Goal: Task Accomplishment & Management: Use online tool/utility

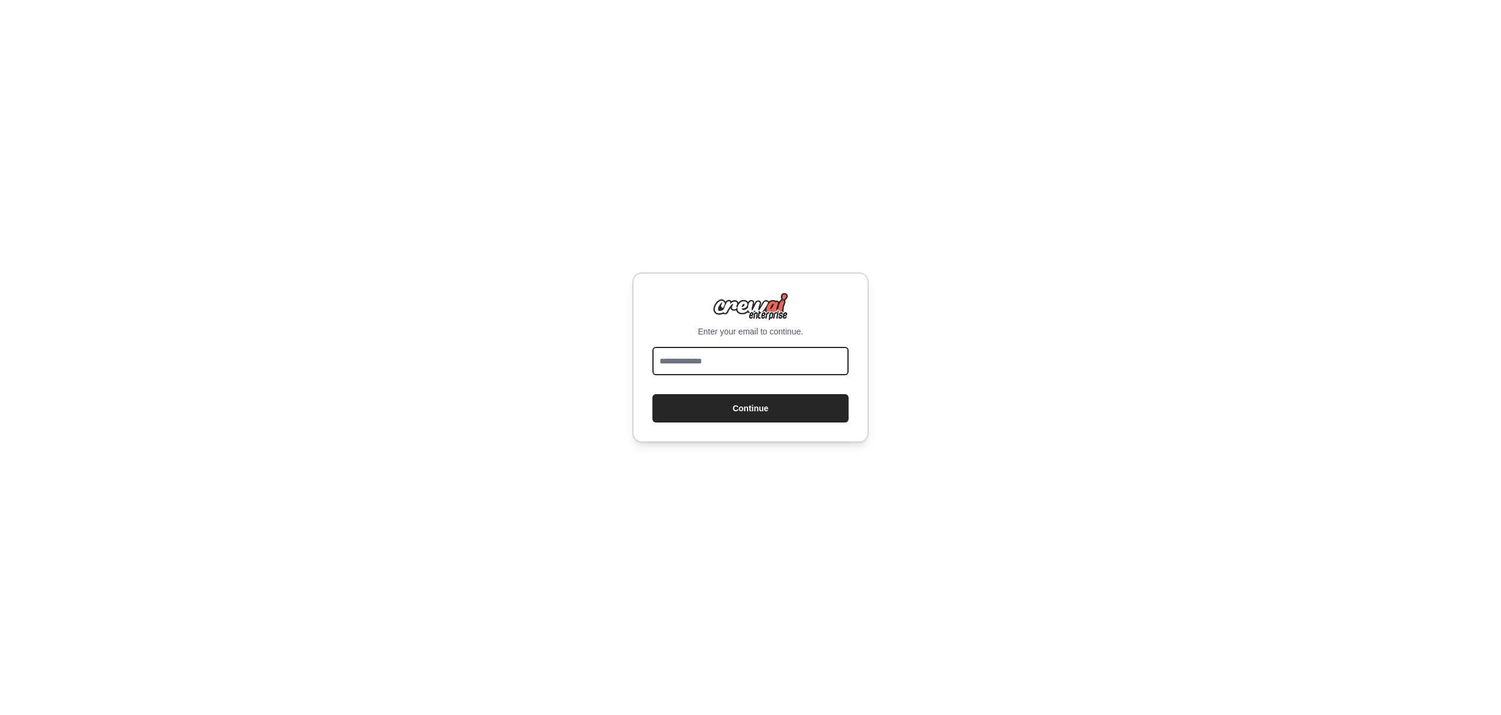
click at [749, 357] on input "email" at bounding box center [750, 361] width 196 height 28
type input "**********"
click at [731, 414] on button "Continue" at bounding box center [750, 408] width 196 height 28
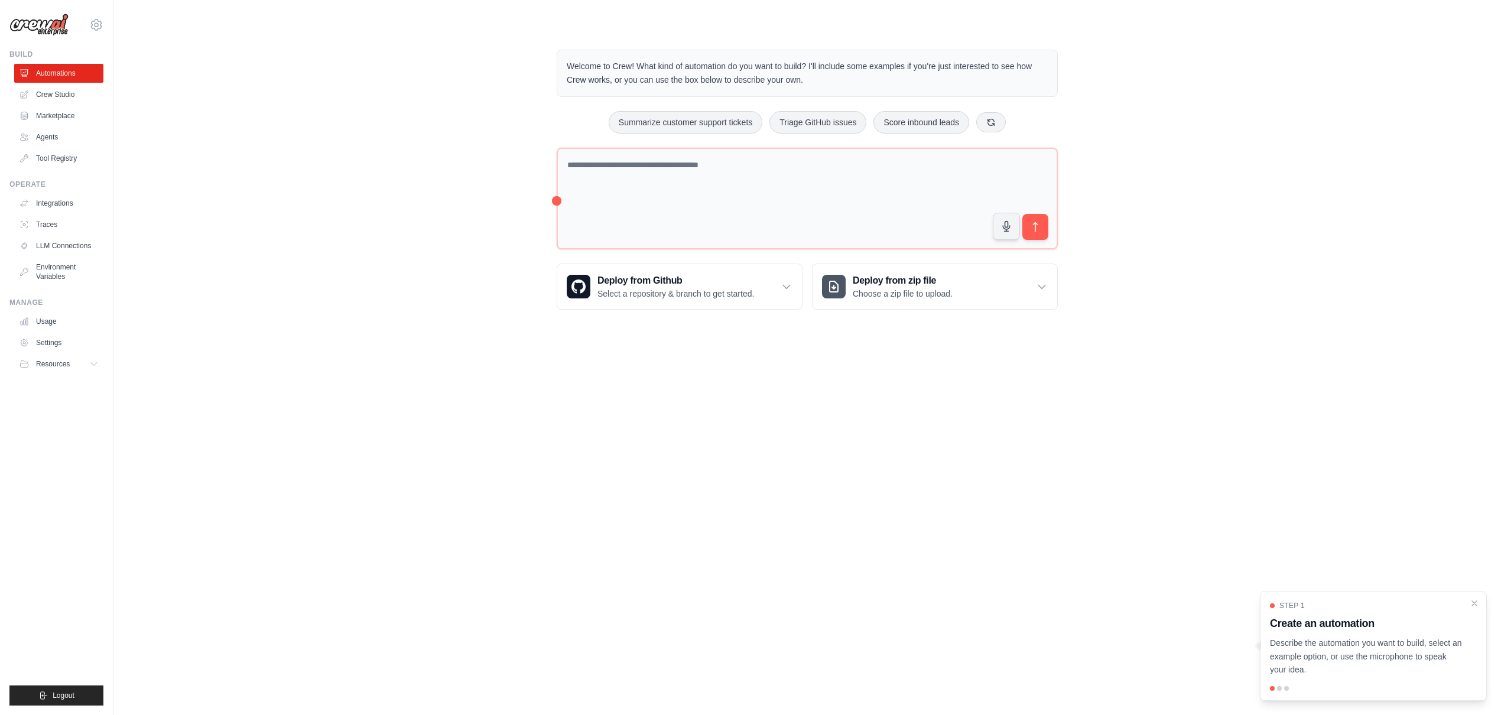
click at [336, 254] on div "Welcome to Crew! What kind of automation do you want to build? I'll include som…" at bounding box center [806, 180] width 1349 height 298
click at [523, 548] on body "[EMAIL_ADDRESS][DOMAIN_NAME] Settings Build Automations Crew Studio" at bounding box center [750, 357] width 1501 height 715
click at [298, 225] on div "Welcome to Crew! What kind of automation do you want to build? I'll include som…" at bounding box center [806, 180] width 1349 height 298
click at [283, 212] on div "Welcome to Crew! What kind of automation do you want to build? I'll include som…" at bounding box center [806, 180] width 1349 height 298
click at [1475, 602] on icon "Close walkthrough" at bounding box center [1474, 602] width 5 height 5
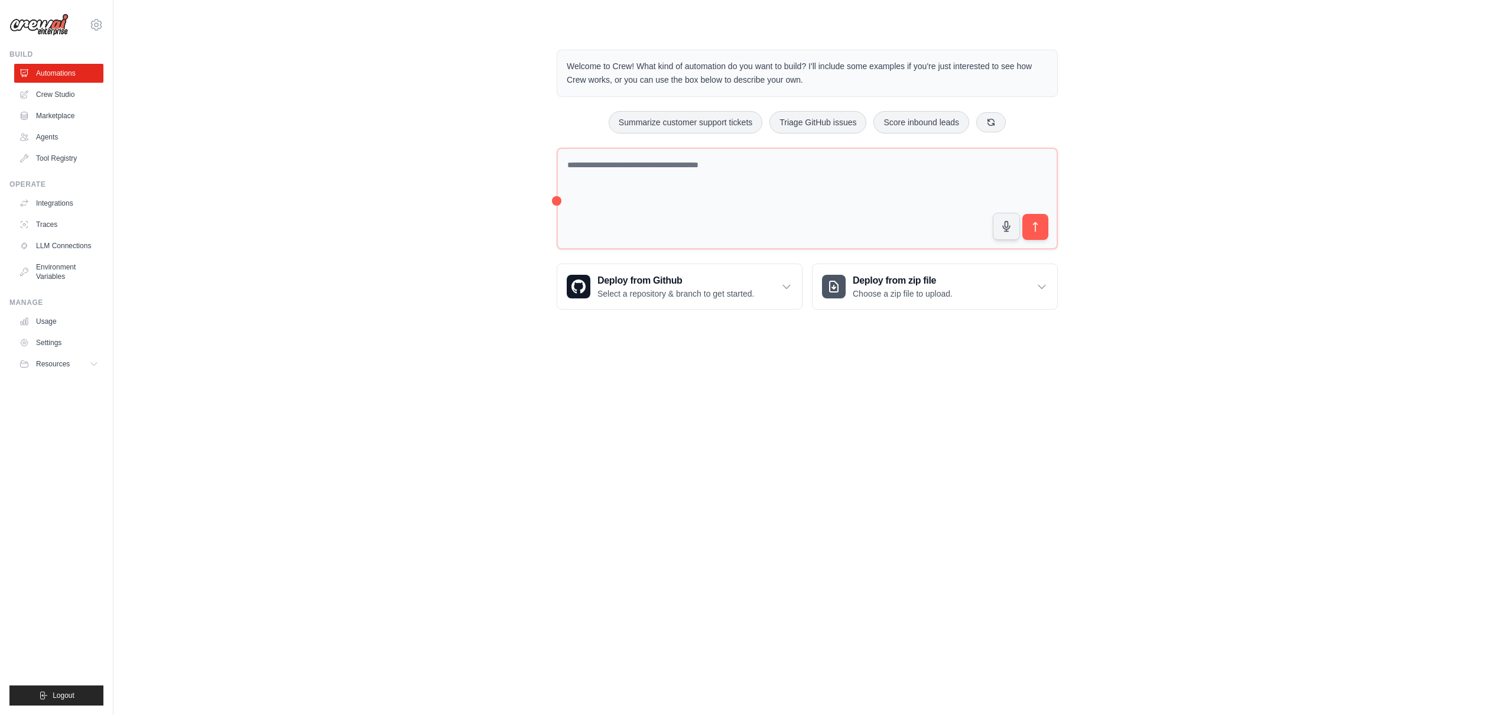
click at [375, 414] on body "petar.sapun.88@gmail.com Settings Build Automations Crew Studio" at bounding box center [750, 357] width 1501 height 715
click at [336, 329] on main "Welcome to Crew! What kind of automation do you want to build? I'll include som…" at bounding box center [806, 170] width 1387 height 340
click at [70, 95] on link "Crew Studio" at bounding box center [59, 94] width 89 height 19
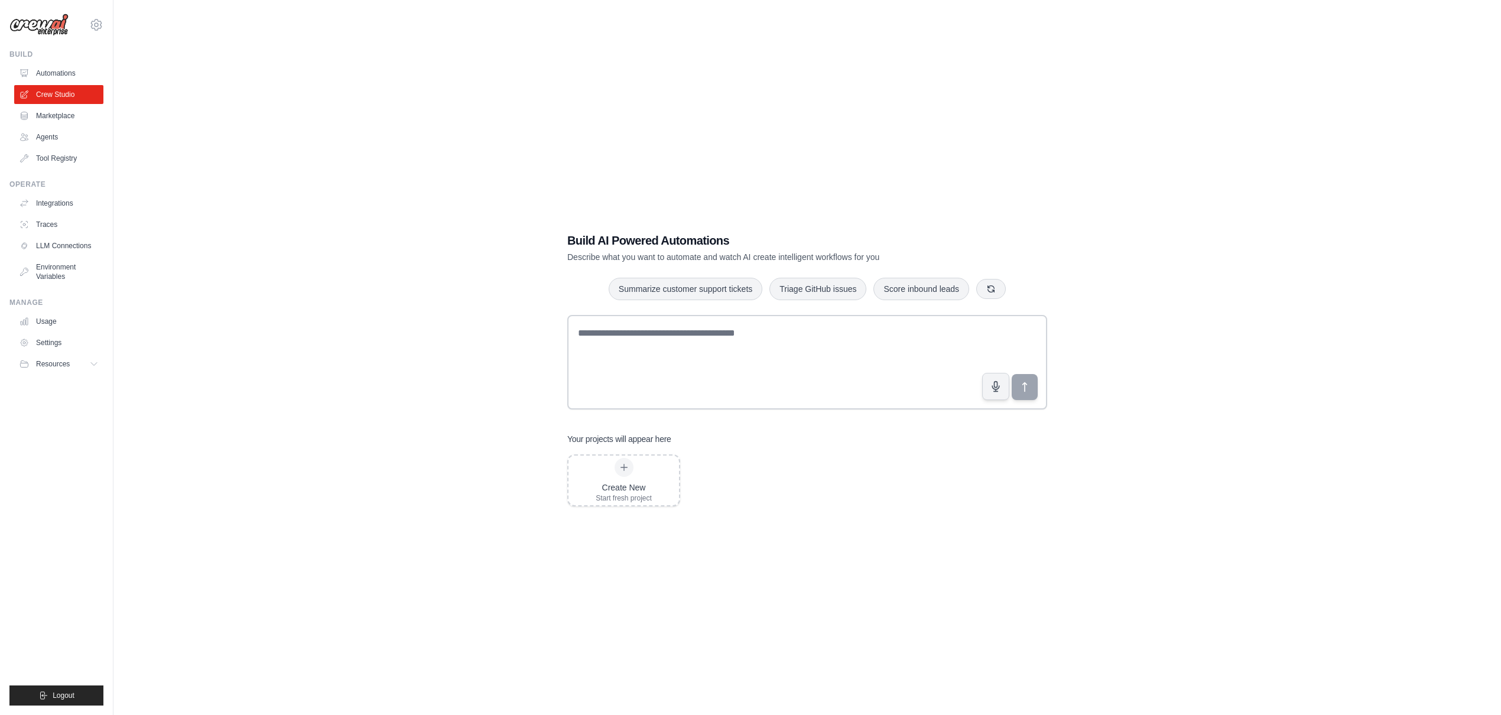
click at [406, 405] on div "Build AI Powered Automations Describe what you want to automate and watch AI cr…" at bounding box center [806, 369] width 1349 height 715
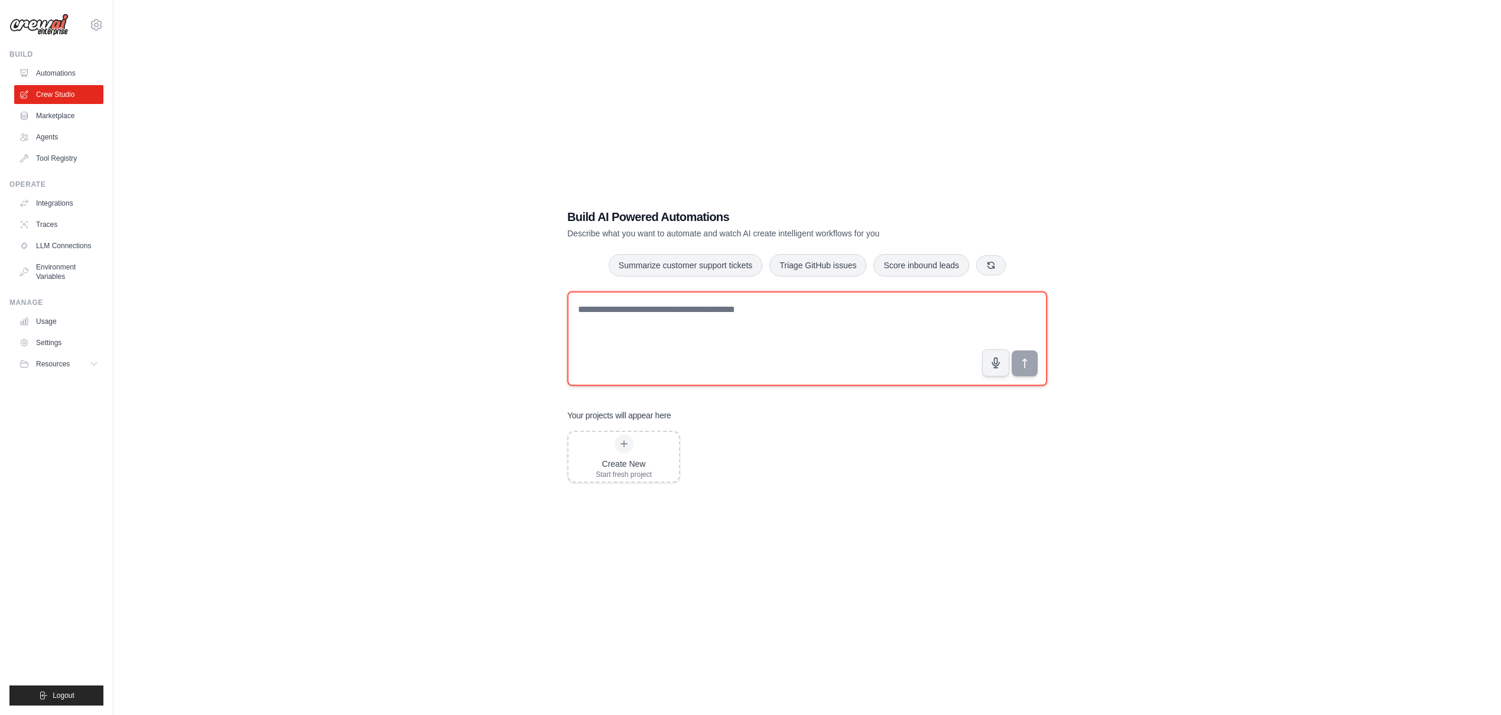
click at [668, 304] on textarea at bounding box center [807, 338] width 480 height 95
paste textarea "**********"
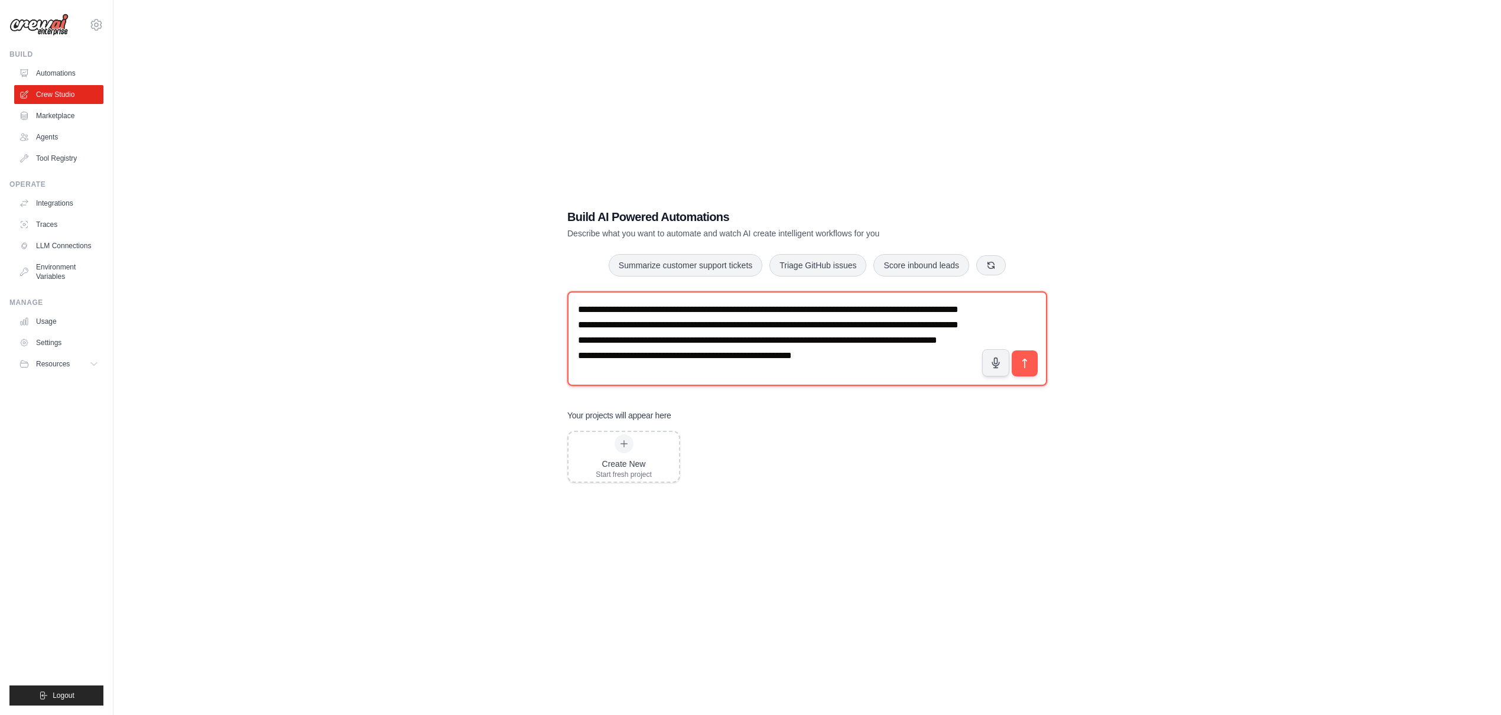
scroll to position [34, 0]
click at [577, 368] on textarea "**********" at bounding box center [807, 338] width 480 height 95
click at [575, 355] on textarea "**********" at bounding box center [807, 338] width 480 height 95
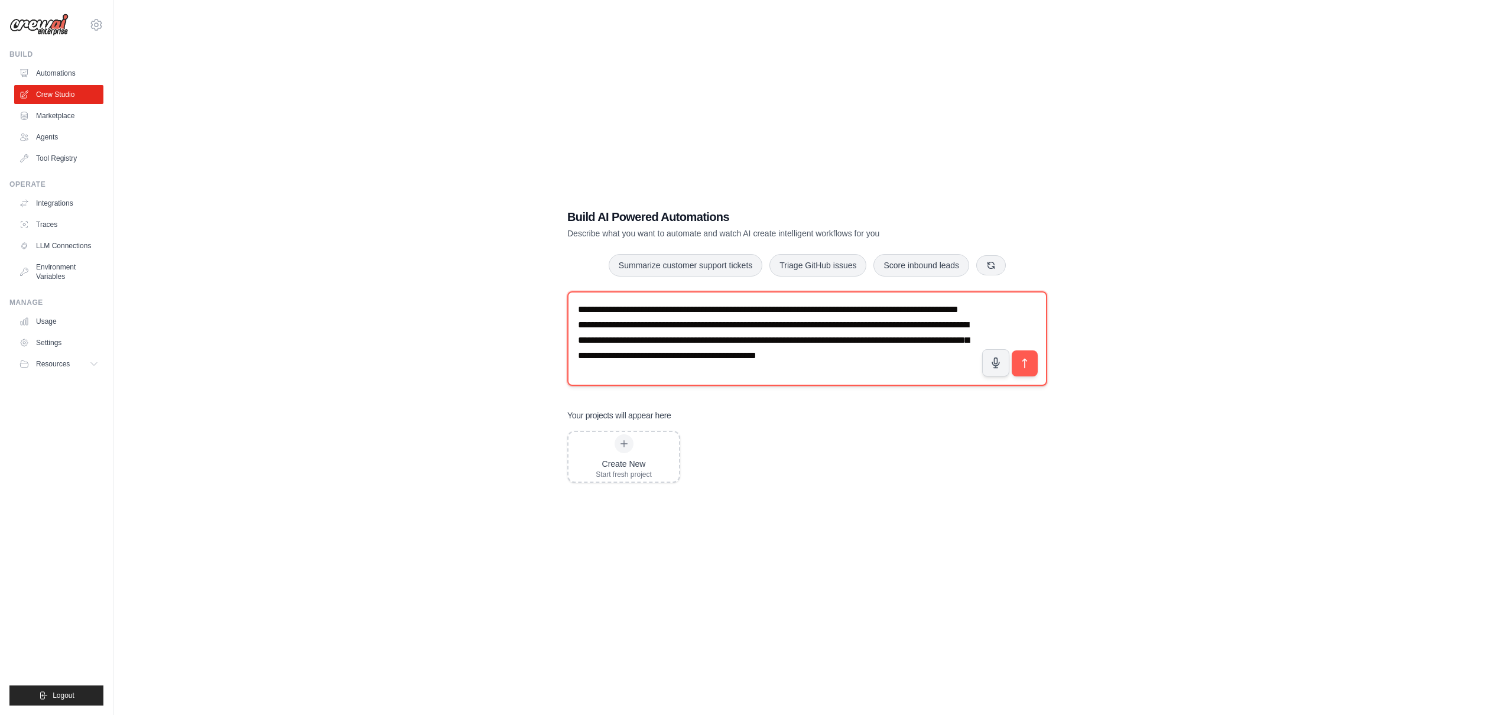
click at [575, 342] on textarea "**********" at bounding box center [807, 338] width 480 height 95
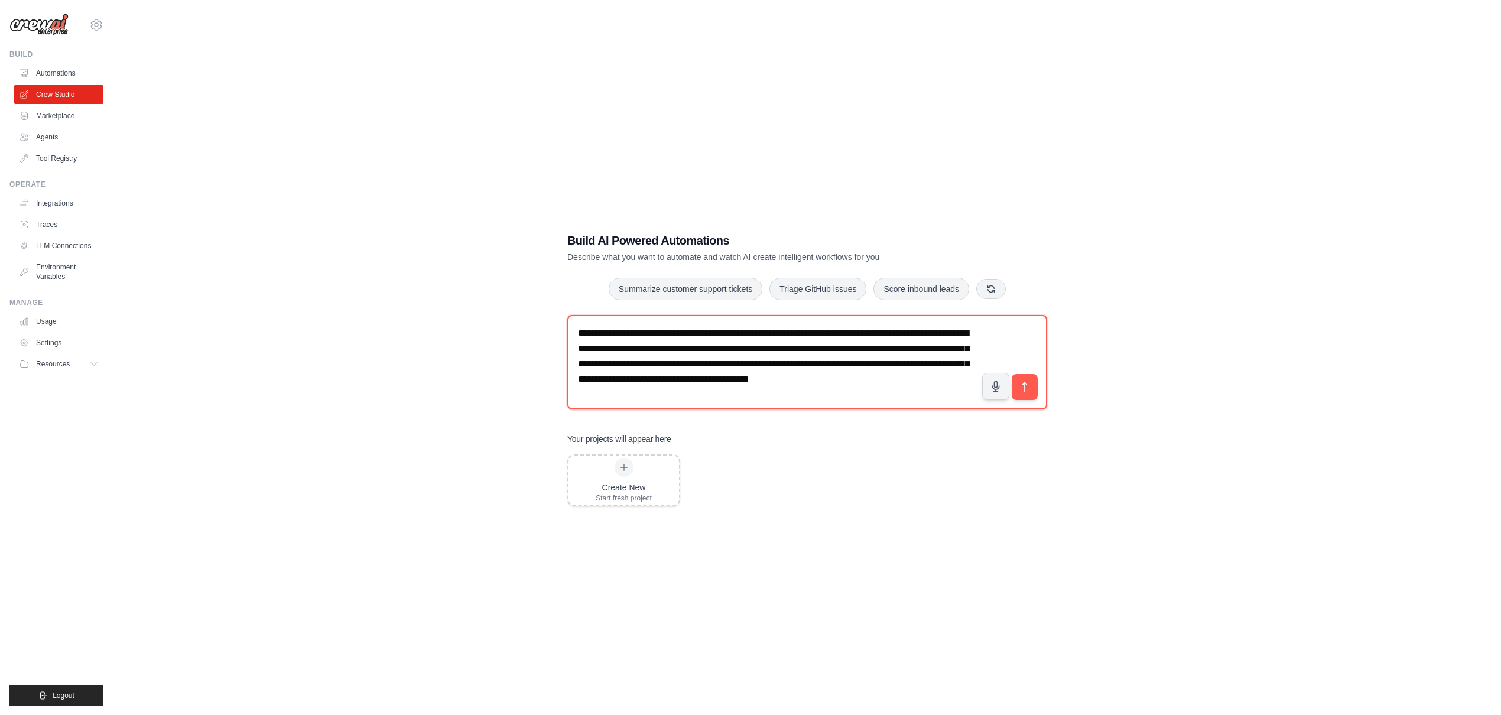
type textarea "**********"
click at [788, 547] on div "**********" at bounding box center [806, 369] width 1349 height 715
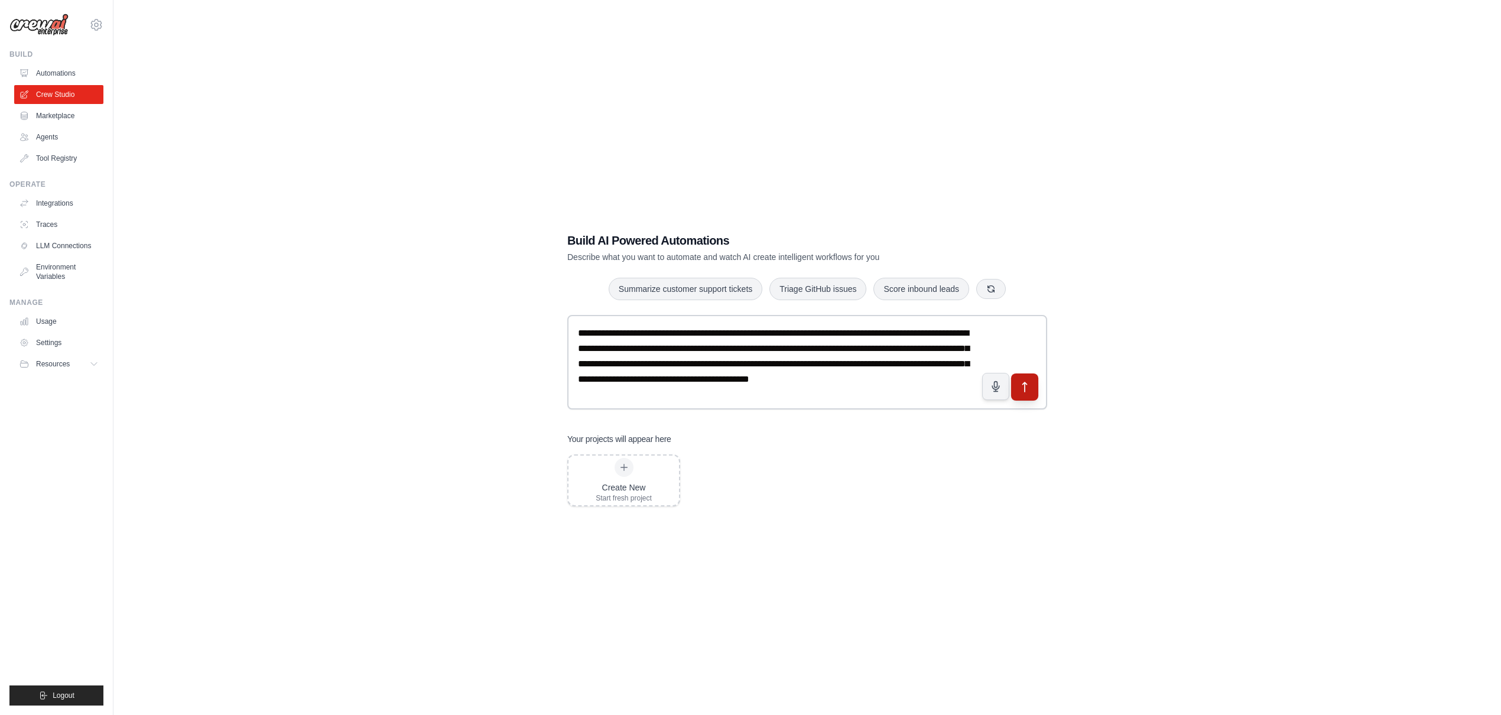
click at [1029, 389] on icon "submit" at bounding box center [1025, 387] width 12 height 12
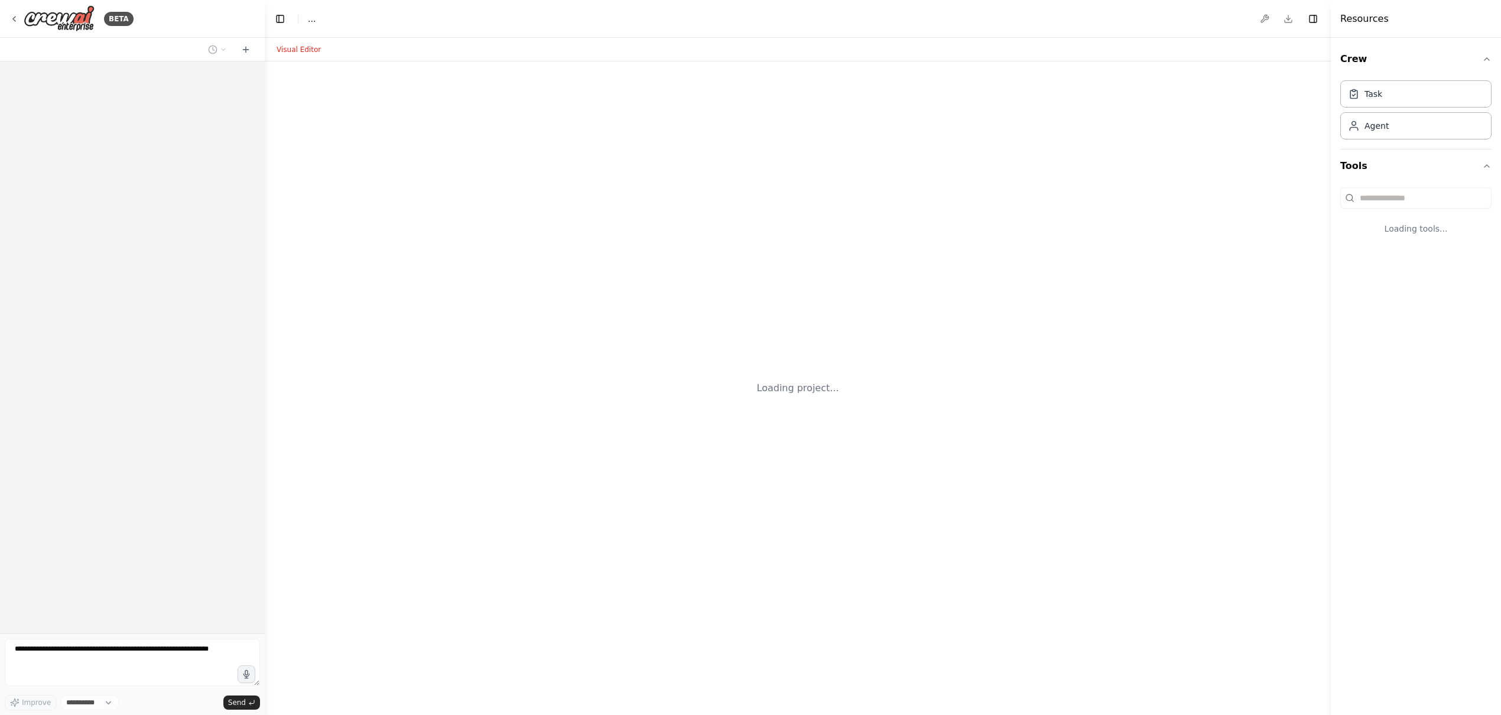
select select "****"
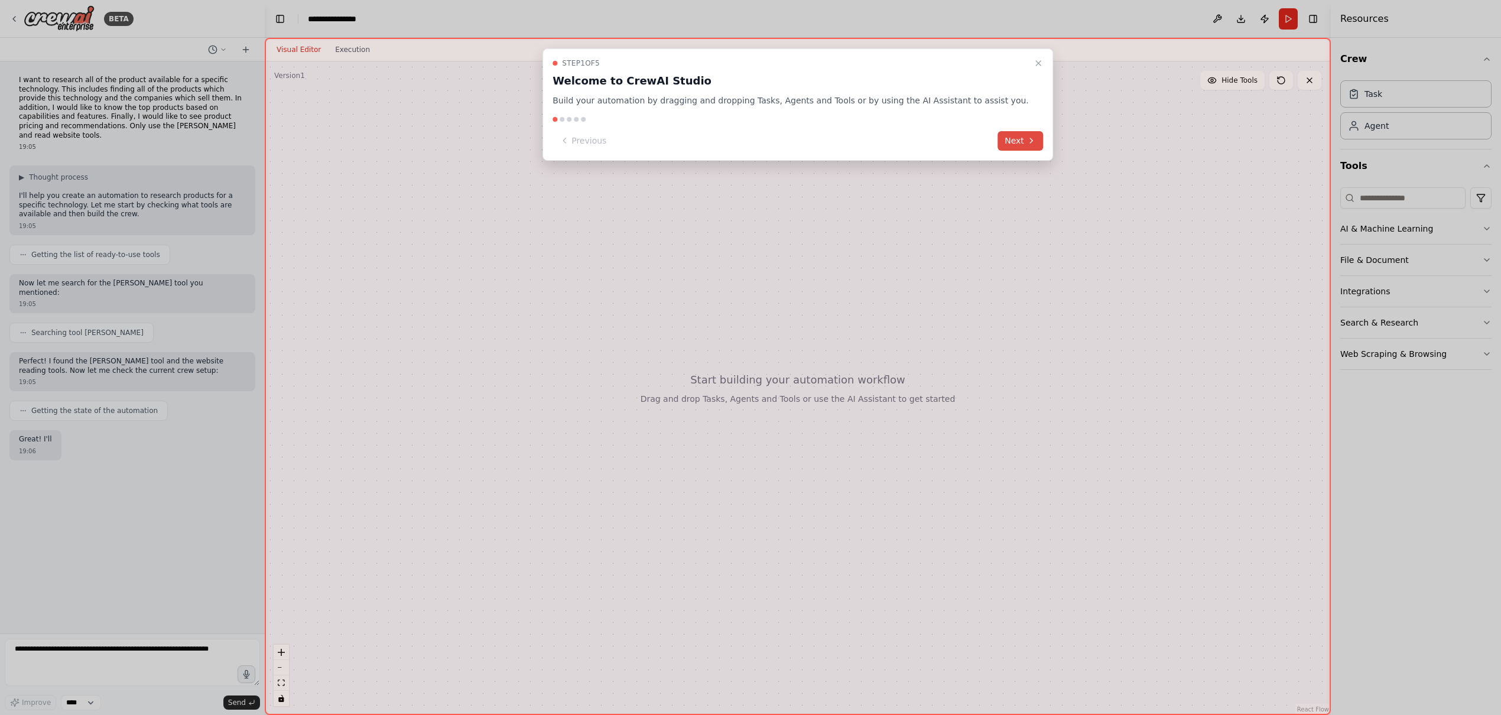
click at [1001, 141] on button "Next" at bounding box center [1019, 140] width 45 height 19
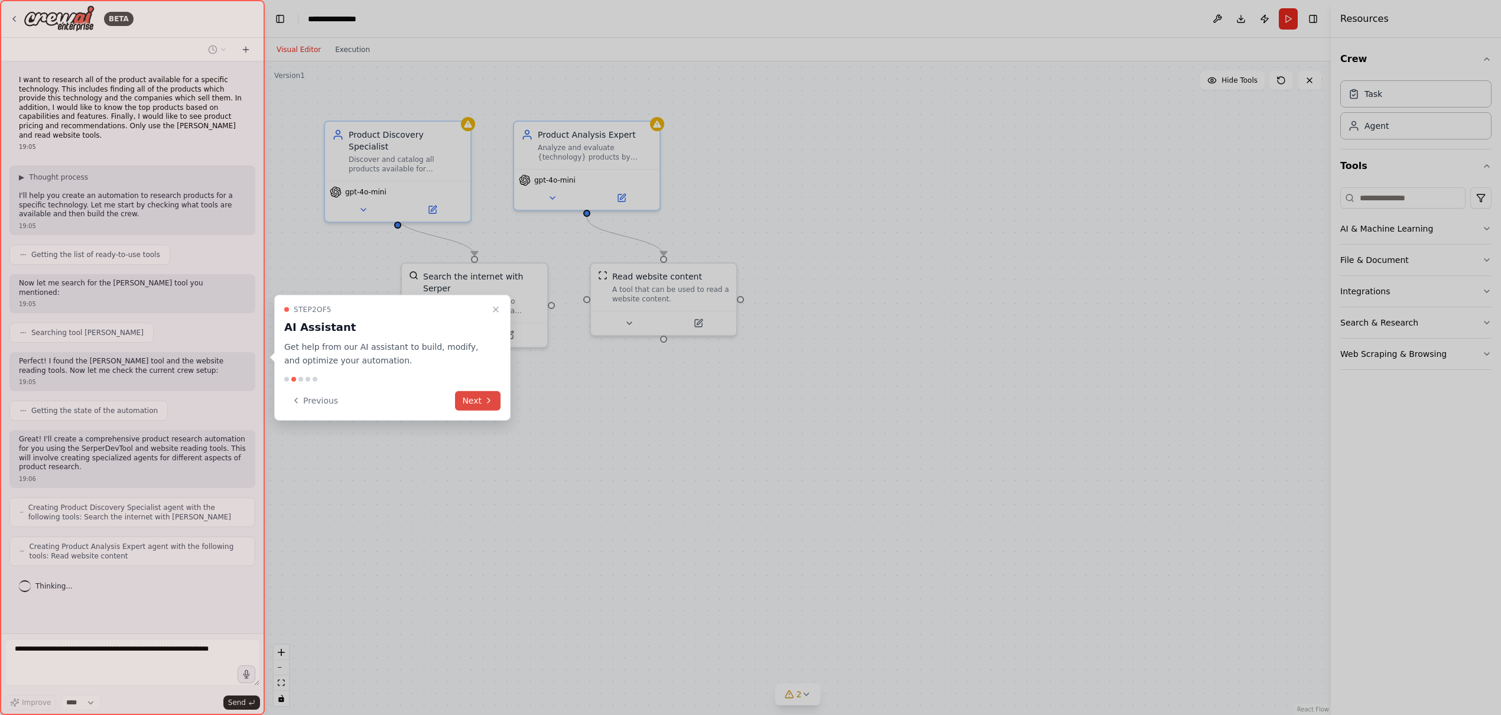
click at [482, 404] on button "Next" at bounding box center [477, 400] width 45 height 19
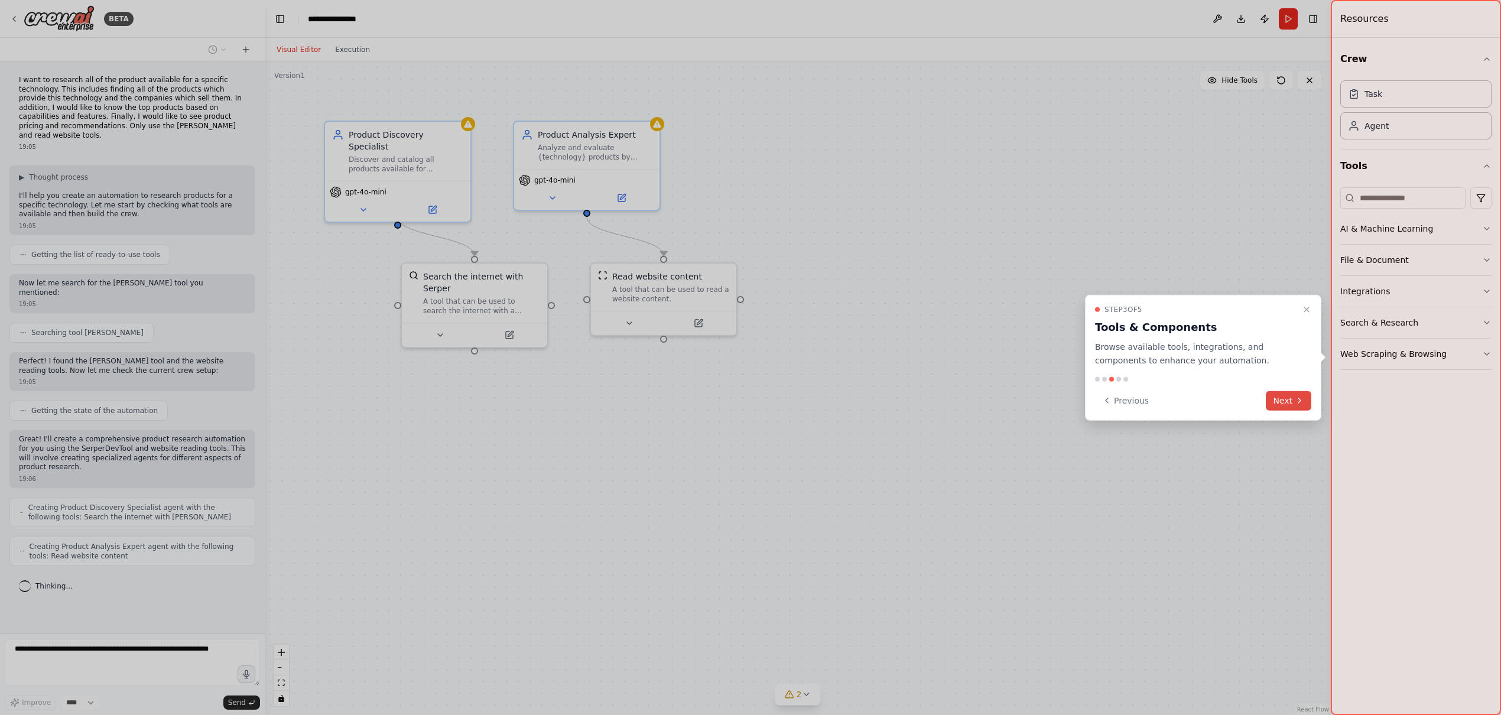
click at [1286, 398] on button "Next" at bounding box center [1288, 400] width 45 height 19
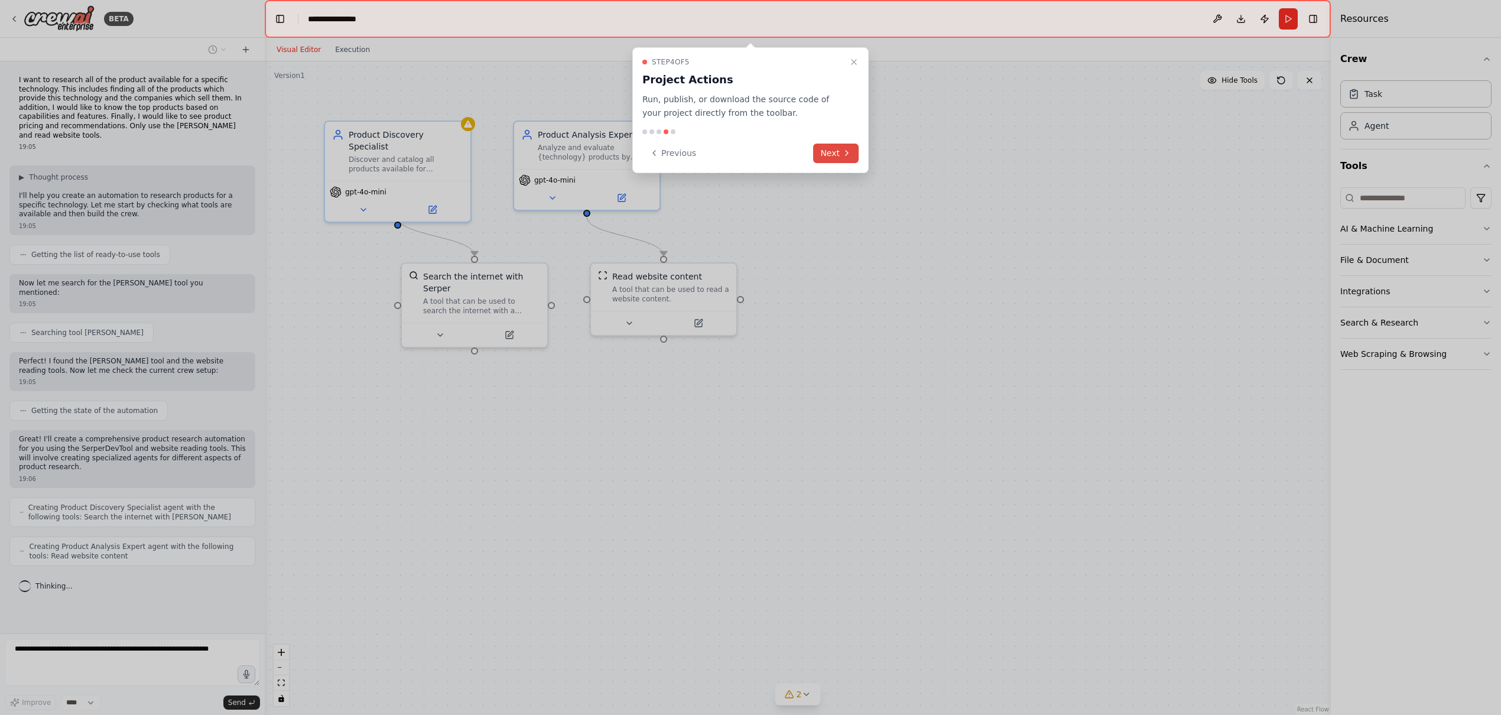
click at [840, 155] on button "Next" at bounding box center [835, 153] width 45 height 19
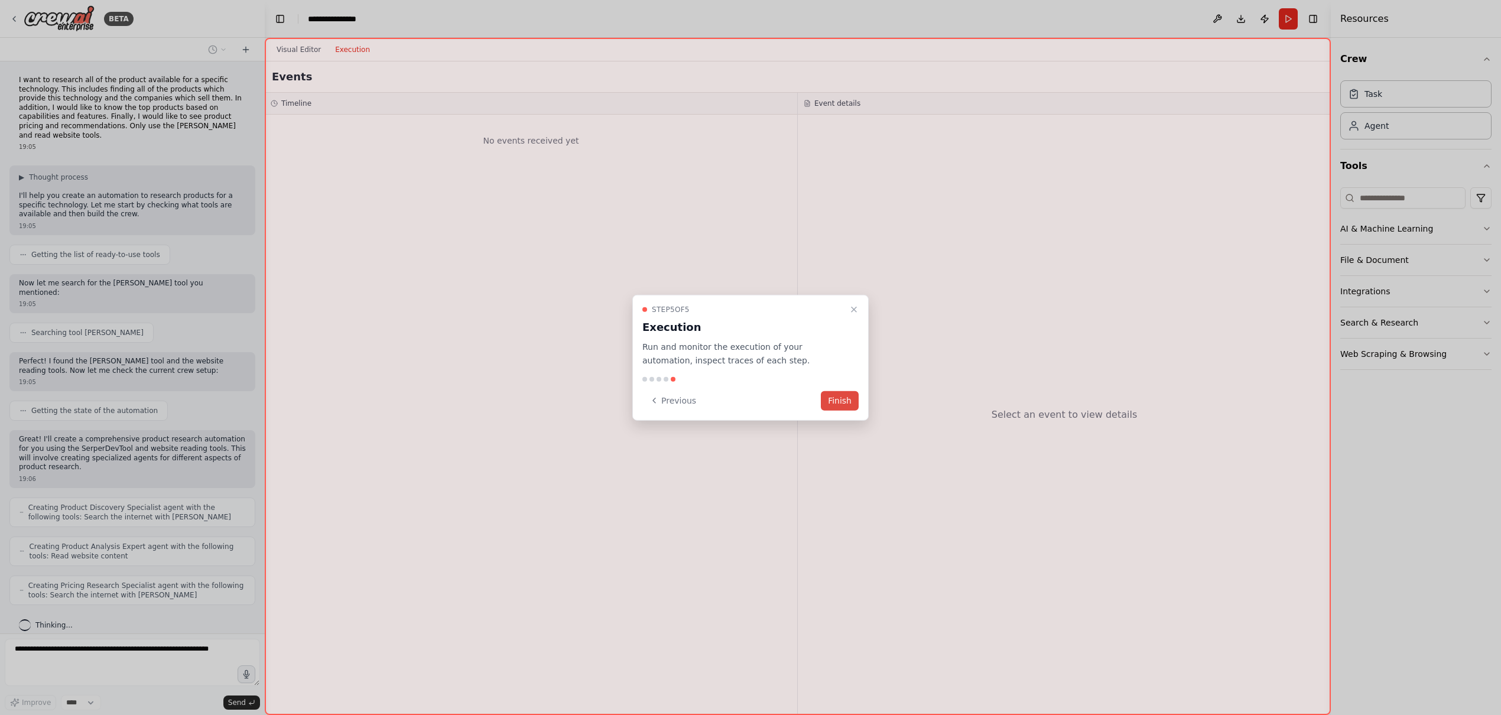
click at [841, 407] on button "Finish" at bounding box center [840, 400] width 38 height 19
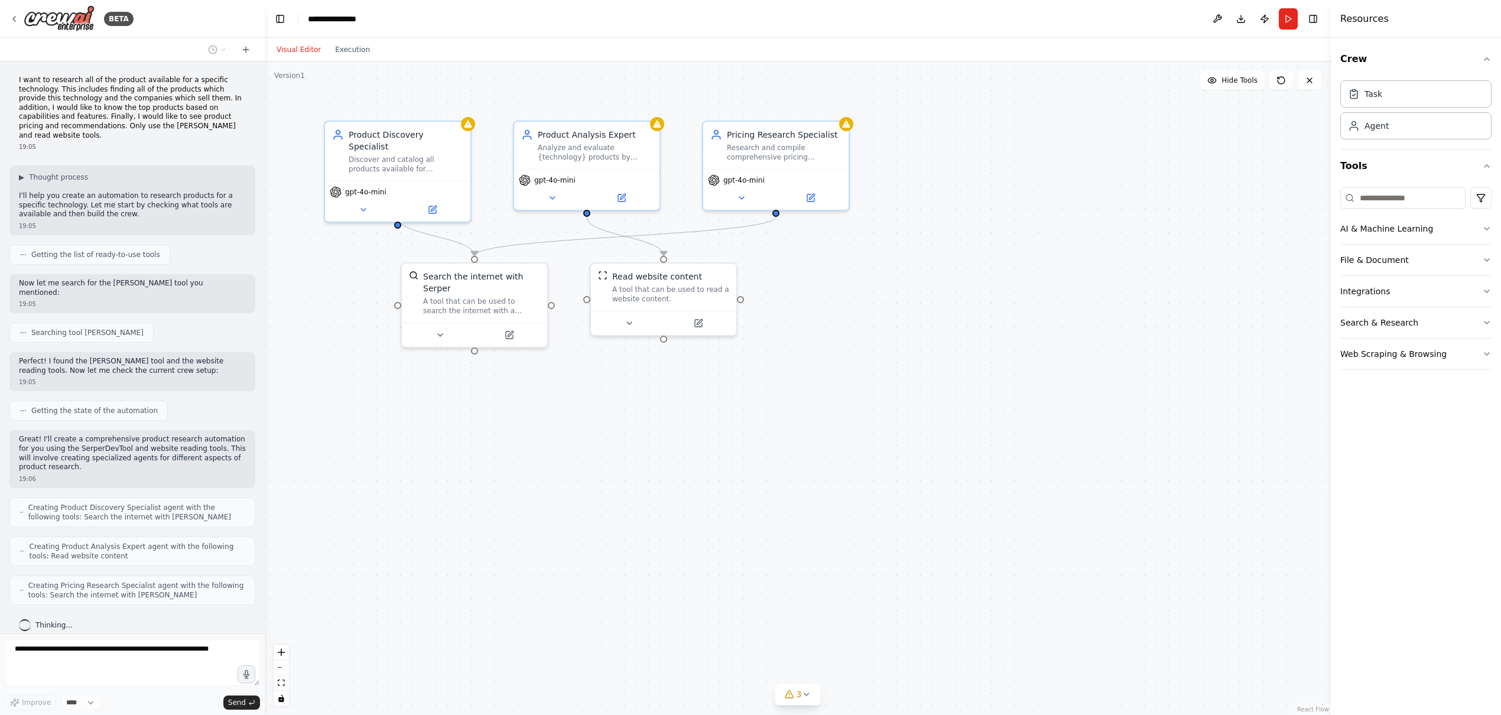
scroll to position [61, 0]
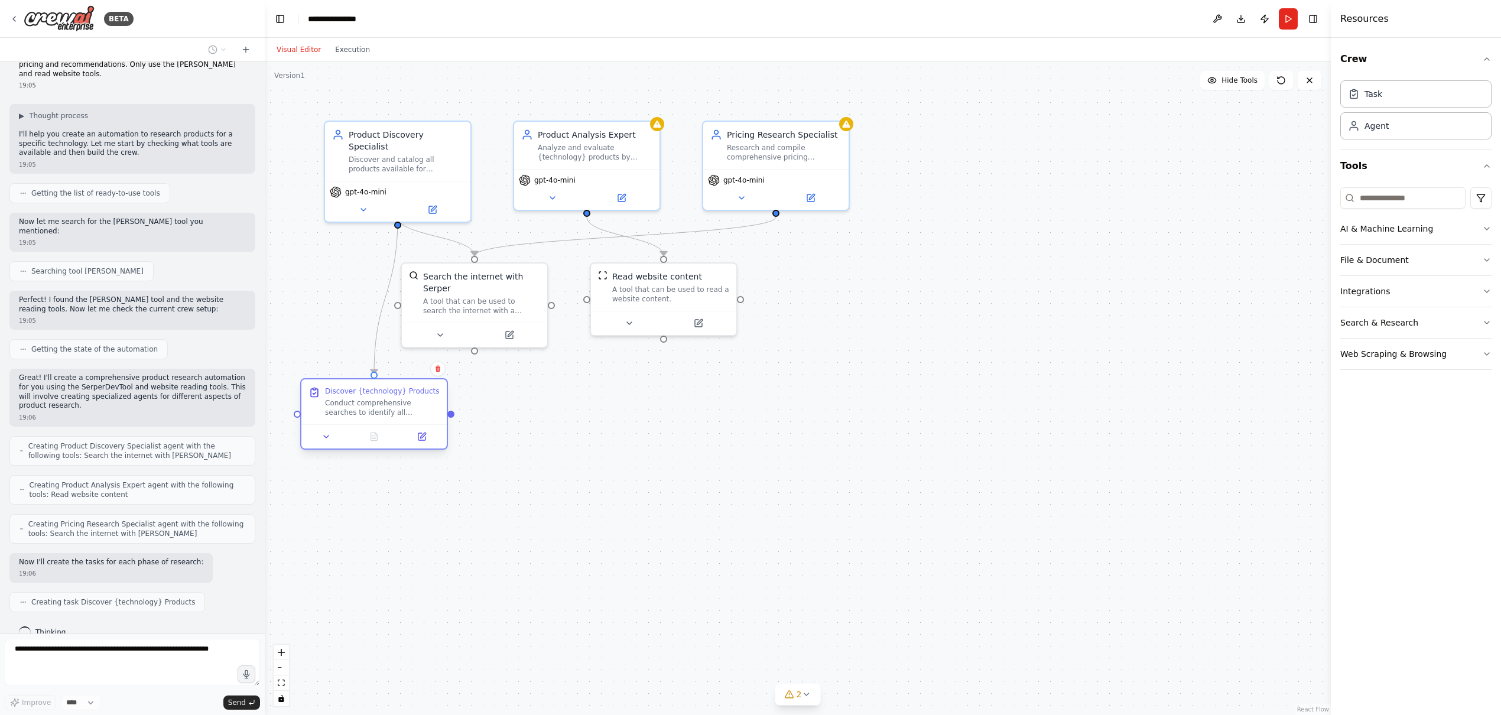
drag, startPoint x: 427, startPoint y: 391, endPoint x: 397, endPoint y: 418, distance: 40.5
click at [397, 418] on div "Discover {technology} Products Conduct comprehensive searches to identify all a…" at bounding box center [373, 401] width 145 height 45
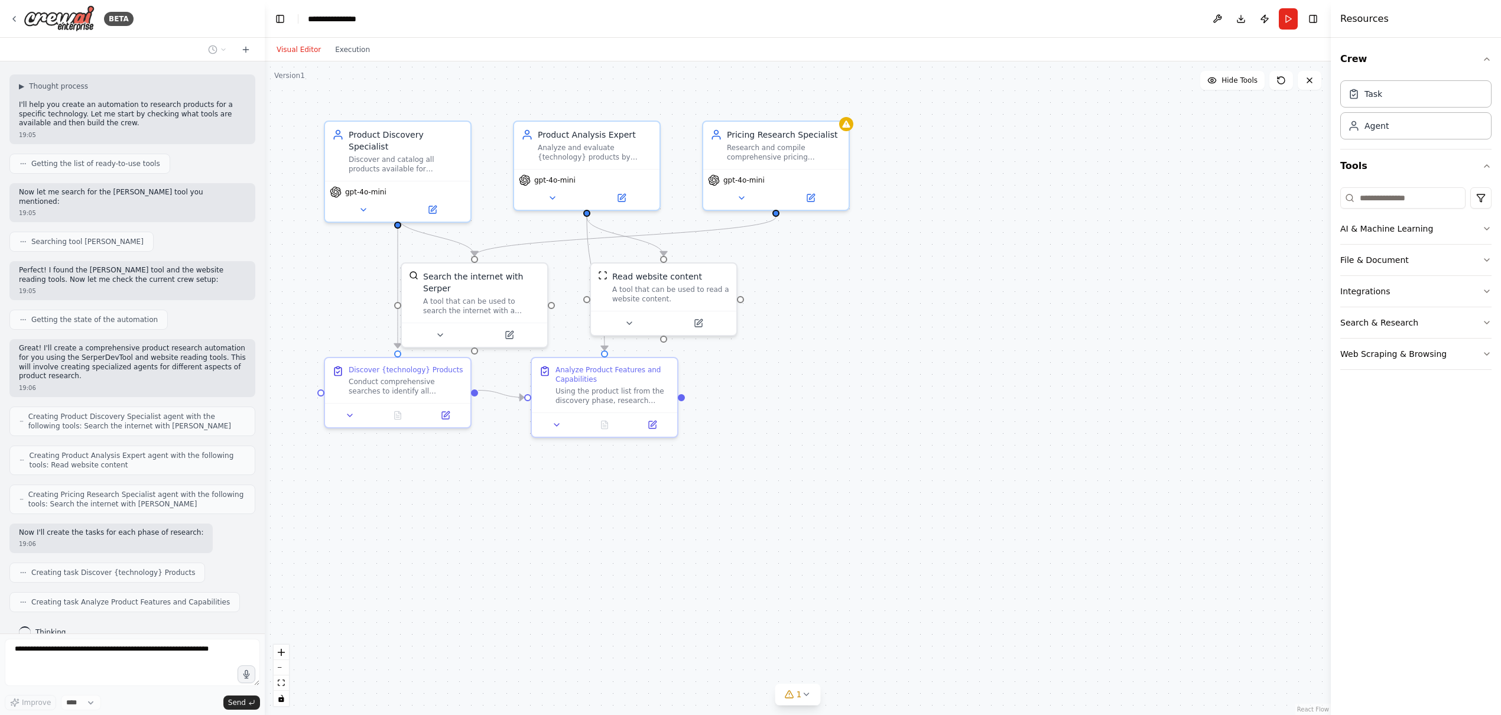
click at [801, 454] on div ".deletable-edge-delete-btn { width: 20px; height: 20px; border: 0px solid #ffff…" at bounding box center [798, 387] width 1066 height 653
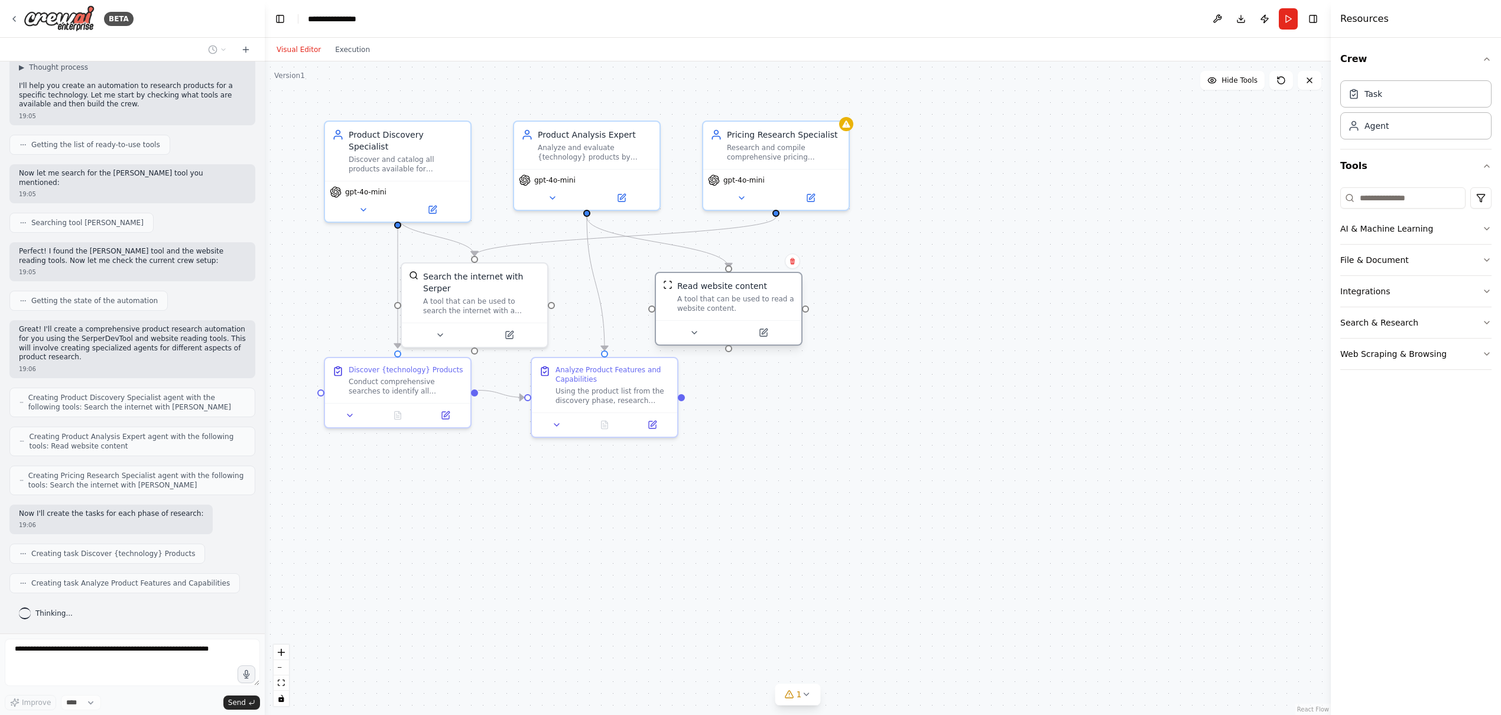
drag, startPoint x: 681, startPoint y: 299, endPoint x: 747, endPoint y: 305, distance: 67.0
click at [747, 305] on div "A tool that can be used to read a website content." at bounding box center [735, 303] width 117 height 19
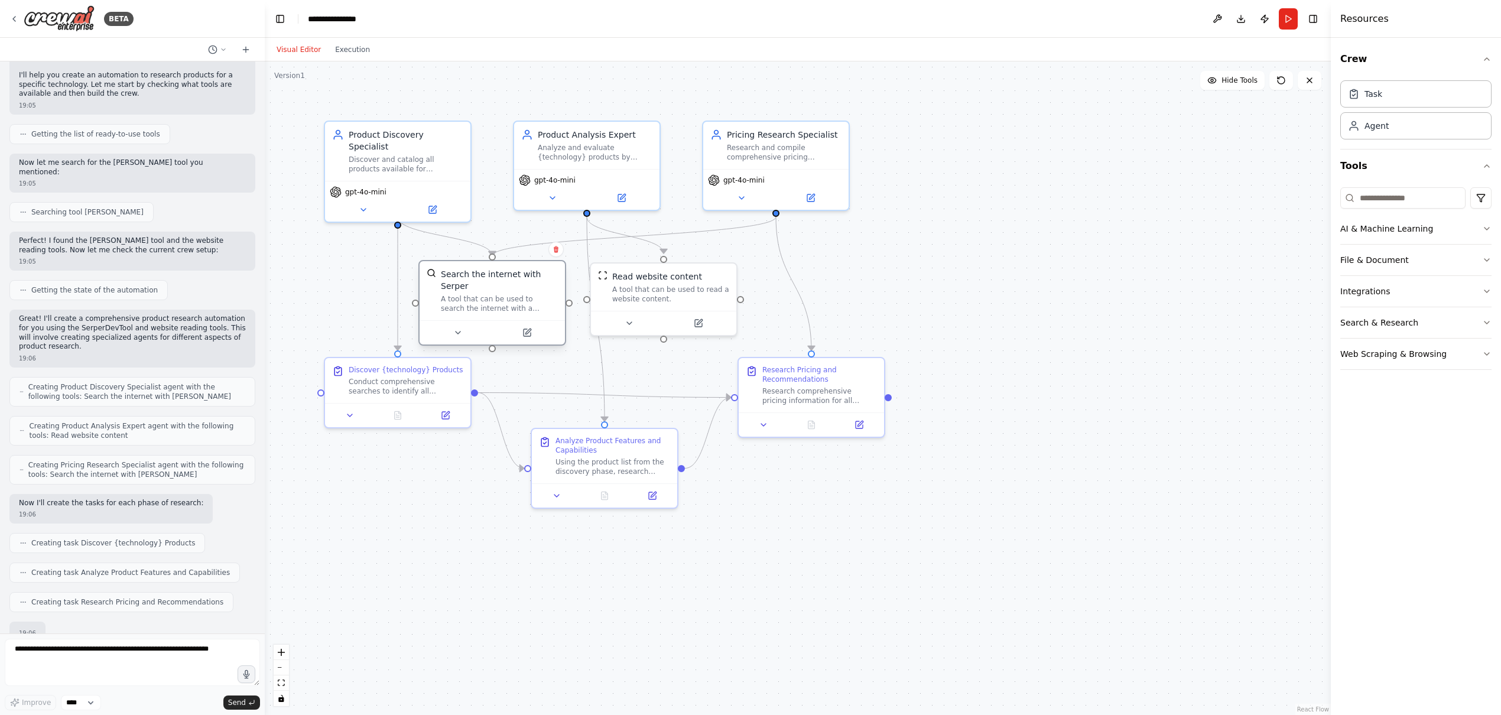
scroll to position [190, 0]
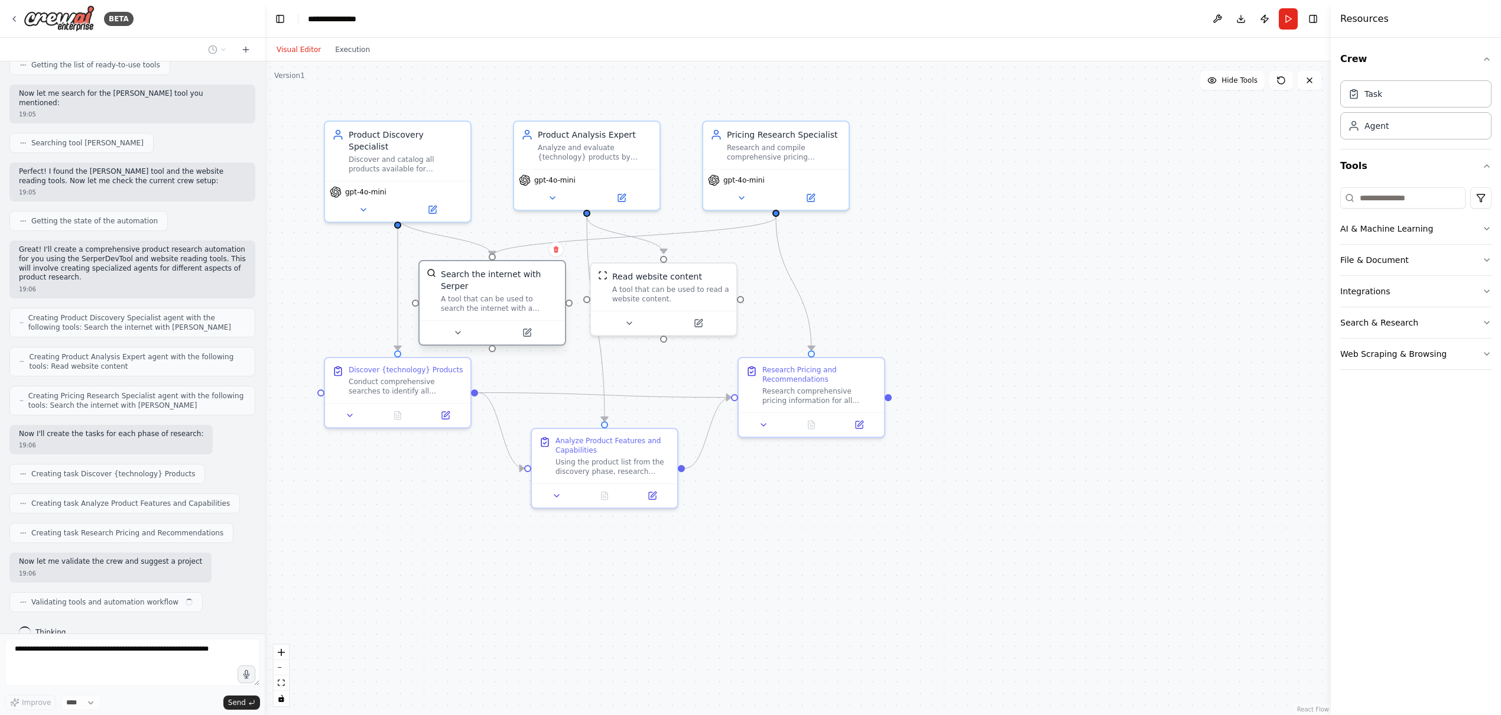
drag, startPoint x: 518, startPoint y: 304, endPoint x: 534, endPoint y: 301, distance: 16.1
click at [534, 301] on div "A tool that can be used to search the internet with a search_query. Supports di…" at bounding box center [499, 303] width 117 height 19
click at [1032, 430] on div ".deletable-edge-delete-btn { width: 20px; height: 20px; border: 0px solid #ffff…" at bounding box center [798, 387] width 1066 height 653
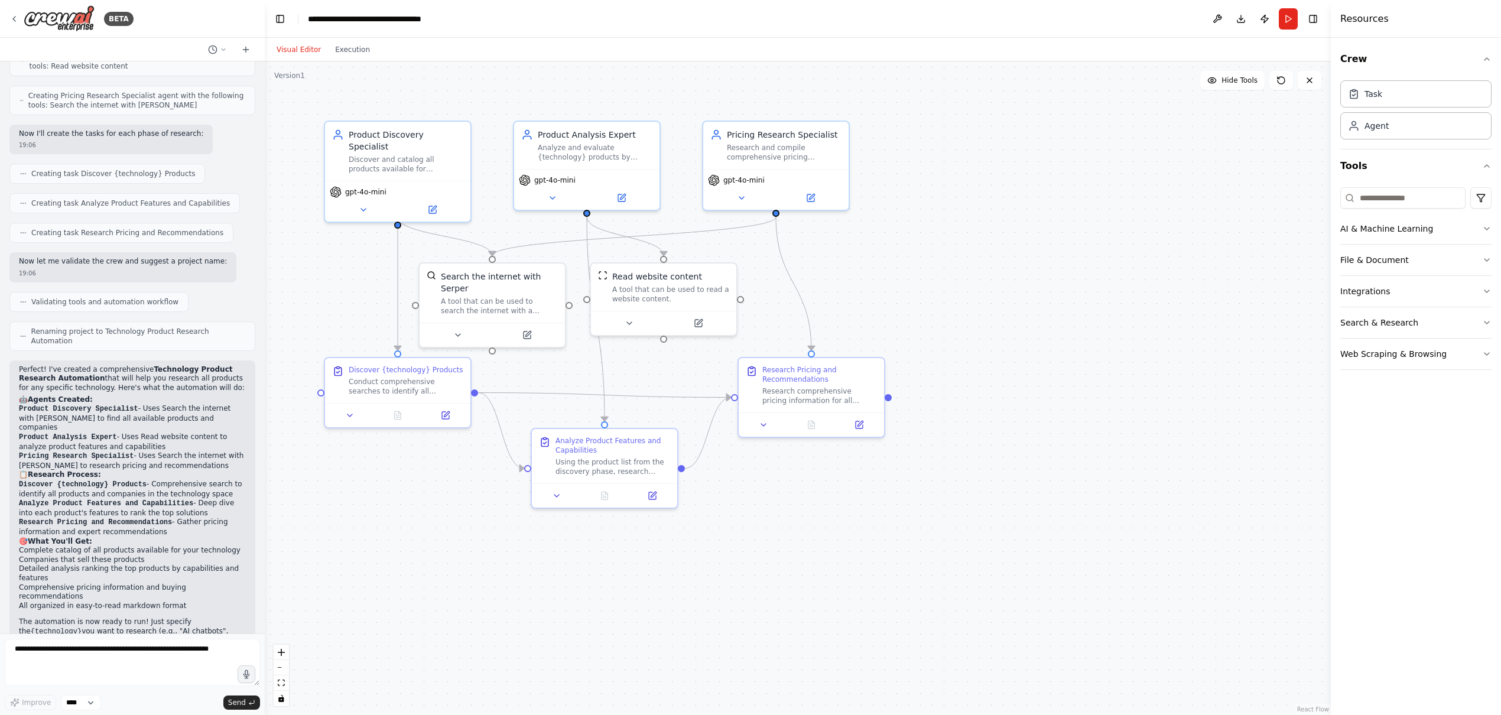
scroll to position [499, 0]
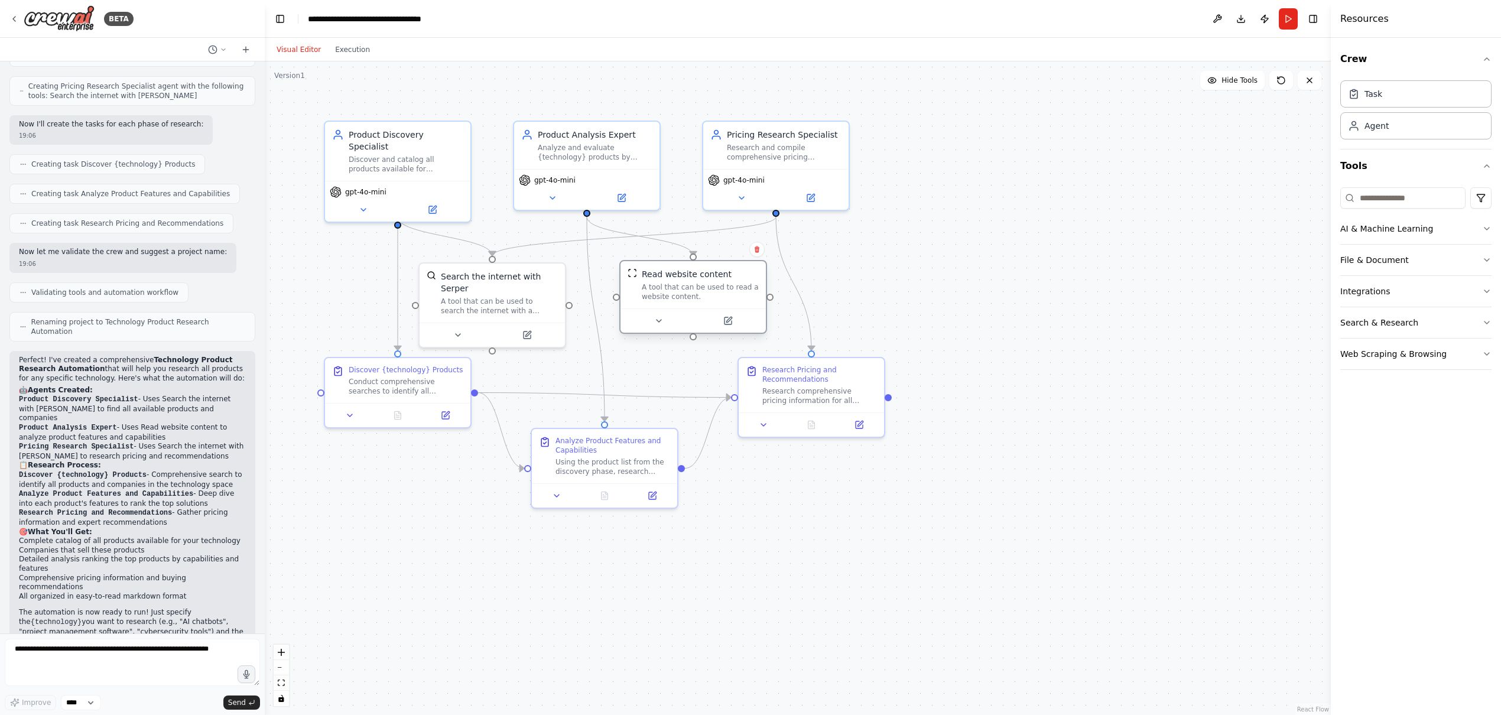
drag, startPoint x: 685, startPoint y: 303, endPoint x: 713, endPoint y: 305, distance: 27.9
click at [713, 305] on div "Read website content A tool that can be used to read a website content." at bounding box center [692, 284] width 145 height 47
click at [973, 311] on div ".deletable-edge-delete-btn { width: 20px; height: 20px; border: 0px solid #ffff…" at bounding box center [798, 387] width 1066 height 653
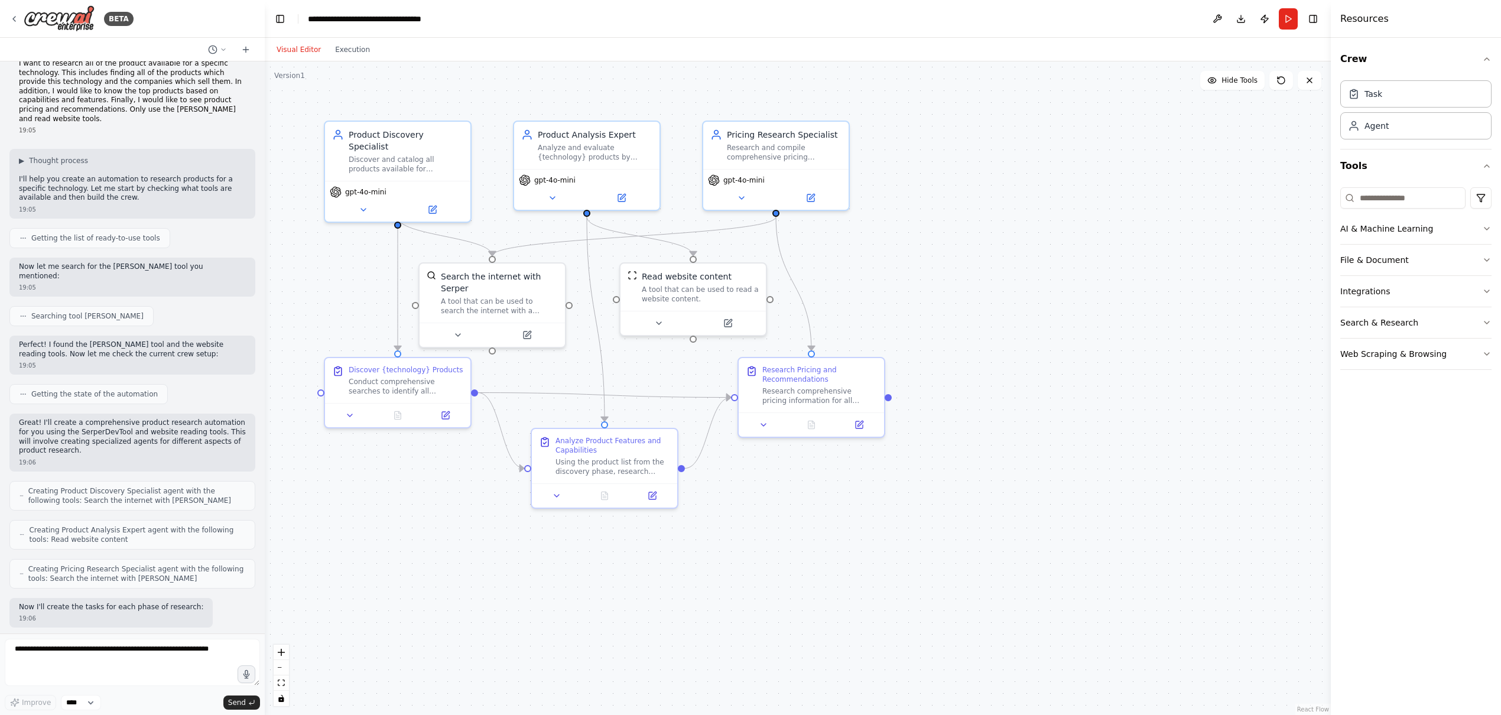
scroll to position [0, 0]
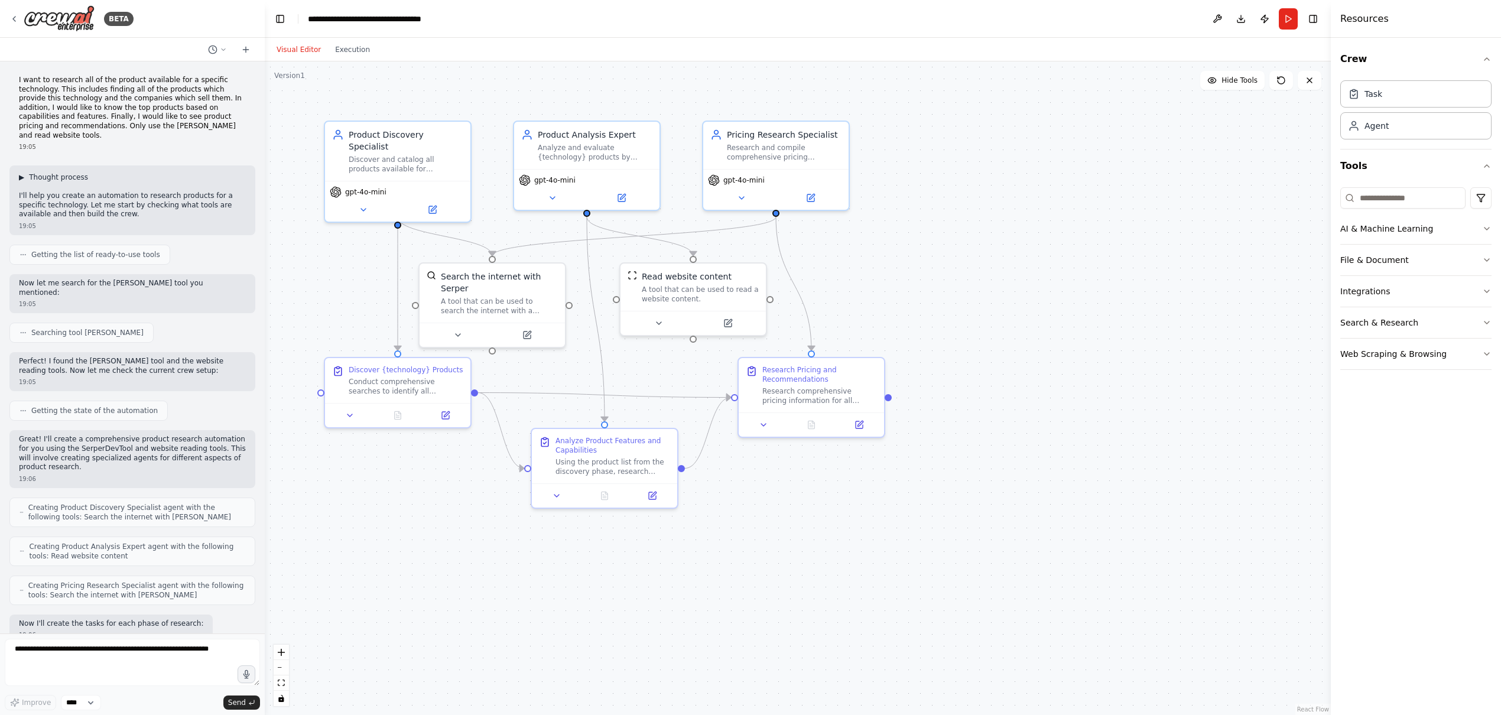
click at [21, 173] on span "▶" at bounding box center [21, 177] width 5 height 9
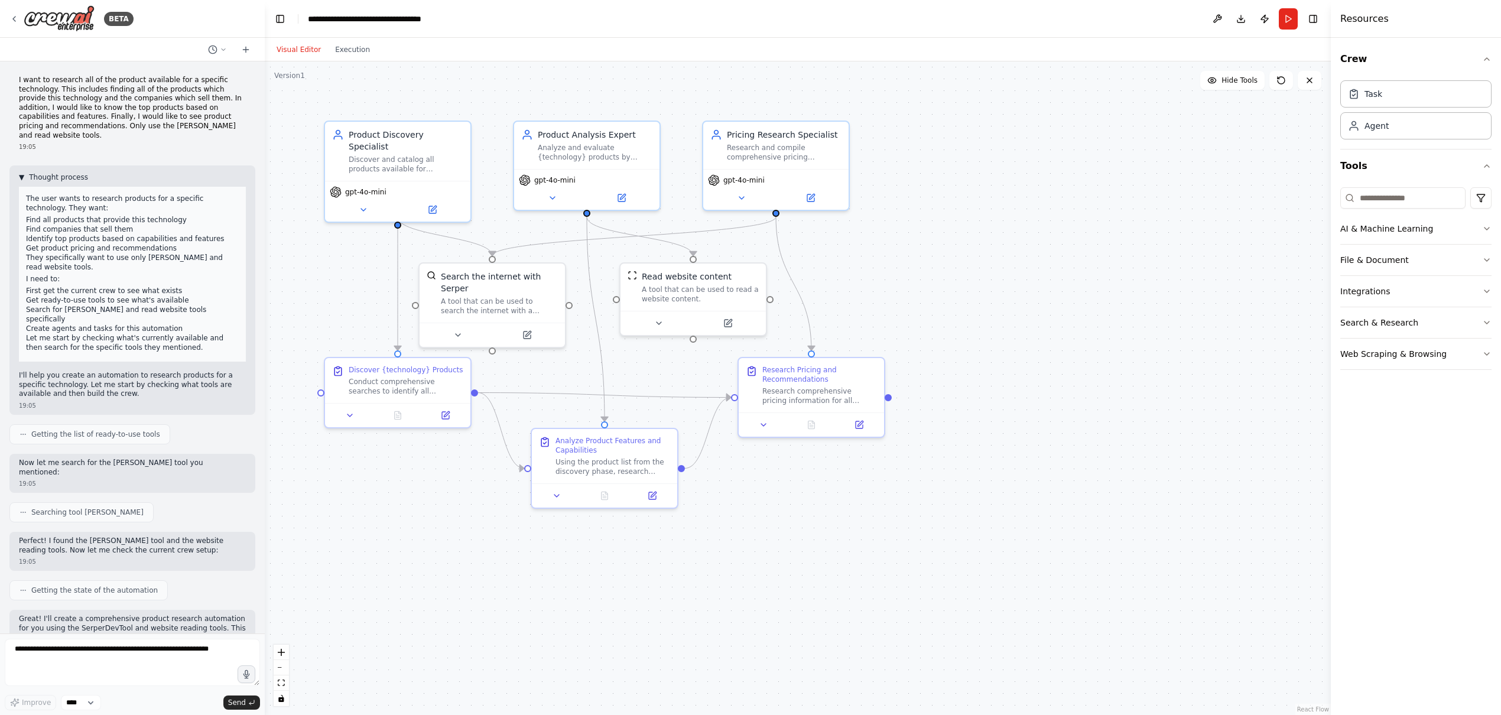
click at [21, 173] on span "▼" at bounding box center [21, 177] width 5 height 9
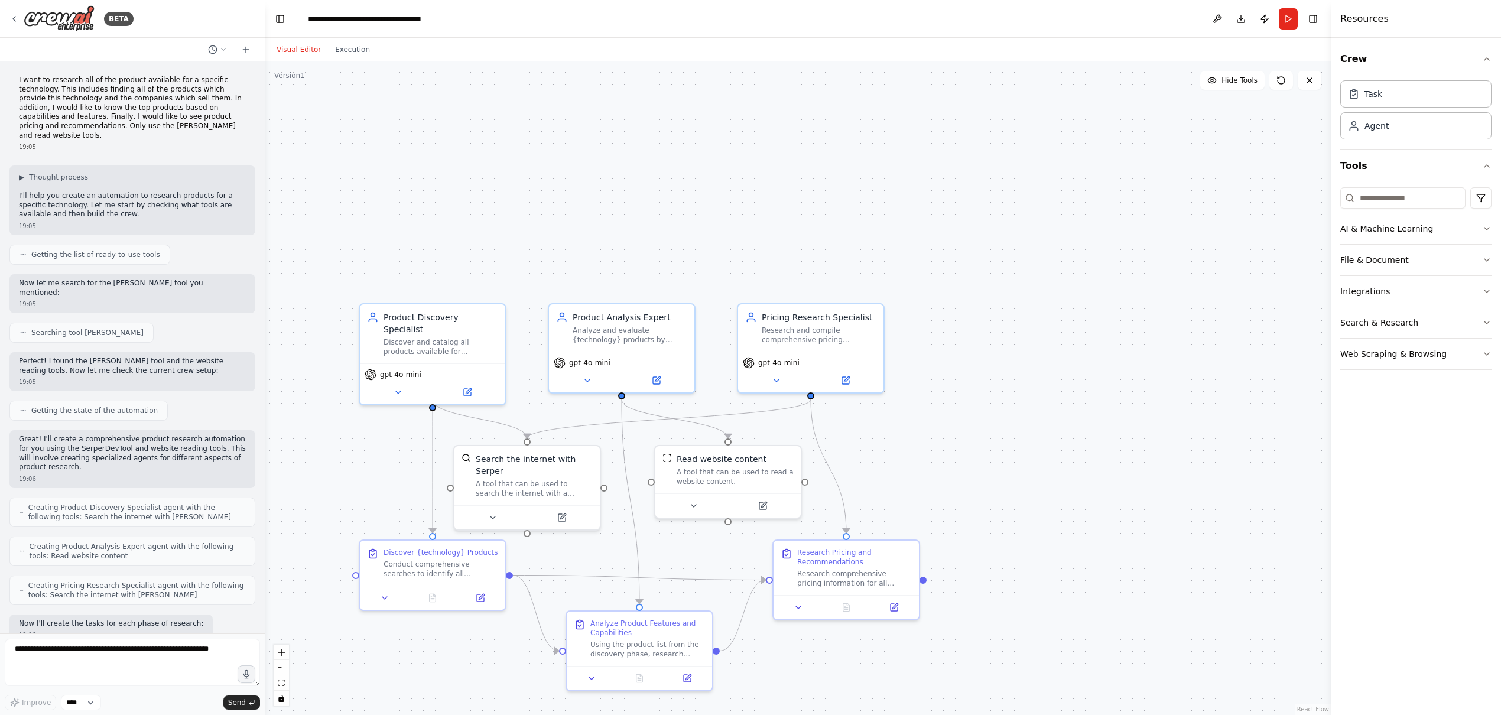
drag, startPoint x: 919, startPoint y: 293, endPoint x: 954, endPoint y: 476, distance: 186.4
click at [954, 477] on div ".deletable-edge-delete-btn { width: 20px; height: 20px; border: 0px solid #ffff…" at bounding box center [798, 387] width 1066 height 653
drag, startPoint x: 526, startPoint y: 496, endPoint x: 526, endPoint y: 484, distance: 11.8
click at [526, 484] on div "A tool that can be used to search the internet with a search_query. Supports di…" at bounding box center [534, 475] width 117 height 19
click at [545, 466] on div "A tool that can be used to search the internet with a search_query. Supports di…" at bounding box center [534, 475] width 117 height 19
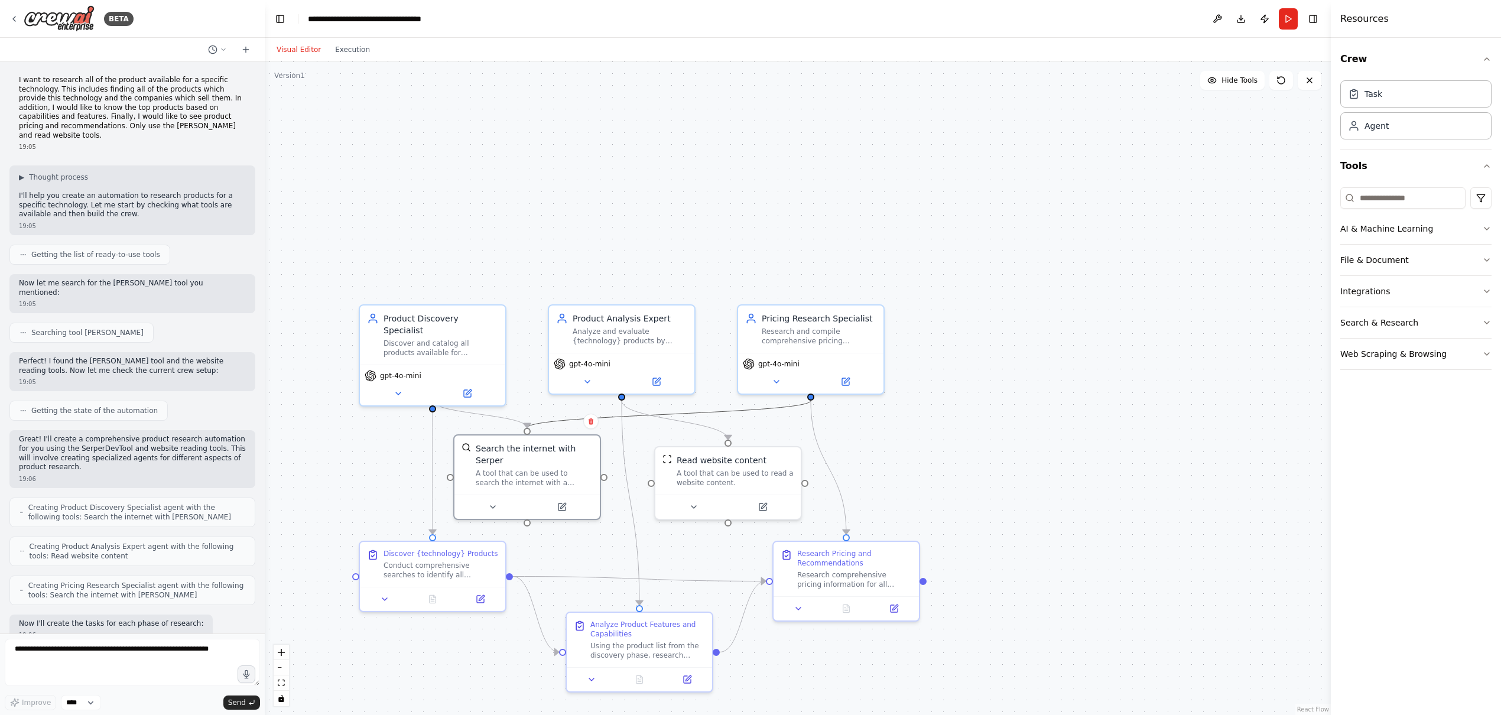
click at [558, 420] on icon "Edge from e01238dd-7fe5-4ab0-811d-d8ac352ee9a4 to 3da079a6-5667-4489-a29a-984a2…" at bounding box center [669, 414] width 284 height 27
drag, startPoint x: 836, startPoint y: 360, endPoint x: 882, endPoint y: 342, distance: 49.3
click at [882, 342] on div "gpt-4o-mini" at bounding box center [858, 338] width 136 height 12
click at [587, 536] on div ".deletable-edge-delete-btn { width: 20px; height: 20px; border: 0px solid #ffff…" at bounding box center [798, 387] width 1066 height 653
click at [701, 512] on div at bounding box center [727, 504] width 145 height 24
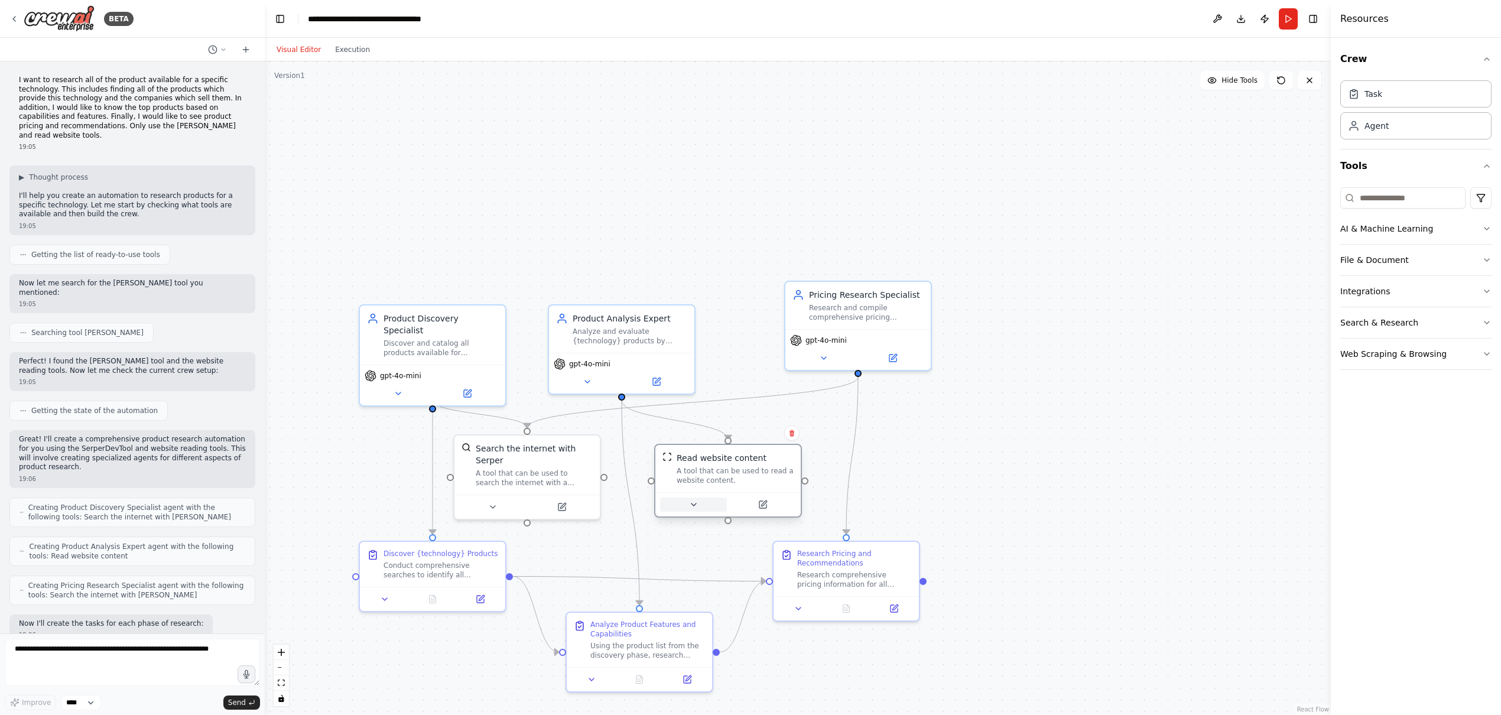
click at [697, 506] on icon at bounding box center [693, 504] width 9 height 9
click at [817, 599] on button "Cancel" at bounding box center [819, 601] width 42 height 17
click at [539, 465] on div "Search the internet with Serper A tool that can be used to search the internet …" at bounding box center [534, 462] width 117 height 45
drag, startPoint x: 460, startPoint y: 347, endPoint x: 444, endPoint y: 300, distance: 49.9
click at [444, 300] on div "Product Discovery Specialist Discover and catalog all products available for {t…" at bounding box center [420, 285] width 145 height 59
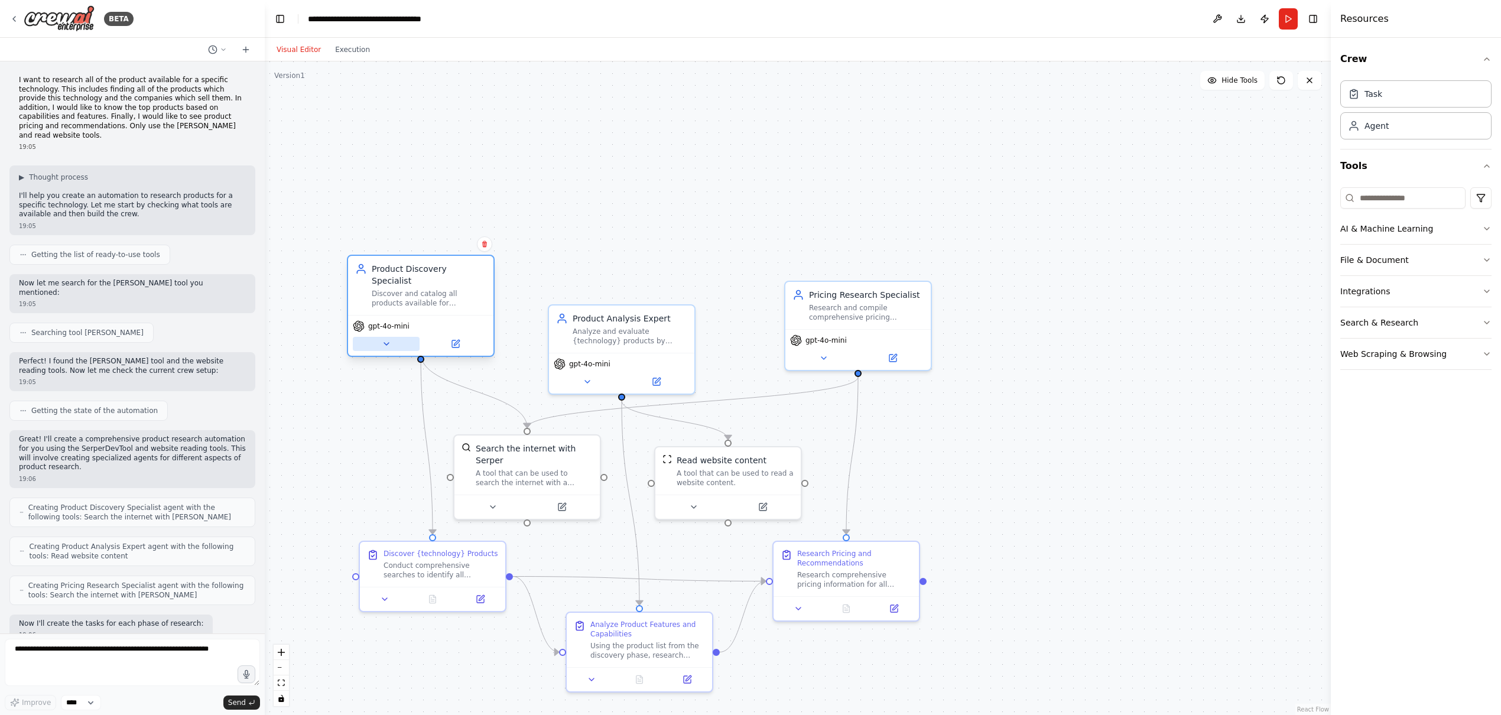
click at [387, 343] on icon at bounding box center [386, 344] width 5 height 2
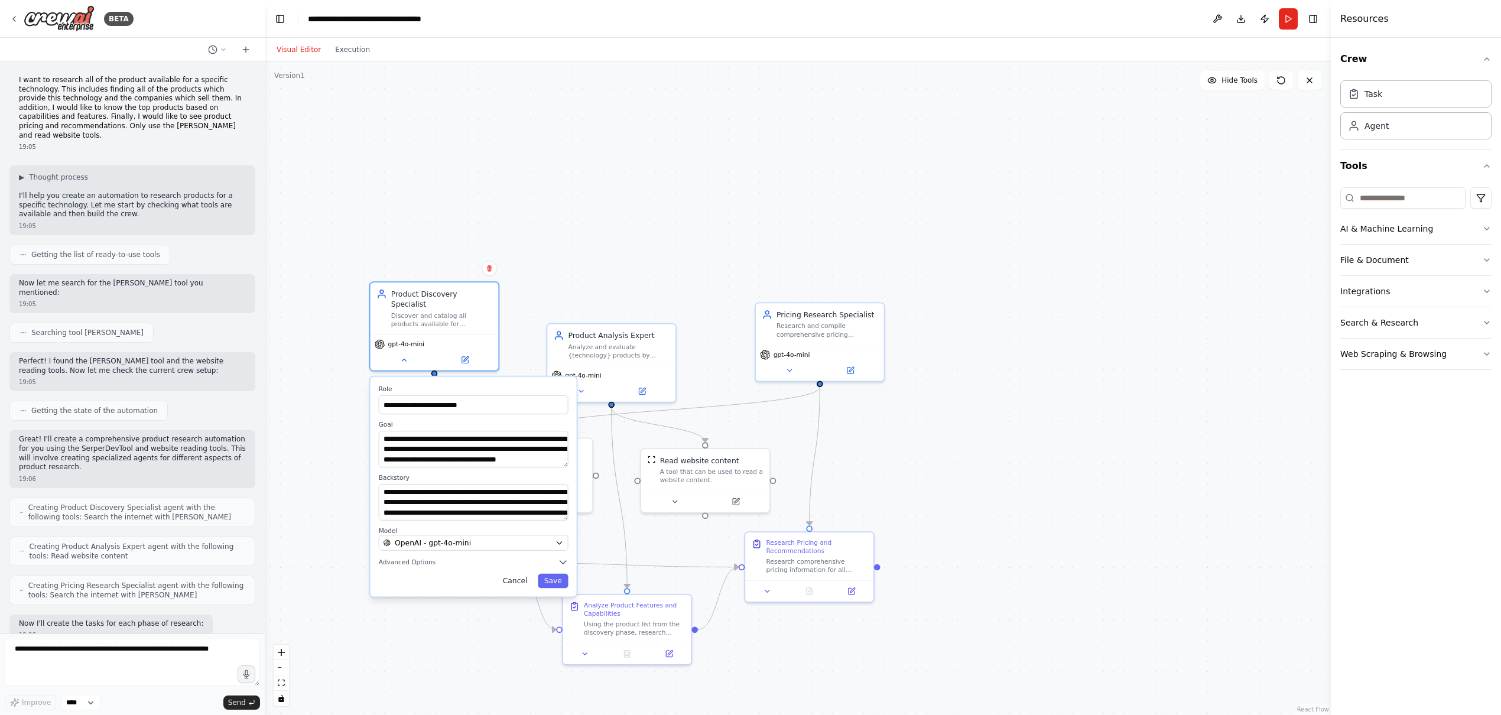
click at [522, 574] on button "Cancel" at bounding box center [514, 581] width 37 height 15
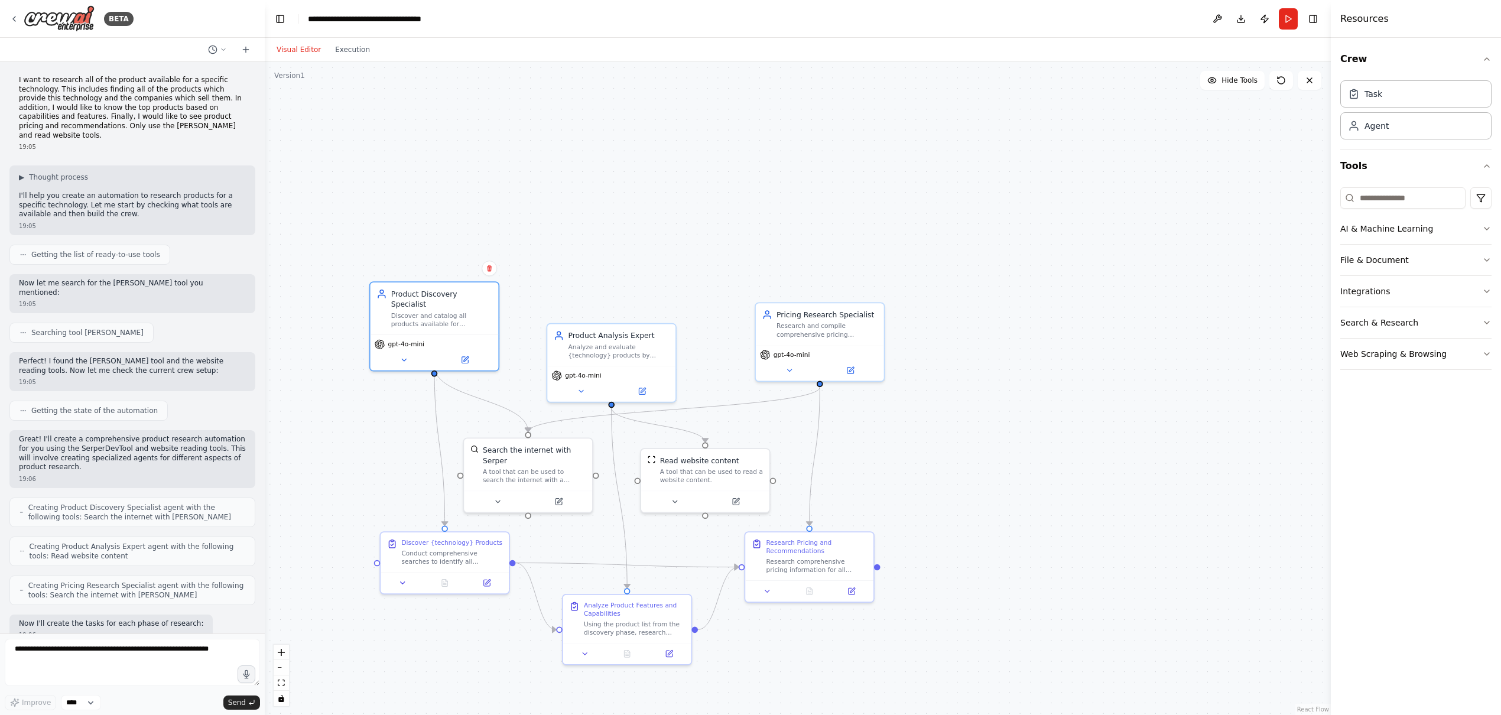
click at [1066, 588] on div ".deletable-edge-delete-btn { width: 20px; height: 20px; border: 0px solid #ffff…" at bounding box center [798, 387] width 1066 height 653
click at [1286, 17] on button "Run" at bounding box center [1288, 18] width 19 height 21
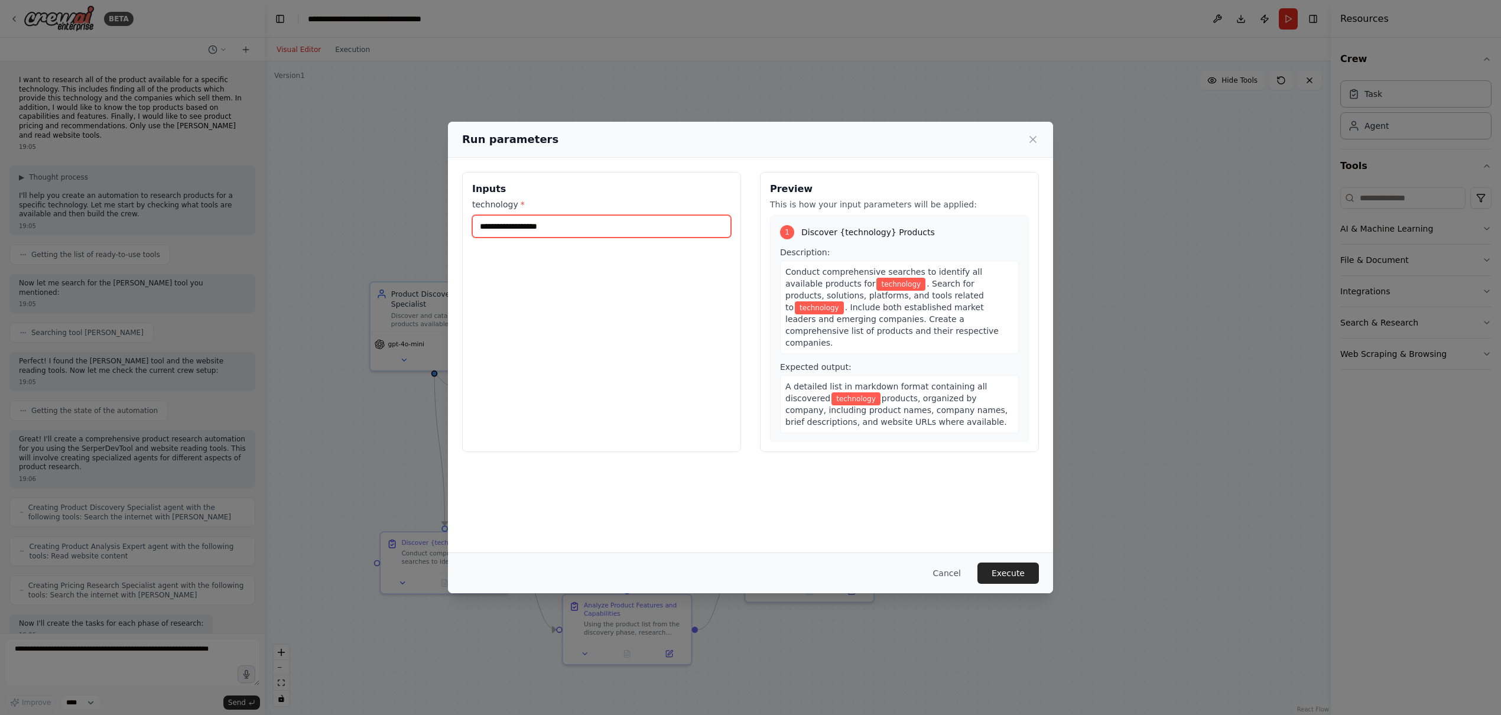
click at [622, 225] on input "technology *" at bounding box center [601, 226] width 259 height 22
type input "**********"
click at [1008, 571] on button "Execute" at bounding box center [1007, 572] width 61 height 21
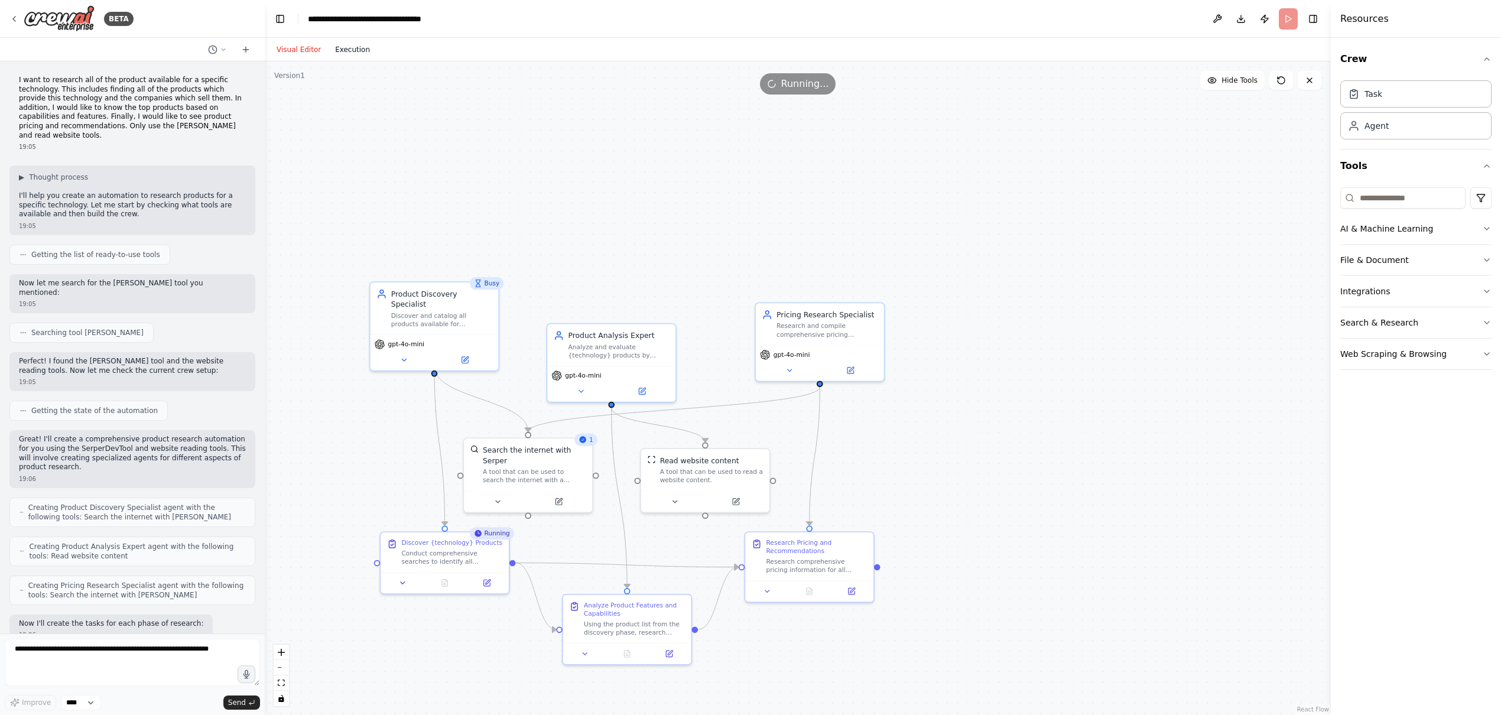
click at [350, 54] on button "Execution" at bounding box center [352, 50] width 49 height 14
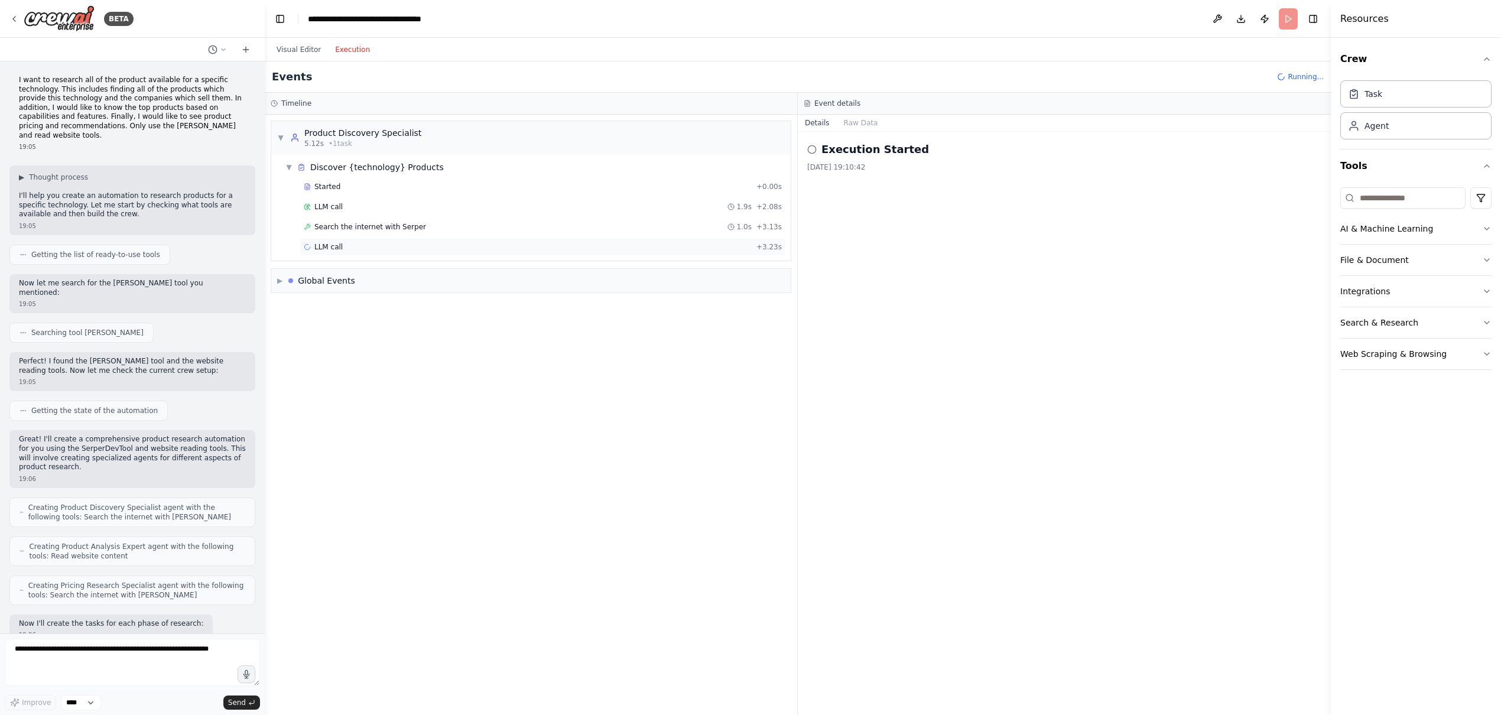
click at [417, 245] on div "LLM call + 3.23s" at bounding box center [543, 246] width 478 height 9
click at [278, 278] on span "▶" at bounding box center [279, 280] width 5 height 9
click at [393, 309] on div "Execution Started" at bounding box center [531, 305] width 502 height 9
click at [396, 322] on div "Crew Kickoff Started" at bounding box center [531, 325] width 502 height 9
click at [871, 119] on button "Raw Data" at bounding box center [861, 123] width 48 height 17
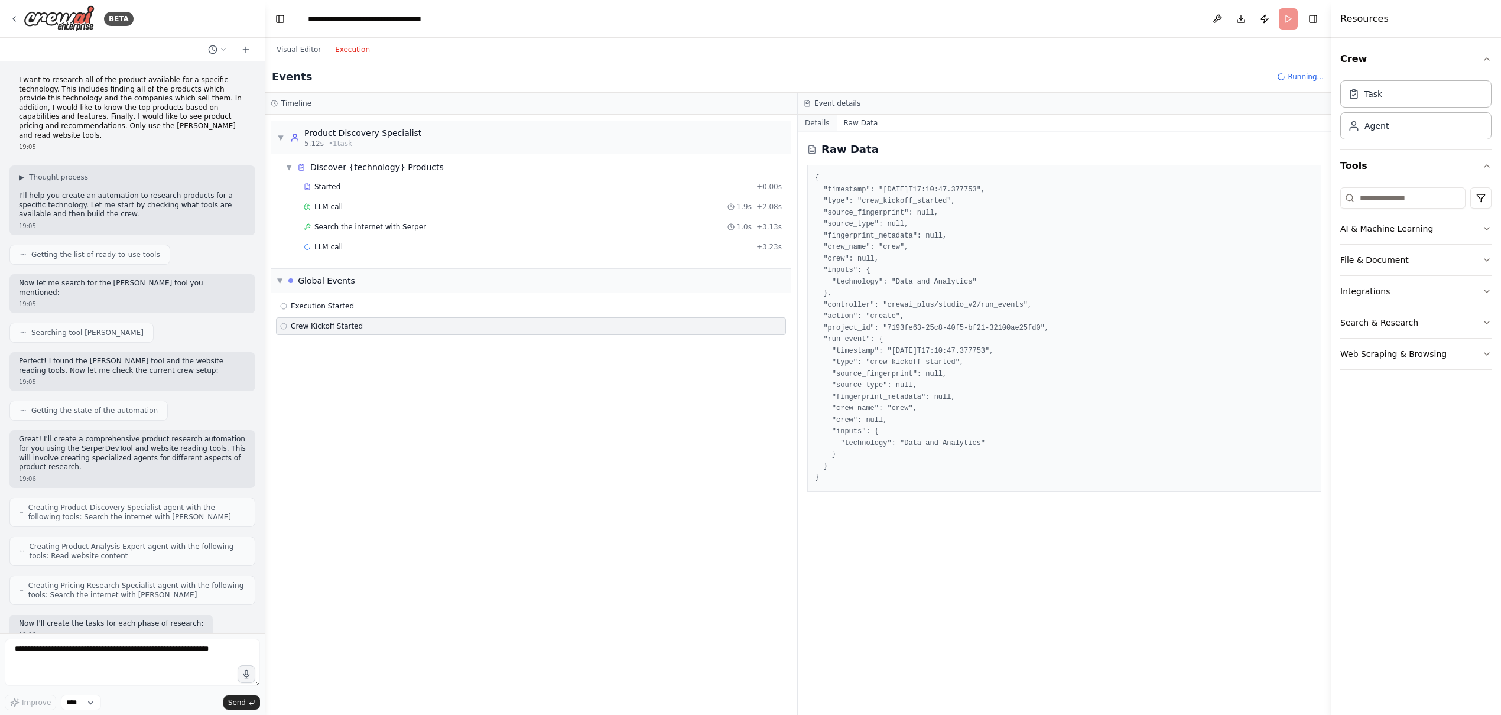
click at [817, 120] on button "Details" at bounding box center [817, 123] width 39 height 17
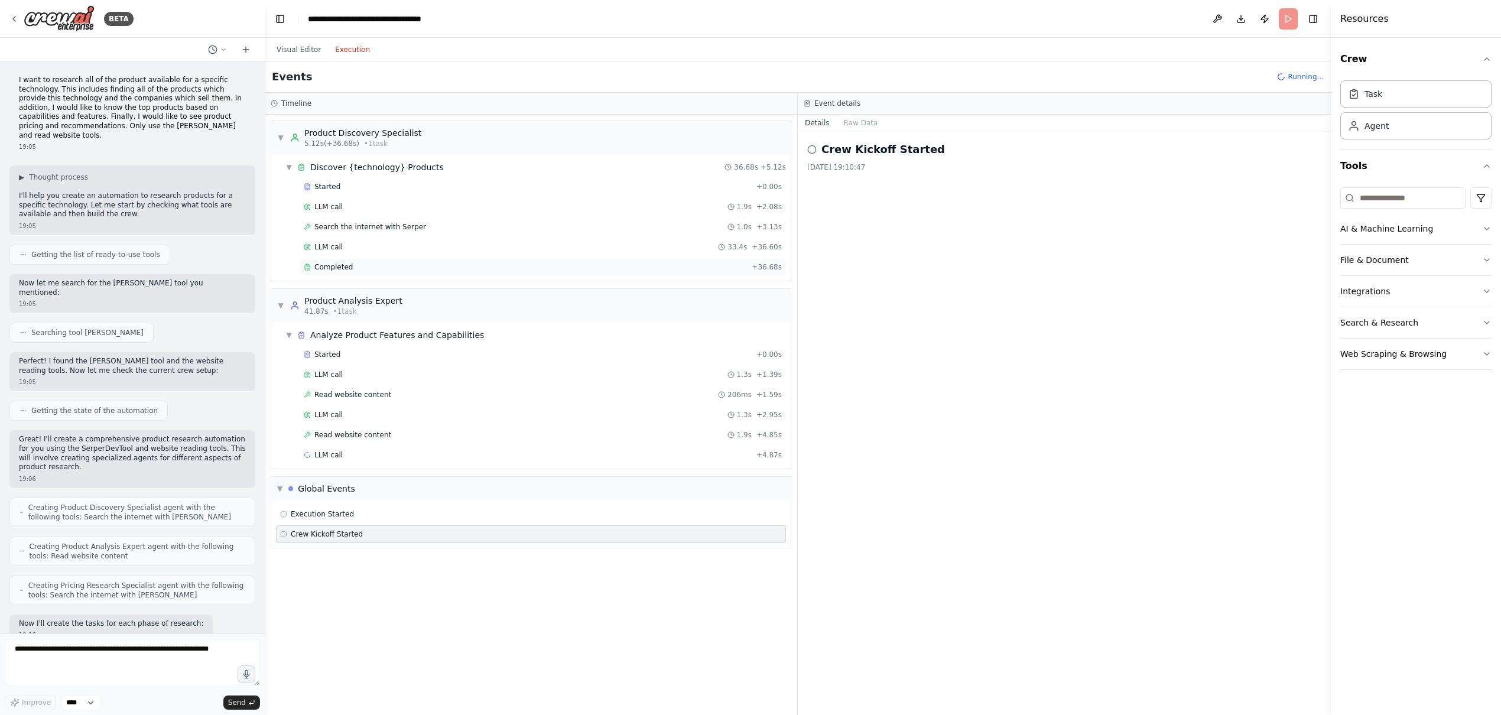
click at [395, 268] on div "Completed" at bounding box center [525, 266] width 443 height 9
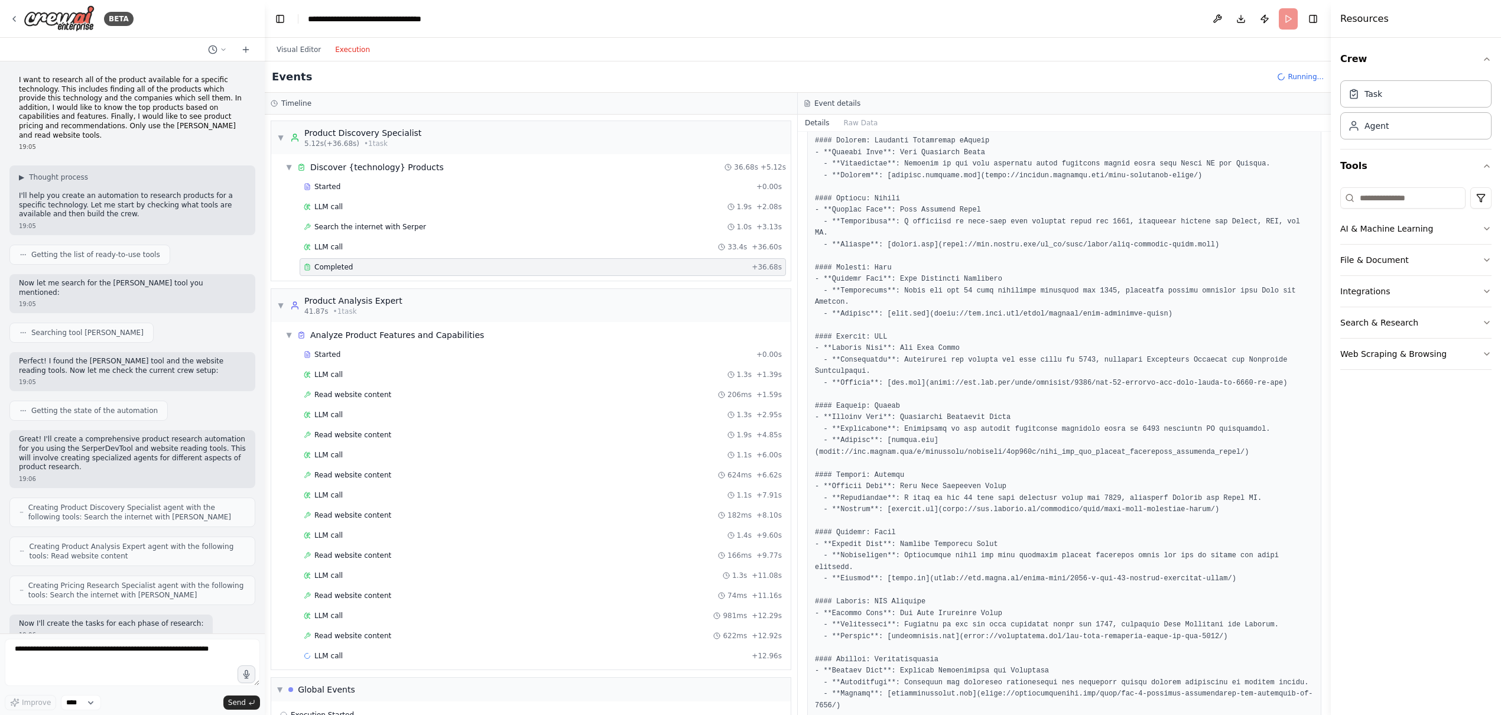
scroll to position [188, 0]
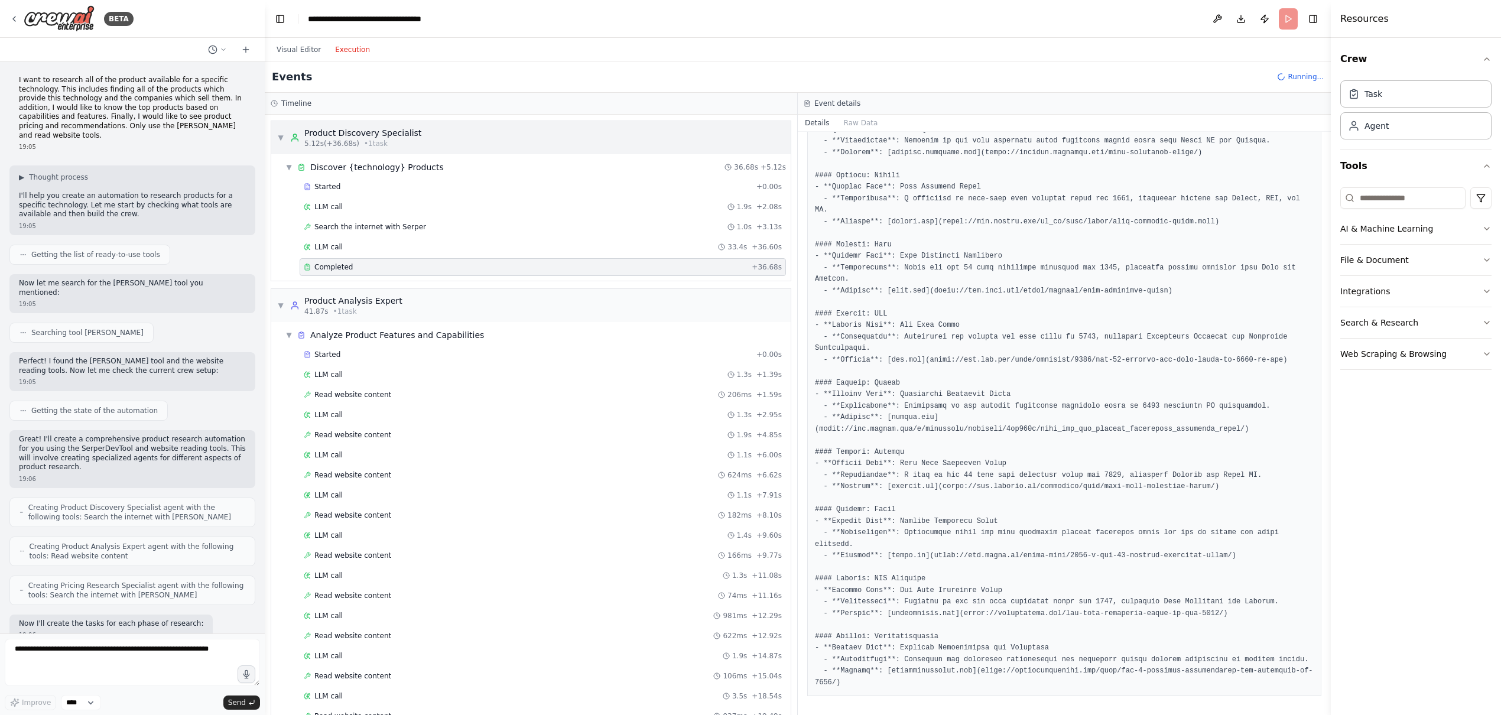
click at [277, 133] on span "▼" at bounding box center [280, 137] width 7 height 9
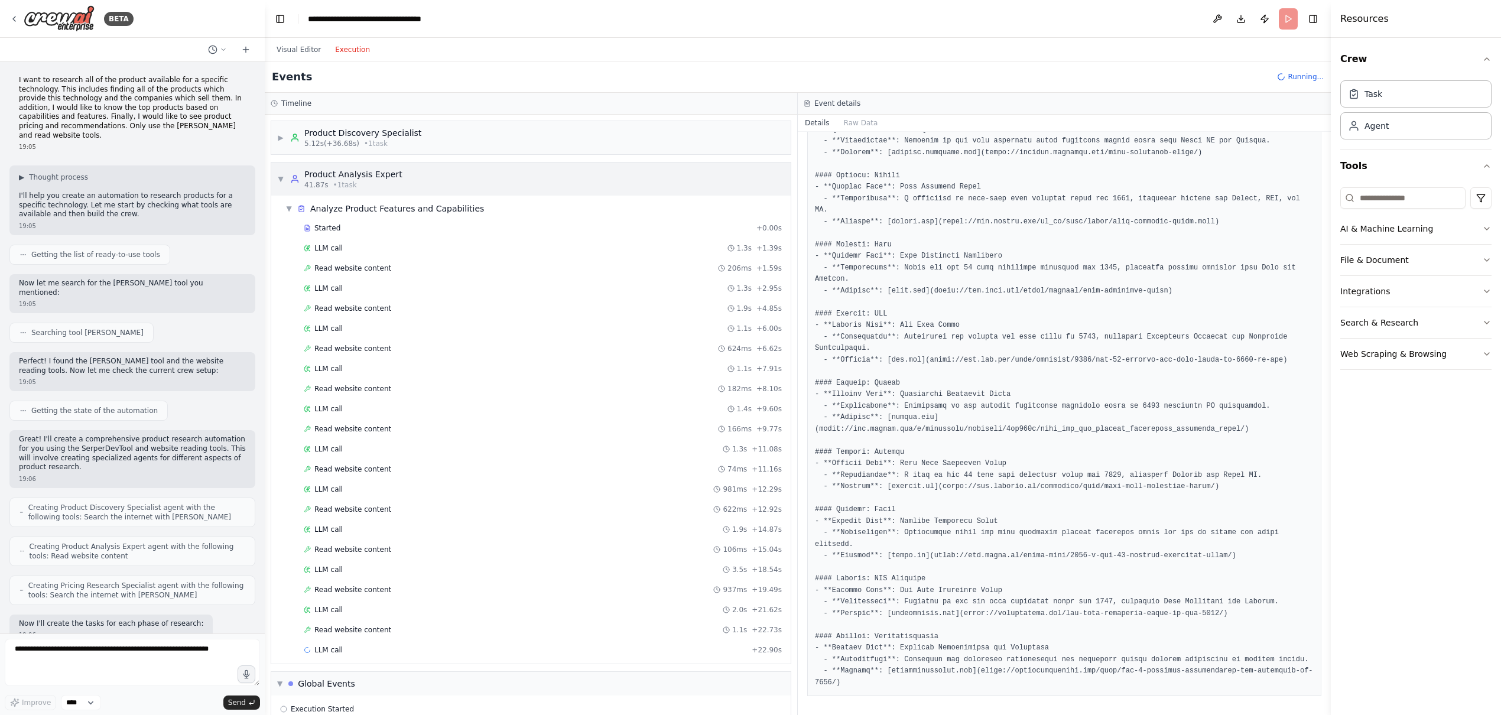
click at [278, 175] on span "▼" at bounding box center [280, 178] width 7 height 9
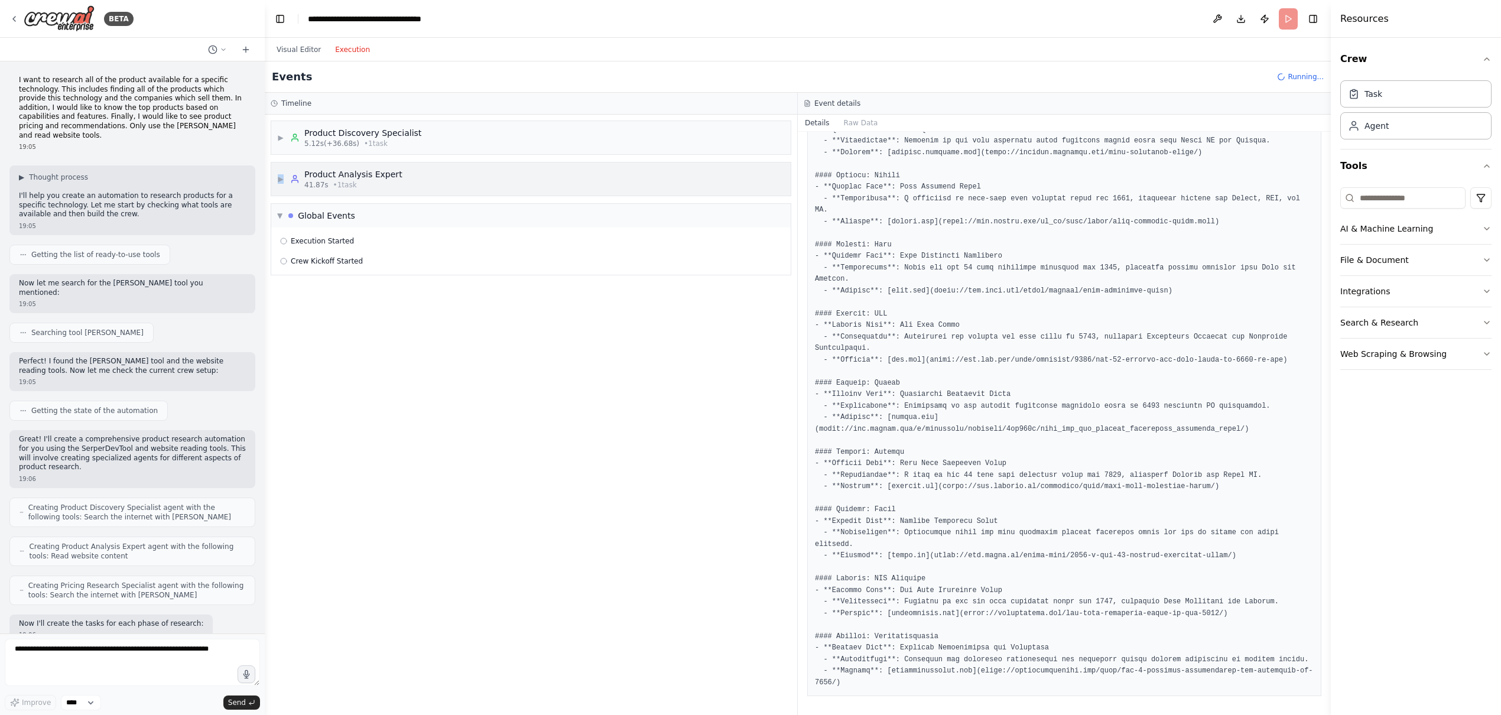
click at [278, 175] on span "▶" at bounding box center [280, 178] width 7 height 9
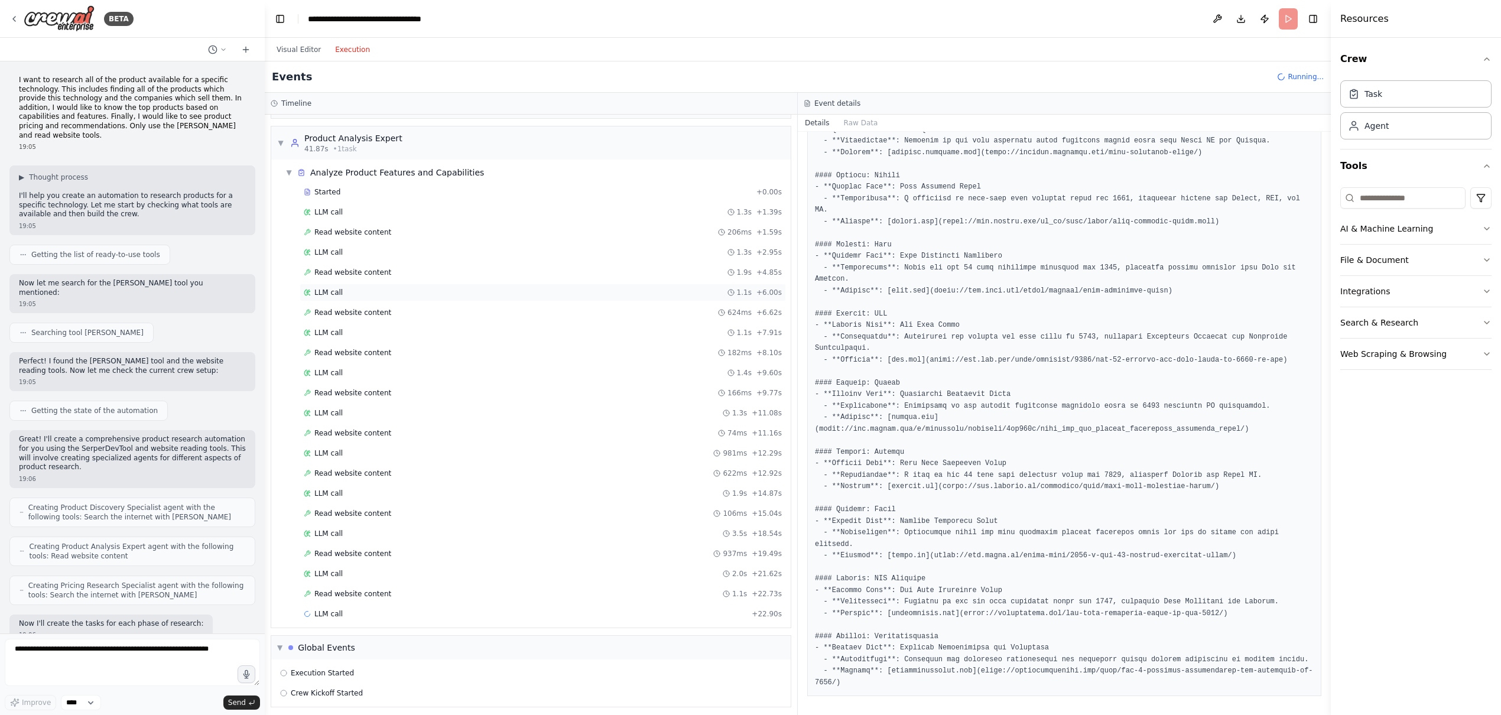
scroll to position [41, 0]
click at [428, 268] on div "Read website content 1.9s + 4.85s" at bounding box center [543, 266] width 478 height 9
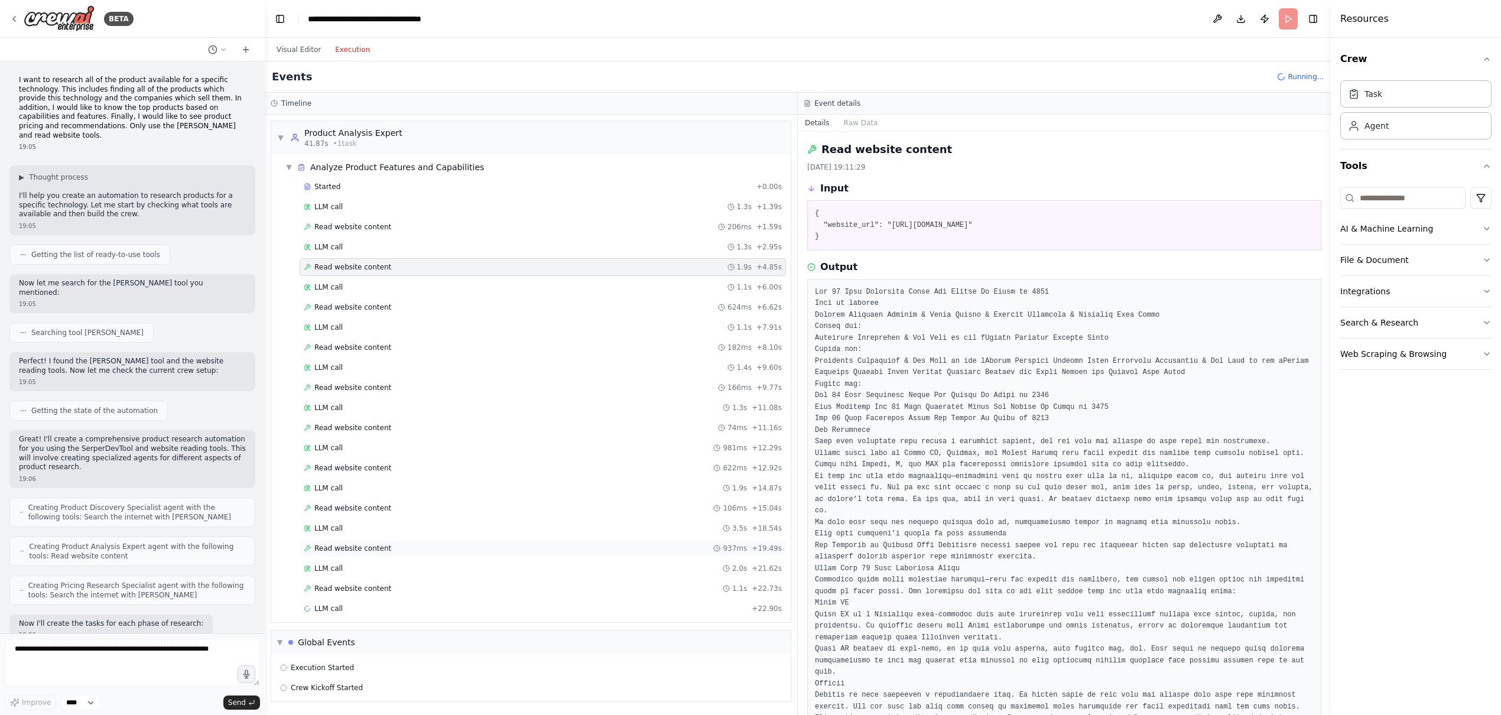
click at [404, 547] on div "Read website content 937ms + 19.49s" at bounding box center [543, 548] width 478 height 9
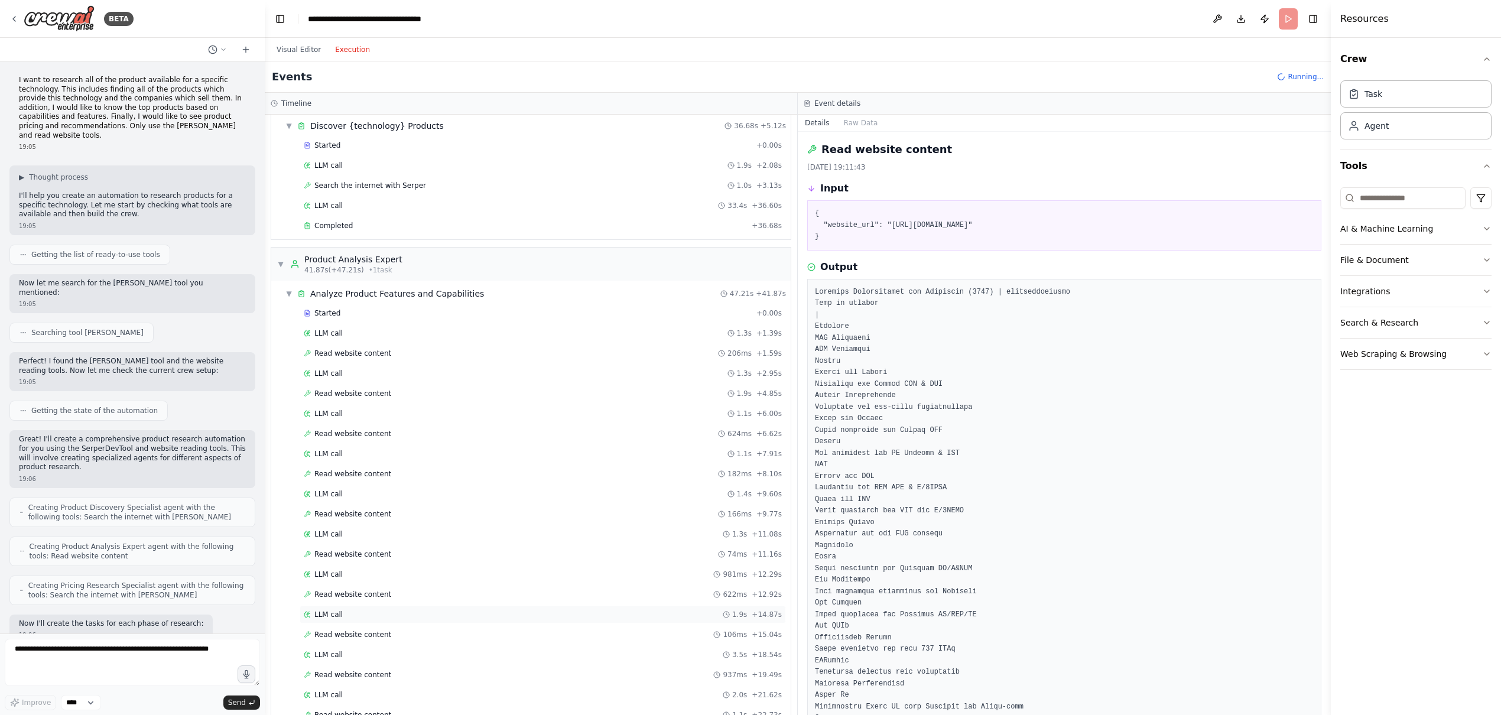
scroll to position [168, 0]
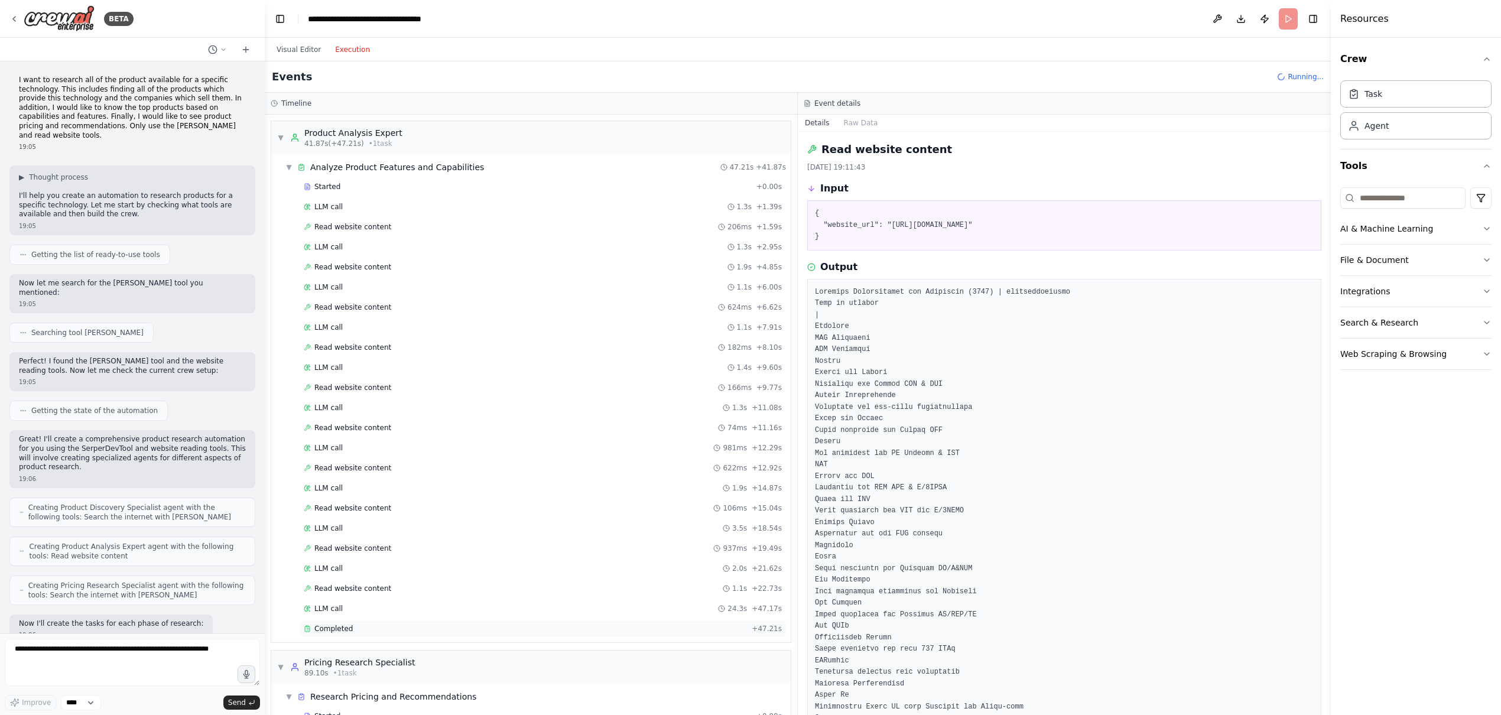
click at [365, 624] on div "Completed" at bounding box center [525, 628] width 443 height 9
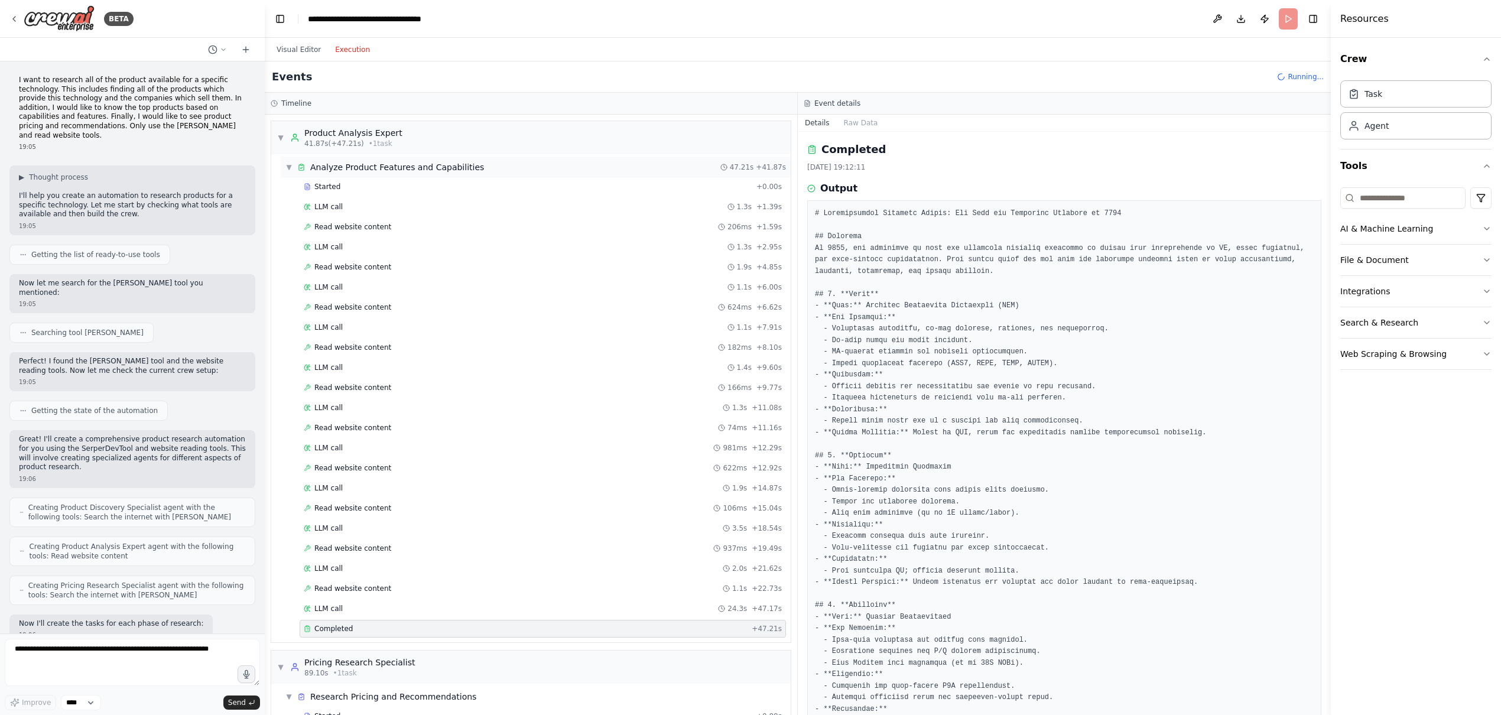
click at [290, 162] on span "▼" at bounding box center [288, 166] width 7 height 9
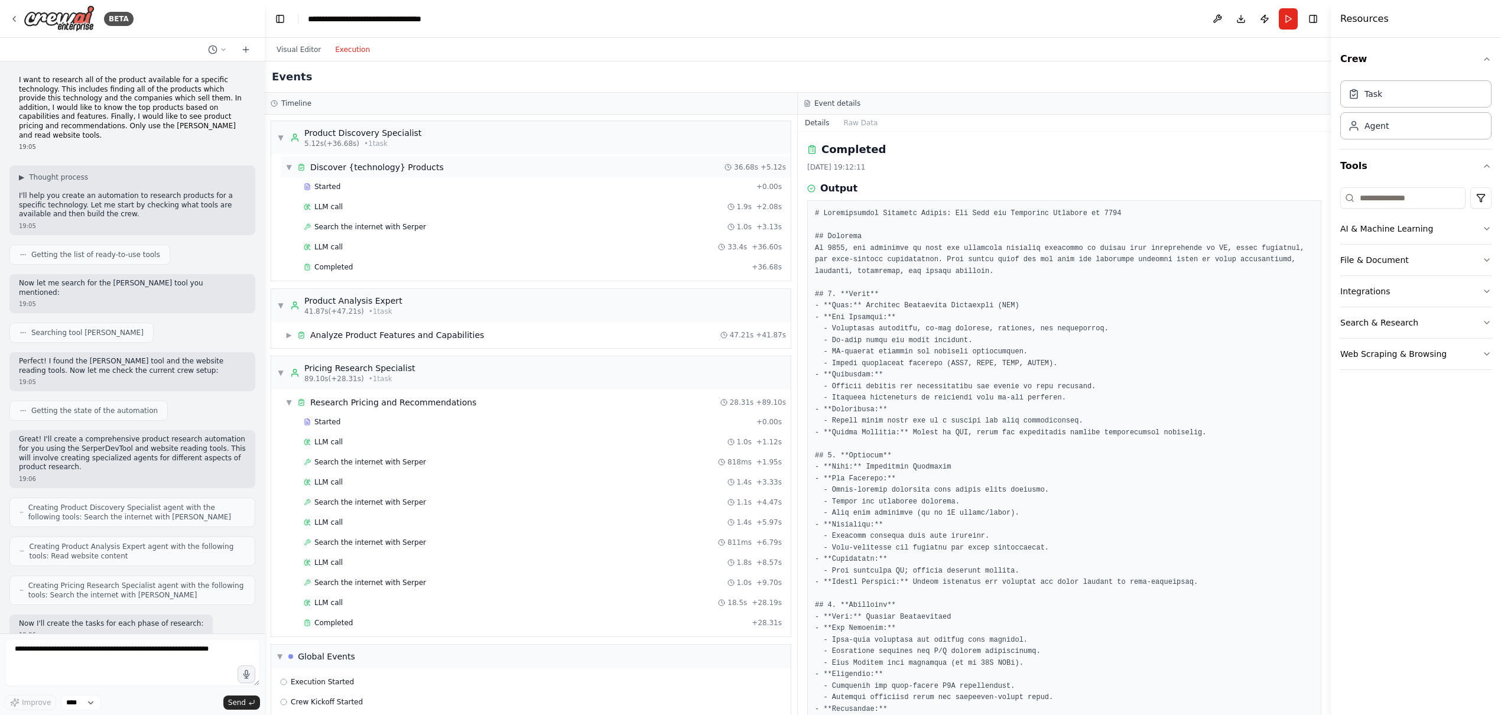
click at [290, 167] on span "▼" at bounding box center [288, 166] width 7 height 9
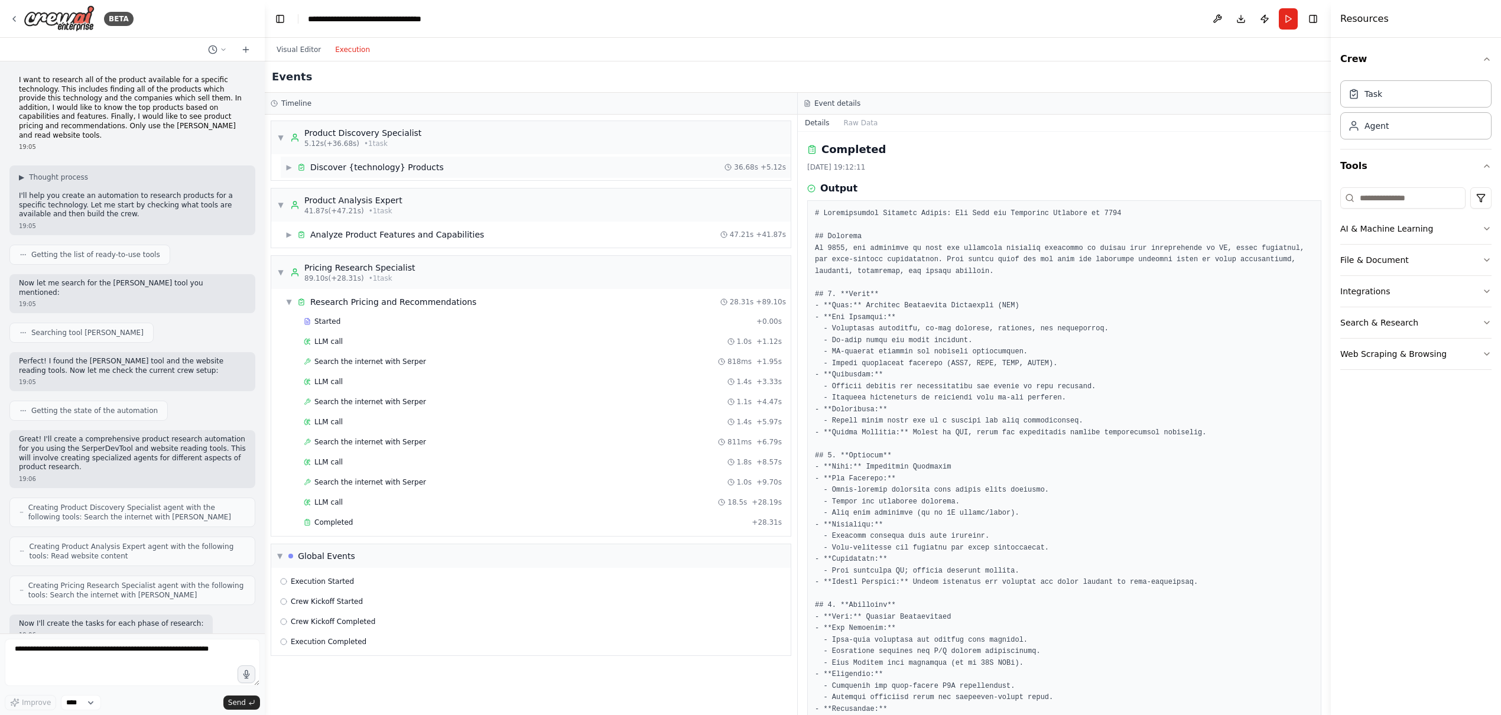
click at [290, 167] on span "▶" at bounding box center [288, 166] width 7 height 9
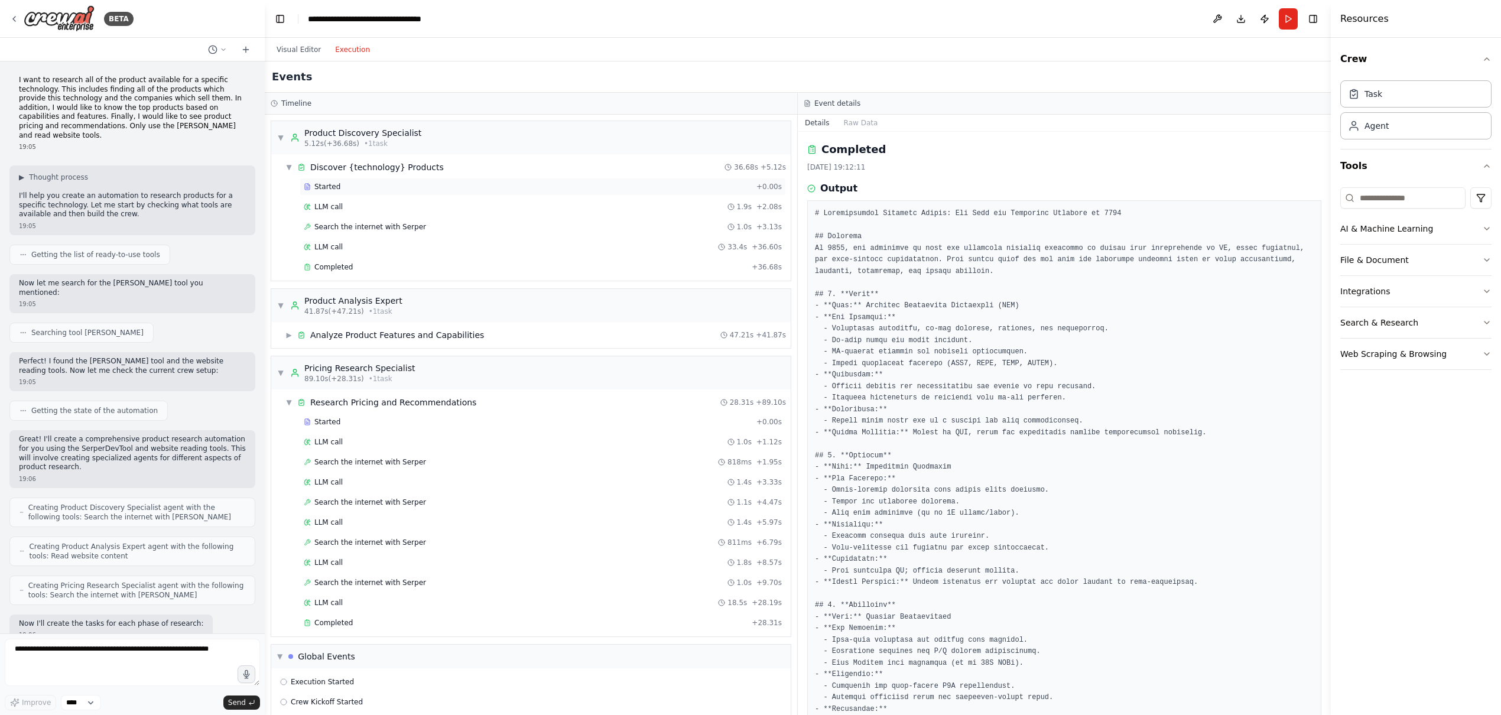
click at [337, 188] on span "Started" at bounding box center [327, 186] width 26 height 9
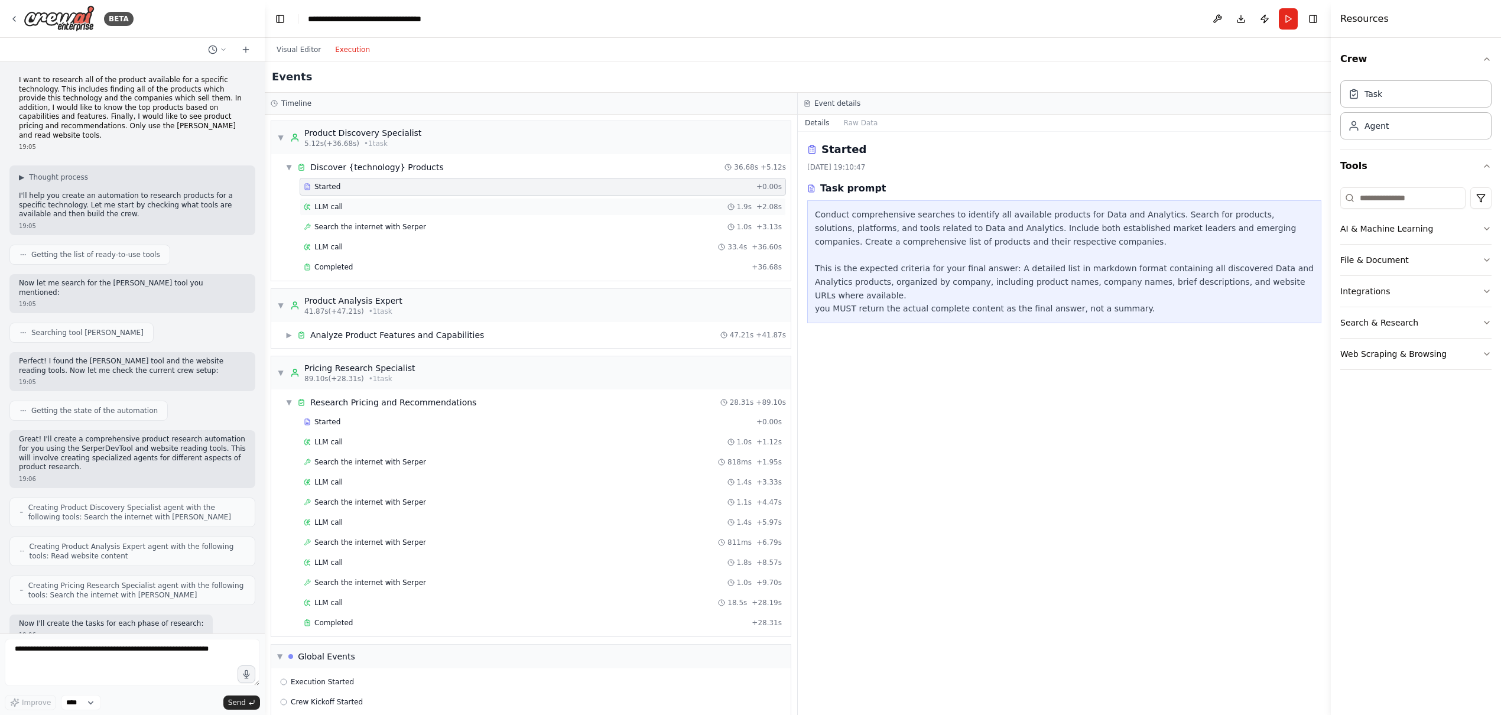
click at [367, 209] on div "LLM call 1.9s + 2.08s" at bounding box center [543, 206] width 478 height 9
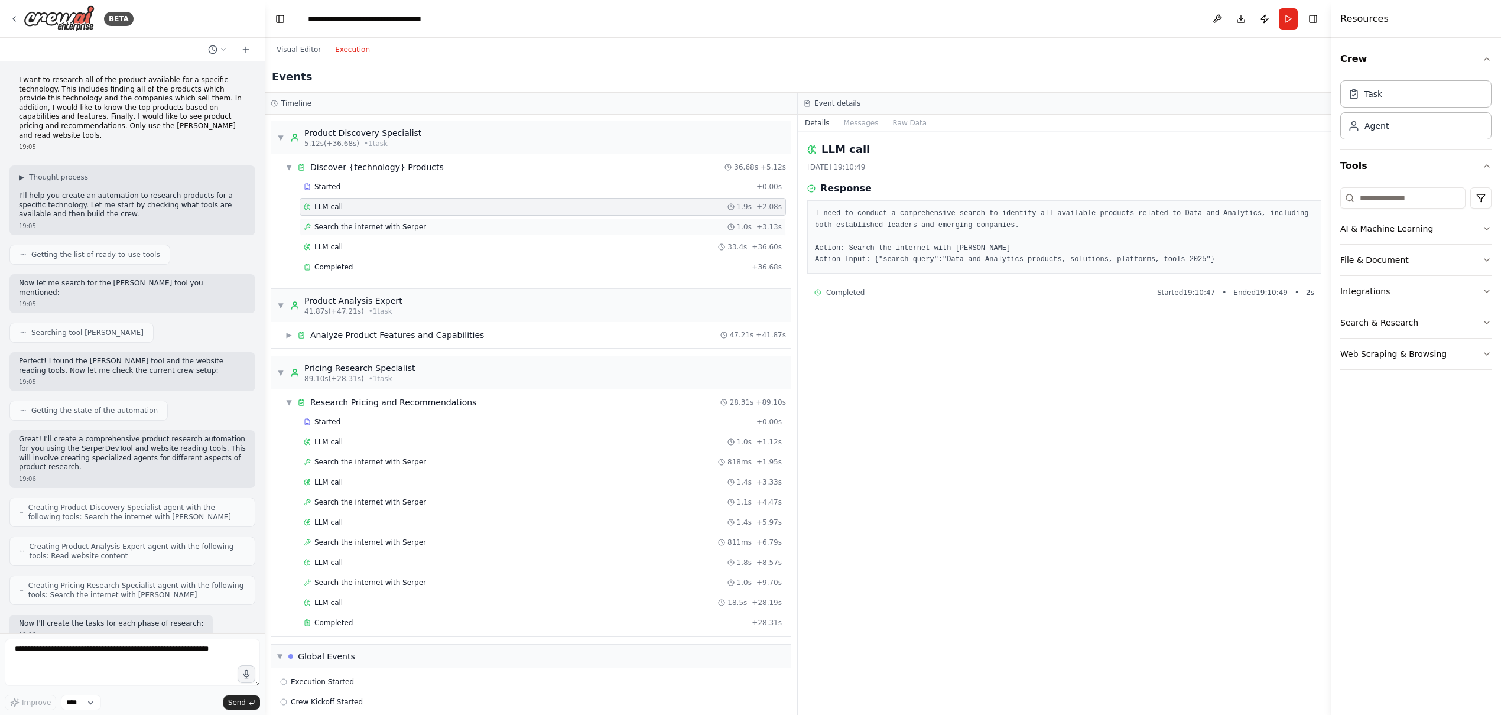
click at [372, 229] on span "Search the internet with Serper" at bounding box center [370, 226] width 112 height 9
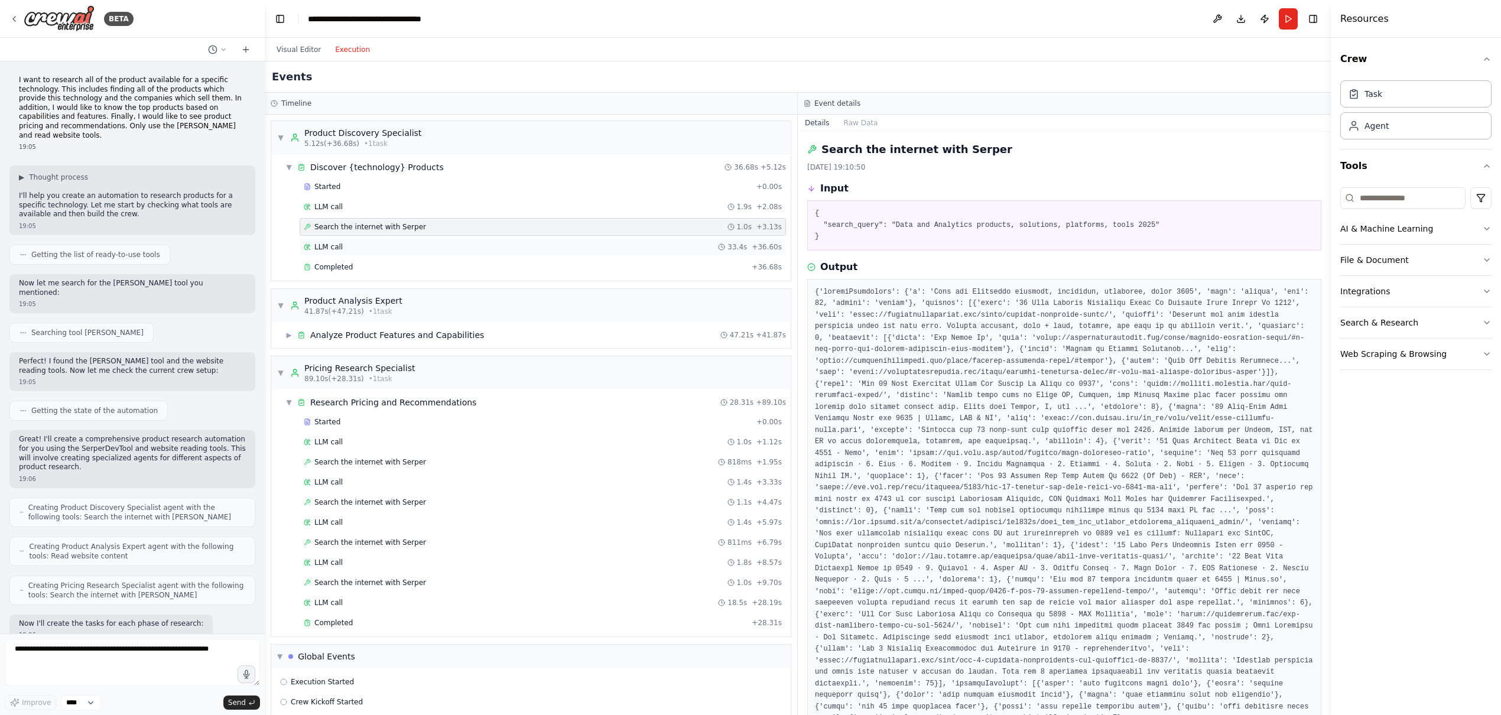
click at [379, 242] on div "LLM call 33.4s + 36.60s" at bounding box center [543, 246] width 478 height 9
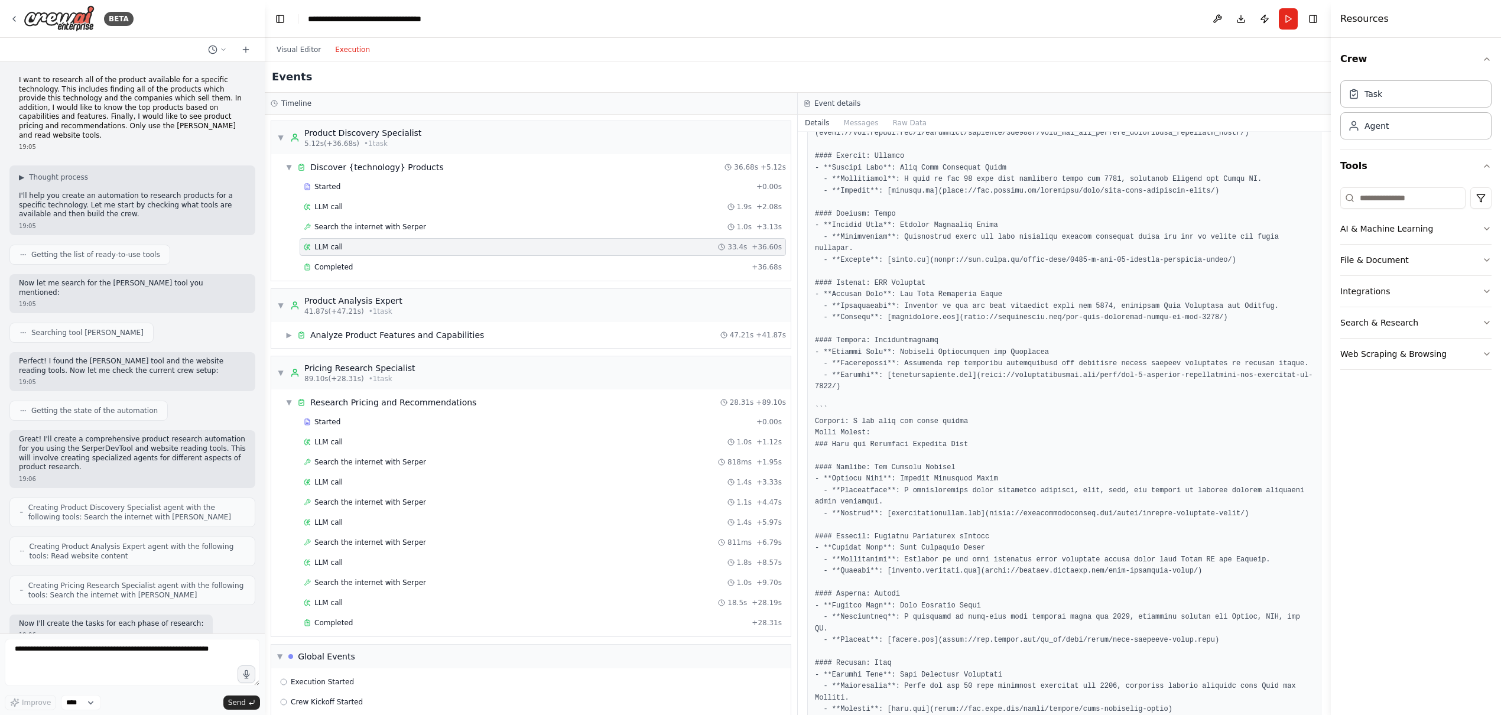
scroll to position [595, 0]
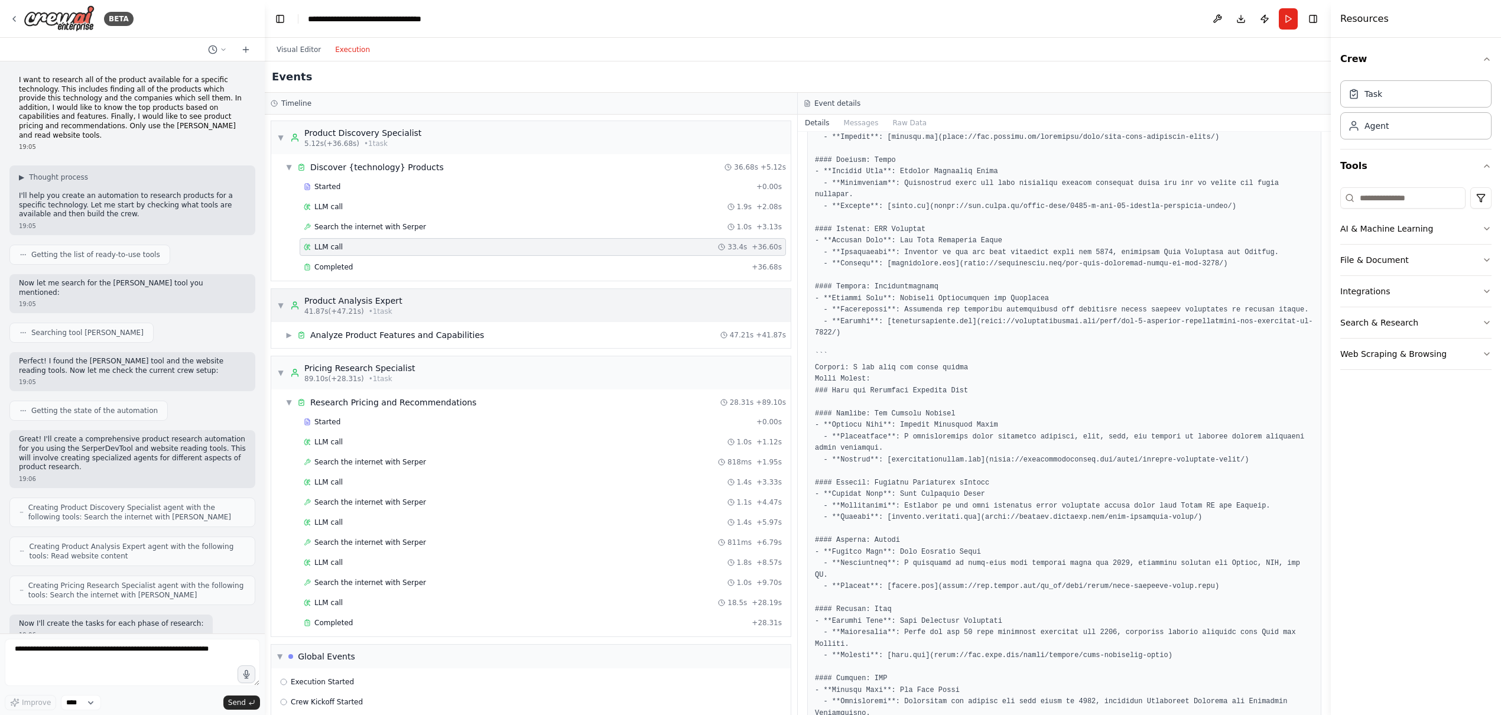
click at [406, 293] on div "▼ Product Analysis Expert 41.87s (+47.21s) • 1 task" at bounding box center [530, 305] width 519 height 33
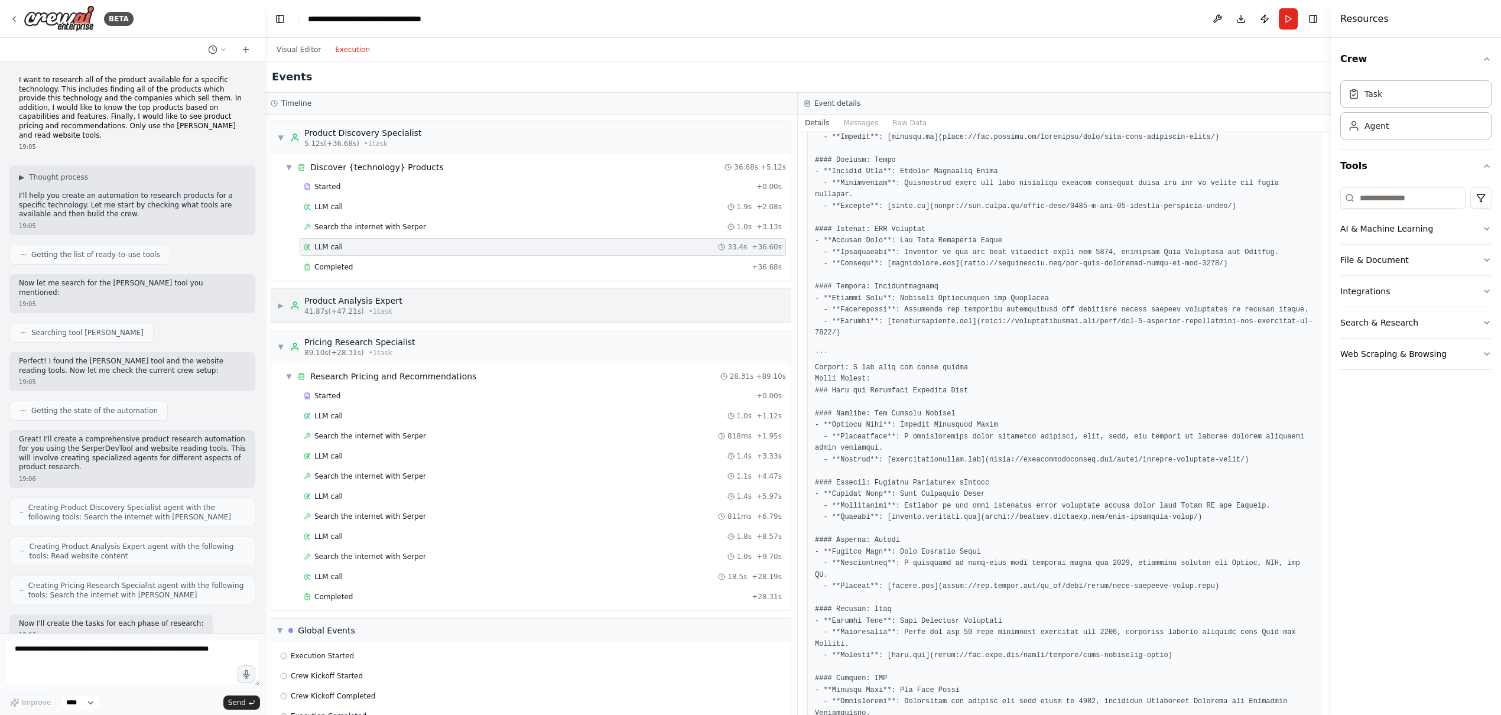
click at [409, 299] on div "▶ Product Analysis Expert 41.87s (+47.21s) • 1 task" at bounding box center [530, 305] width 519 height 33
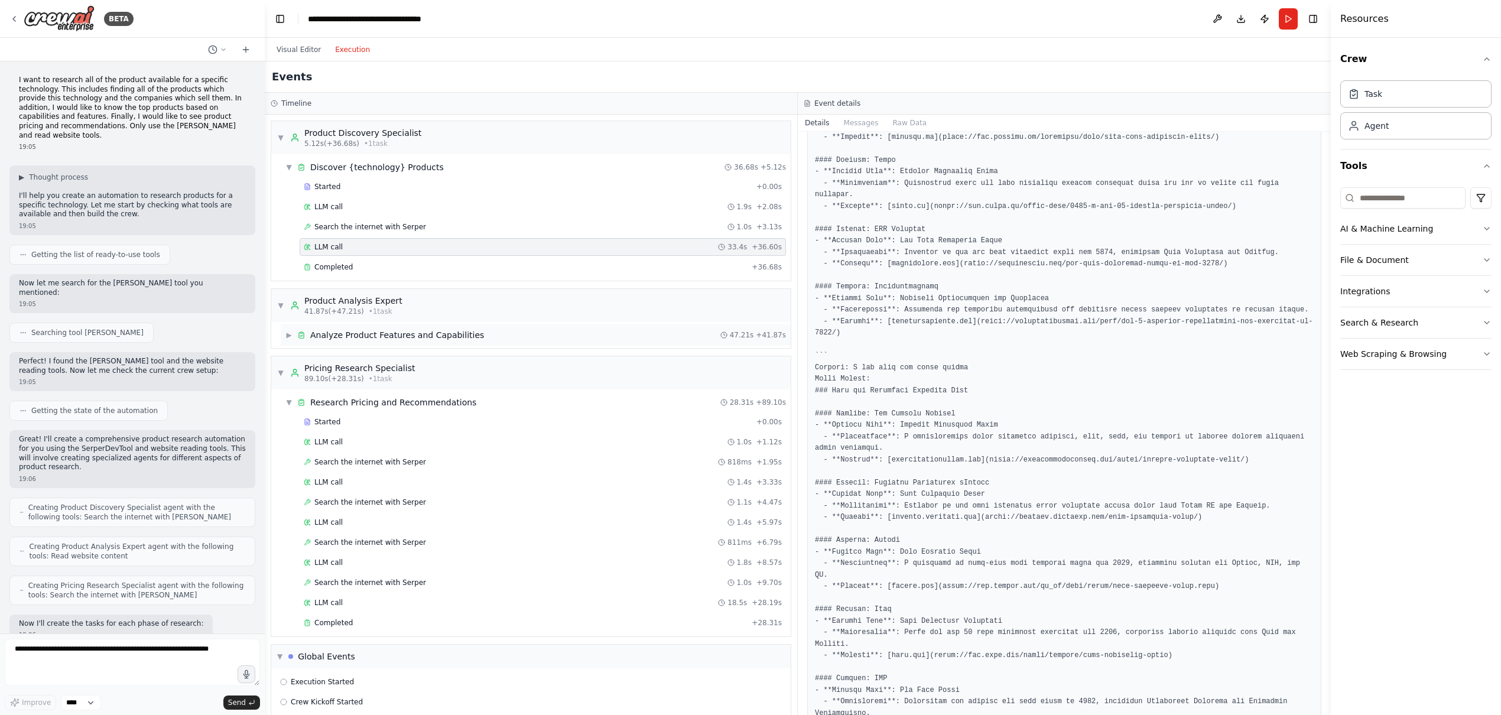
click at [416, 336] on div "Analyze Product Features and Capabilities" at bounding box center [397, 335] width 174 height 12
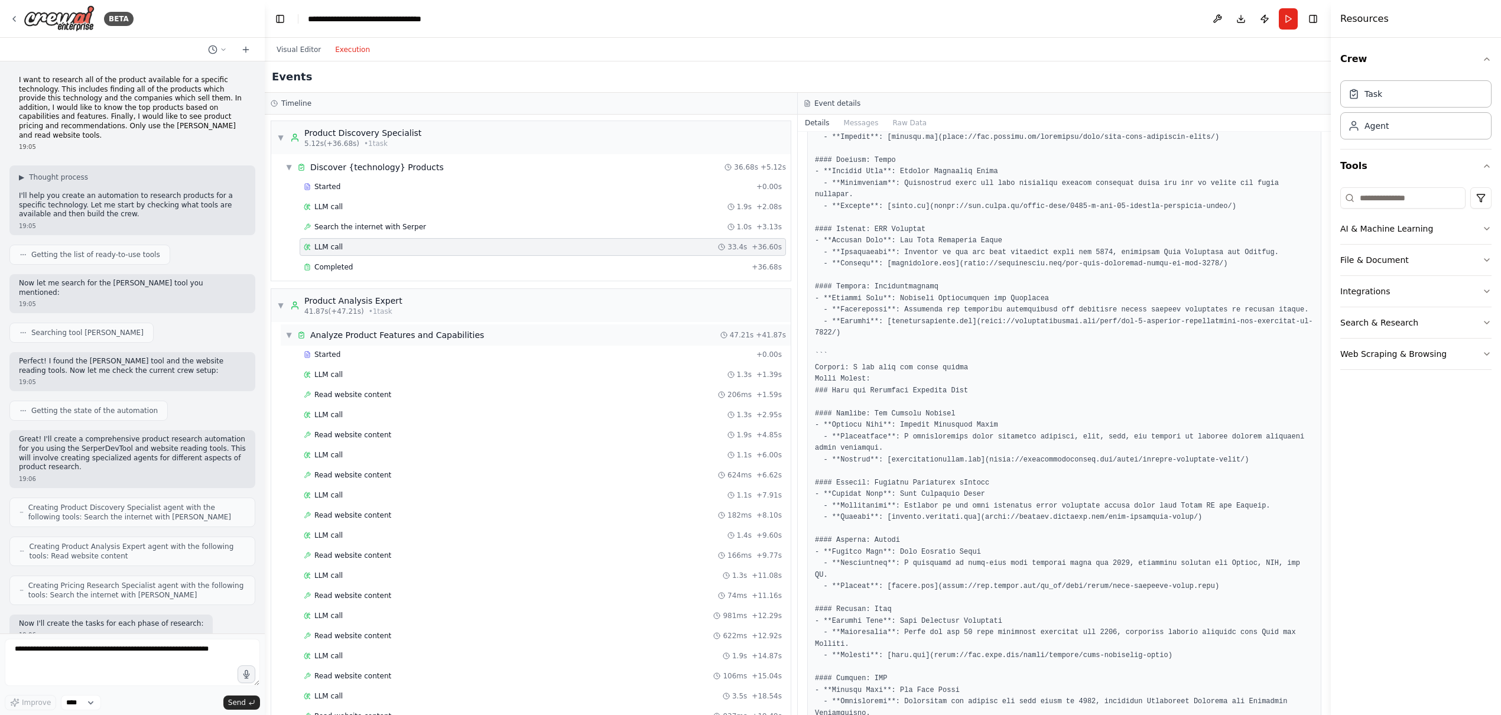
click at [422, 336] on div "Analyze Product Features and Capabilities" at bounding box center [397, 335] width 174 height 12
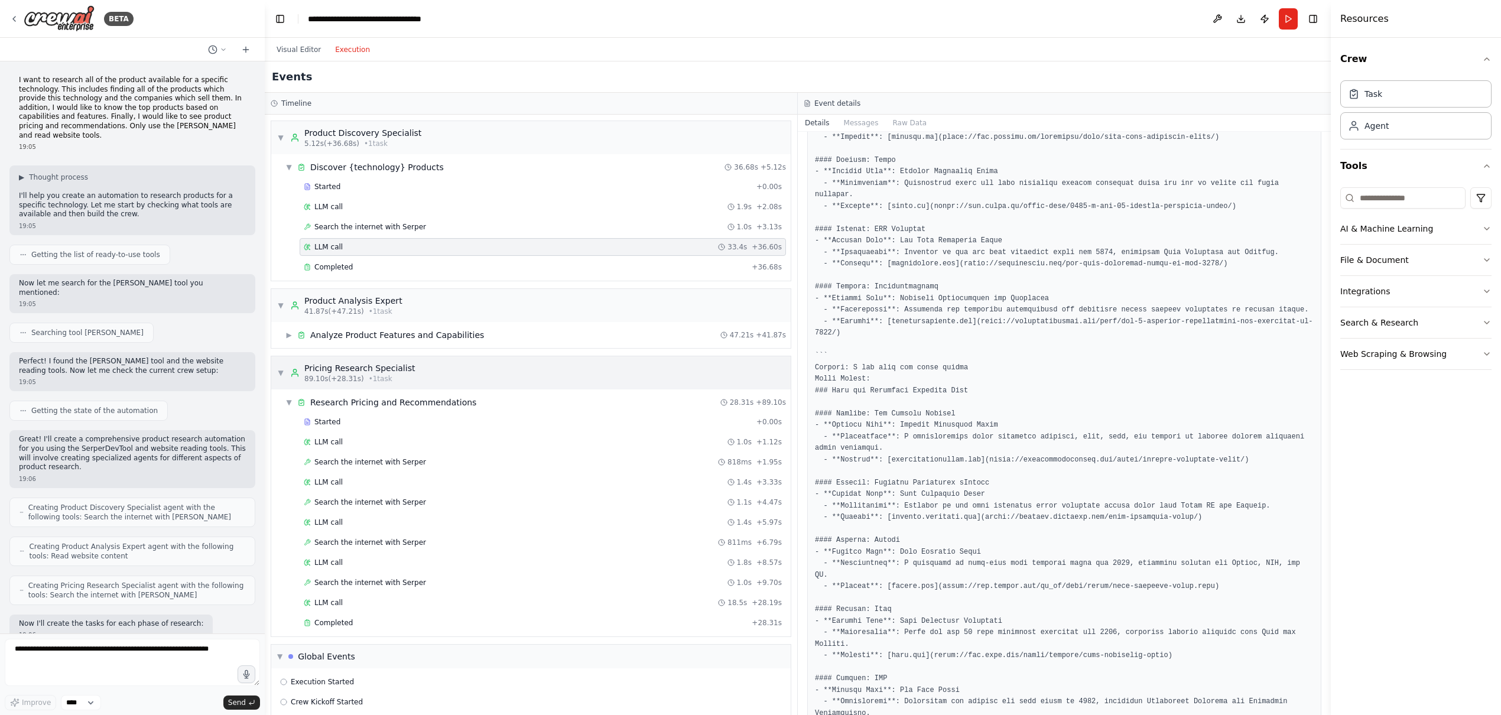
click at [424, 374] on div "▼ Pricing Research Specialist 89.10s (+28.31s) • 1 task" at bounding box center [530, 372] width 519 height 33
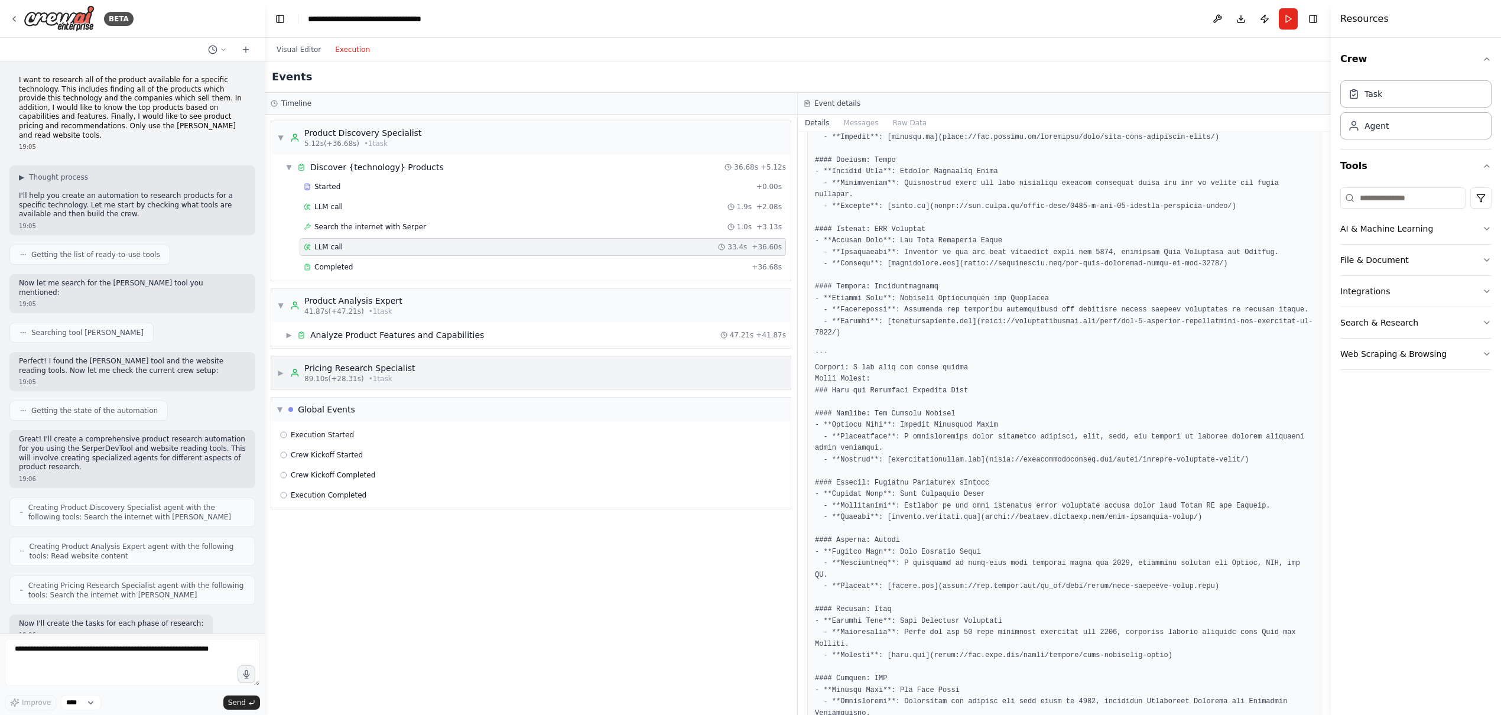
click at [424, 374] on div "▶ Pricing Research Specialist 89.10s (+28.31s) • 1 task" at bounding box center [530, 372] width 519 height 33
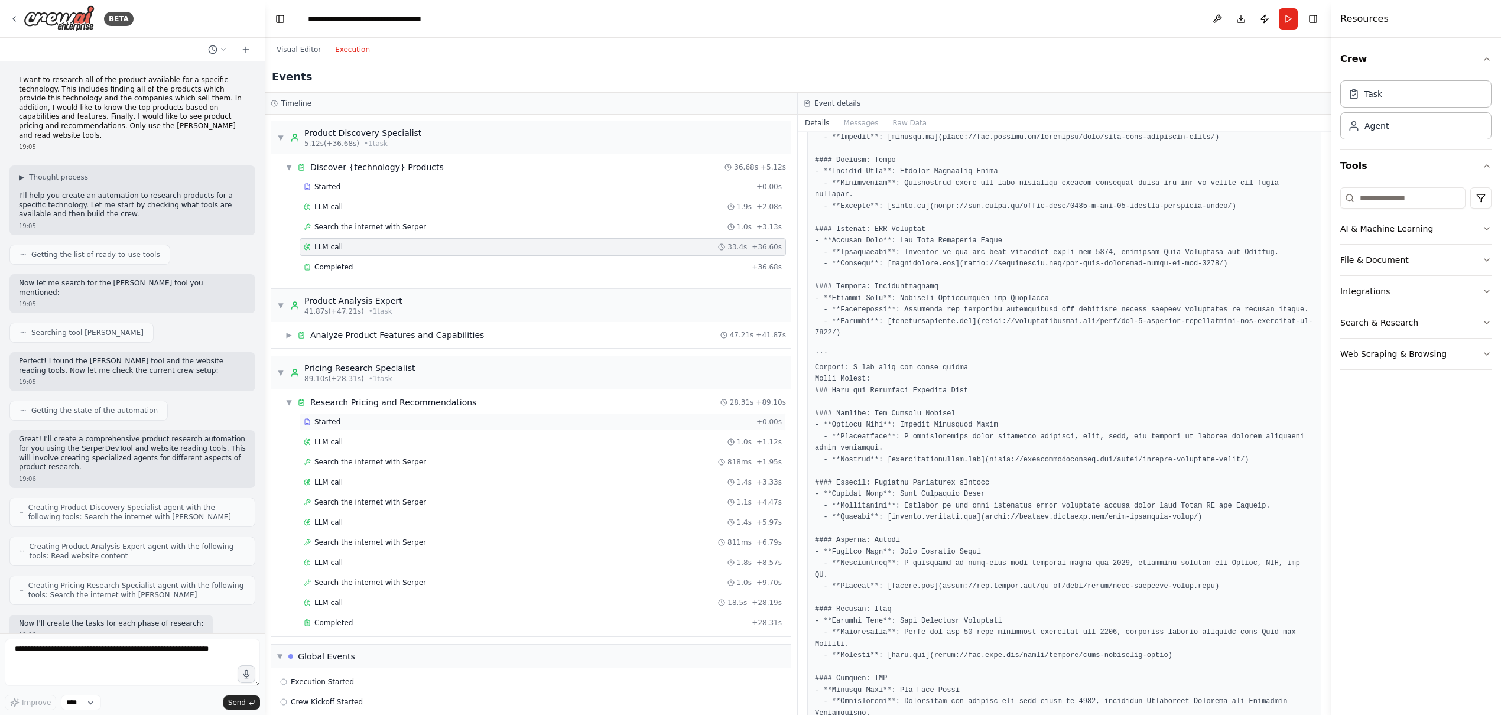
click at [386, 422] on div "Started" at bounding box center [528, 421] width 448 height 9
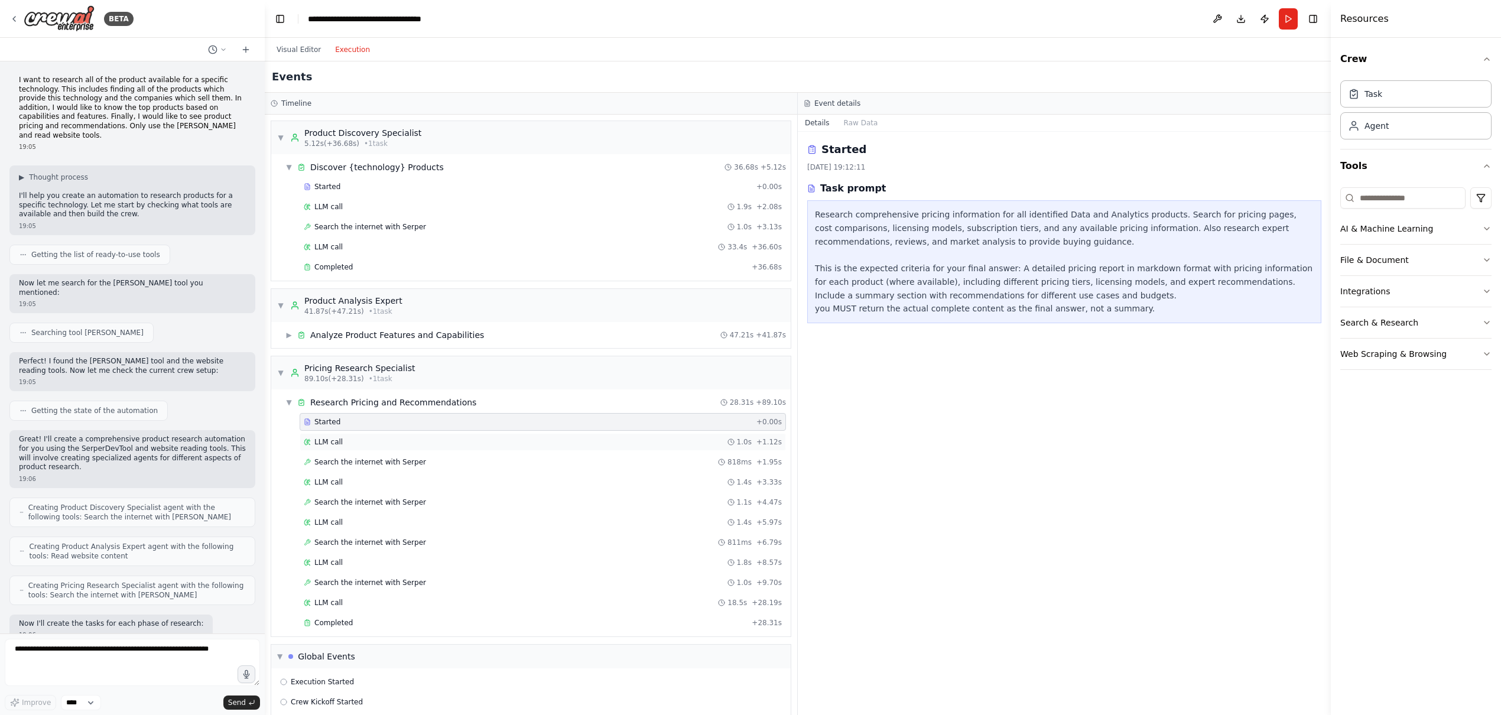
click at [386, 443] on div "LLM call 1.0s + 1.12s" at bounding box center [543, 441] width 478 height 9
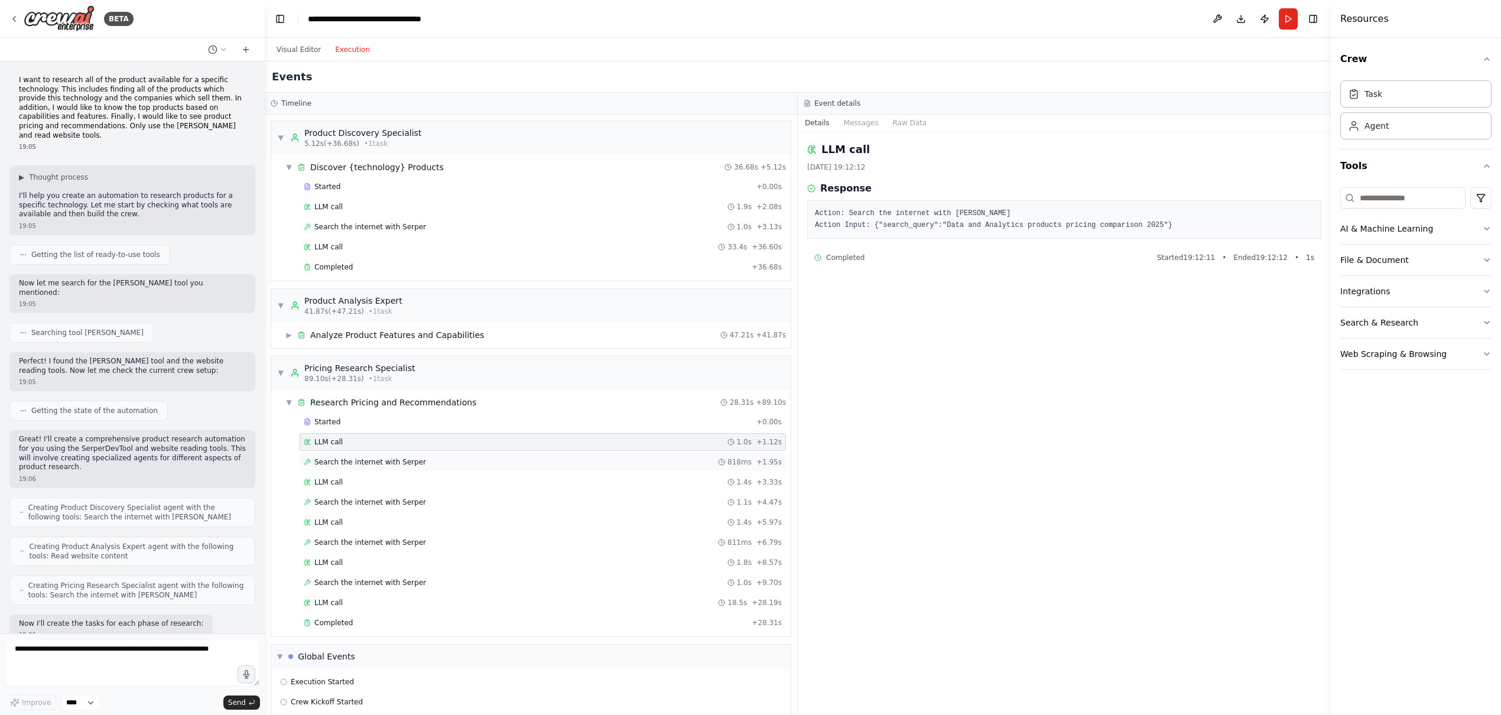
click at [388, 464] on span "Search the internet with Serper" at bounding box center [370, 461] width 112 height 9
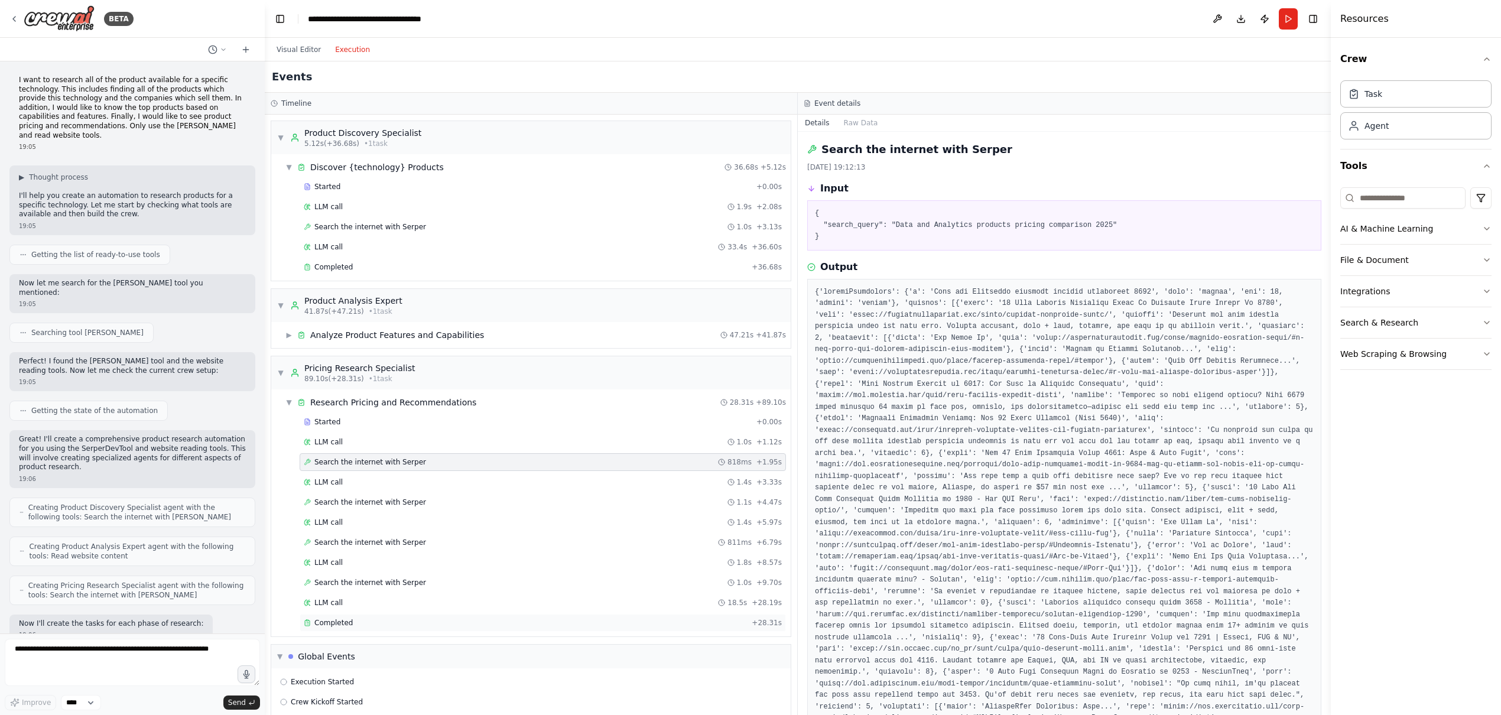
click at [355, 620] on div "Completed" at bounding box center [525, 622] width 443 height 9
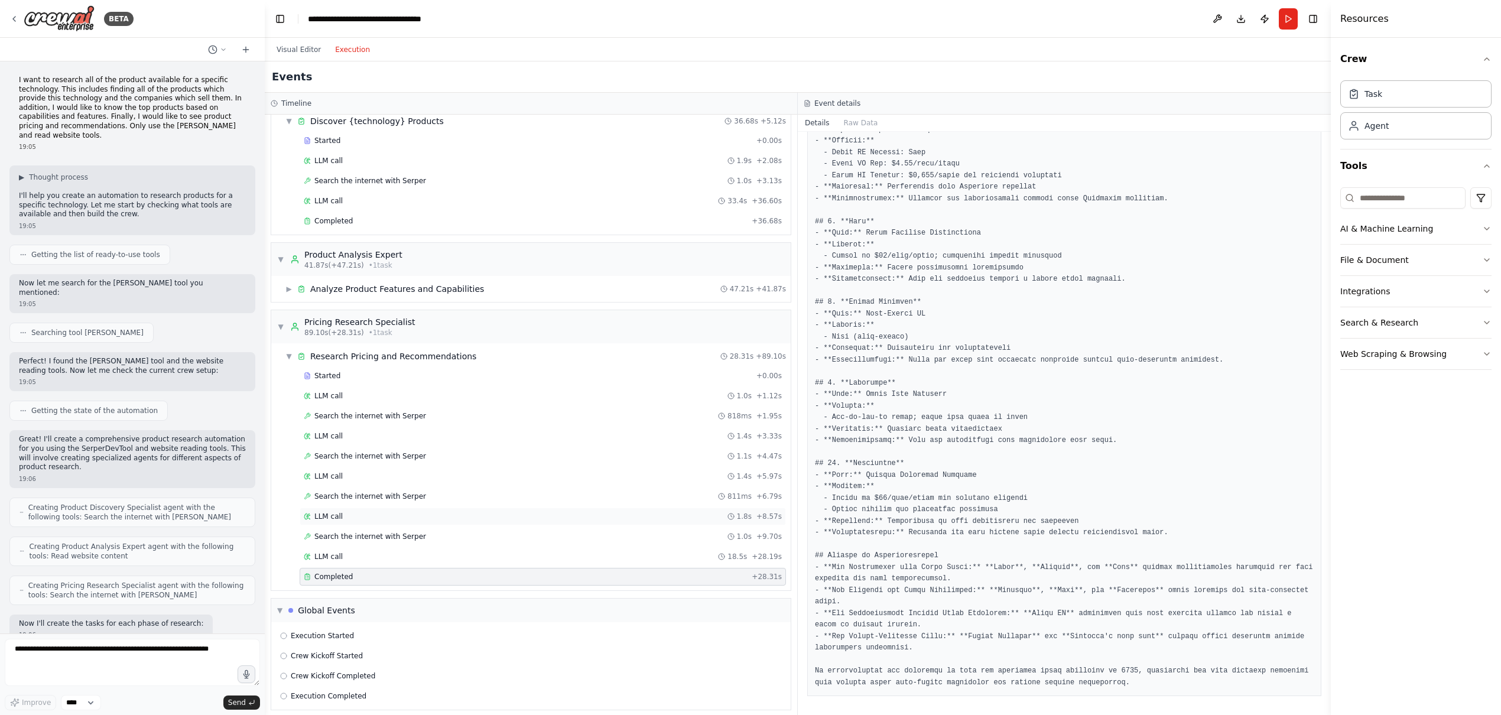
scroll to position [54, 0]
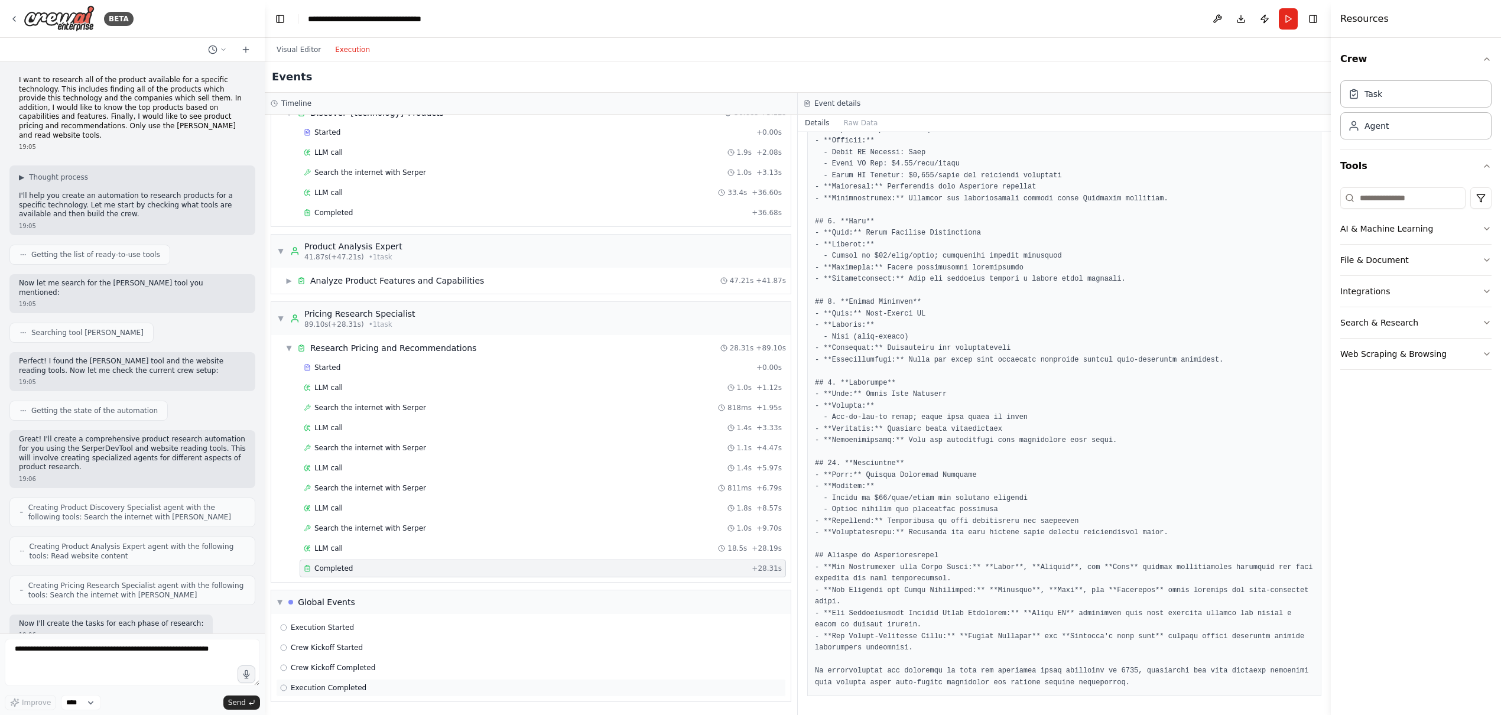
click at [377, 686] on div "Execution Completed" at bounding box center [531, 687] width 502 height 9
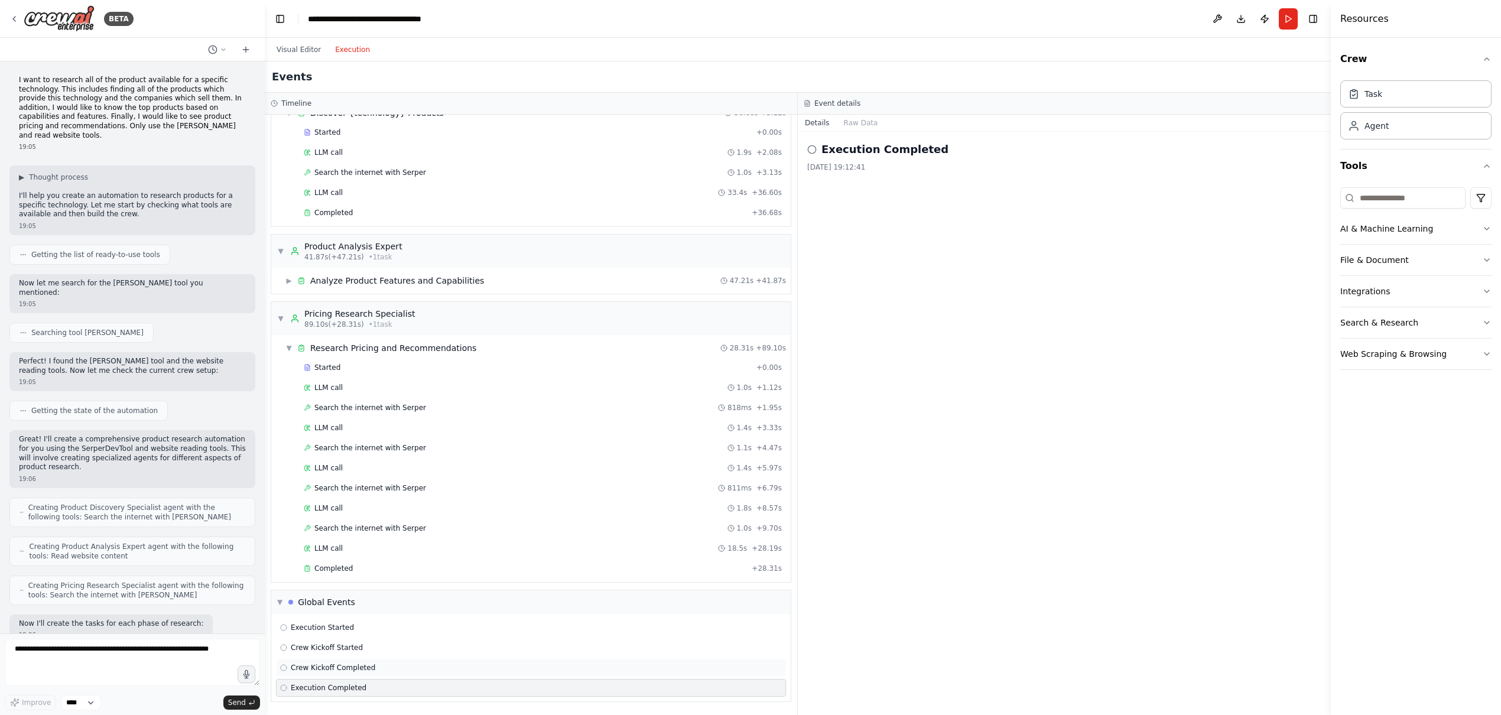
click at [392, 671] on div "Crew Kickoff Completed" at bounding box center [531, 667] width 502 height 9
click at [400, 649] on div "Crew Kickoff Started" at bounding box center [531, 647] width 502 height 9
click at [866, 121] on button "Raw Data" at bounding box center [861, 123] width 48 height 17
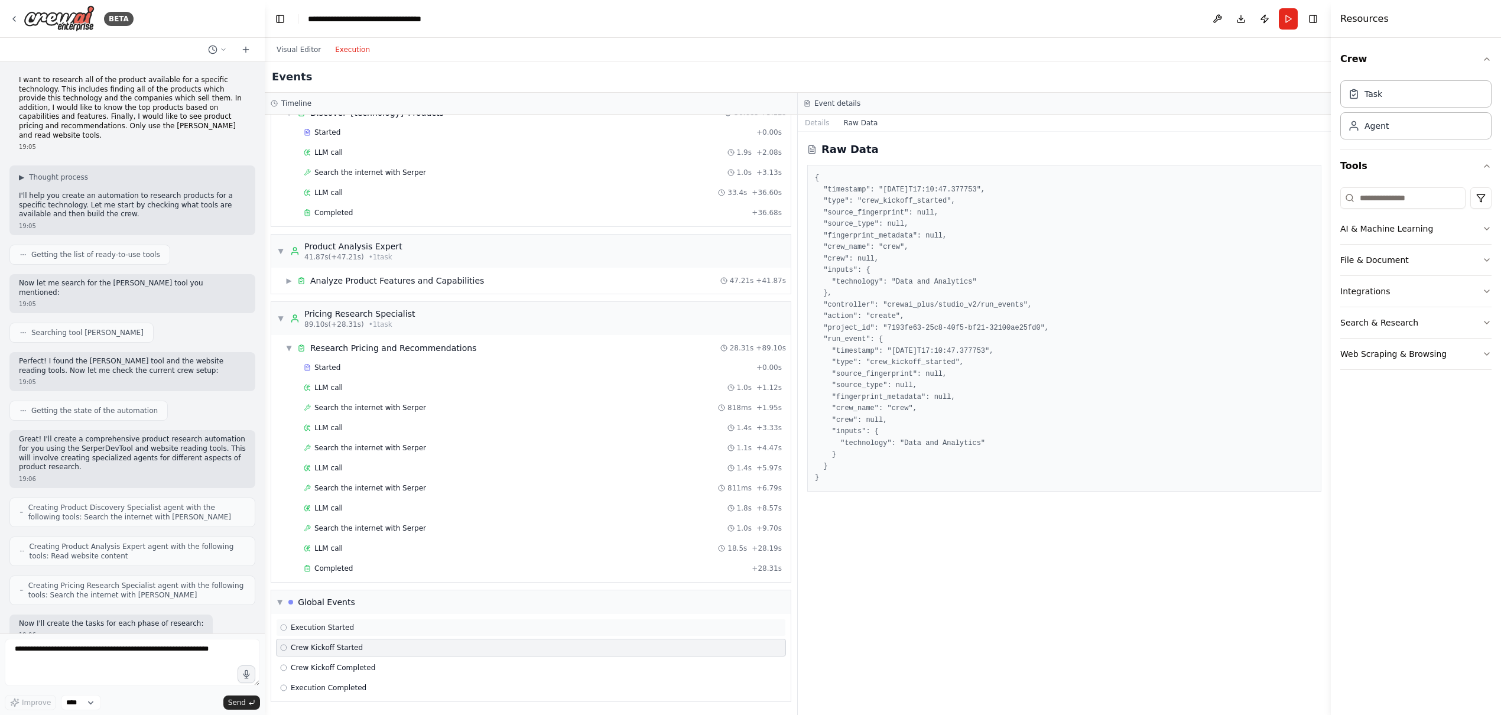
click at [366, 623] on div "Execution Started" at bounding box center [531, 627] width 502 height 9
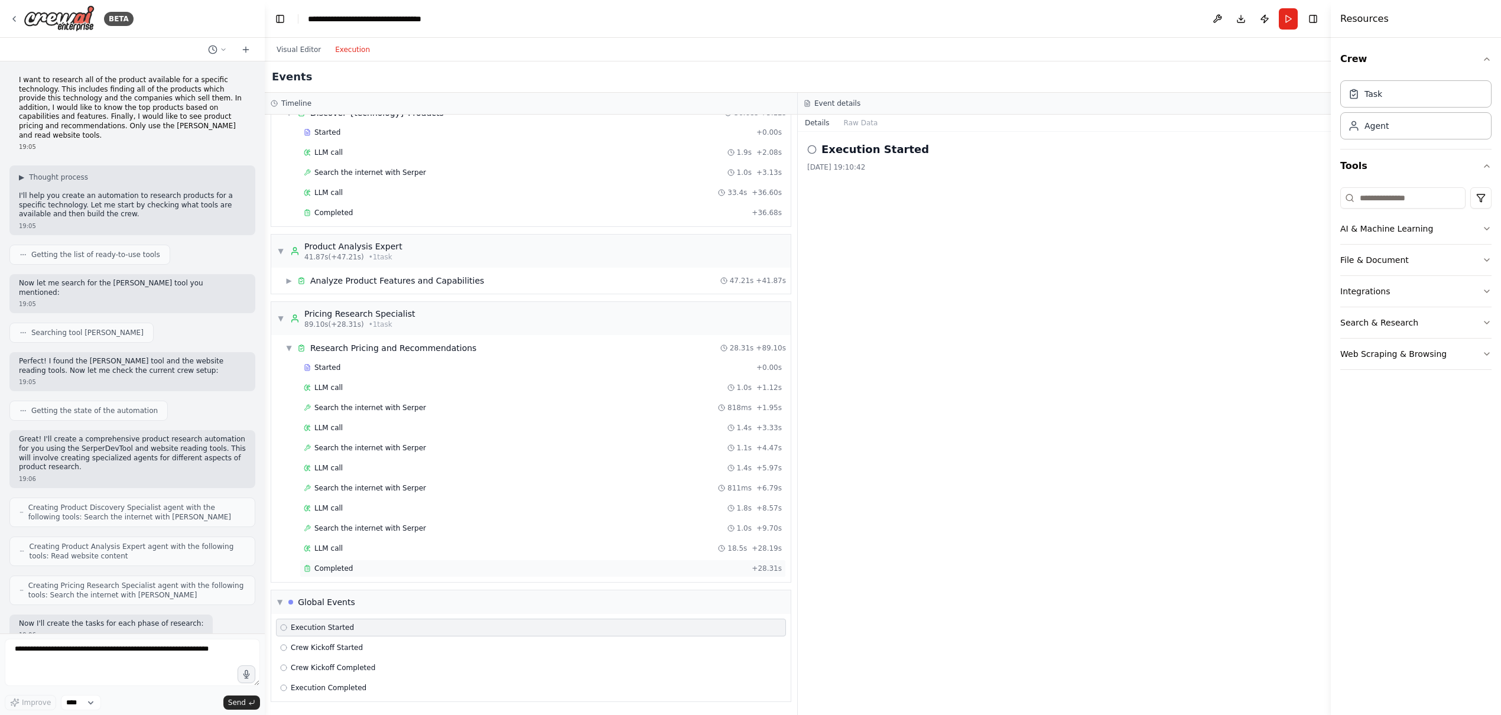
click at [382, 576] on div "Completed + 28.31s" at bounding box center [543, 569] width 486 height 18
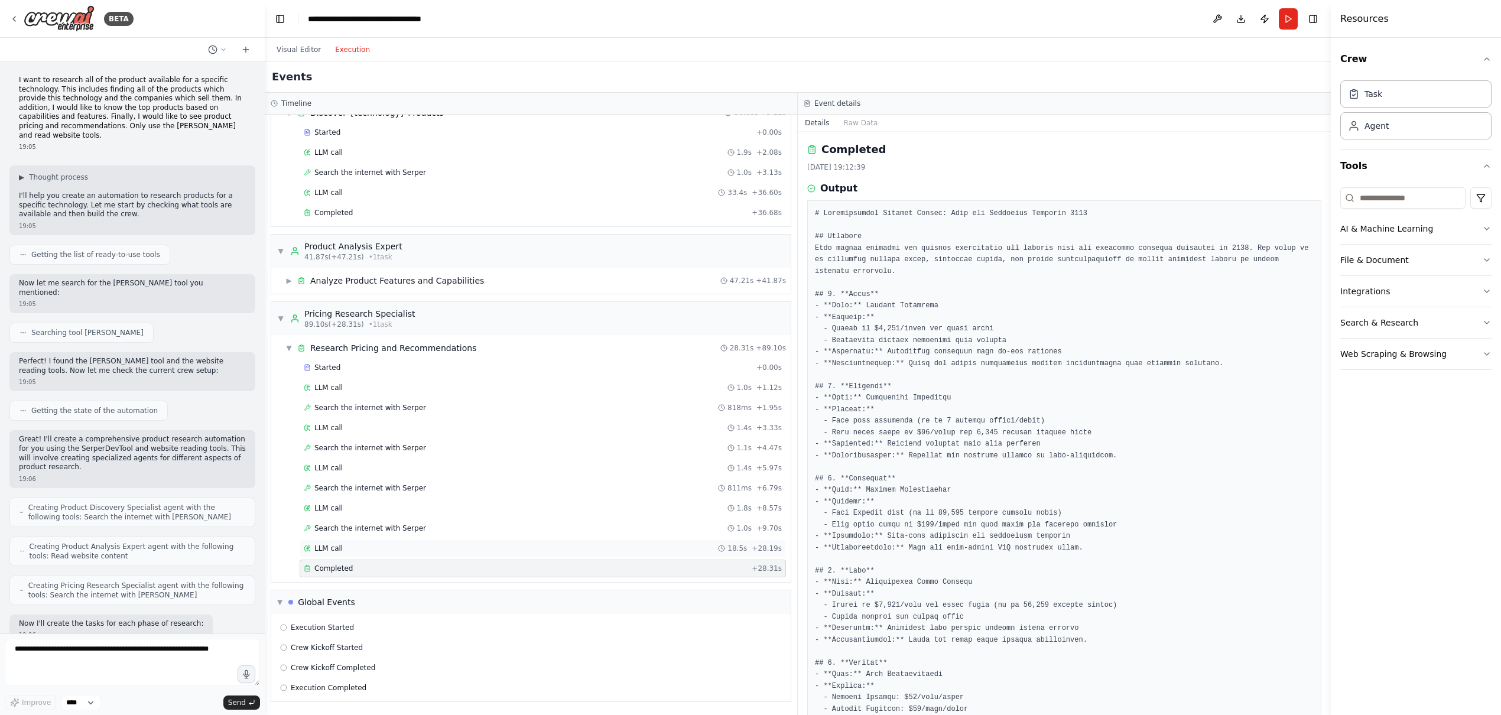
click at [371, 550] on div "LLM call 18.5s + 28.19s" at bounding box center [543, 548] width 478 height 9
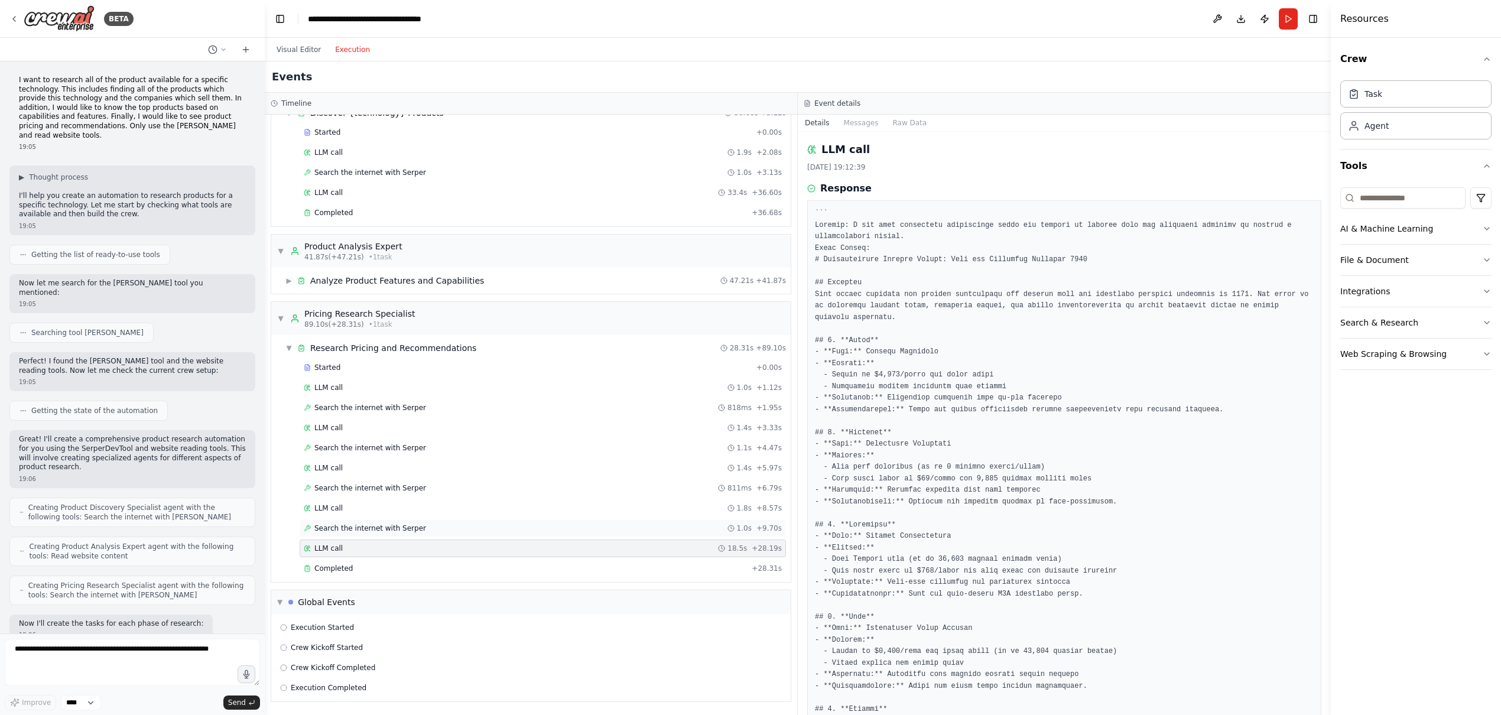
click at [383, 529] on span "Search the internet with Serper" at bounding box center [370, 527] width 112 height 9
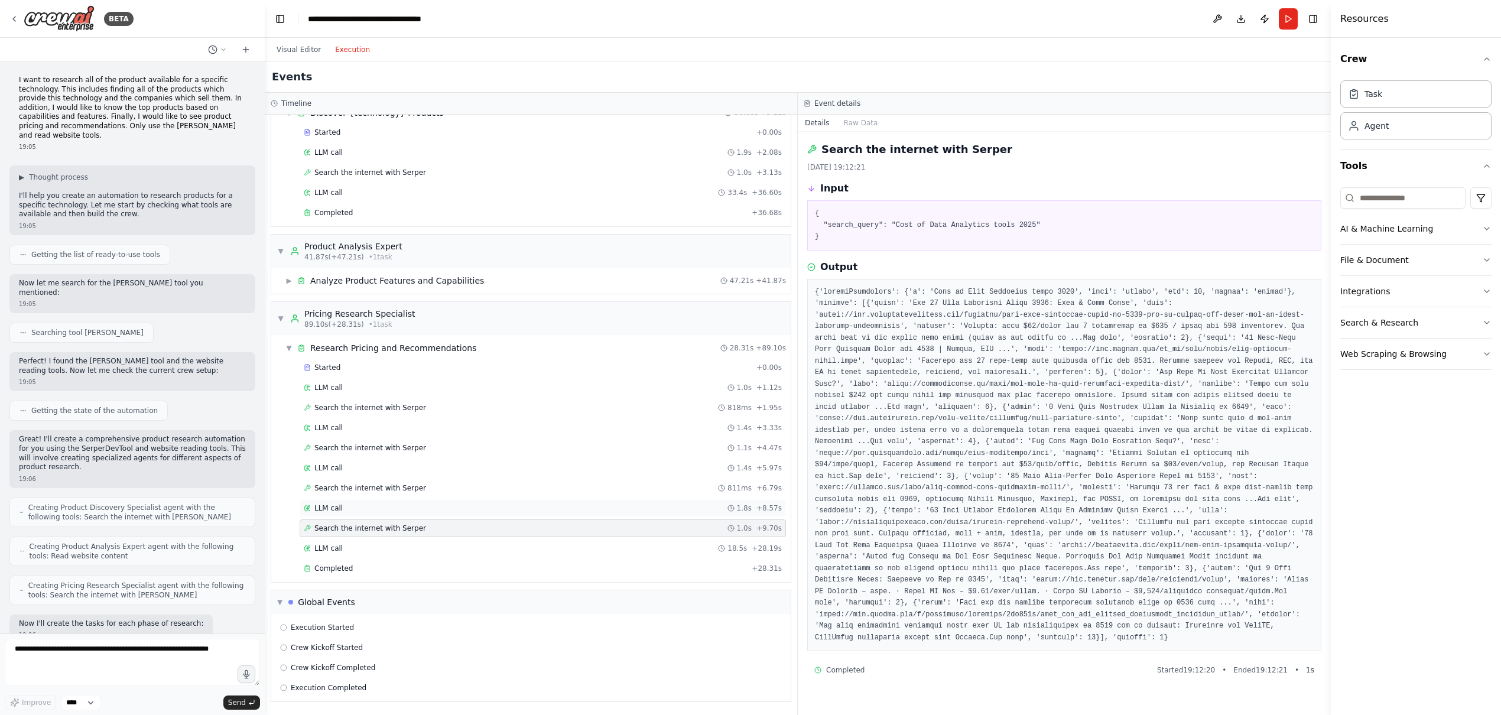
click at [376, 509] on div "LLM call 1.8s + 8.57s" at bounding box center [543, 507] width 478 height 9
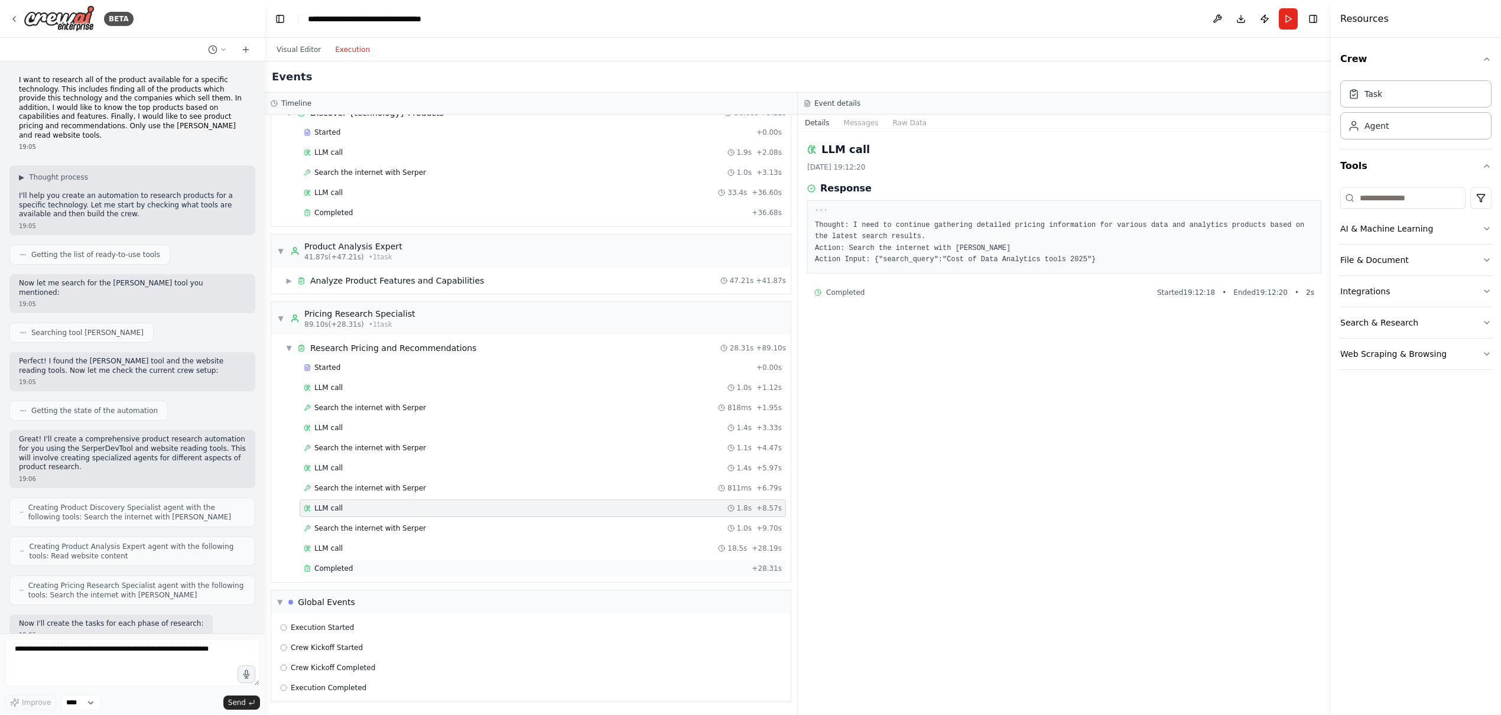
click at [379, 565] on div "Completed" at bounding box center [525, 568] width 443 height 9
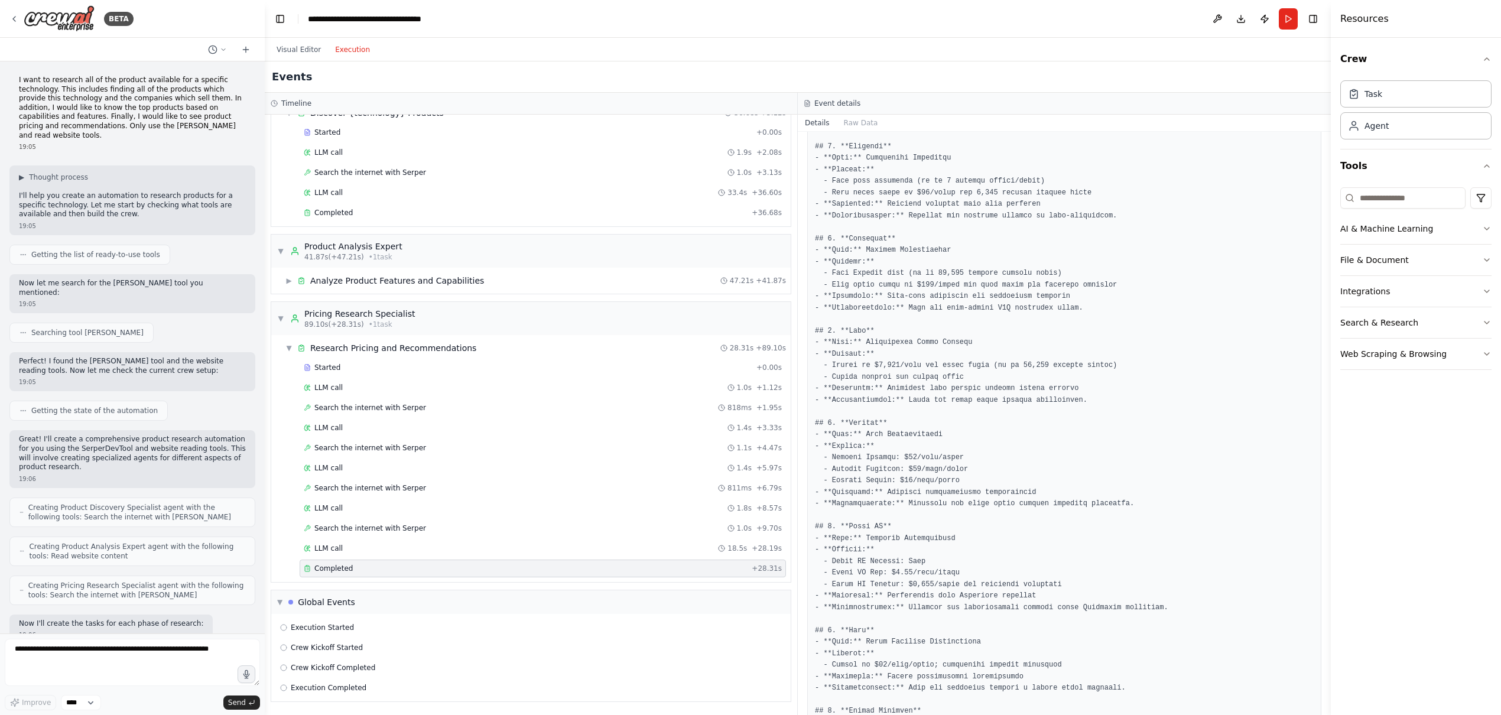
scroll to position [0, 0]
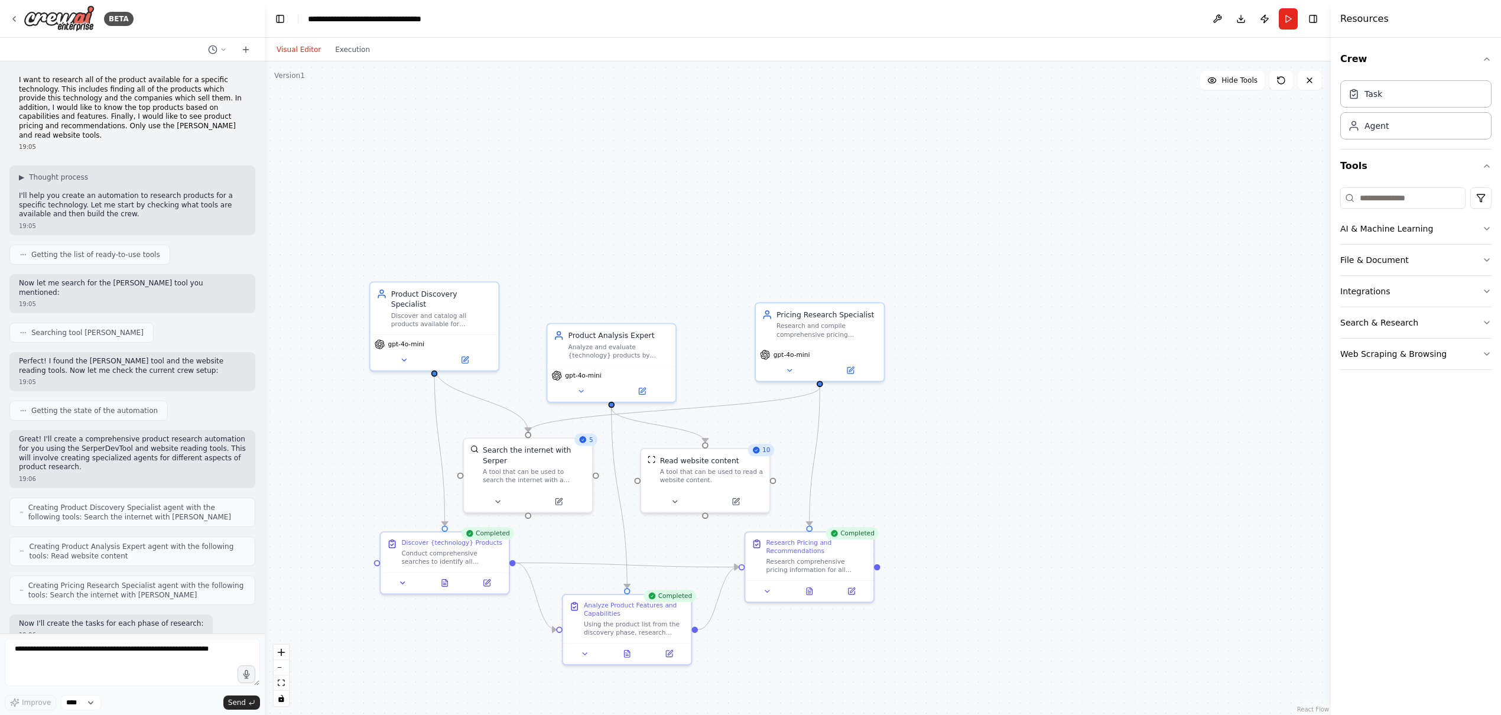
click at [287, 52] on button "Visual Editor" at bounding box center [298, 50] width 58 height 14
click at [401, 583] on icon at bounding box center [402, 581] width 8 height 8
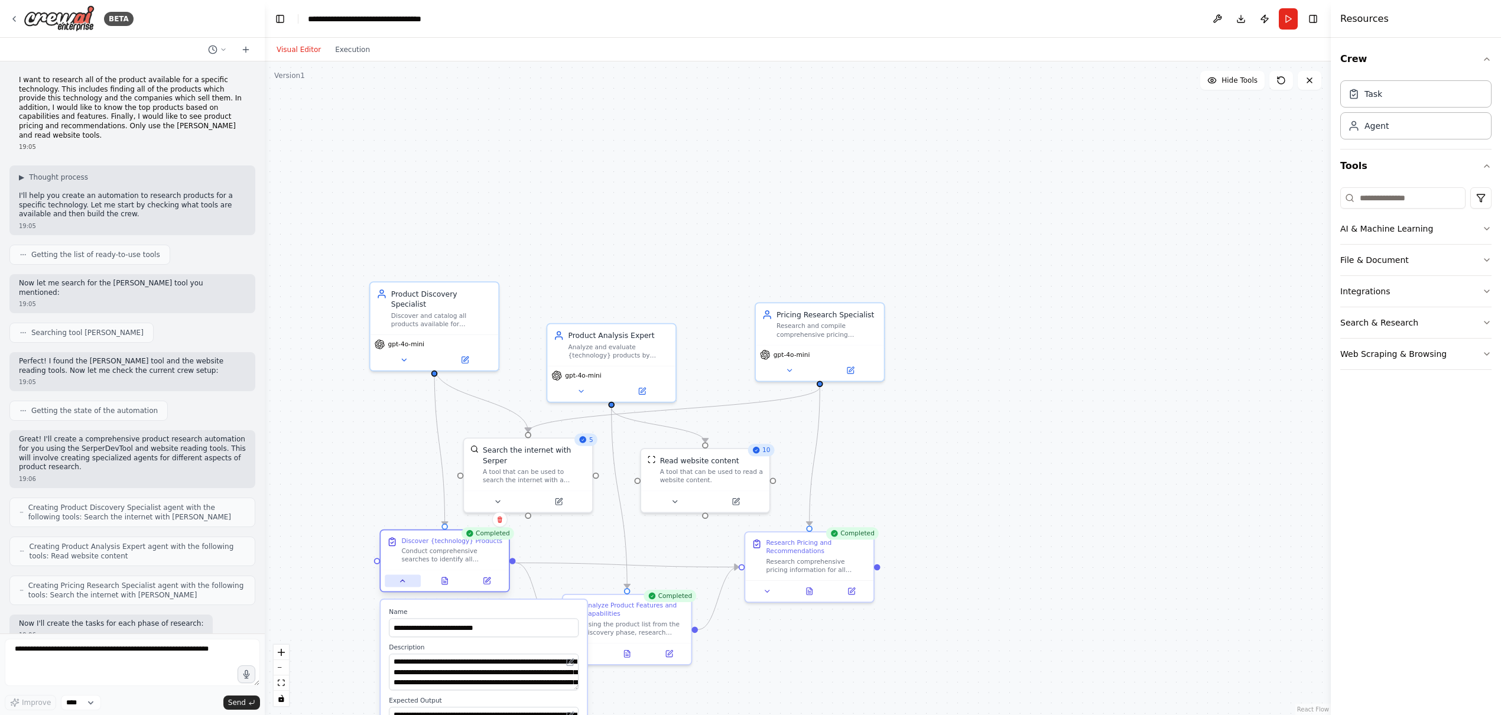
click at [401, 580] on icon at bounding box center [402, 581] width 8 height 8
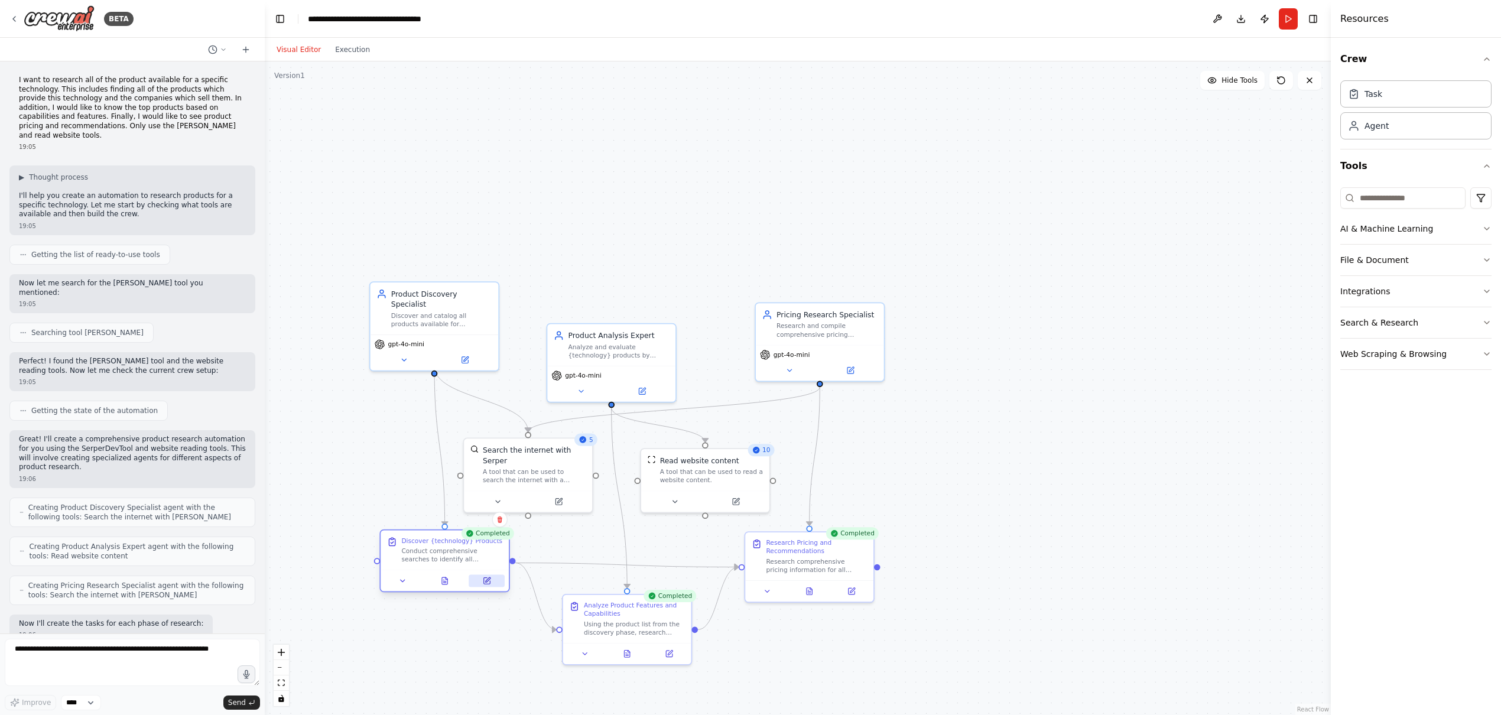
click at [487, 581] on icon at bounding box center [487, 579] width 5 height 5
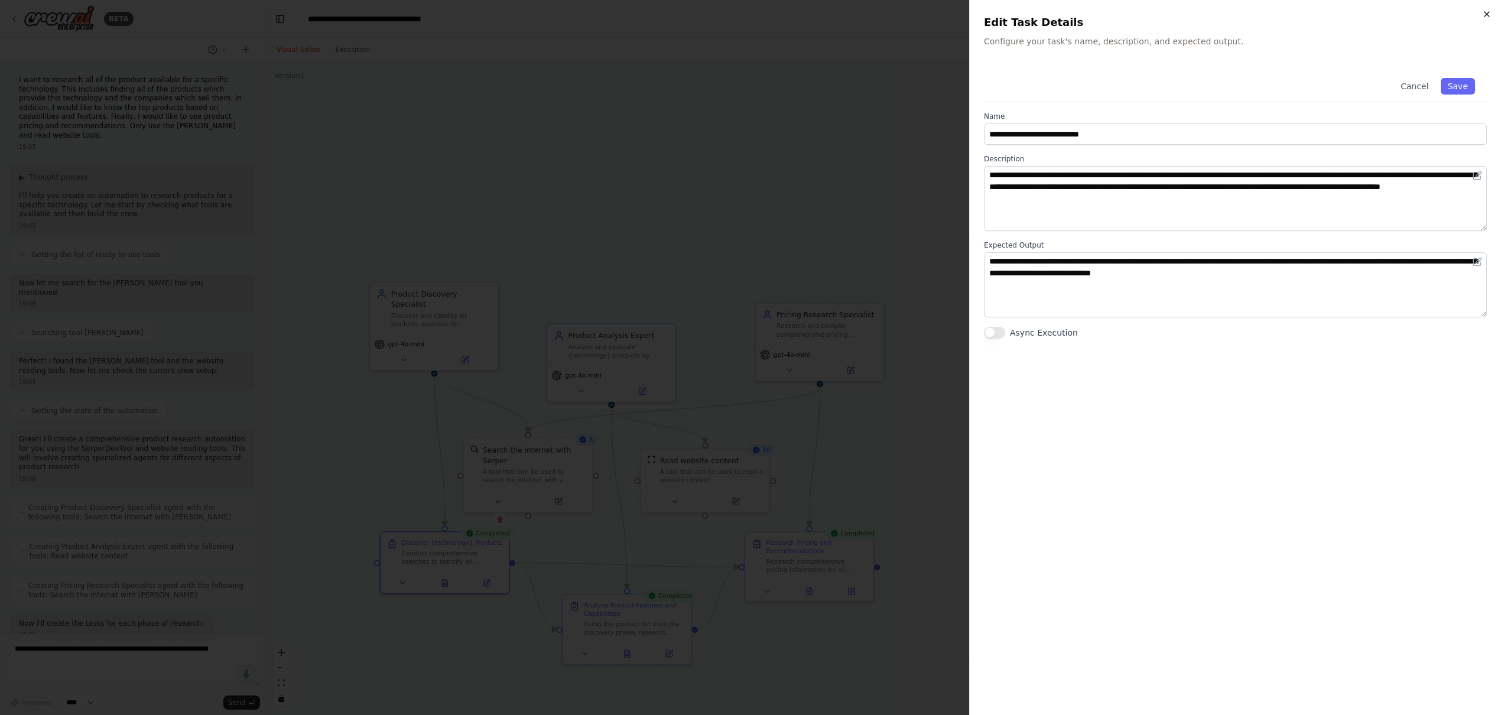
click at [1484, 13] on icon "button" at bounding box center [1486, 13] width 9 height 9
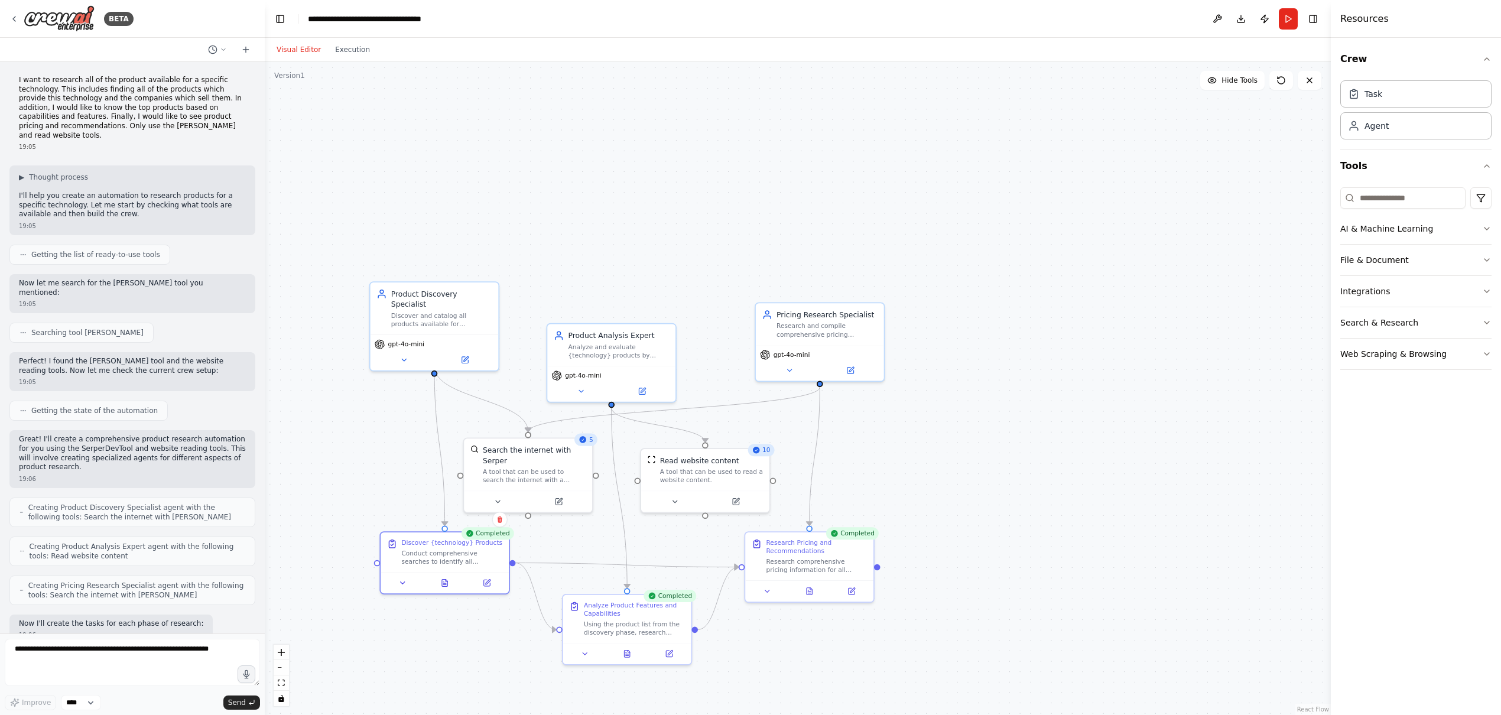
click at [1124, 254] on div ".deletable-edge-delete-btn { width: 20px; height: 20px; border: 0px solid #ffff…" at bounding box center [798, 387] width 1066 height 653
click at [1216, 17] on button at bounding box center [1217, 18] width 19 height 21
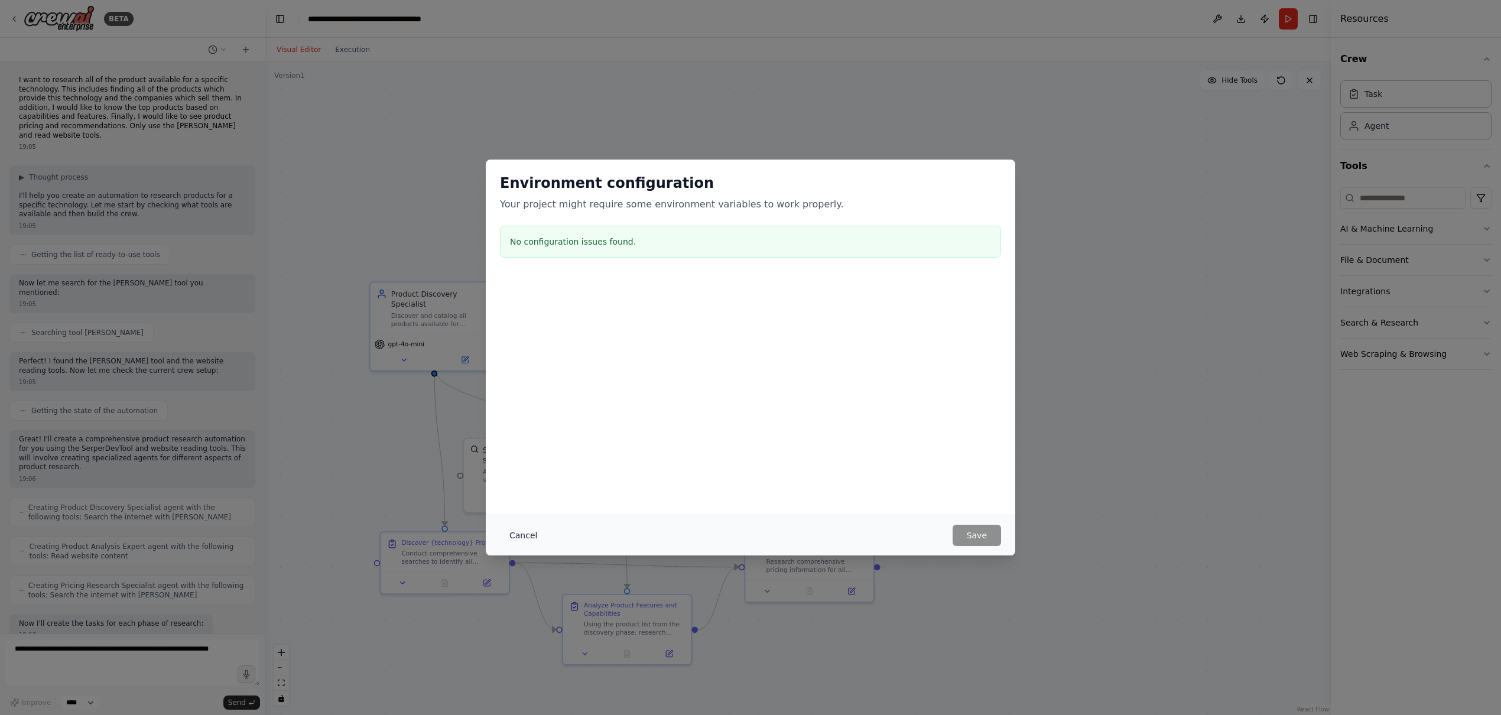
click at [516, 537] on button "Cancel" at bounding box center [523, 535] width 47 height 21
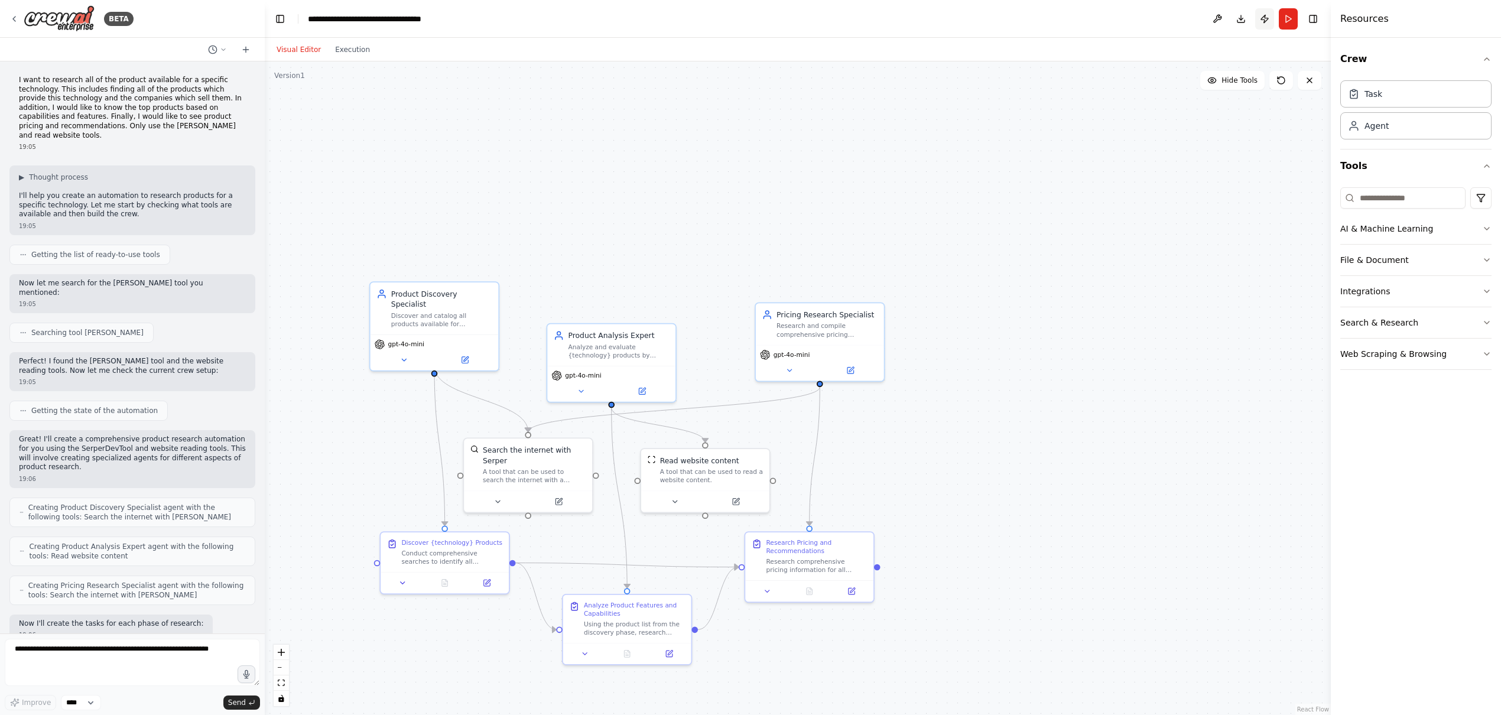
click at [1261, 26] on button "Publish" at bounding box center [1264, 18] width 19 height 21
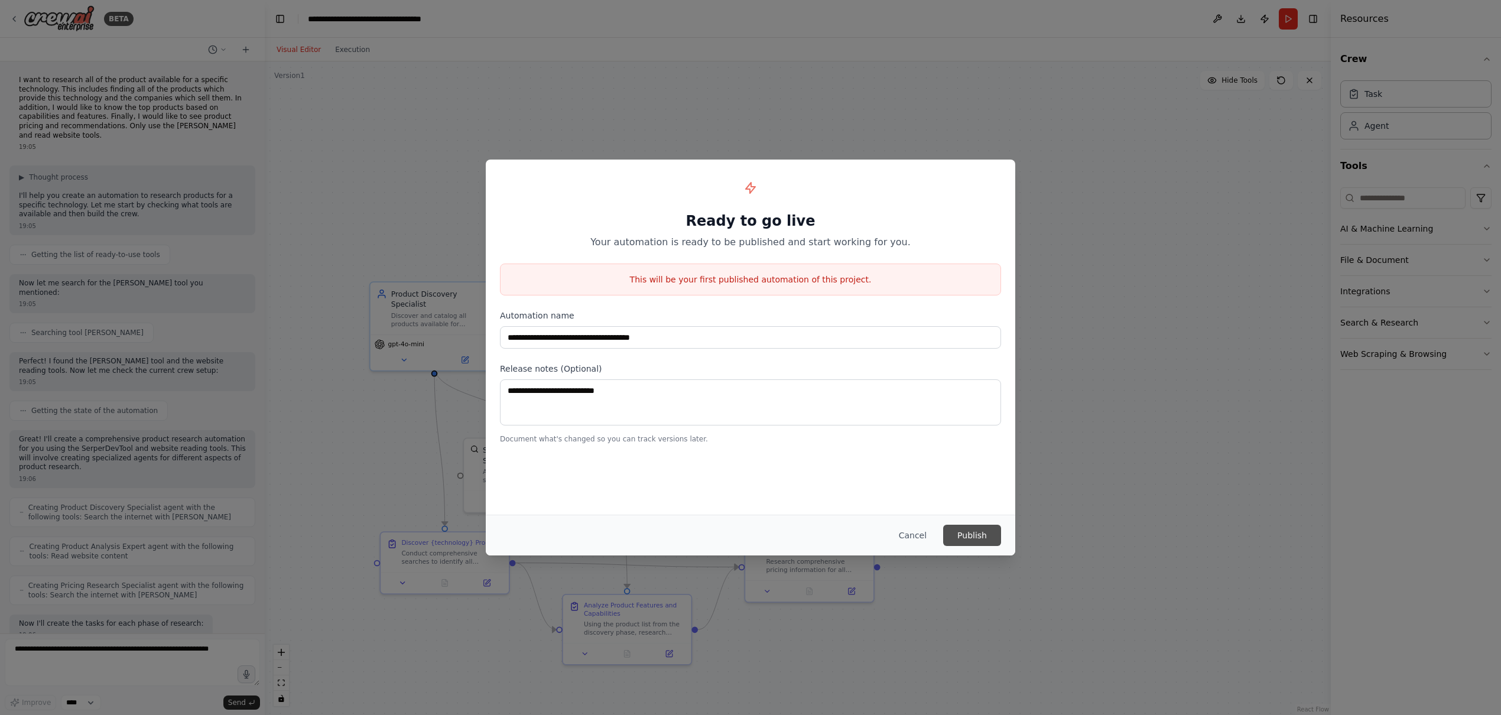
click at [974, 532] on button "Publish" at bounding box center [972, 535] width 58 height 21
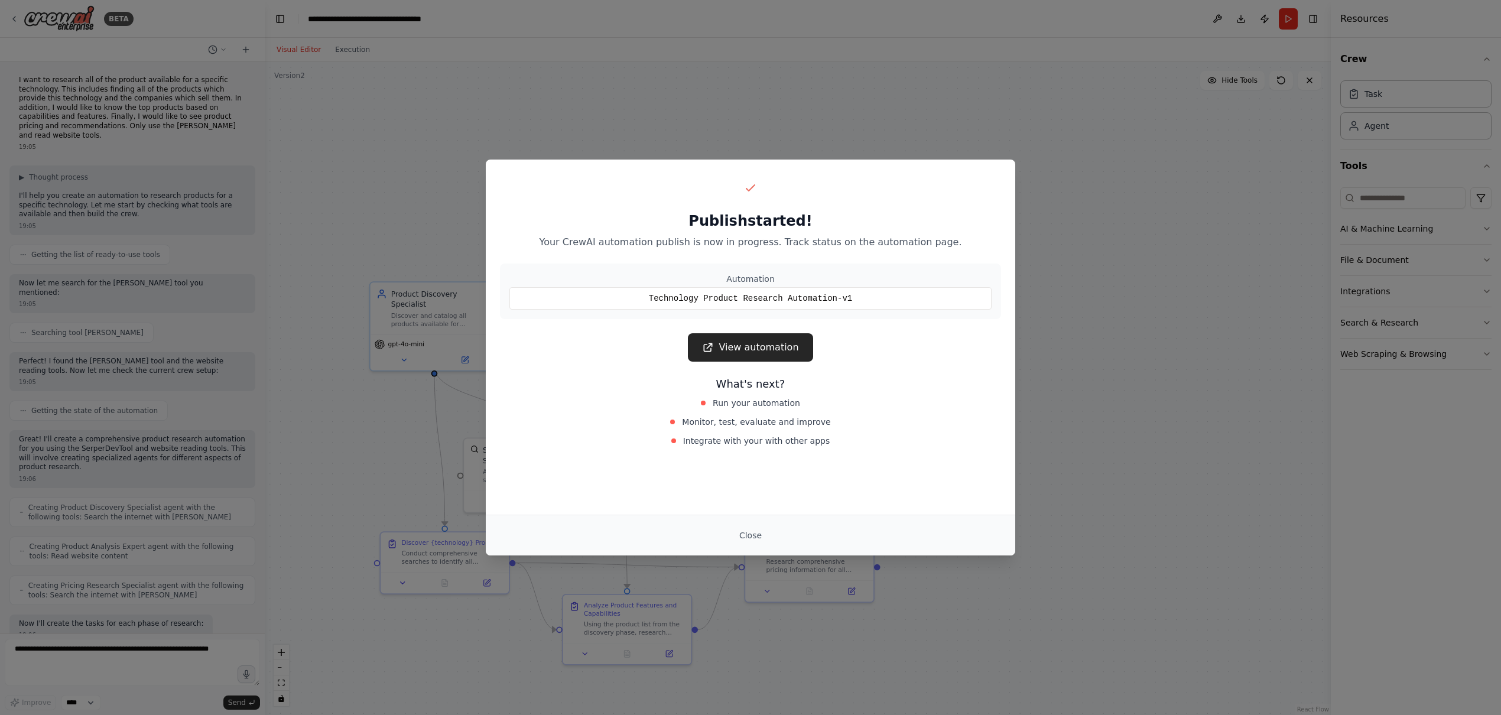
click at [742, 363] on div "Publish started! Your CrewAI automation publish is now in progress. Track statu…" at bounding box center [750, 314] width 529 height 308
click at [747, 350] on link "View automation" at bounding box center [750, 347] width 125 height 28
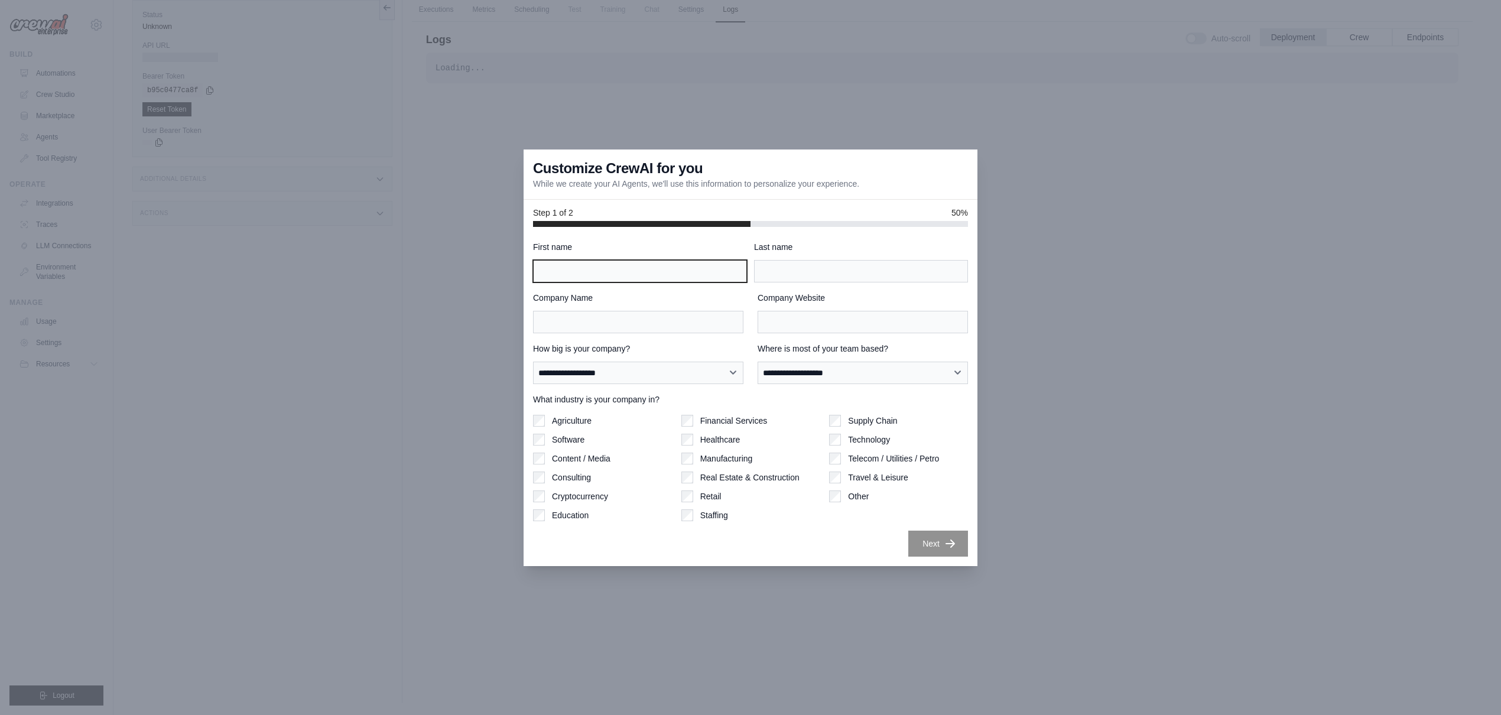
click at [592, 269] on input "First name" at bounding box center [640, 271] width 214 height 22
type input "*****"
click at [609, 322] on input "Company Name" at bounding box center [638, 322] width 210 height 22
type input "*"
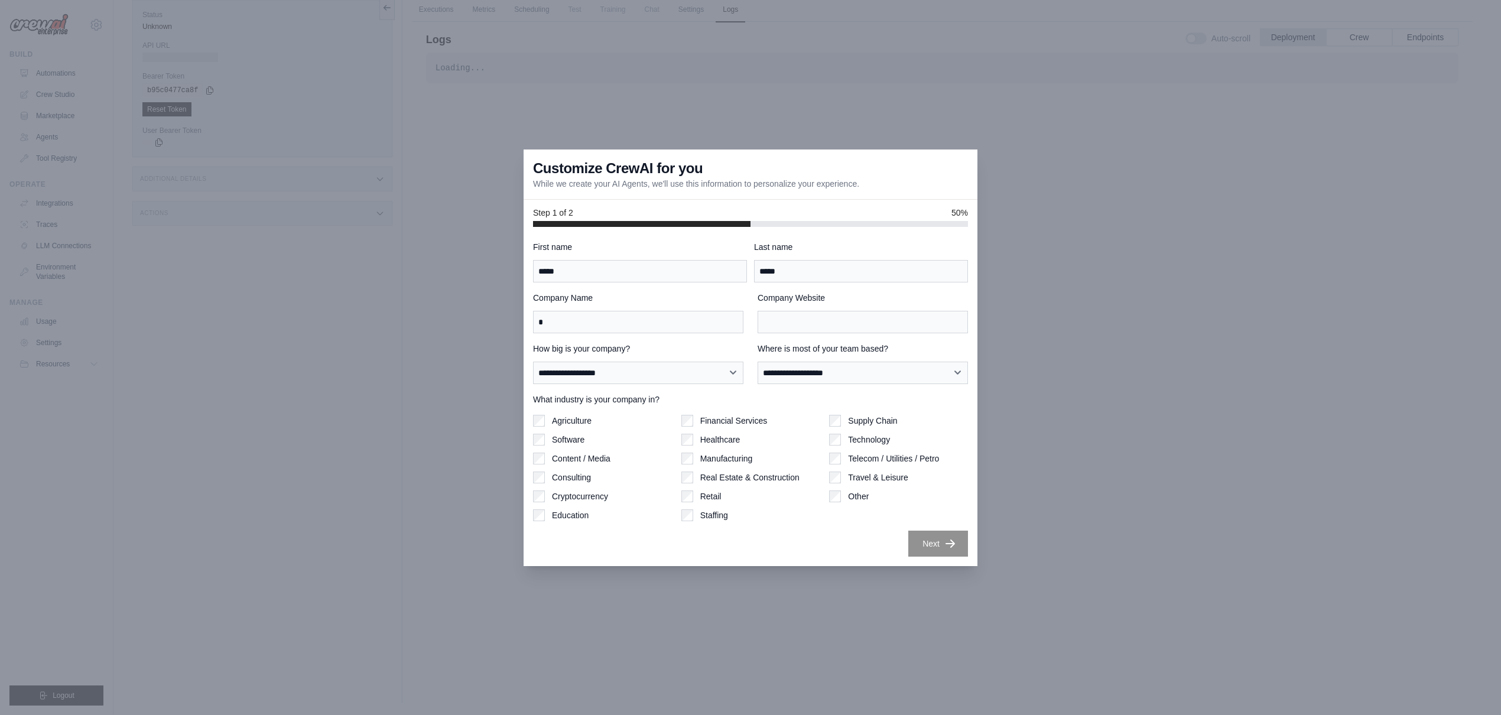
click at [825, 310] on div "Company Website" at bounding box center [862, 312] width 210 height 41
click at [818, 314] on input "Company Website" at bounding box center [862, 322] width 210 height 22
type input "*"
click at [790, 370] on select "**********" at bounding box center [862, 373] width 210 height 22
select select "******"
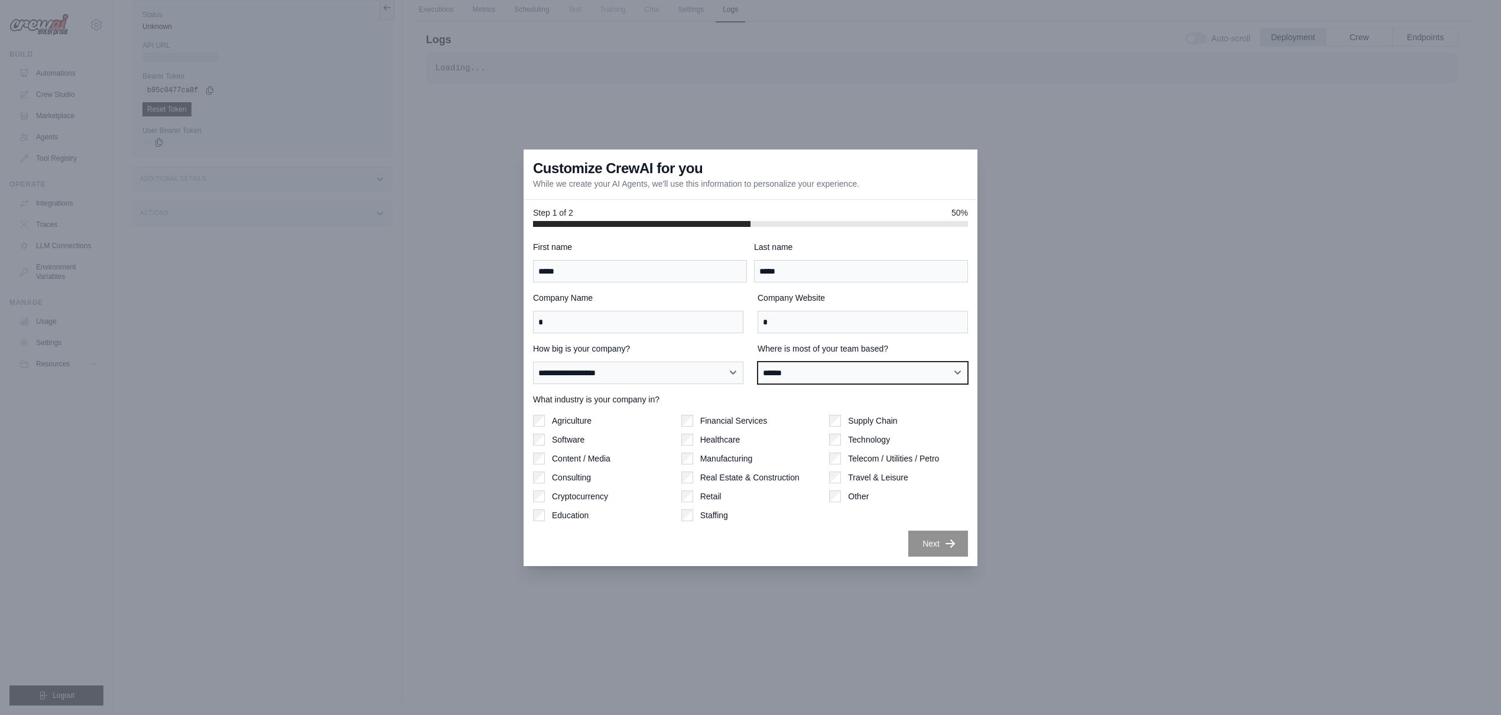
click at [757, 362] on select "**********" at bounding box center [862, 373] width 210 height 22
click at [668, 378] on select "**********" at bounding box center [638, 373] width 210 height 22
select select "**********"
click at [533, 362] on select "**********" at bounding box center [638, 373] width 210 height 22
click at [575, 475] on label "Consulting" at bounding box center [571, 477] width 39 height 12
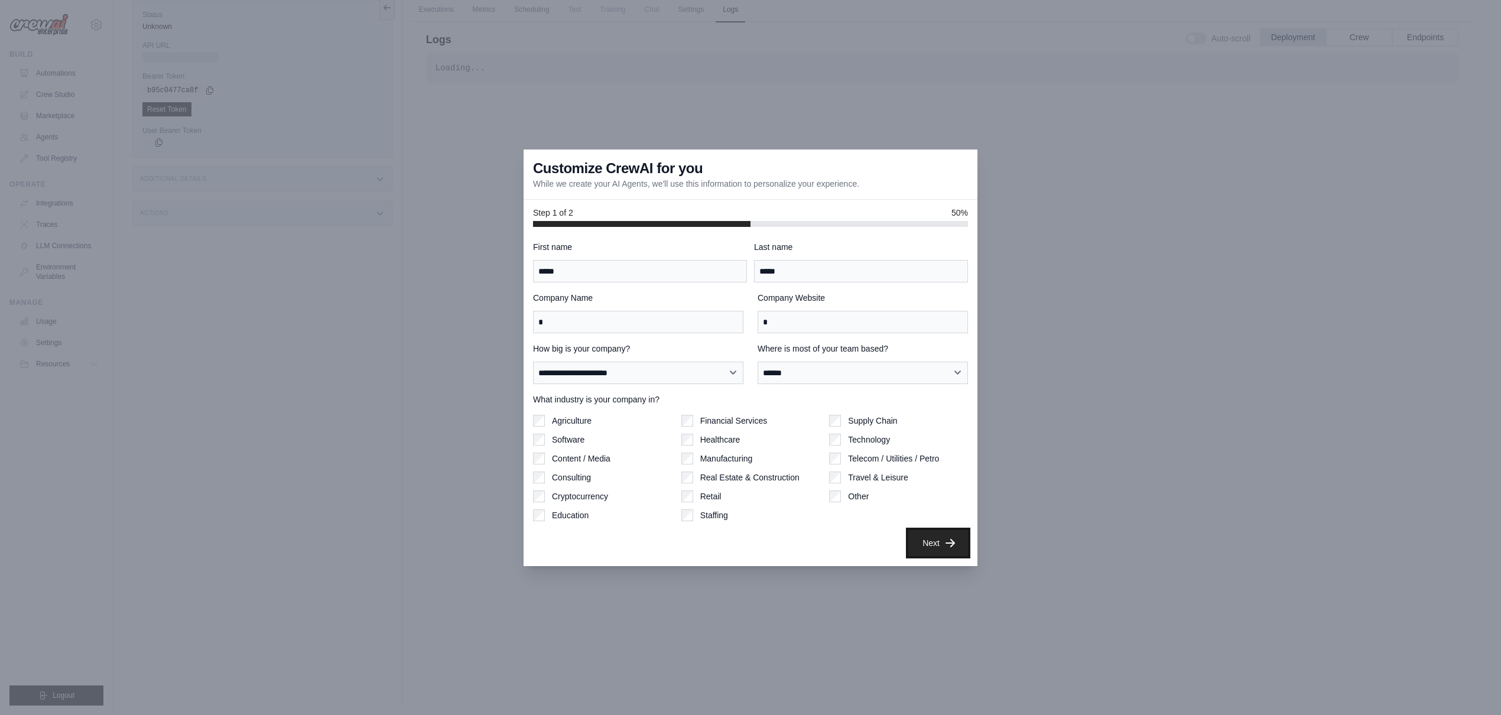
click at [945, 537] on icon "button" at bounding box center [950, 543] width 12 height 12
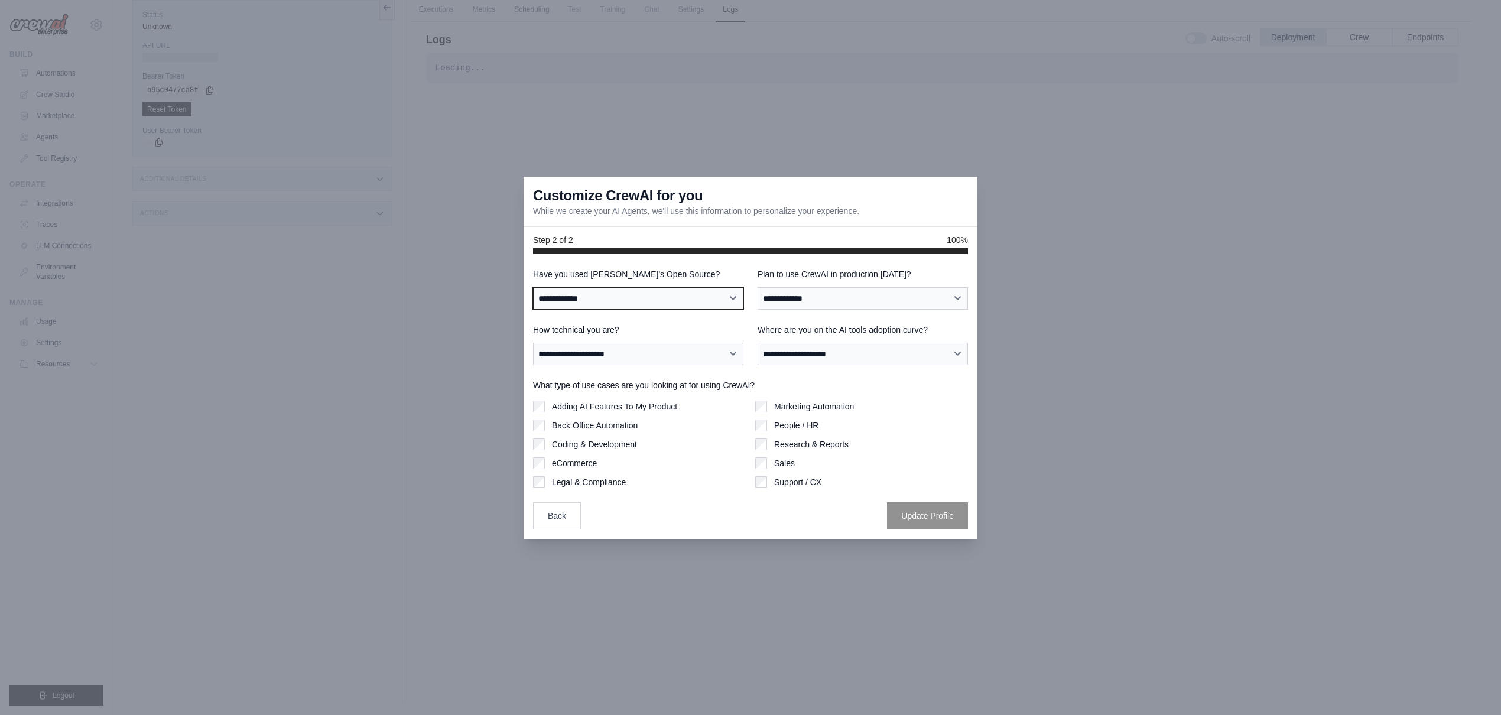
click at [659, 295] on select "**********" at bounding box center [638, 298] width 210 height 22
select select "**"
click at [533, 287] on select "**********" at bounding box center [638, 298] width 210 height 22
click at [849, 300] on select "**********" at bounding box center [862, 298] width 210 height 22
select select "*****"
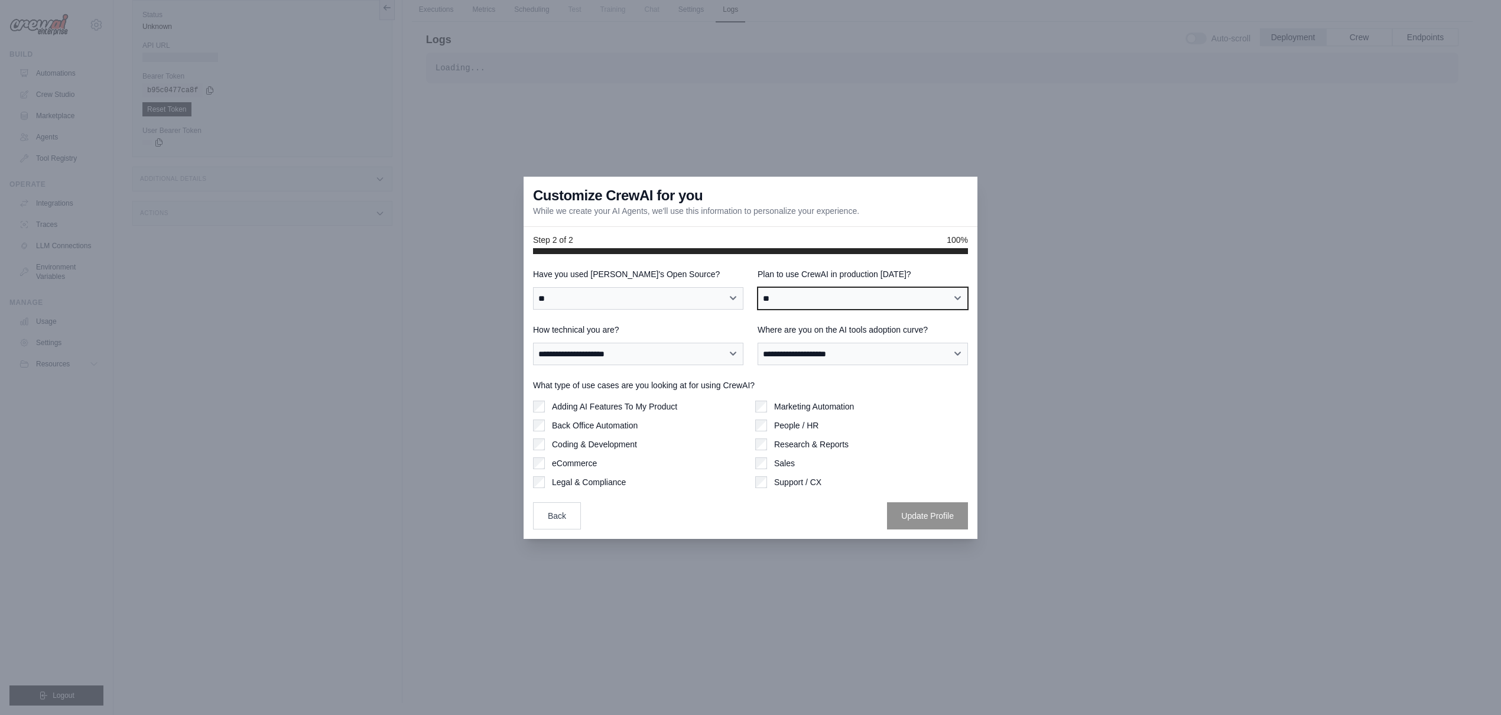
click at [757, 287] on select "**********" at bounding box center [862, 298] width 210 height 22
click at [653, 355] on select "**********" at bounding box center [638, 354] width 210 height 22
select select "**********"
click at [533, 343] on select "**********" at bounding box center [638, 354] width 210 height 22
click at [861, 355] on select "**********" at bounding box center [862, 354] width 210 height 22
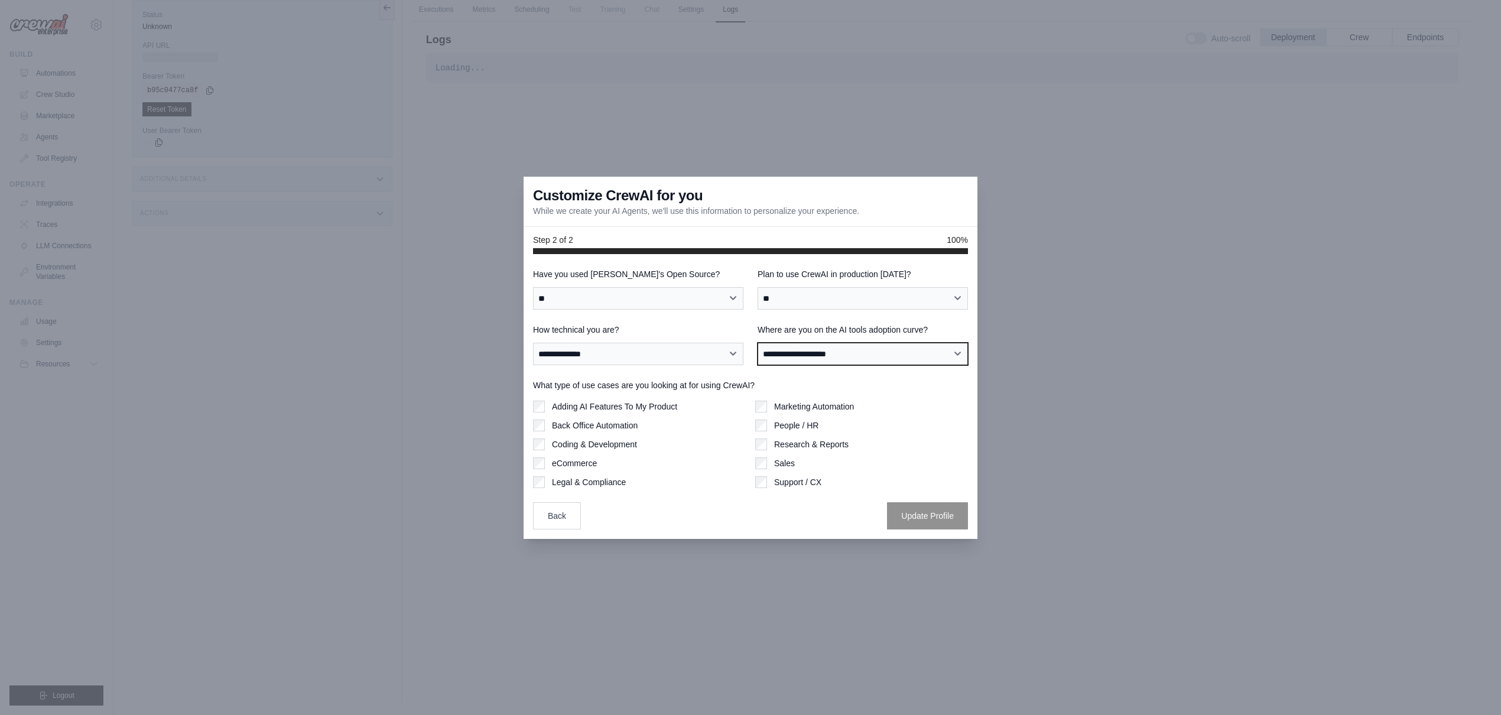
select select "**********"
click at [757, 343] on select "**********" at bounding box center [862, 354] width 210 height 22
click at [598, 441] on label "Coding & Development" at bounding box center [594, 444] width 85 height 12
click at [662, 410] on label "Adding AI Features To My Product" at bounding box center [614, 407] width 125 height 12
click at [822, 446] on label "Research & Reports" at bounding box center [811, 444] width 74 height 12
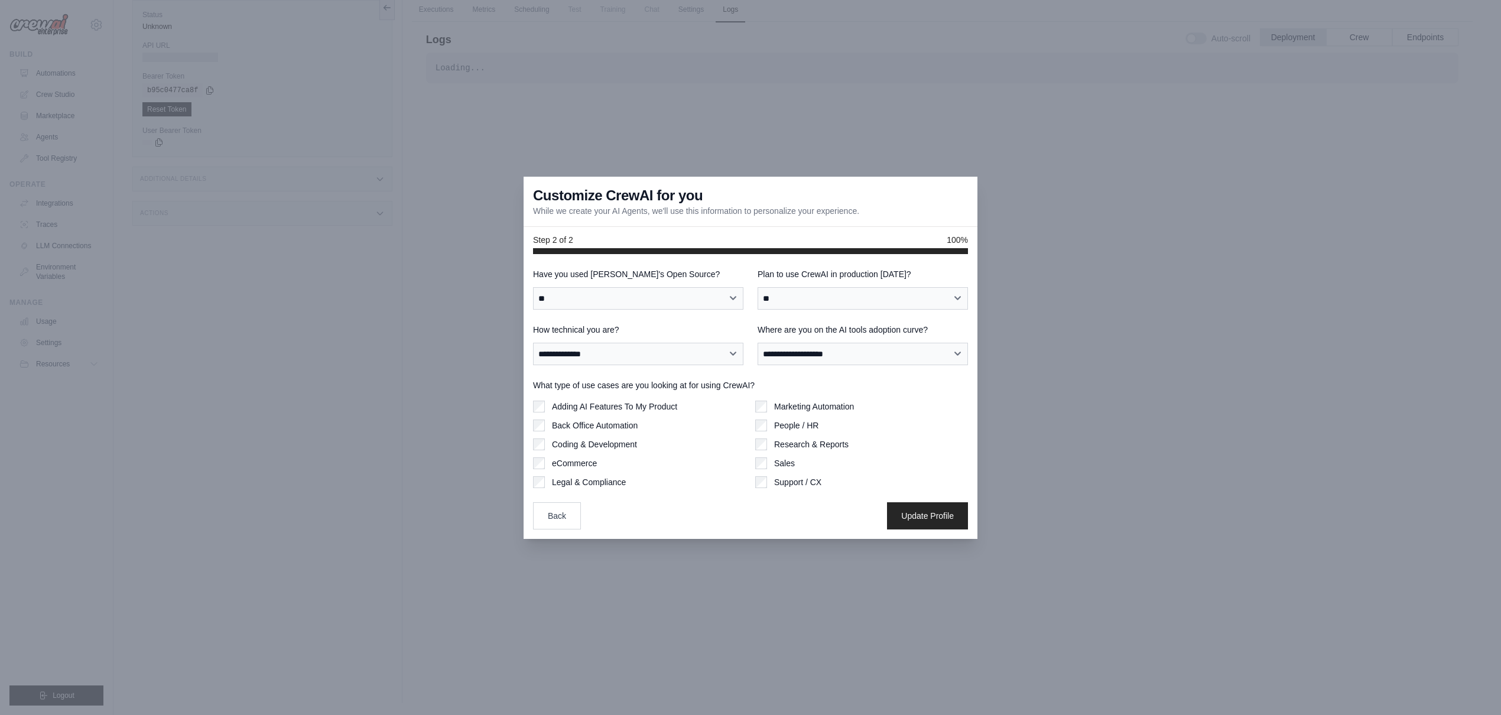
click at [809, 418] on div "Marketing Automation People / HR Research & Reports Sales Support / CX" at bounding box center [861, 444] width 213 height 87
click at [808, 427] on label "People / HR" at bounding box center [796, 425] width 44 height 12
click at [935, 509] on button "Update Profile" at bounding box center [927, 515] width 81 height 27
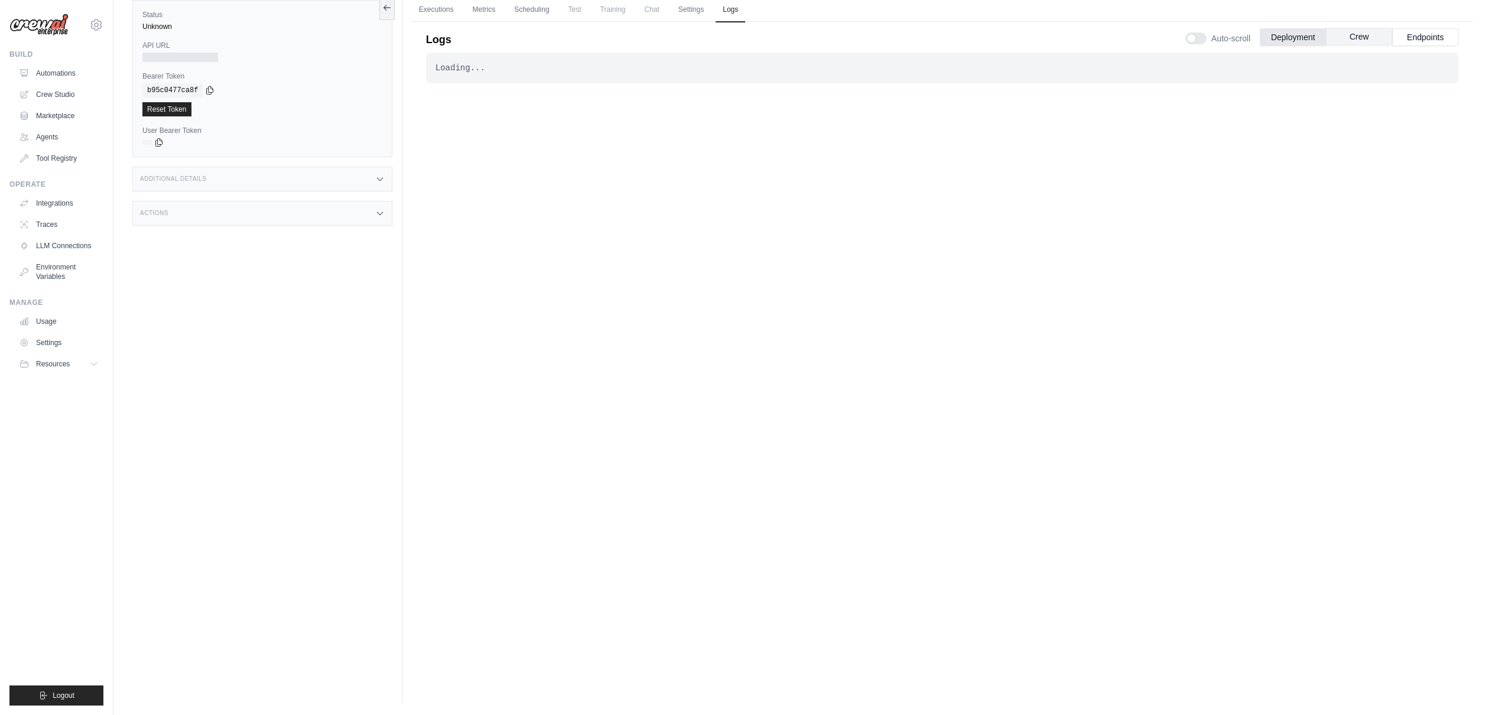
click at [1357, 37] on button "Crew" at bounding box center [1359, 37] width 66 height 18
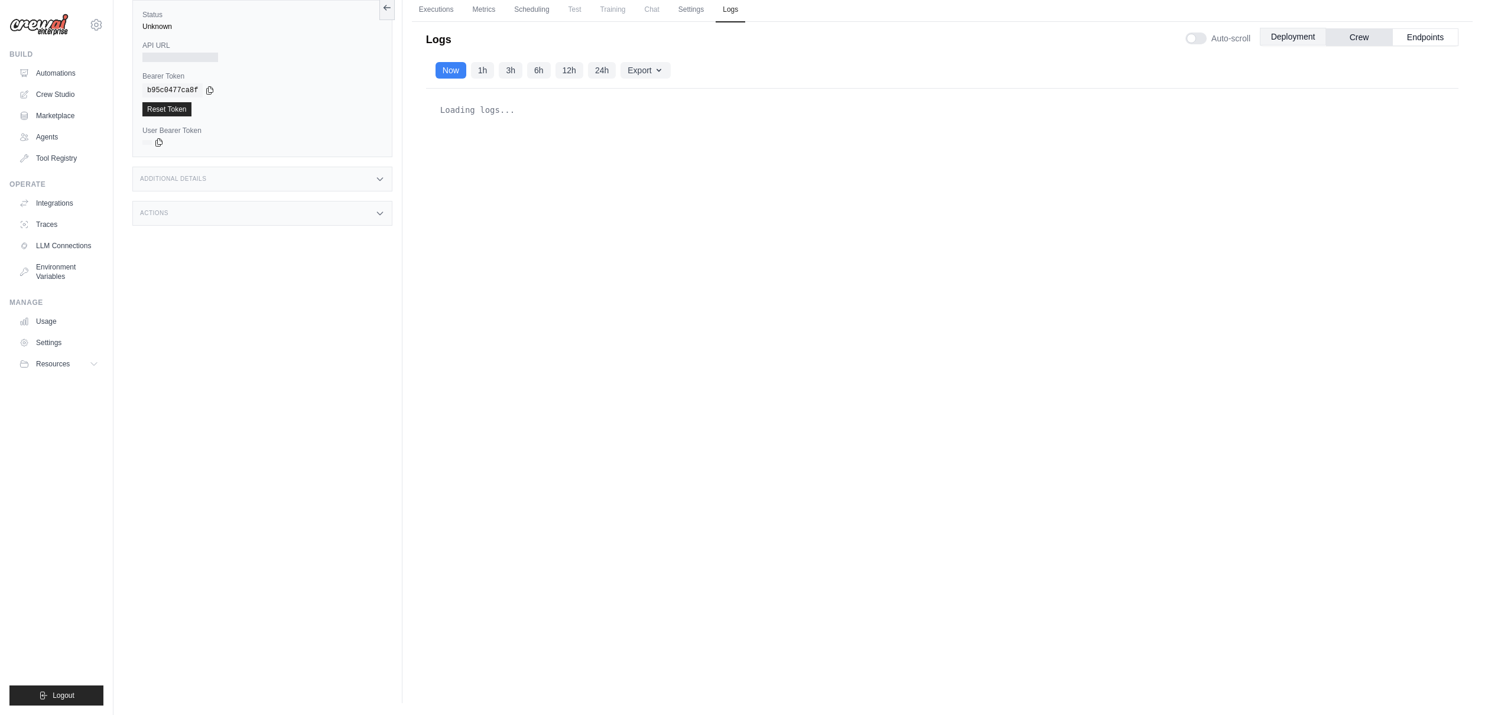
click at [1295, 38] on button "Deployment" at bounding box center [1293, 37] width 66 height 18
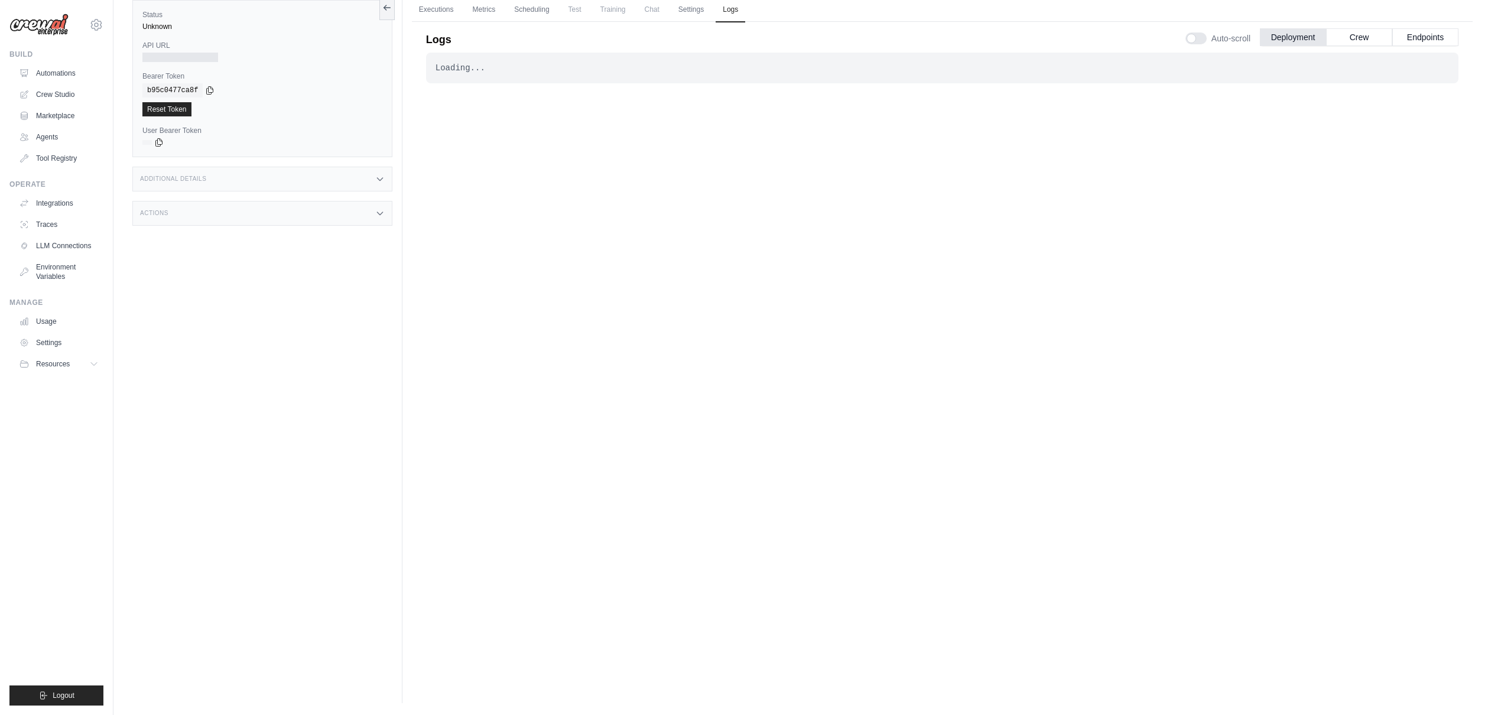
click at [510, 198] on div "Loading... . . ." at bounding box center [942, 335] width 1032 height 565
click at [912, 105] on div "Loading... . . ." at bounding box center [942, 335] width 1032 height 565
click at [441, 10] on link "Executions" at bounding box center [436, 10] width 49 height 25
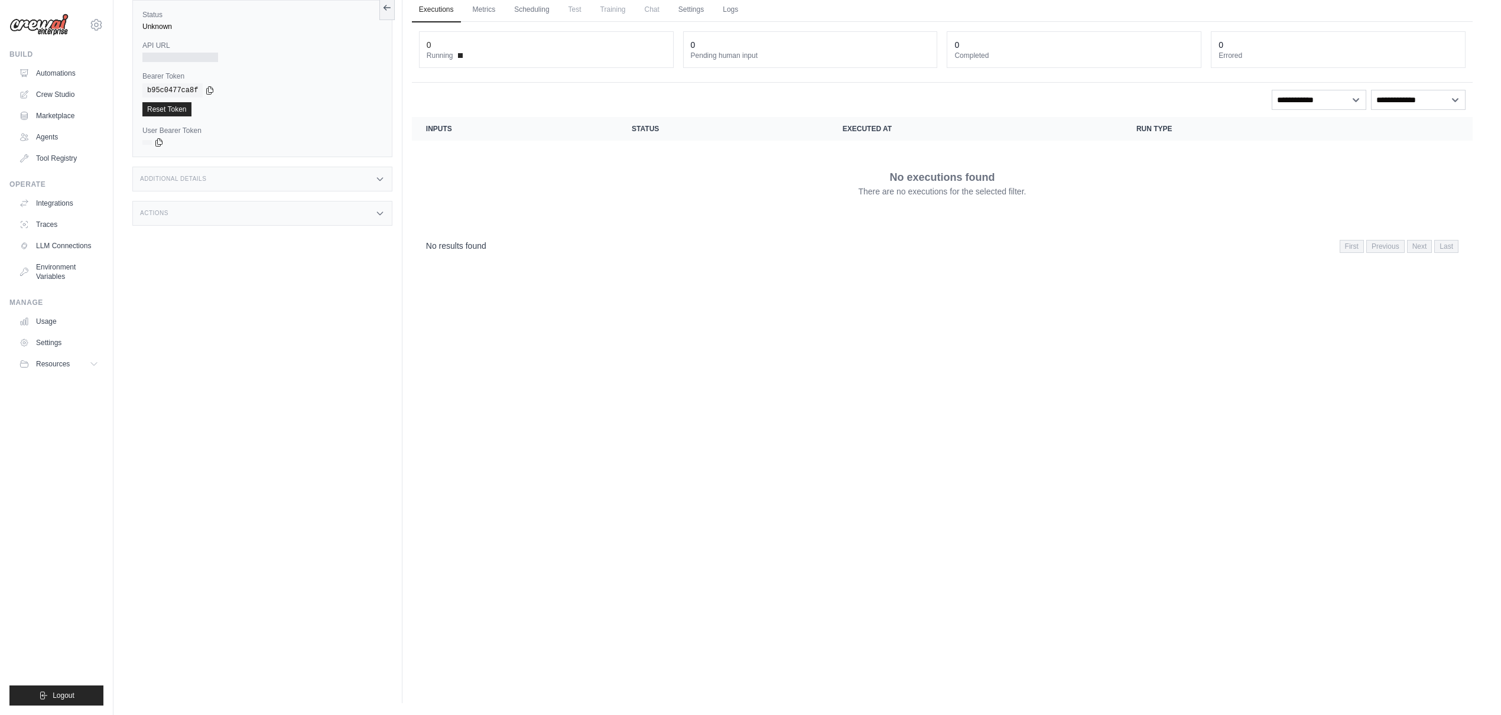
click at [503, 13] on ul "Executions Metrics Scheduling Test Training Chat Settings Logs" at bounding box center [942, 10] width 1061 height 24
click at [490, 13] on link "Metrics" at bounding box center [484, 10] width 37 height 25
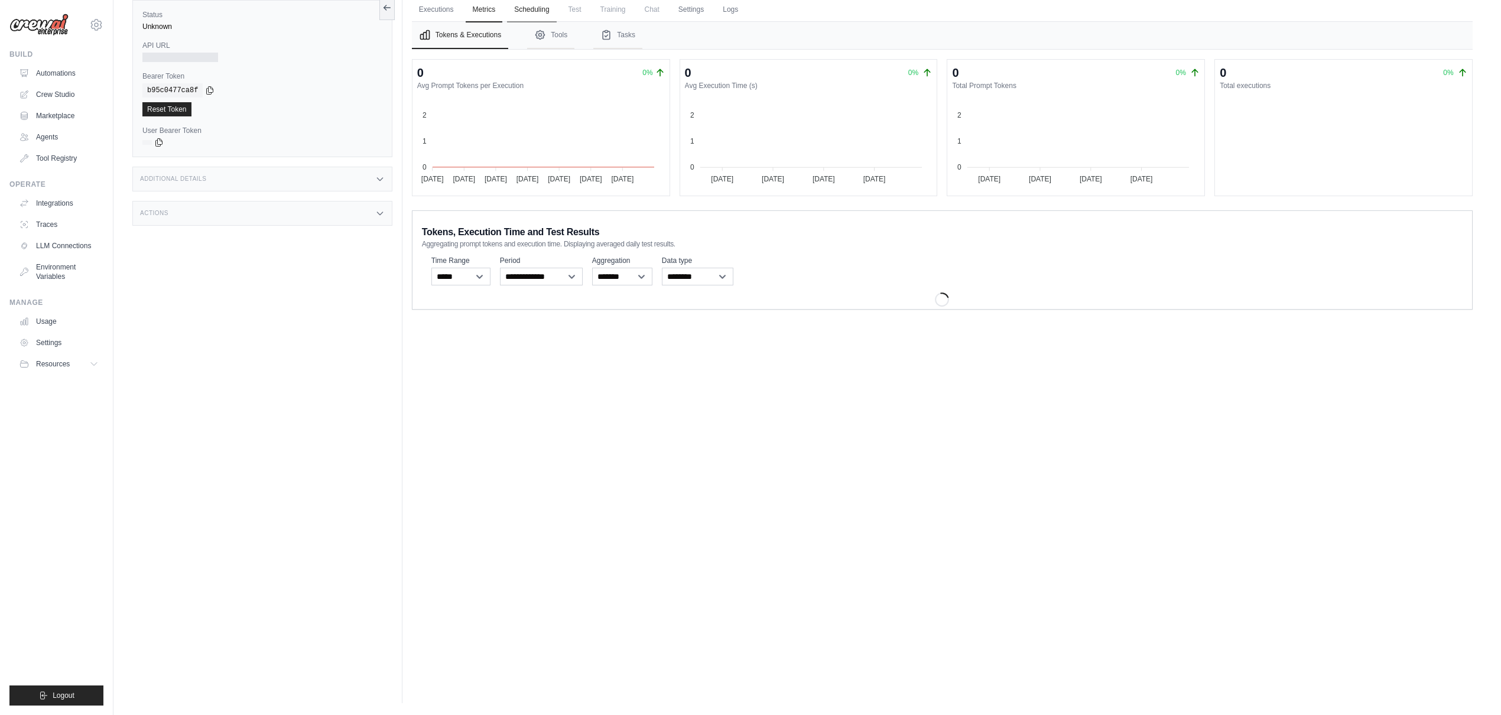
click at [538, 14] on link "Scheduling" at bounding box center [531, 10] width 49 height 25
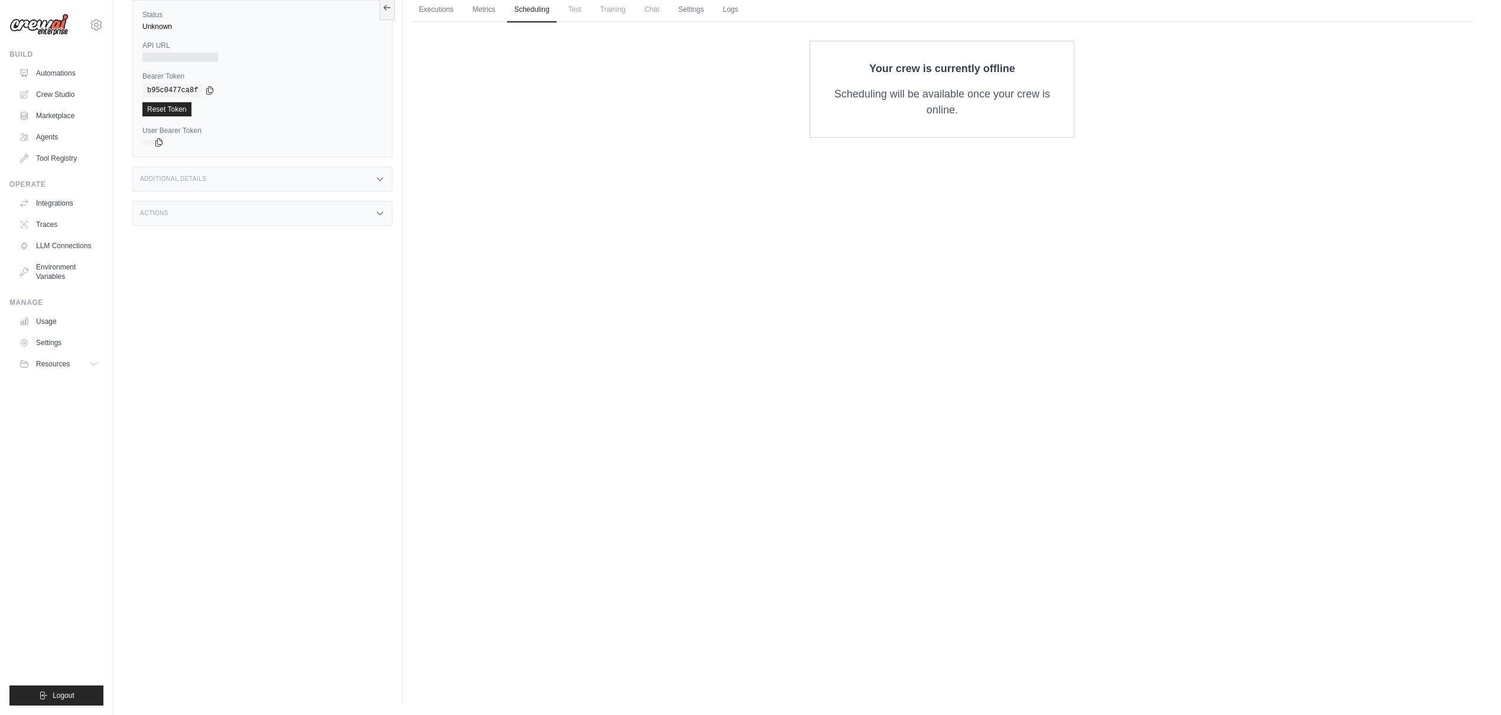
click at [422, 284] on div "Executions Metrics Scheduling Test Training Chat Settings Logs 0 Running 0 Pend…" at bounding box center [941, 345] width 1079 height 715
click at [173, 301] on div "Status Unknown API URL Bearer Token copied b95c0477ca8f Reset Token User Bearer…" at bounding box center [267, 345] width 270 height 715
click at [64, 90] on link "Crew Studio" at bounding box center [59, 94] width 89 height 19
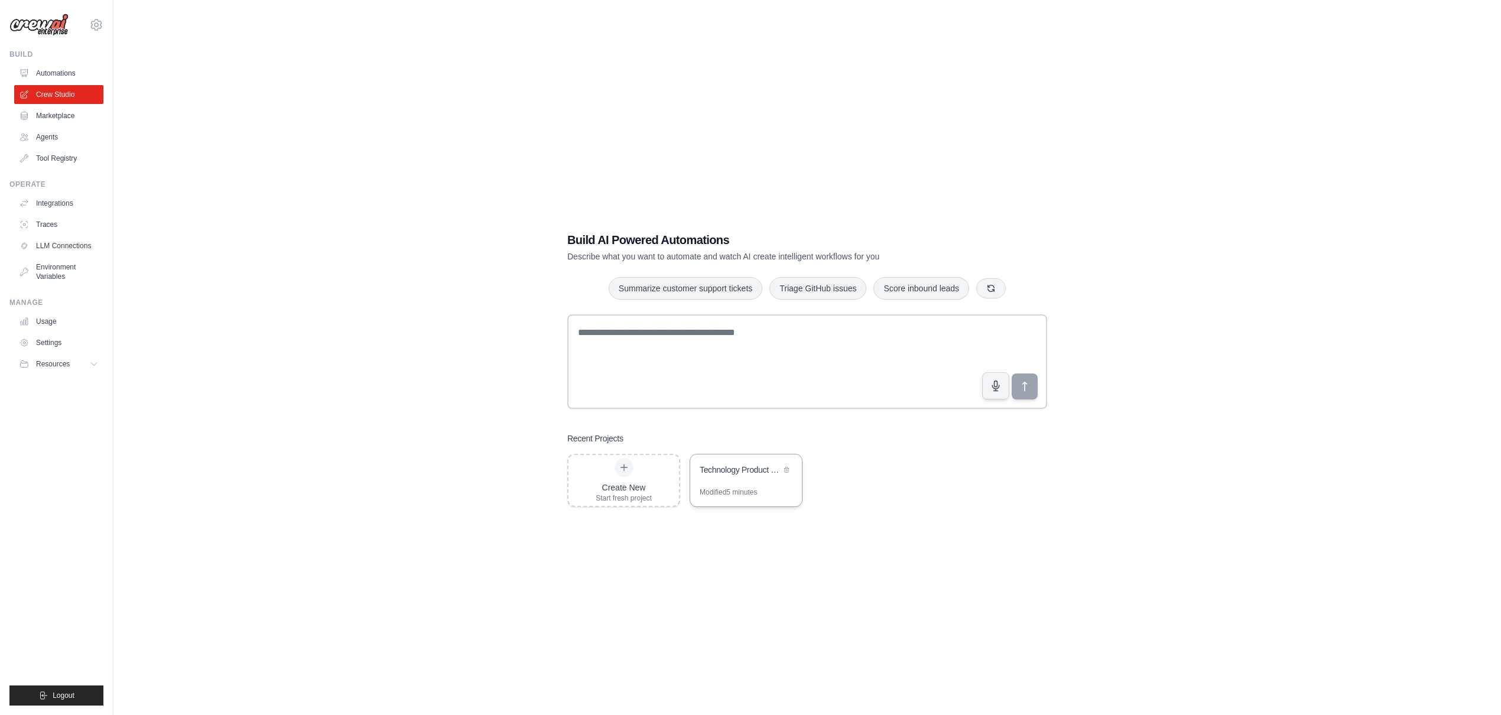
click at [753, 473] on div "Technology Product Research Automation" at bounding box center [740, 470] width 81 height 12
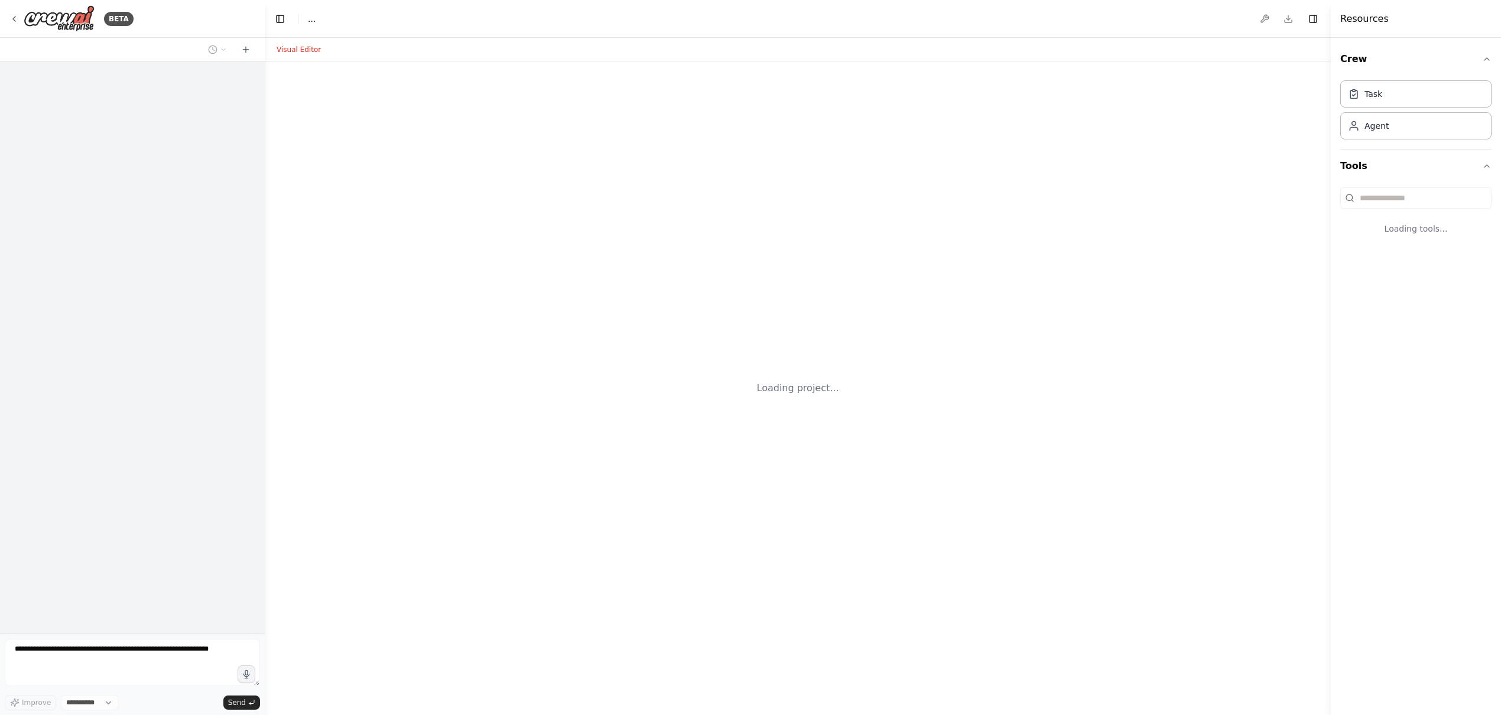
select select "****"
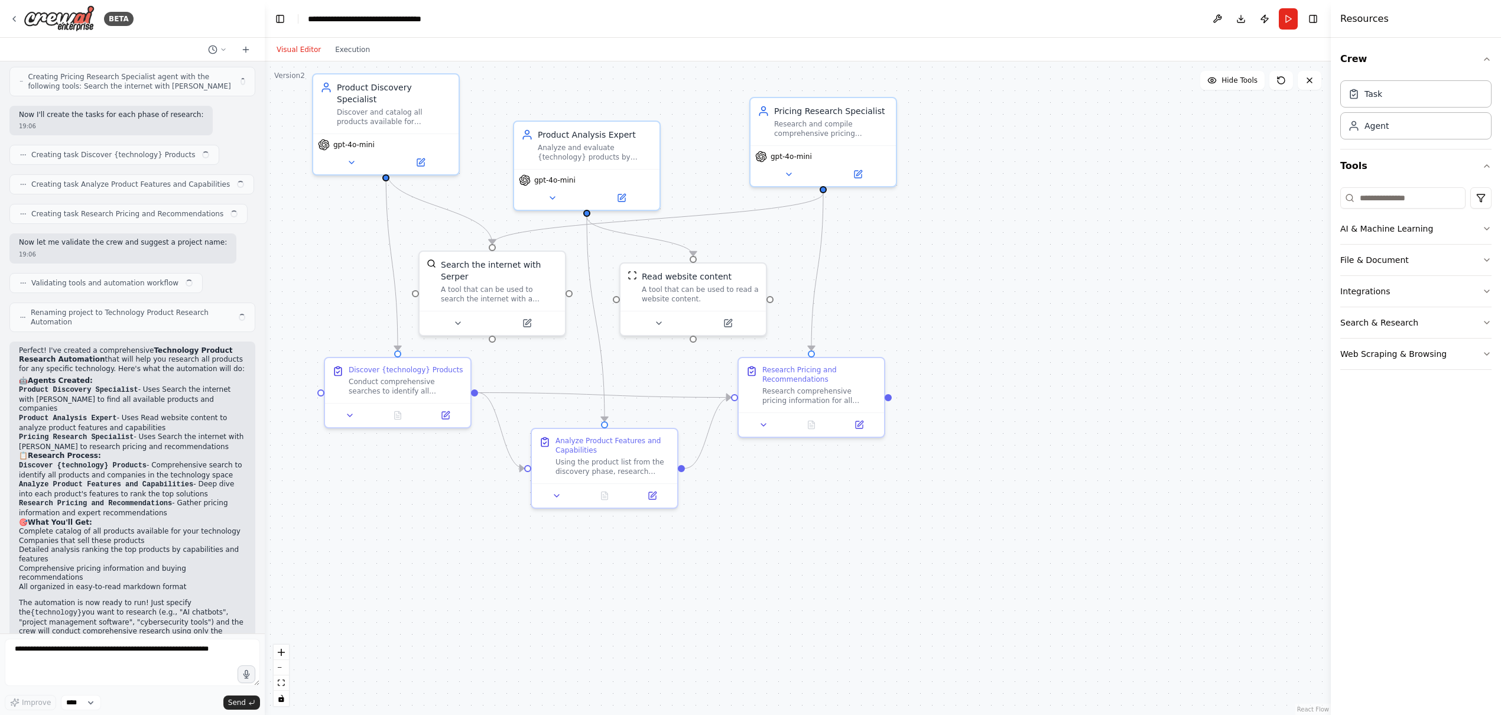
scroll to position [499, 0]
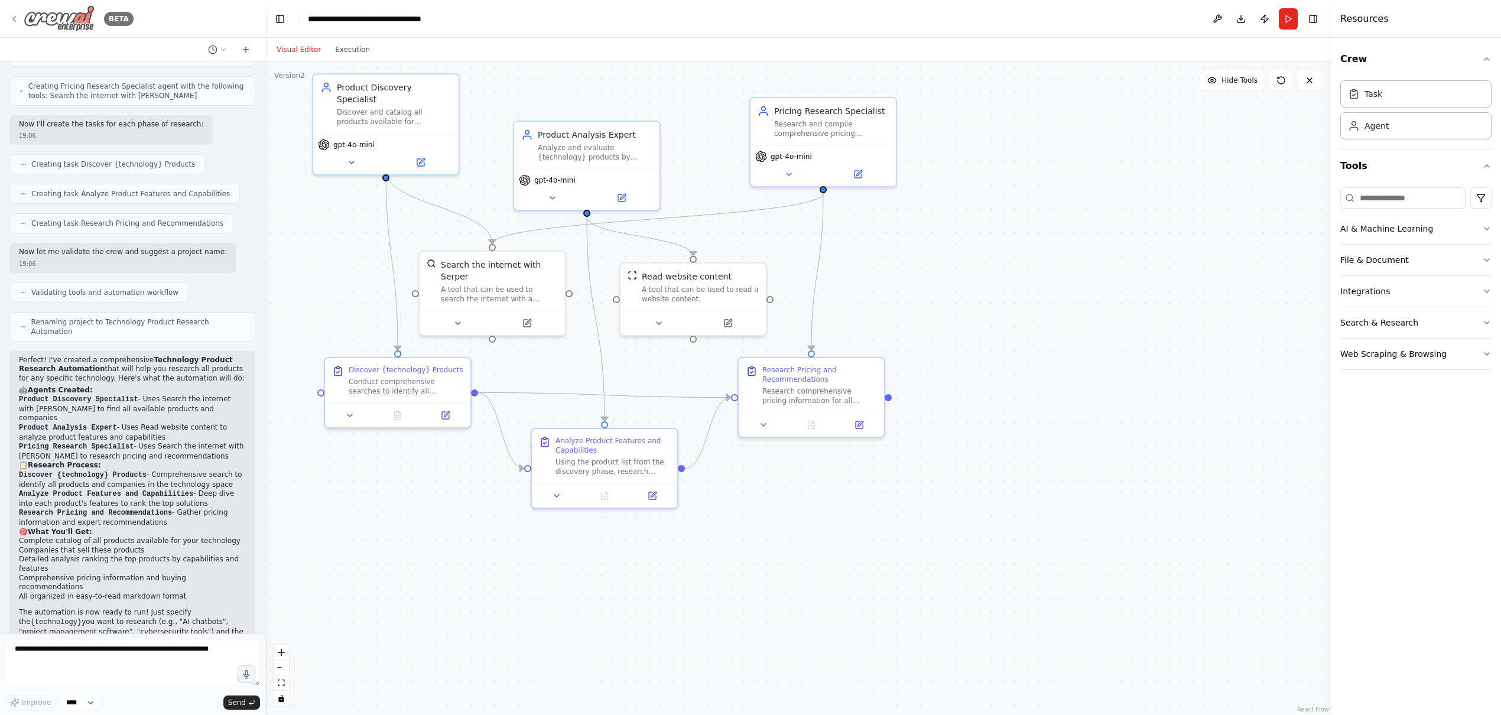
click at [17, 16] on icon at bounding box center [13, 18] width 9 height 9
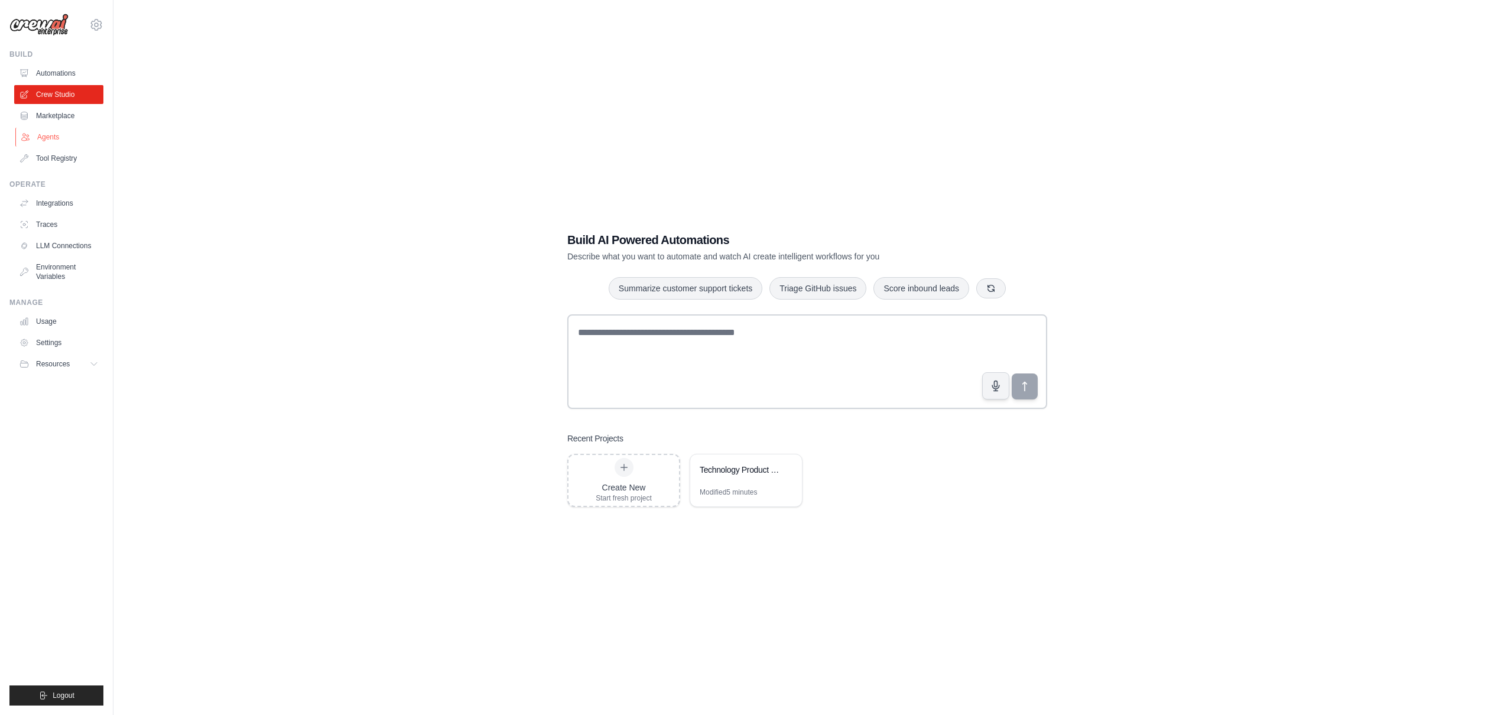
click at [58, 140] on link "Agents" at bounding box center [59, 137] width 89 height 19
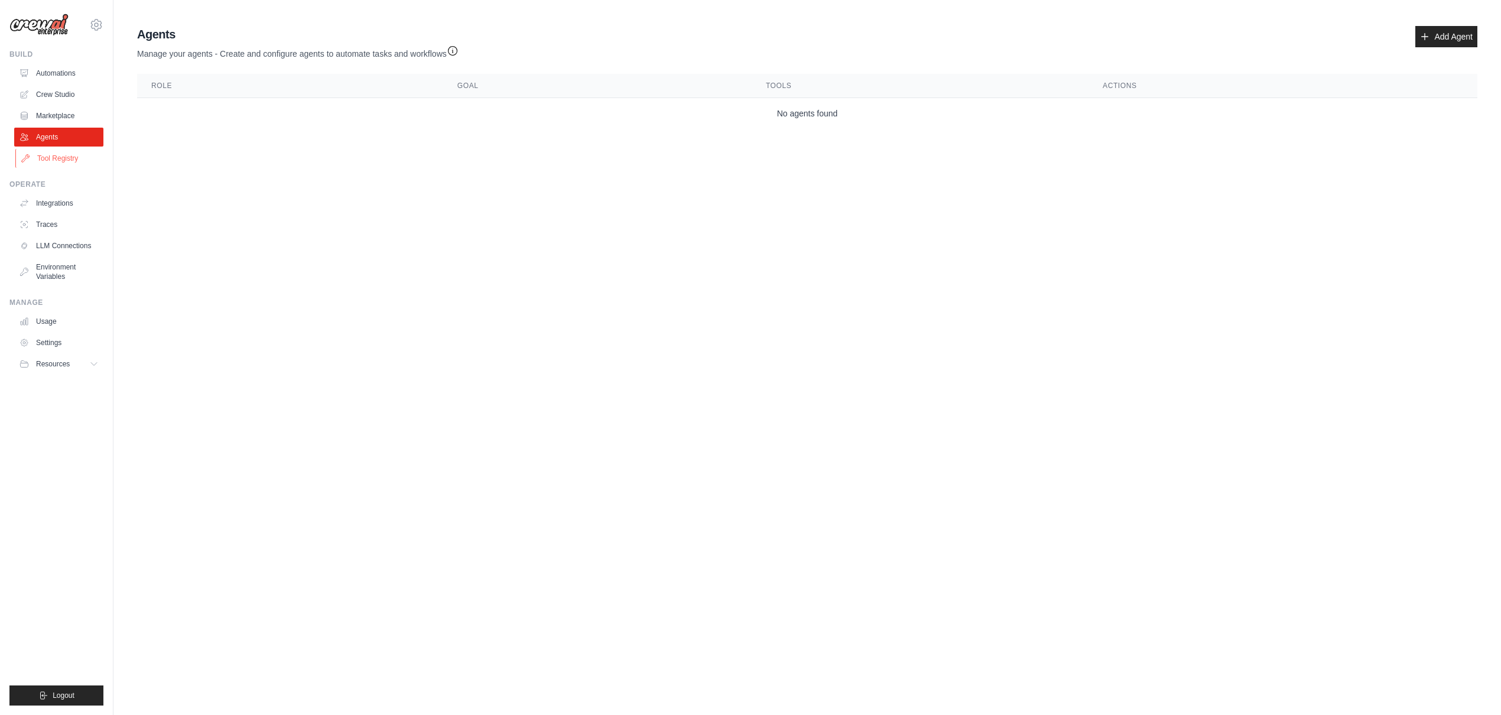
click at [56, 163] on link "Tool Registry" at bounding box center [59, 158] width 89 height 19
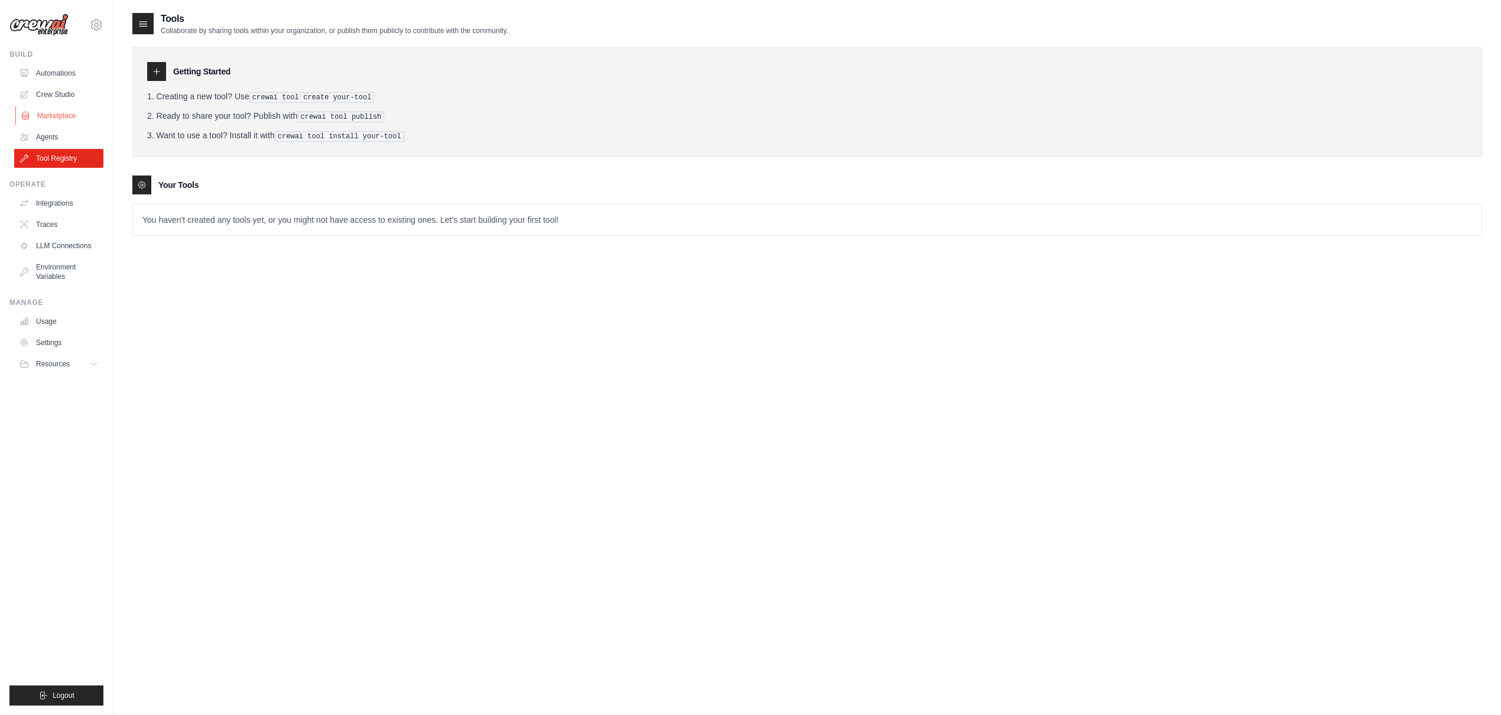
click at [53, 121] on link "Marketplace" at bounding box center [59, 115] width 89 height 19
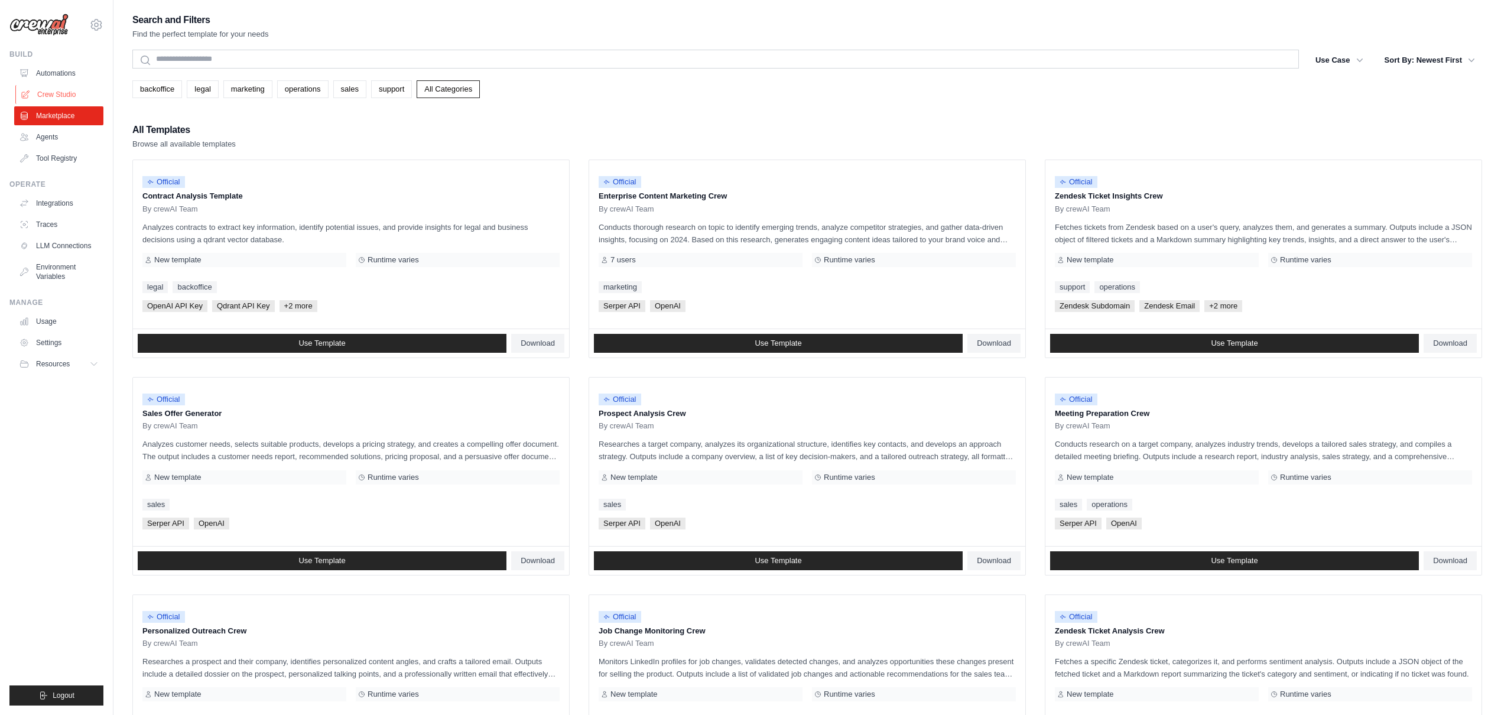
click at [49, 100] on link "Crew Studio" at bounding box center [59, 94] width 89 height 19
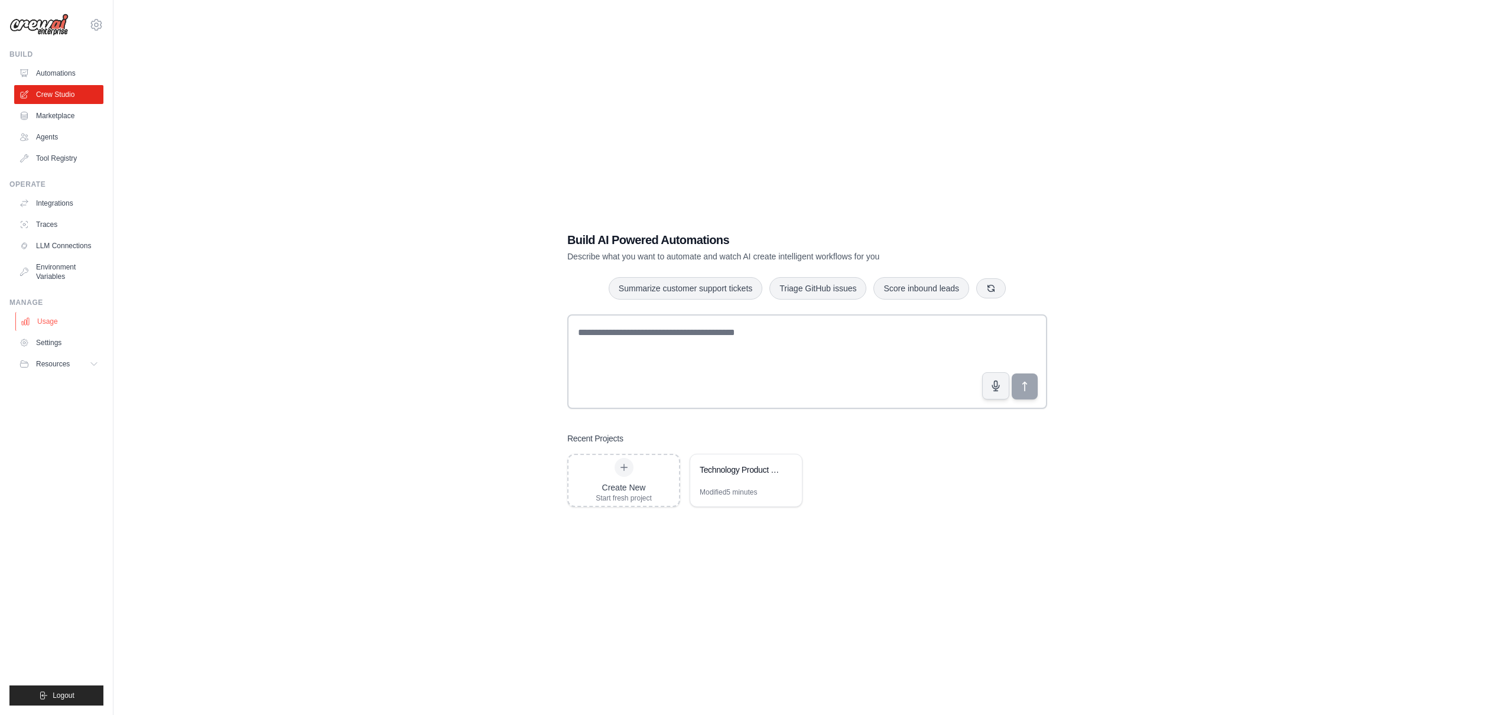
click at [50, 315] on link "Usage" at bounding box center [59, 321] width 89 height 19
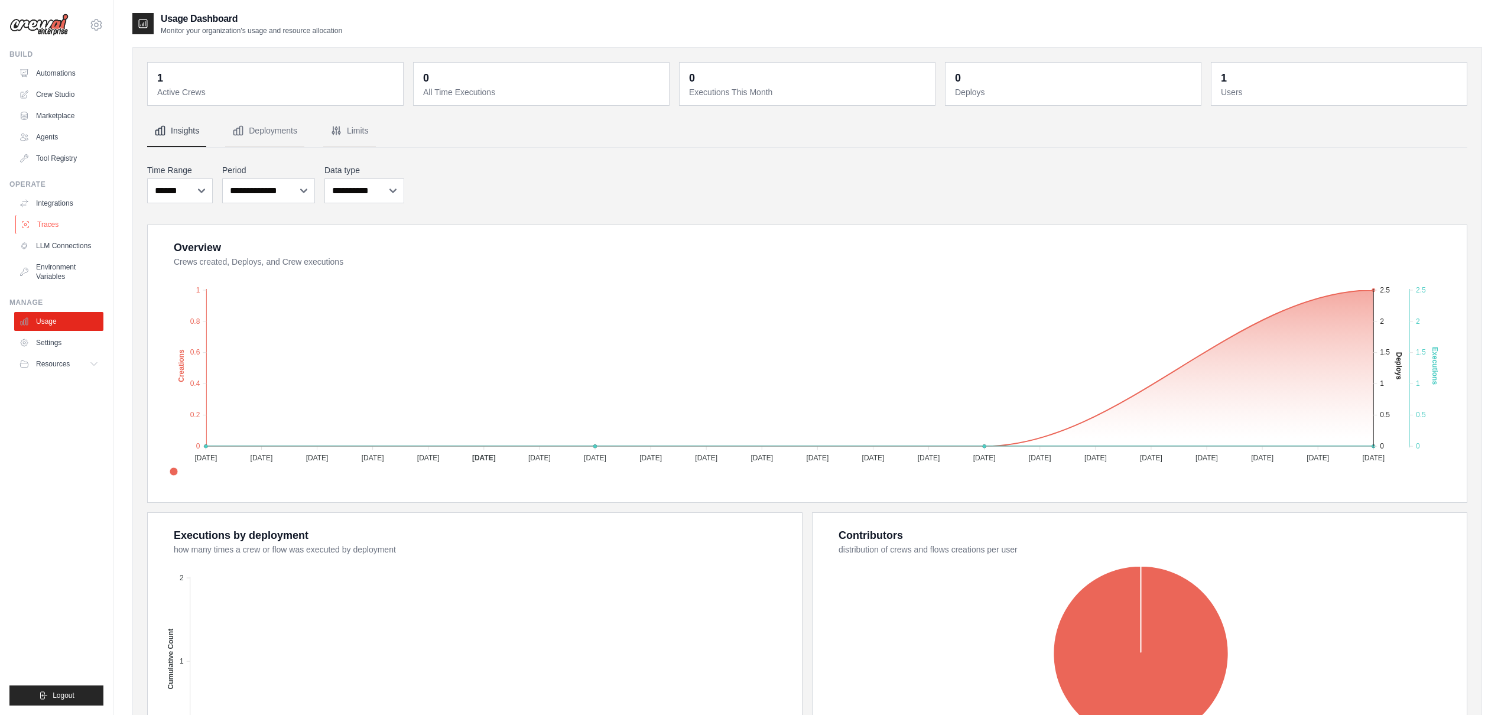
click at [53, 220] on link "Traces" at bounding box center [59, 224] width 89 height 19
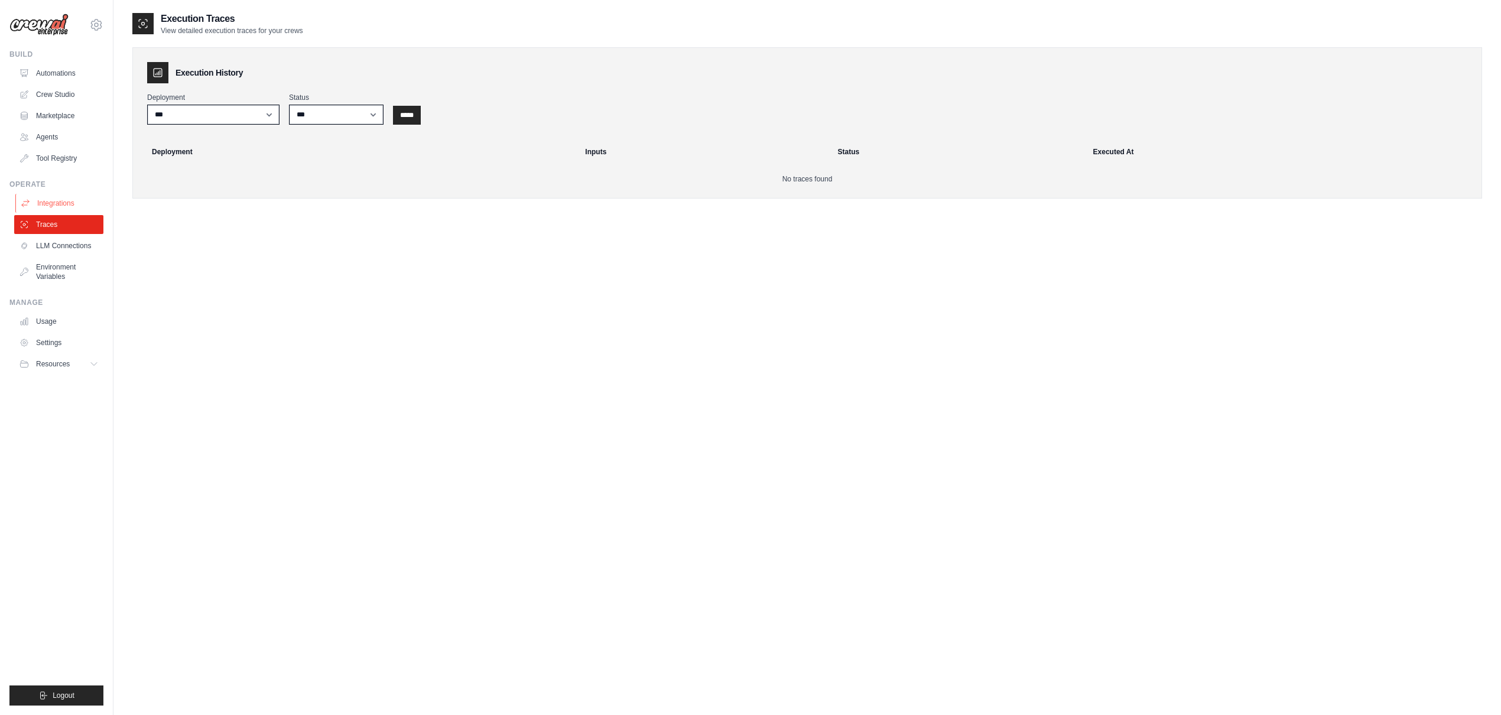
click at [59, 204] on link "Integrations" at bounding box center [59, 203] width 89 height 19
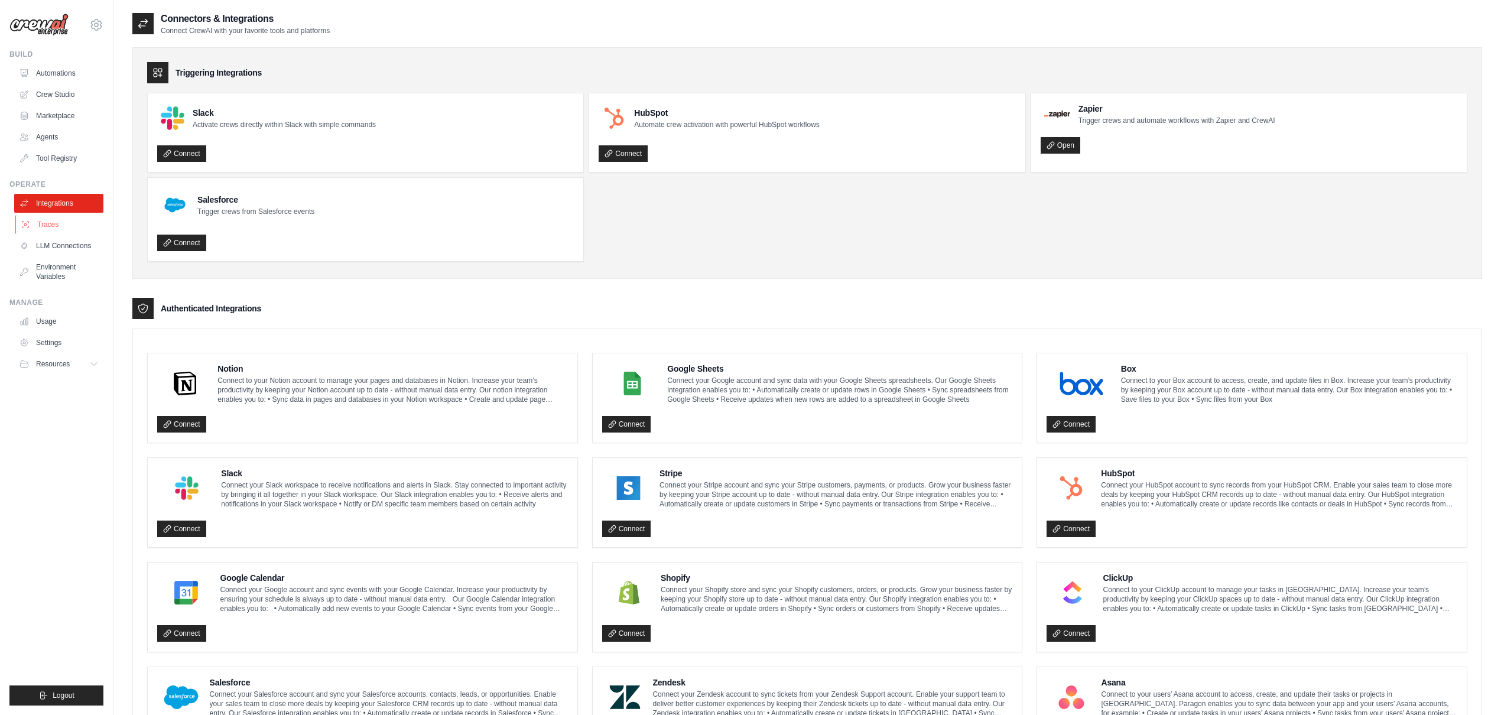
click at [61, 226] on link "Traces" at bounding box center [59, 224] width 89 height 19
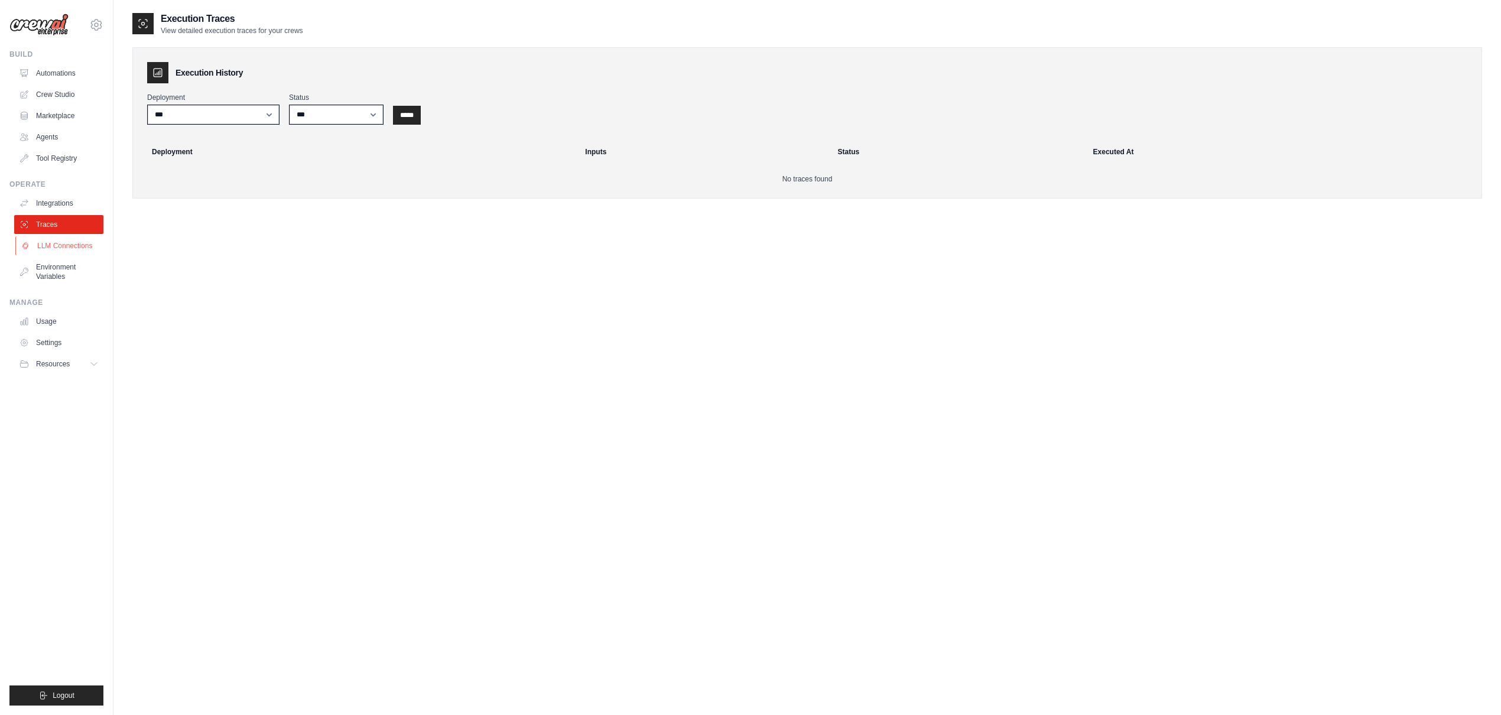
click at [65, 244] on link "LLM Connections" at bounding box center [59, 245] width 89 height 19
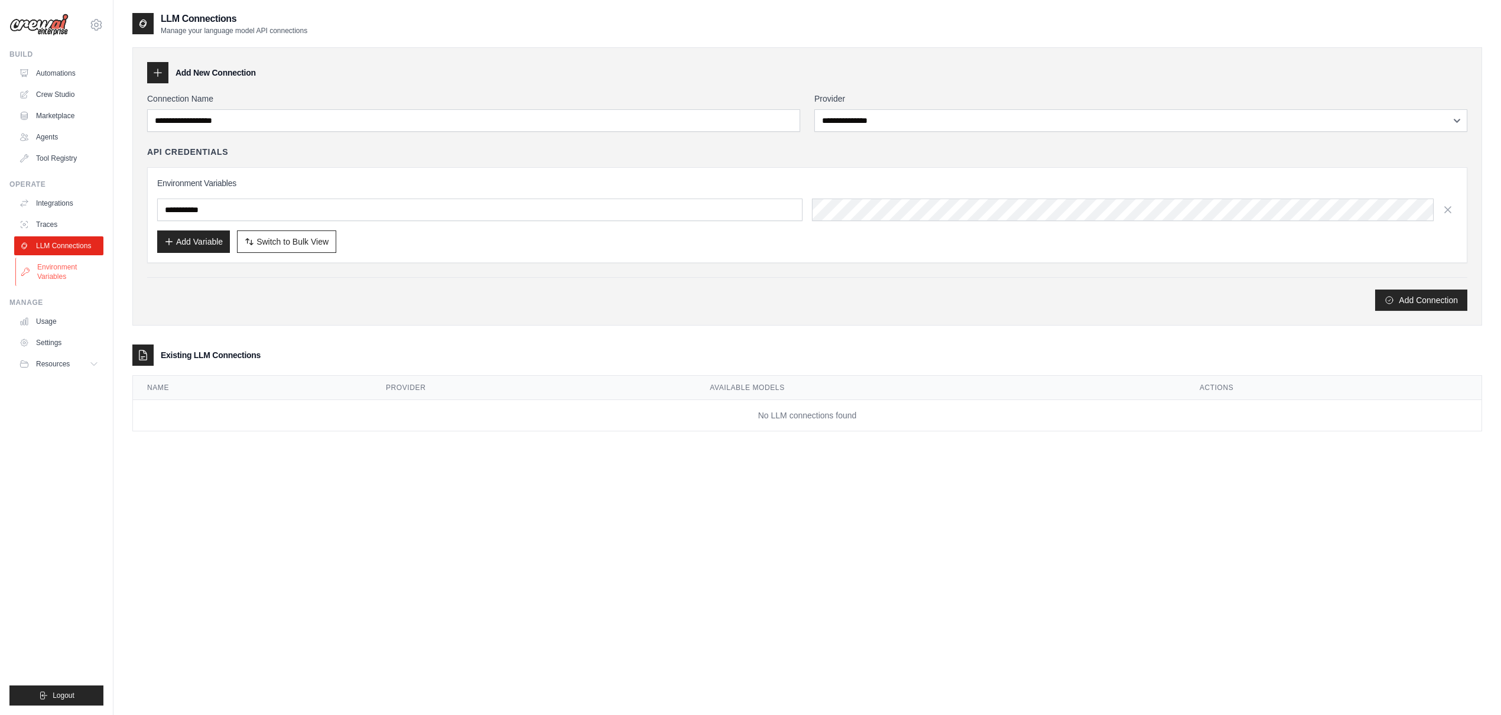
click at [66, 268] on link "Environment Variables" at bounding box center [59, 272] width 89 height 28
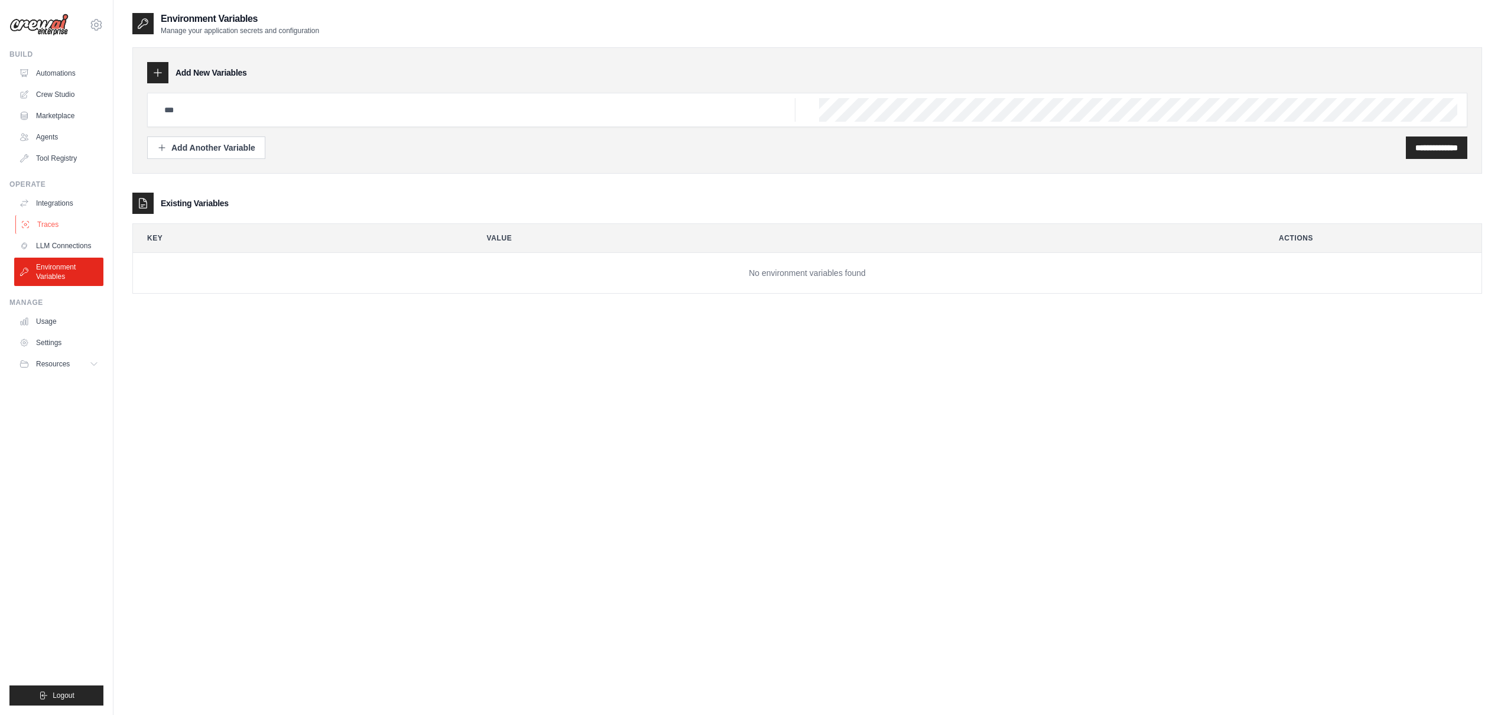
click at [54, 224] on link "Traces" at bounding box center [59, 224] width 89 height 19
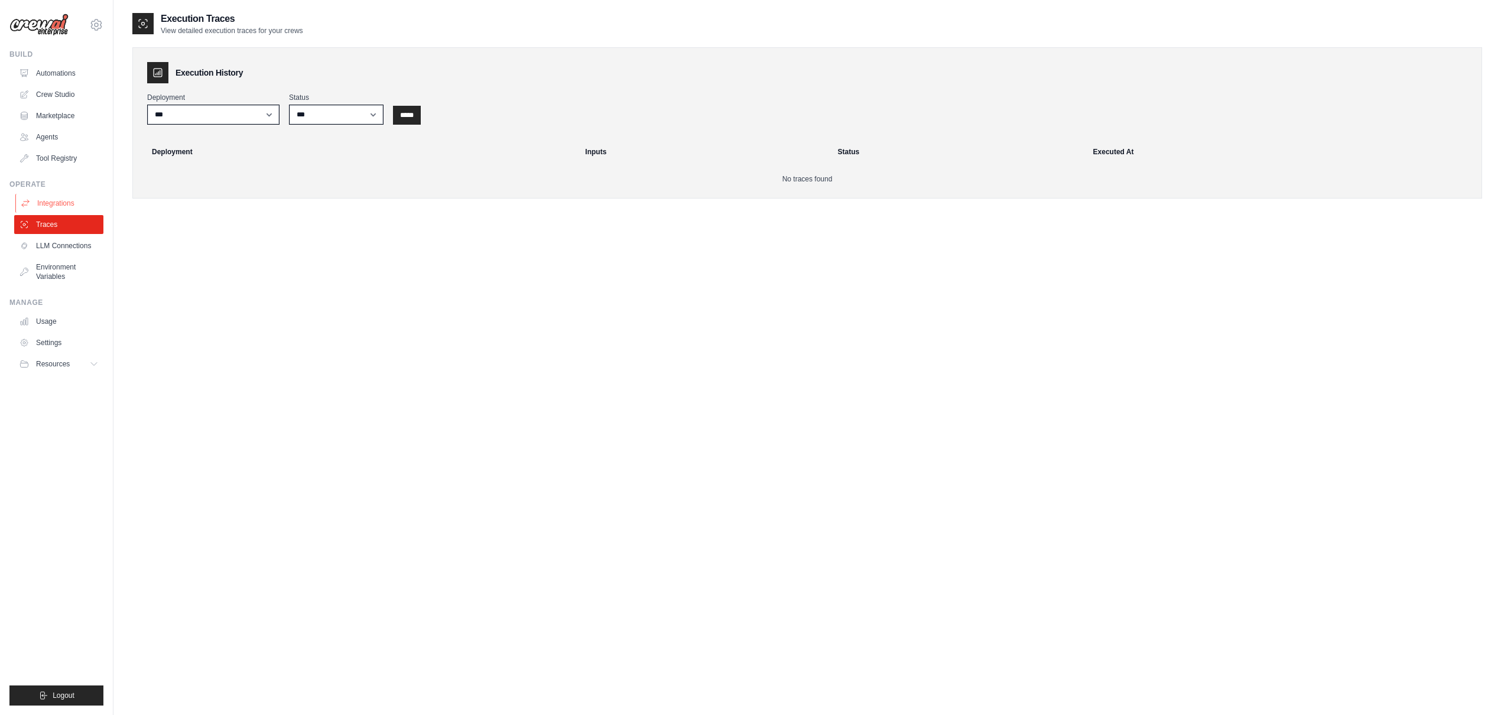
click at [63, 196] on link "Integrations" at bounding box center [59, 203] width 89 height 19
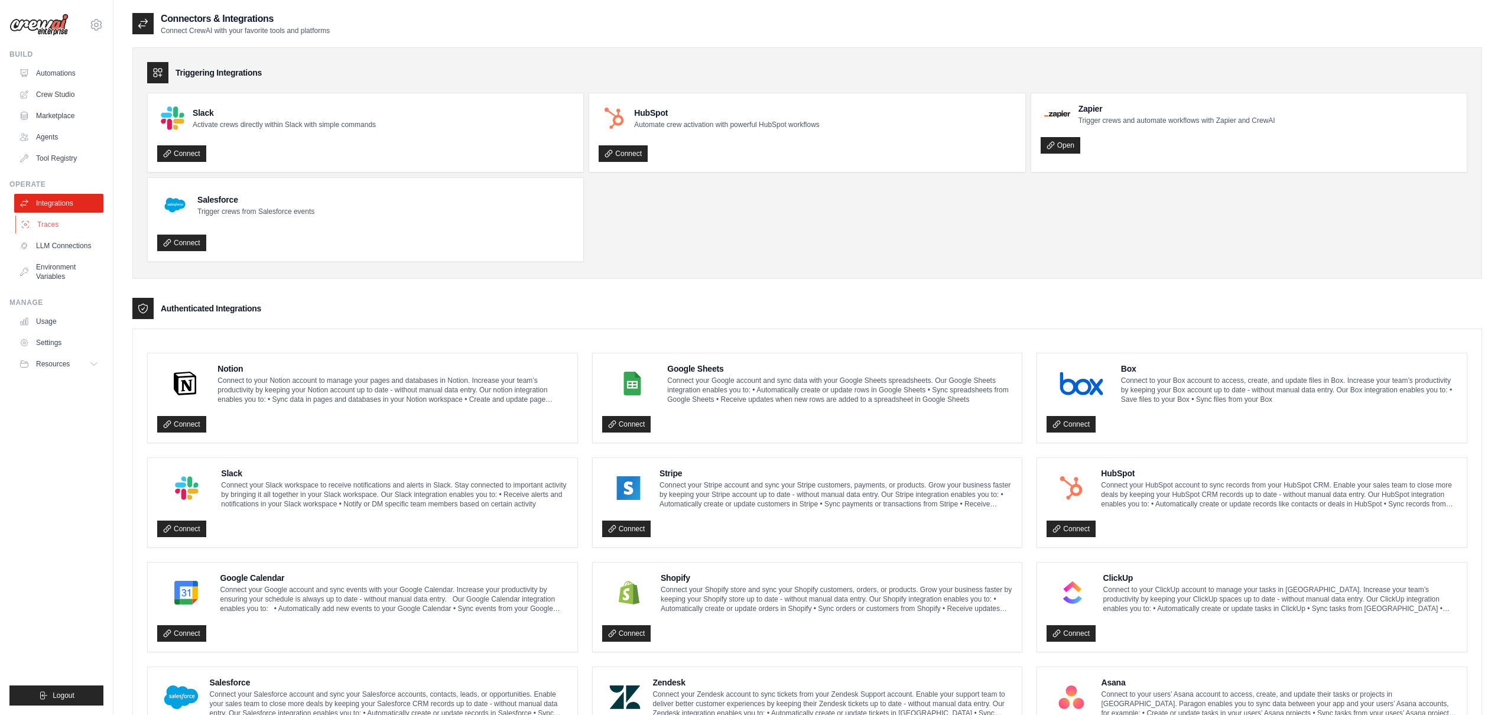
click at [60, 219] on link "Traces" at bounding box center [59, 224] width 89 height 19
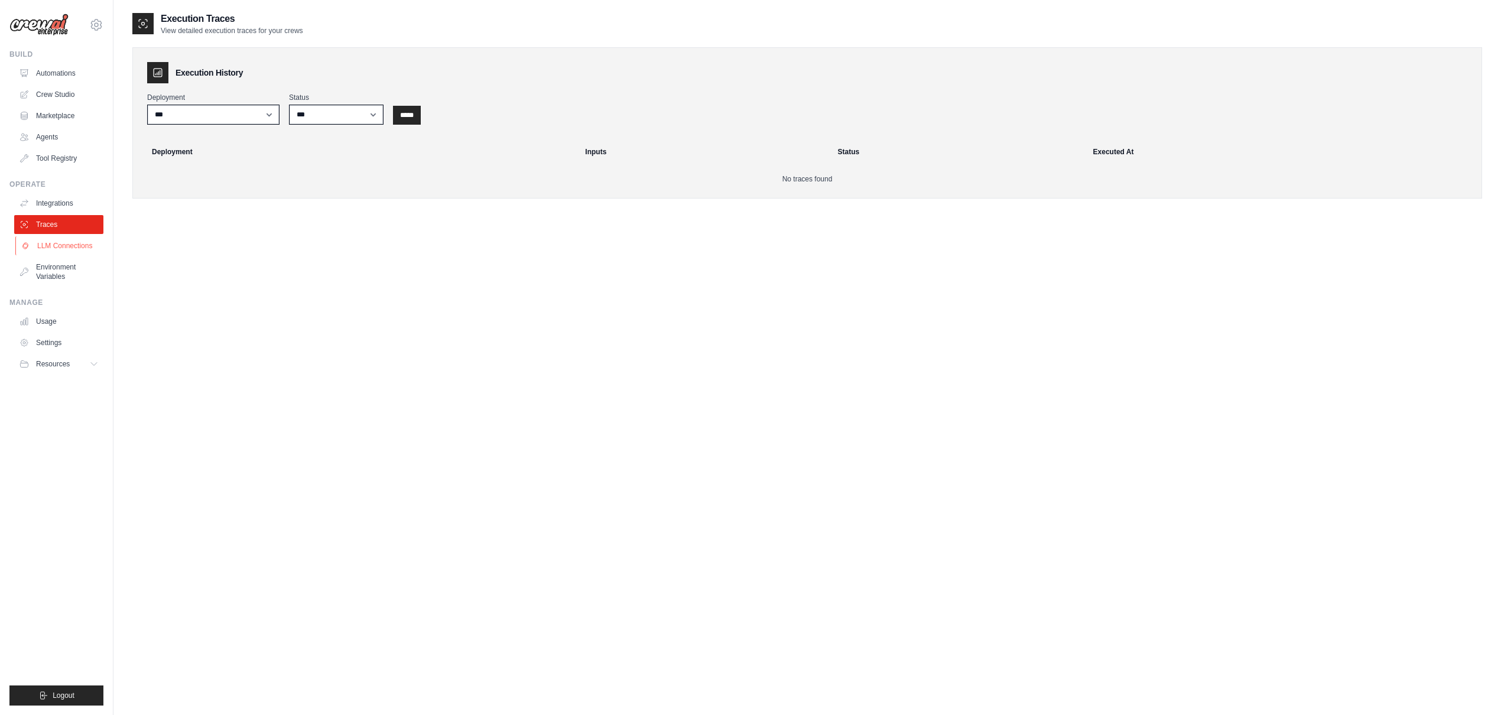
click at [59, 246] on link "LLM Connections" at bounding box center [59, 245] width 89 height 19
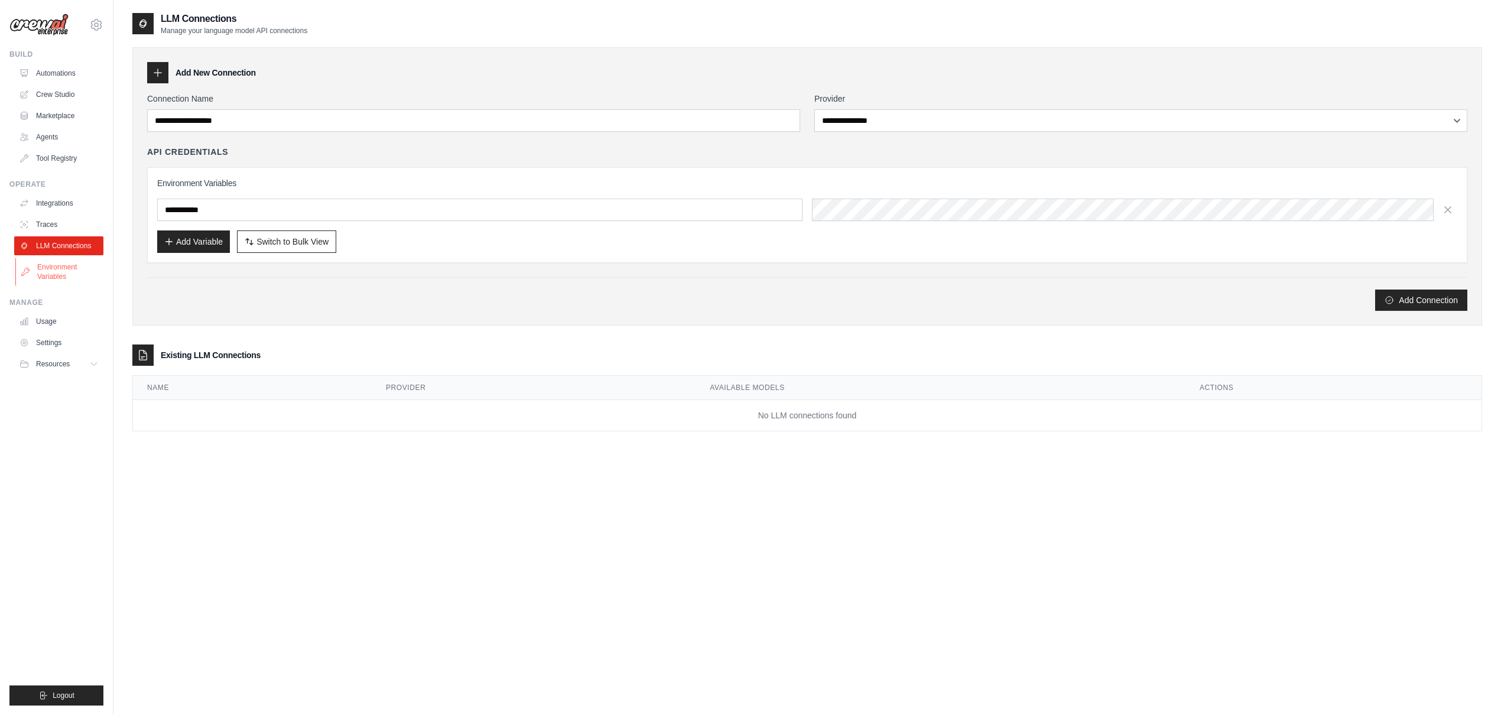
click at [67, 266] on link "Environment Variables" at bounding box center [59, 272] width 89 height 28
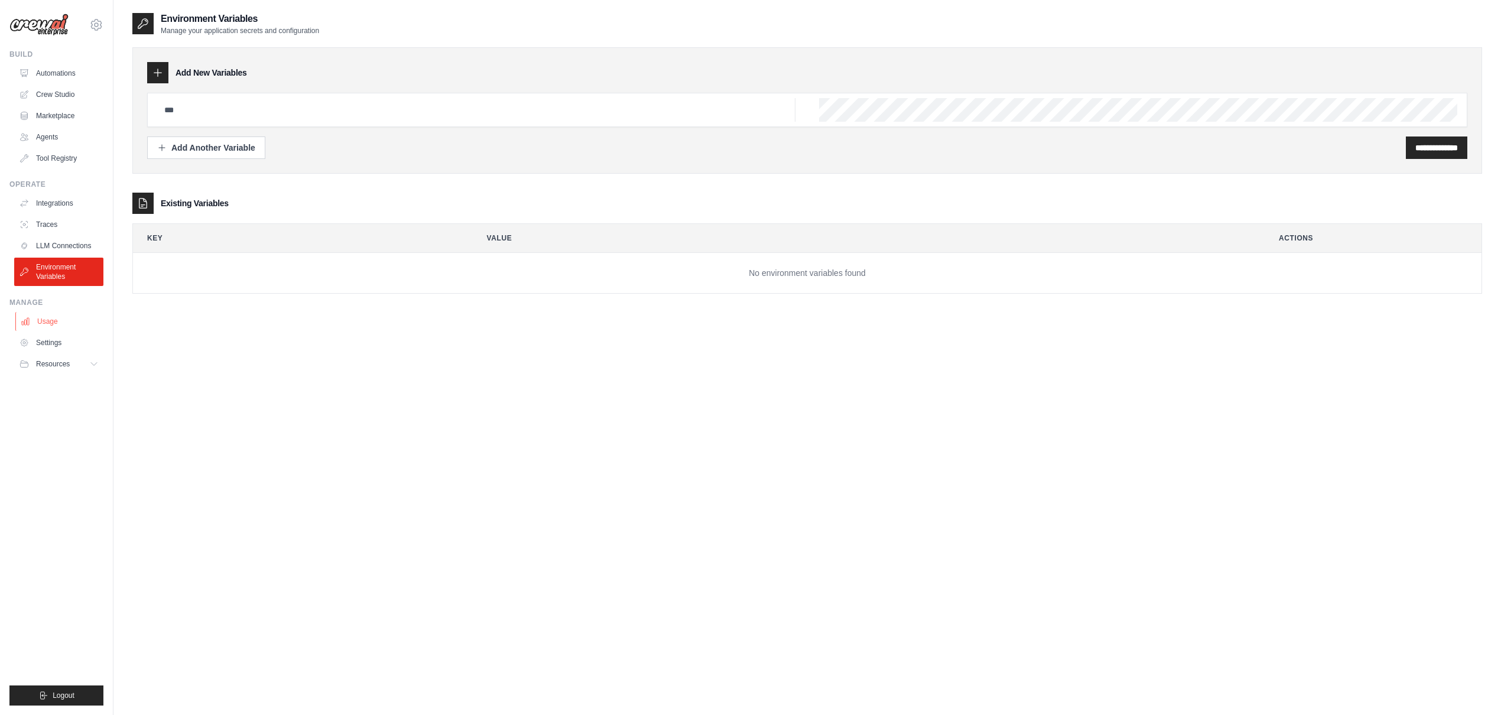
click at [54, 320] on link "Usage" at bounding box center [59, 321] width 89 height 19
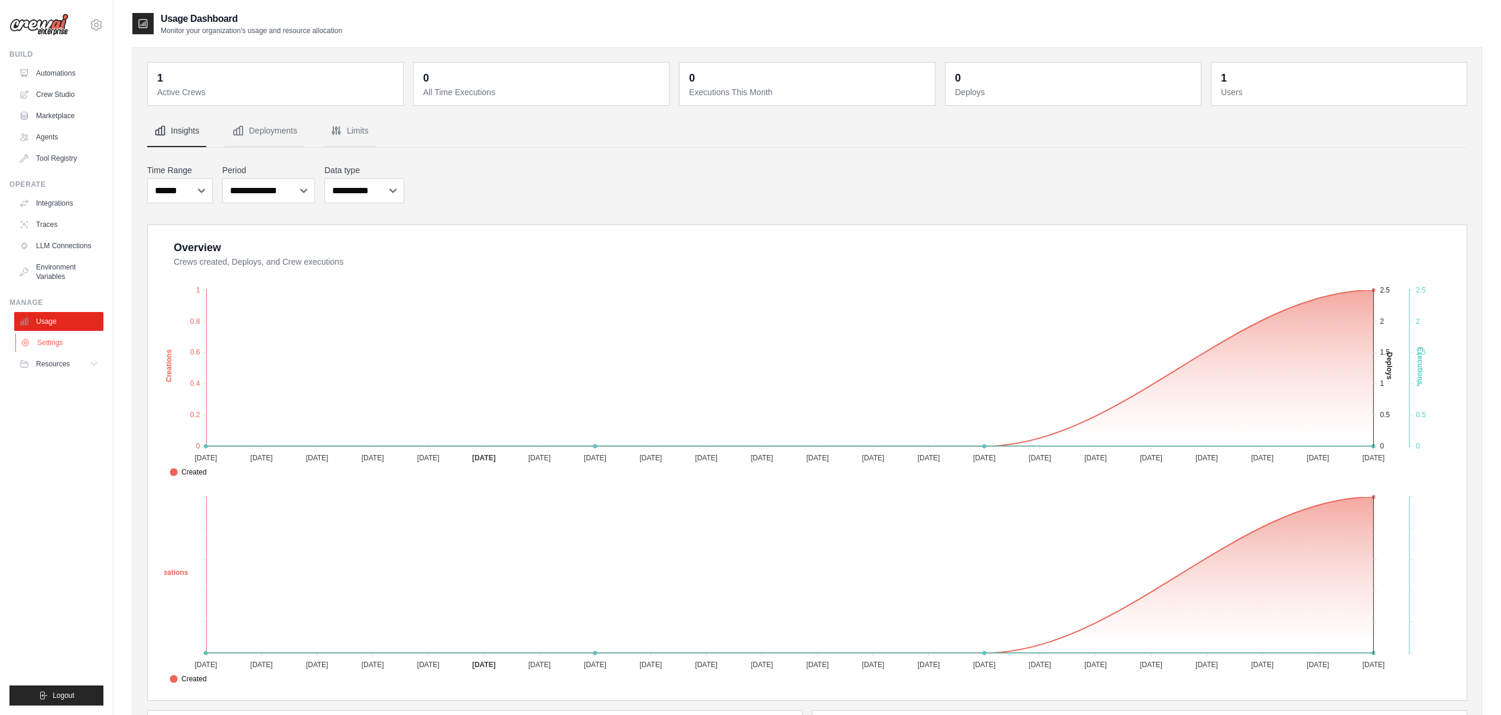
click at [58, 339] on link "Settings" at bounding box center [59, 342] width 89 height 19
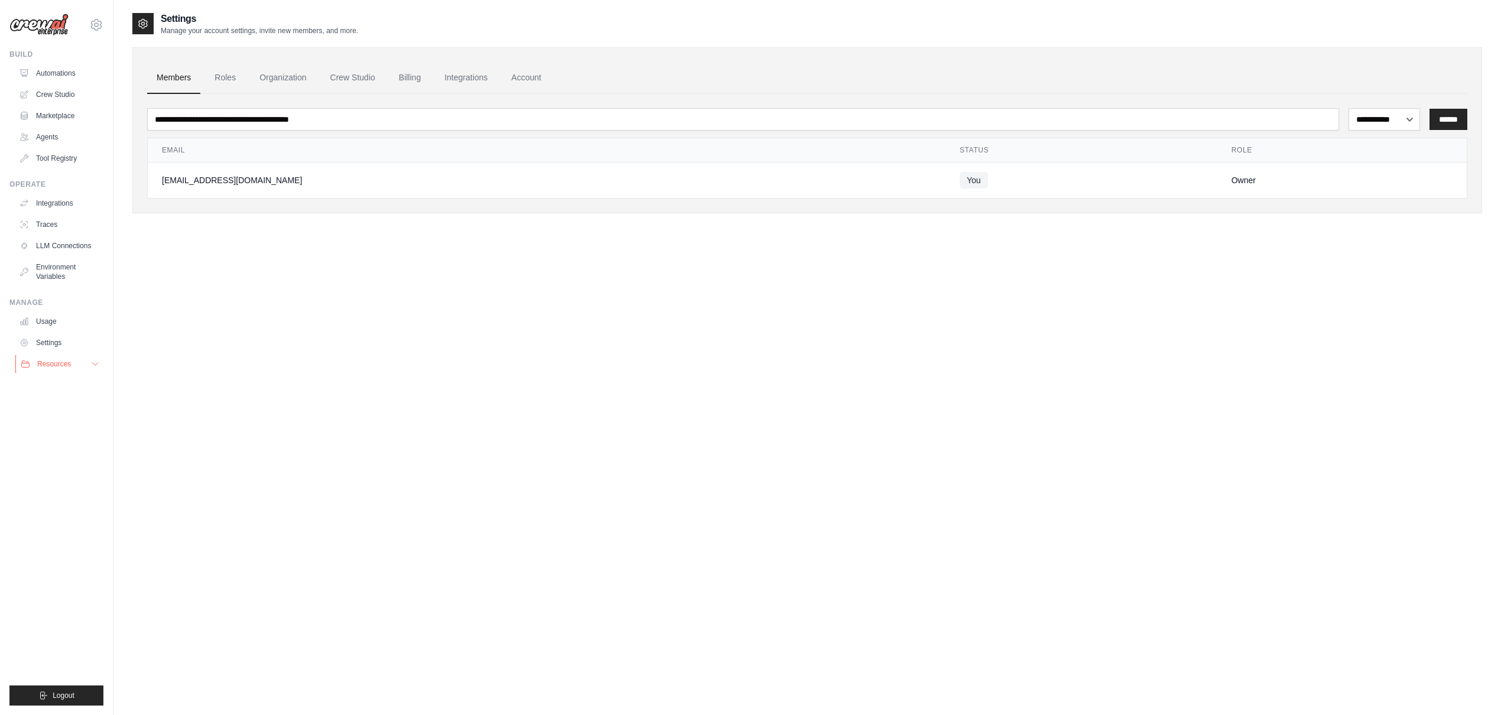
click at [51, 367] on span "Resources" at bounding box center [54, 363] width 34 height 9
click at [59, 97] on link "Crew Studio" at bounding box center [59, 94] width 89 height 19
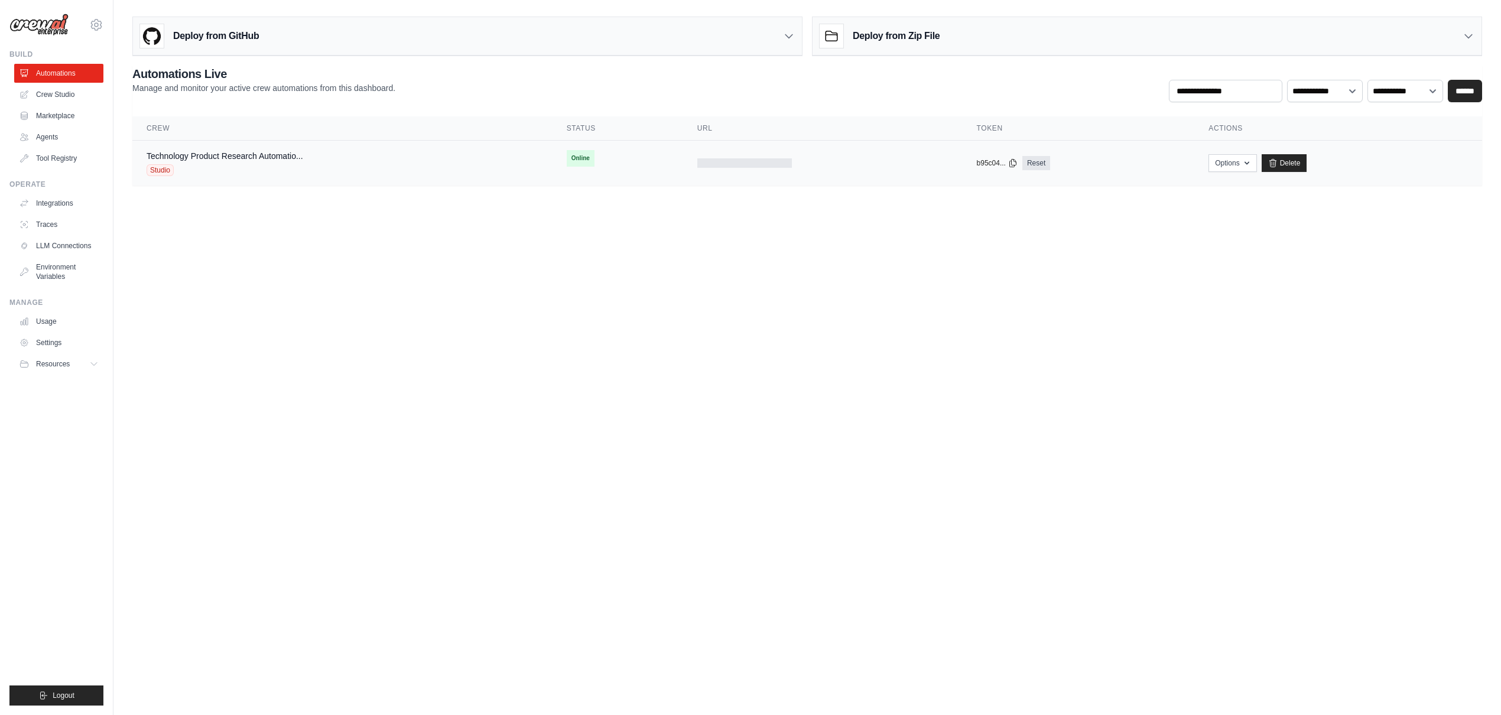
click at [419, 160] on div "Technology Product Research Automatio... Studio" at bounding box center [343, 163] width 392 height 26
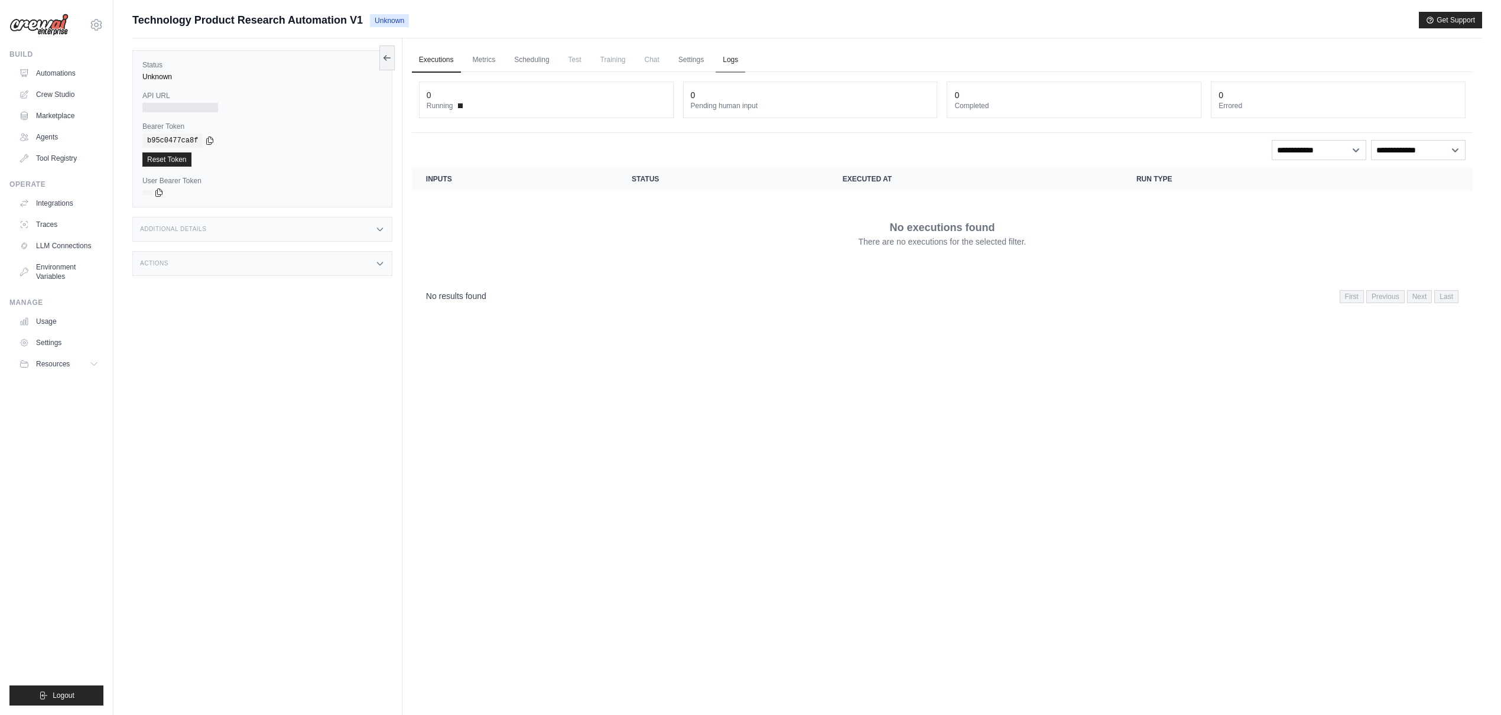
click at [720, 62] on link "Logs" at bounding box center [731, 60] width 30 height 25
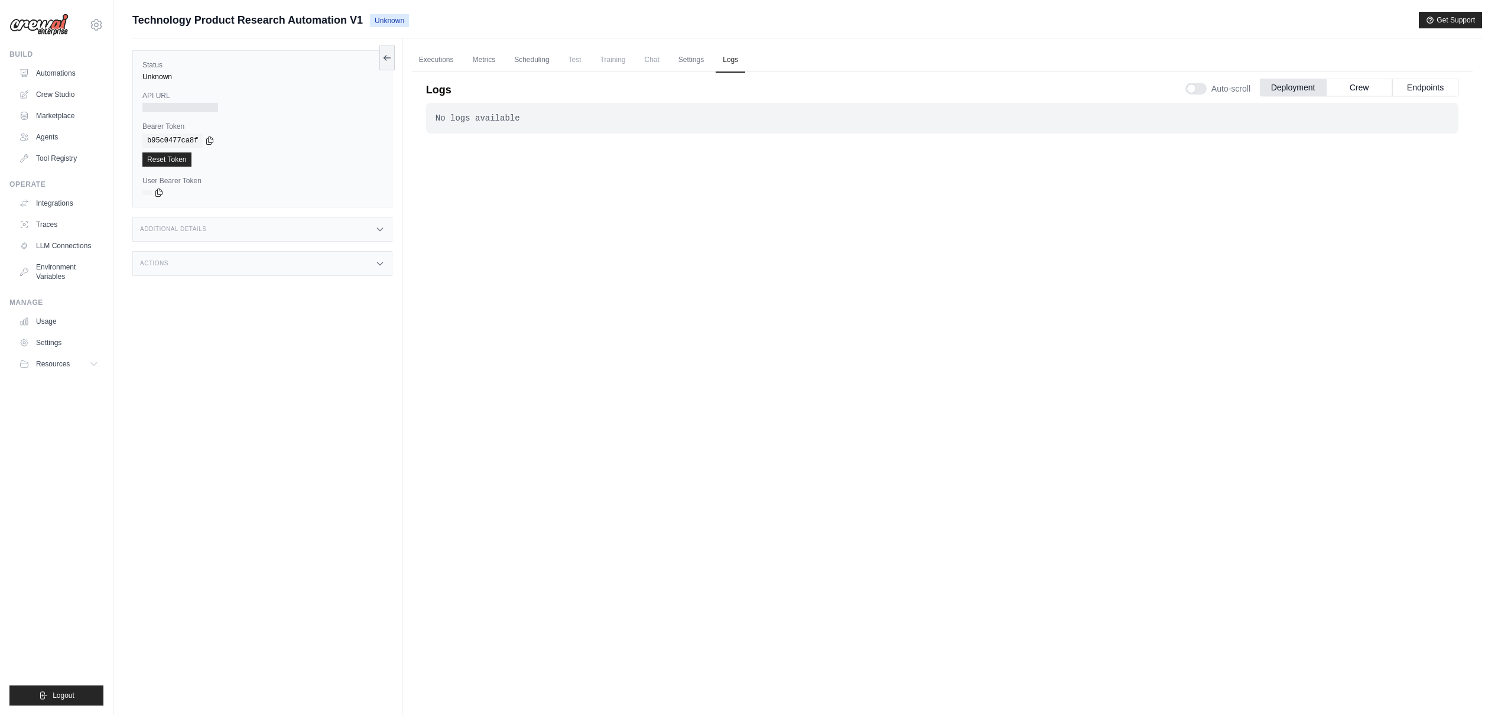
click at [843, 148] on div "No logs available . . ." at bounding box center [942, 385] width 1032 height 565
click at [1360, 82] on button "Crew" at bounding box center [1359, 87] width 66 height 18
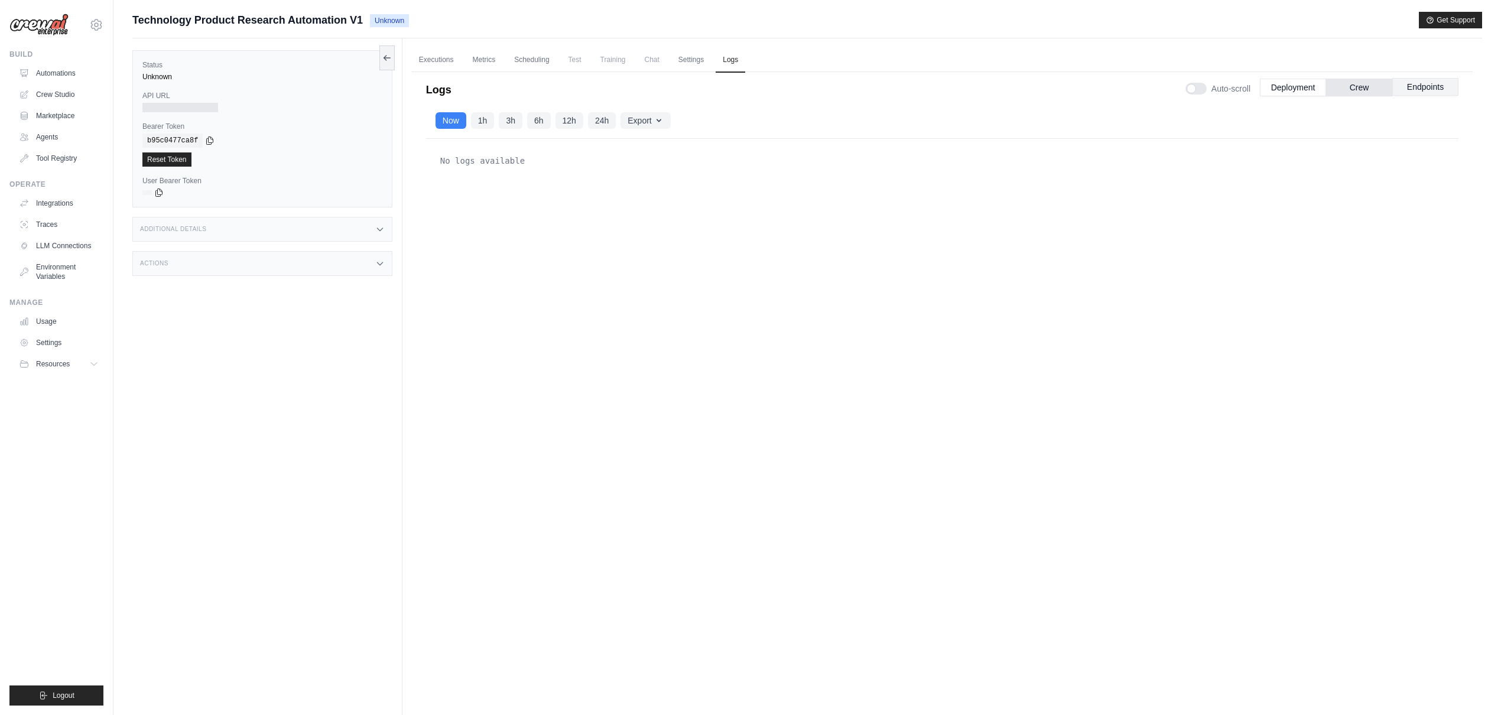
click at [1433, 86] on button "Endpoints" at bounding box center [1425, 87] width 66 height 18
click at [1292, 91] on button "Deployment" at bounding box center [1293, 87] width 66 height 18
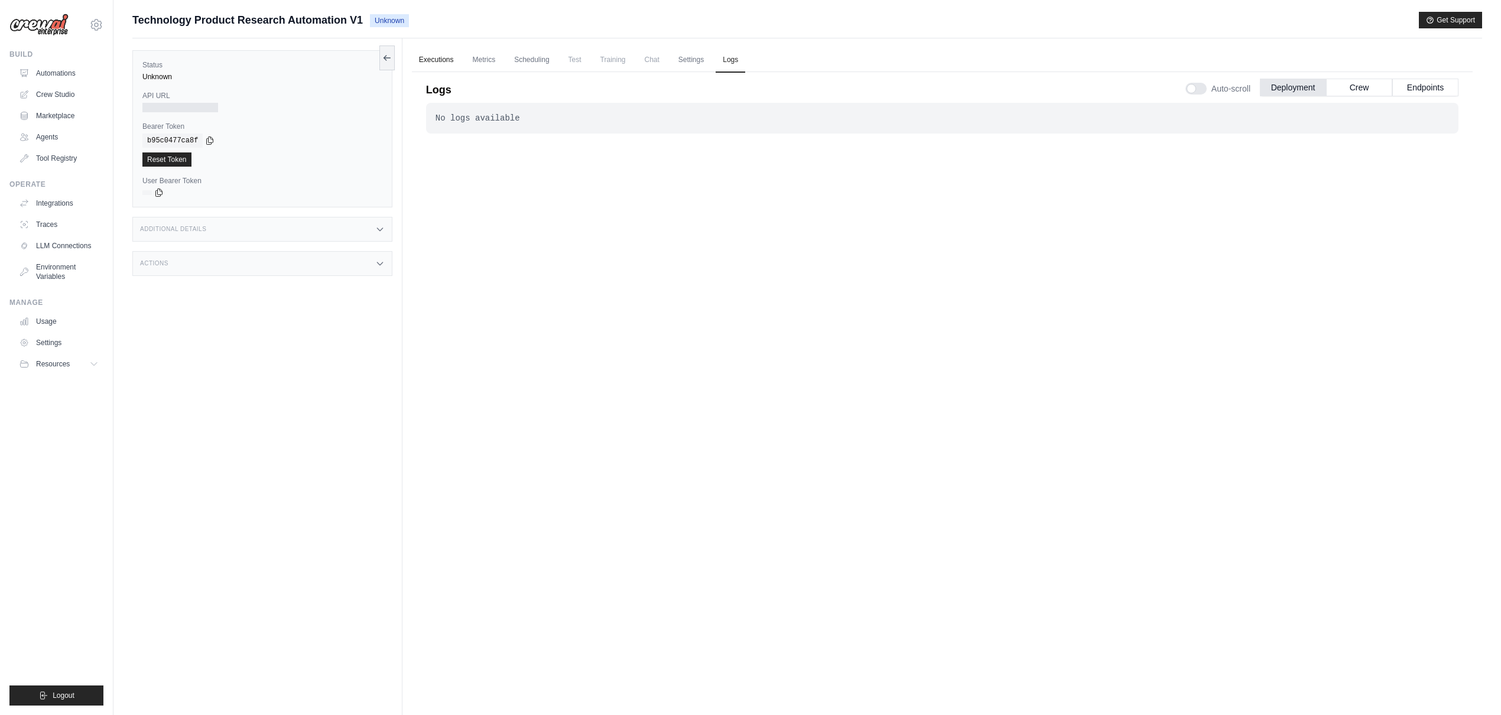
click at [448, 69] on link "Executions" at bounding box center [436, 60] width 49 height 25
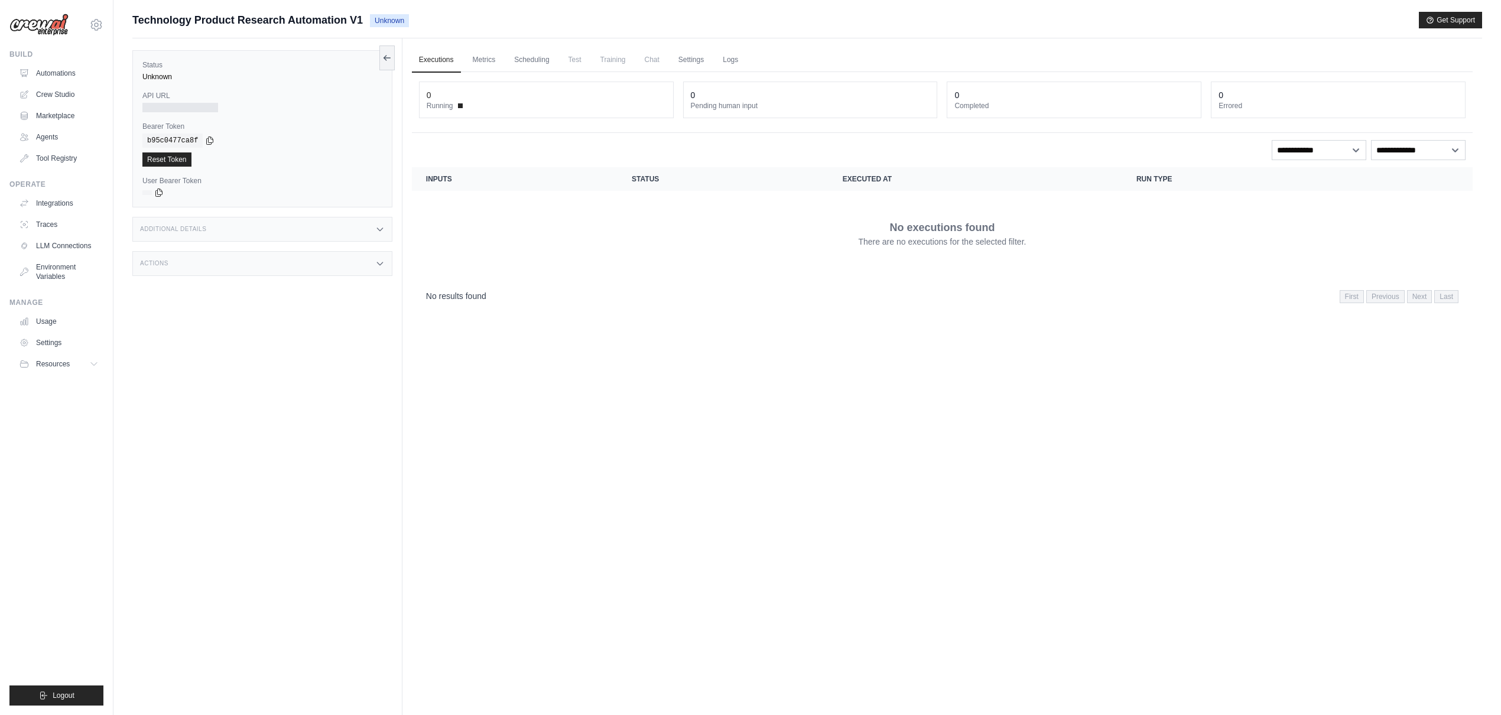
click at [538, 488] on div "Executions Metrics Scheduling Test Training Chat Settings Logs 0 Running 0 Pend…" at bounding box center [941, 395] width 1079 height 715
click at [310, 23] on span "Technology Product Research Automation V1" at bounding box center [247, 20] width 230 height 17
click at [172, 105] on div at bounding box center [180, 107] width 76 height 9
click at [218, 227] on div "Additional Details" at bounding box center [262, 229] width 260 height 25
click at [226, 329] on div "Actions" at bounding box center [262, 333] width 260 height 25
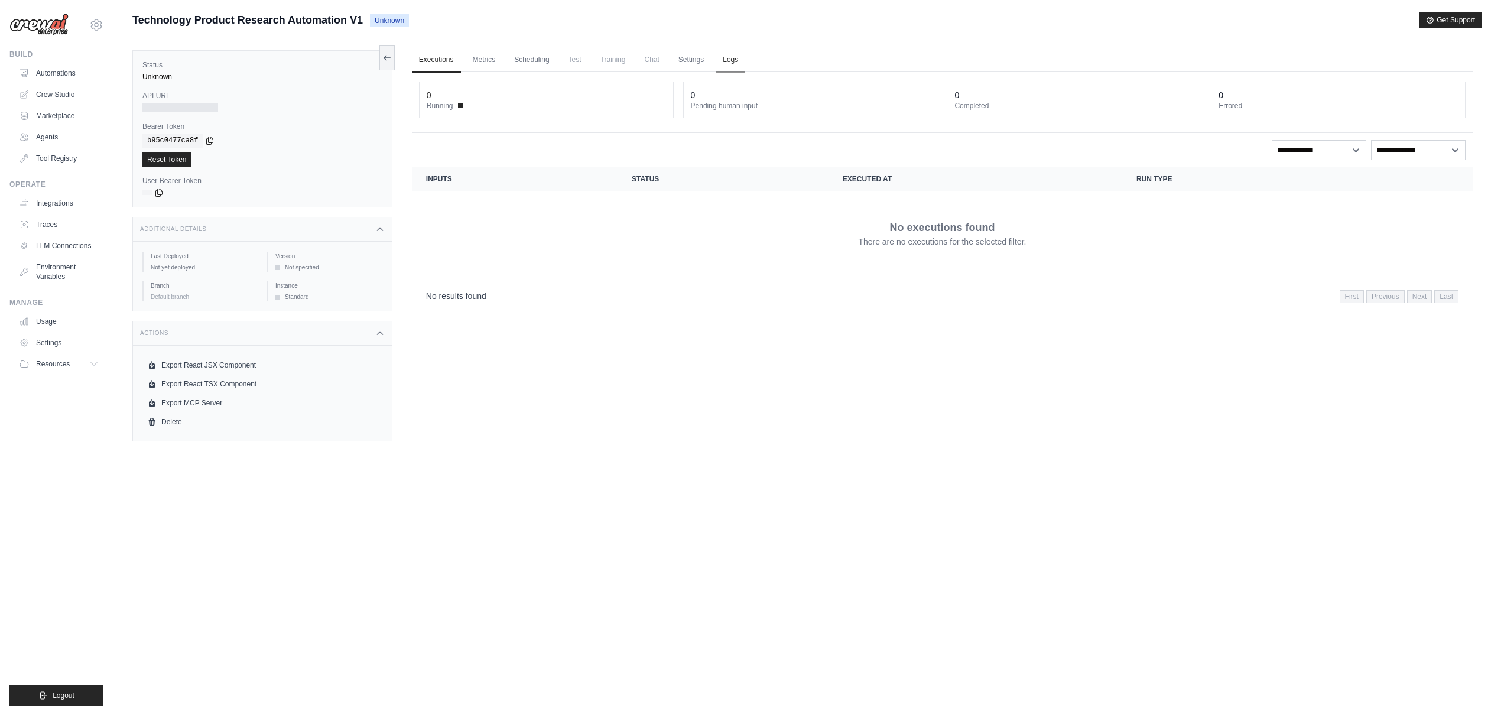
click at [733, 61] on link "Logs" at bounding box center [731, 60] width 30 height 25
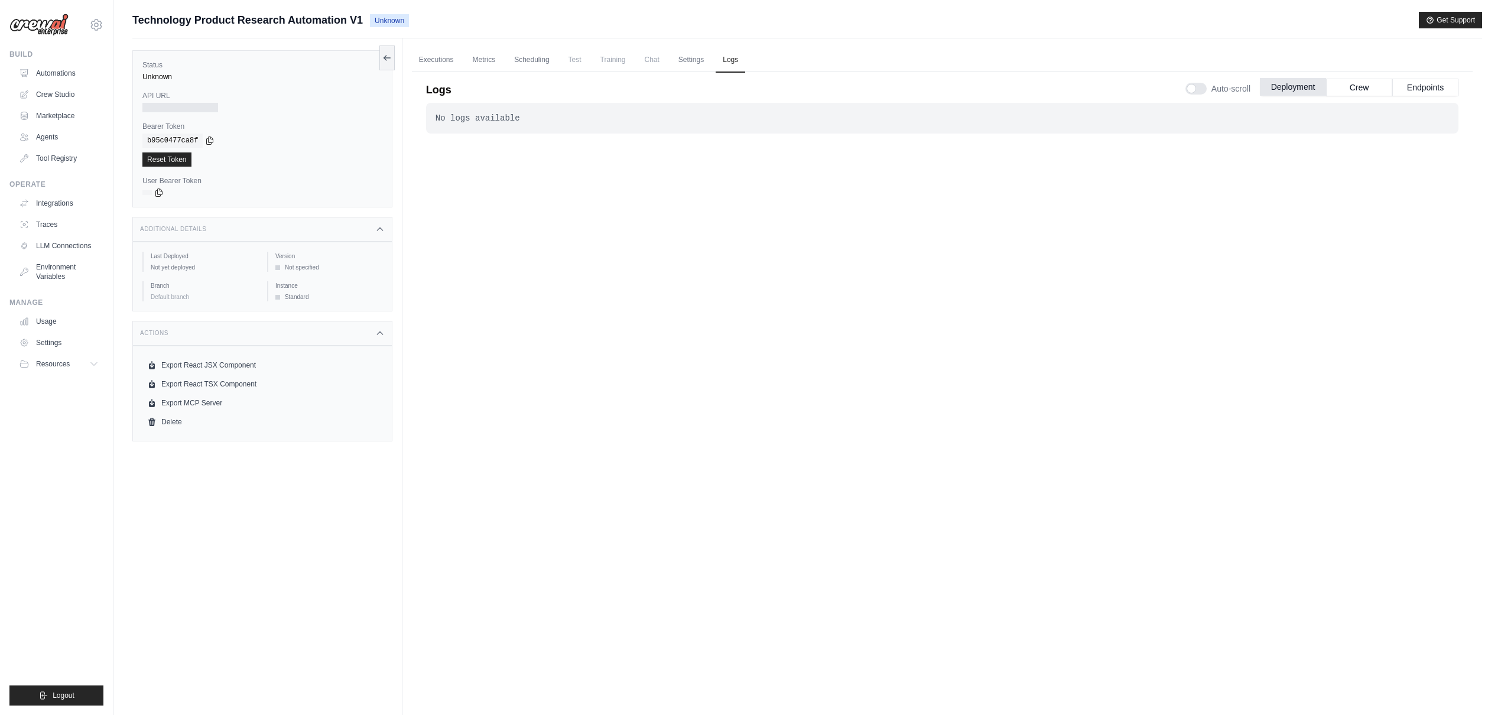
click at [1280, 89] on button "Deployment" at bounding box center [1293, 87] width 66 height 18
click at [785, 281] on div "No logs available . . ." at bounding box center [942, 385] width 1032 height 565
click at [1196, 85] on div at bounding box center [1195, 89] width 21 height 12
click at [1194, 89] on div at bounding box center [1195, 89] width 21 height 12
click at [697, 59] on link "Settings" at bounding box center [691, 60] width 40 height 25
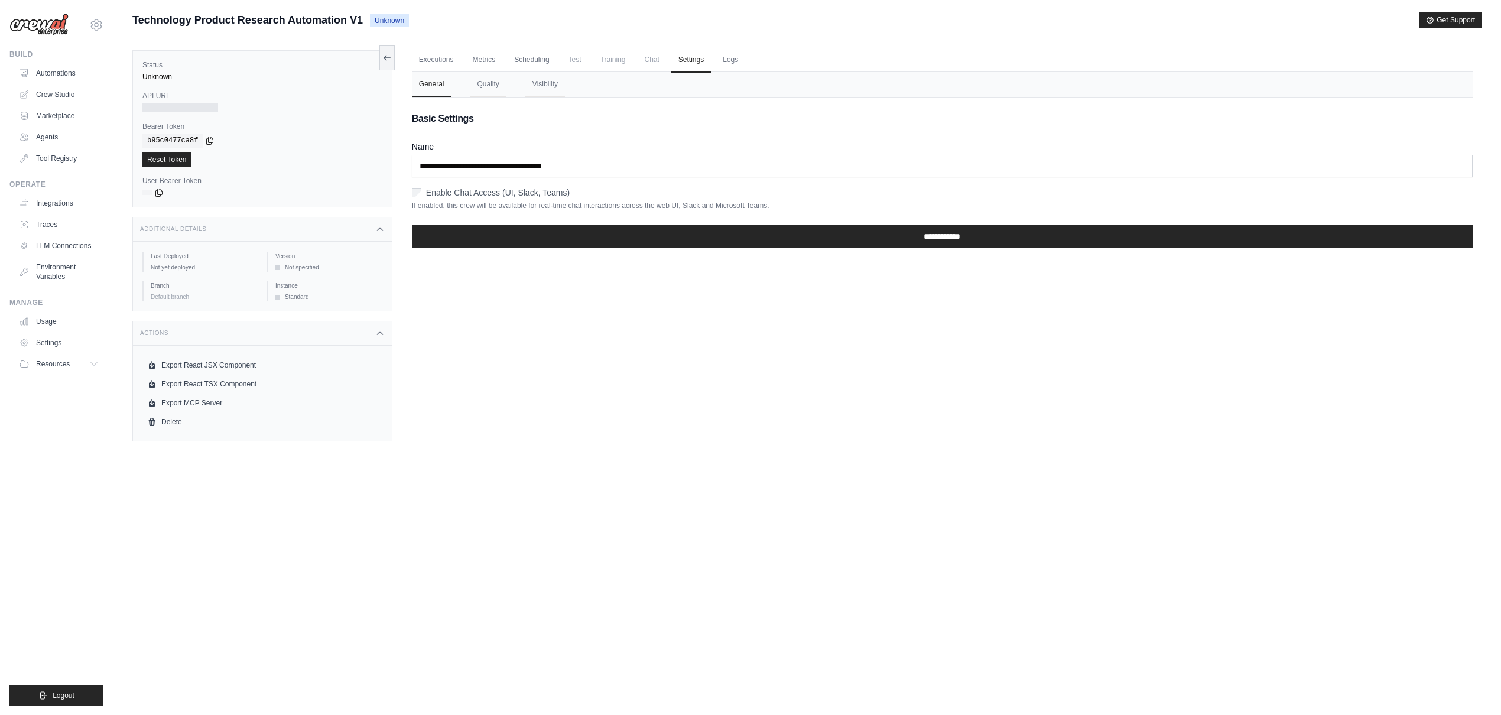
click at [470, 194] on label "Enable Chat Access (UI, Slack, Teams)" at bounding box center [498, 193] width 144 height 12
click at [539, 236] on input "**********" at bounding box center [942, 237] width 1061 height 24
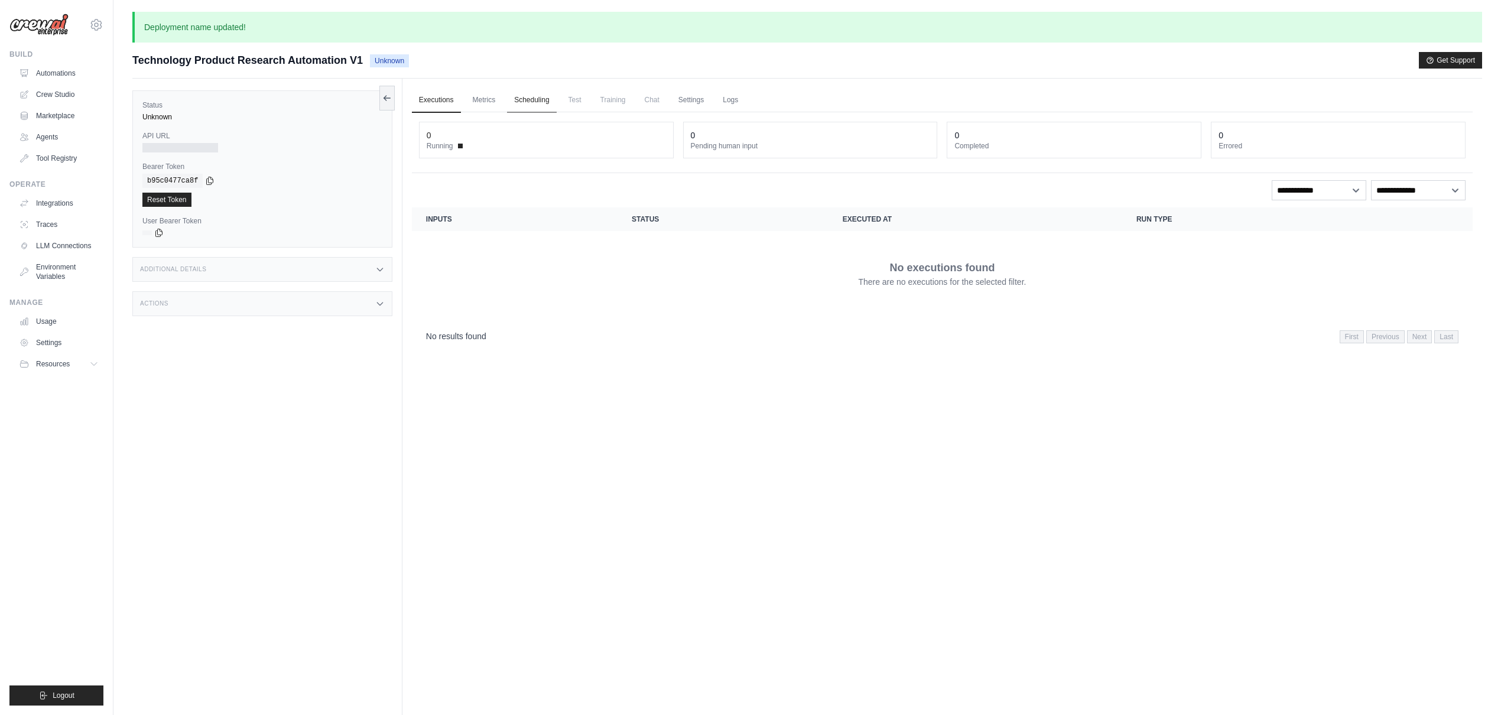
click at [536, 99] on link "Scheduling" at bounding box center [531, 100] width 49 height 25
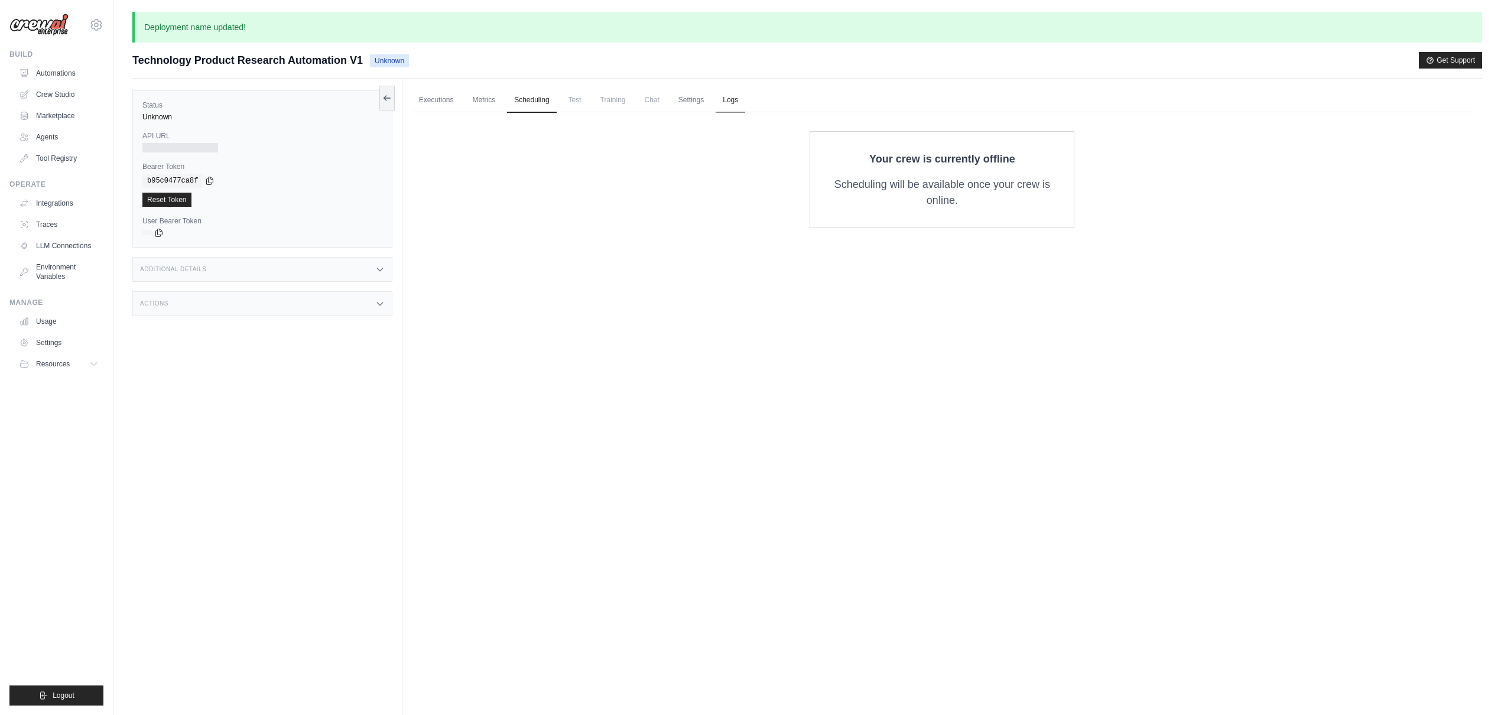
click at [737, 102] on link "Logs" at bounding box center [731, 100] width 30 height 25
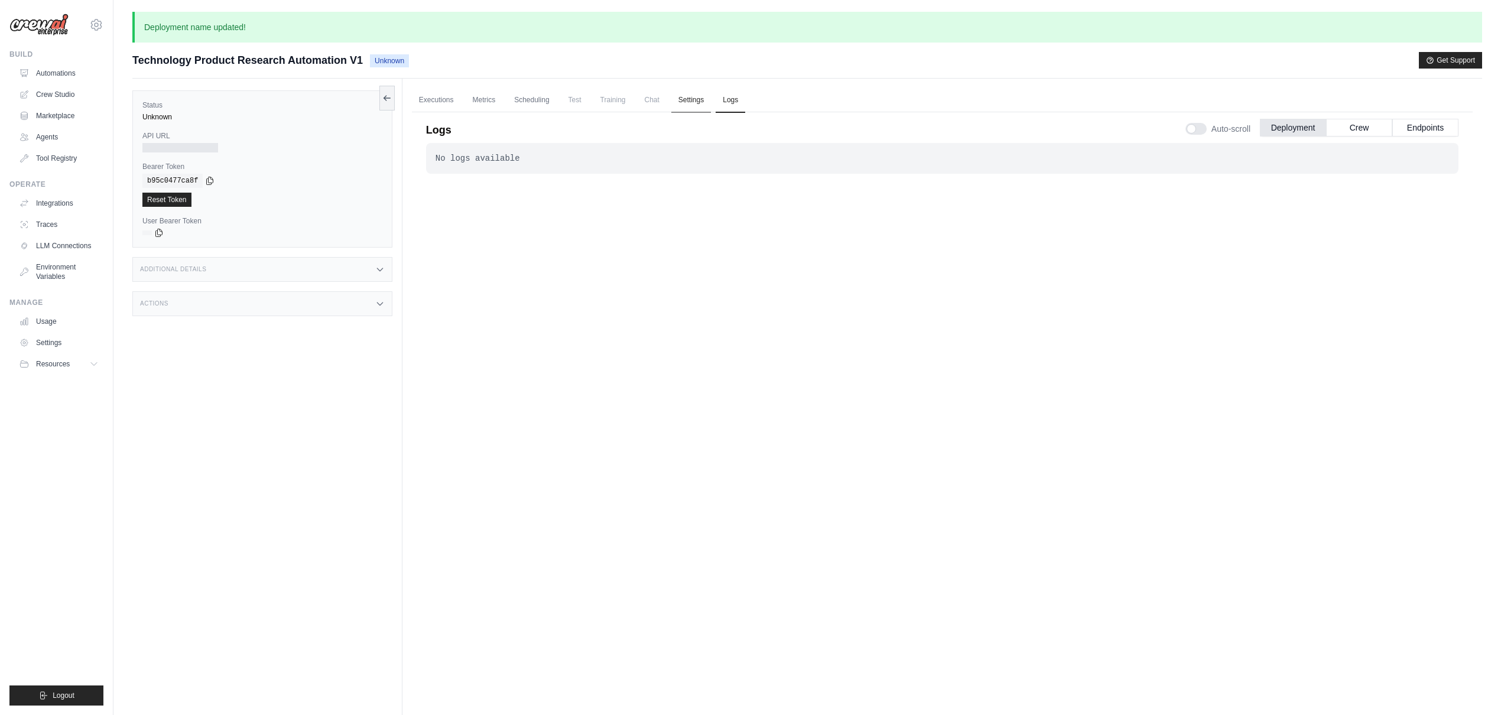
click at [696, 102] on link "Settings" at bounding box center [691, 100] width 40 height 25
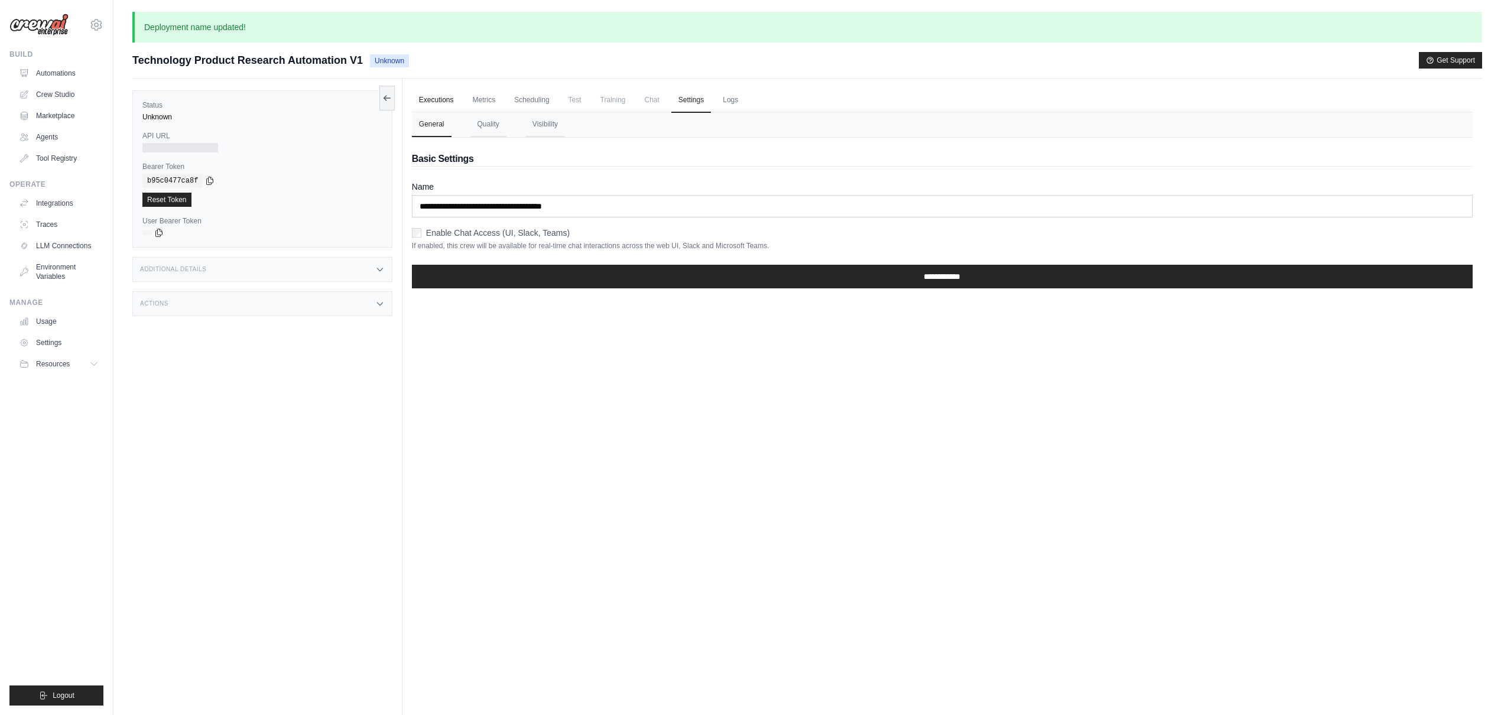
click at [426, 97] on link "Executions" at bounding box center [436, 100] width 49 height 25
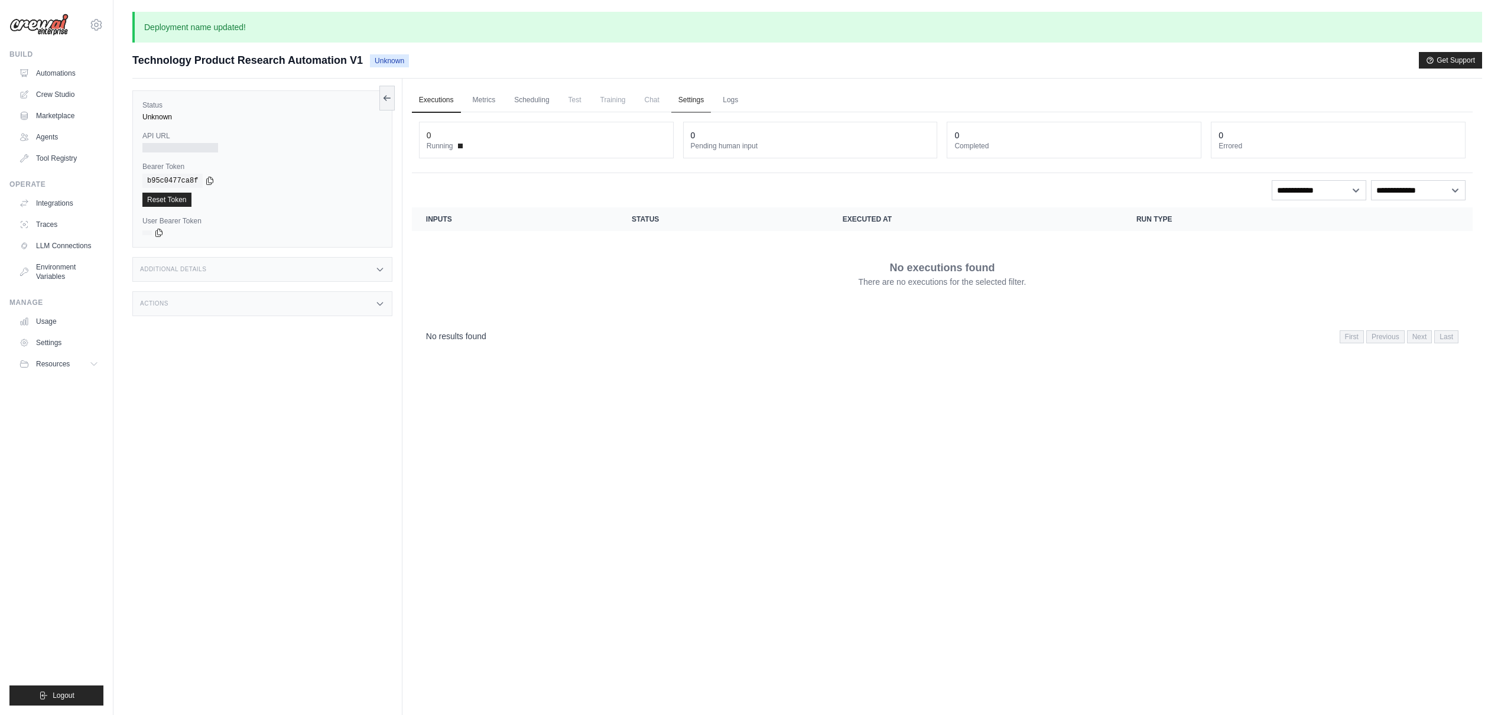
click at [677, 102] on link "Settings" at bounding box center [691, 100] width 40 height 25
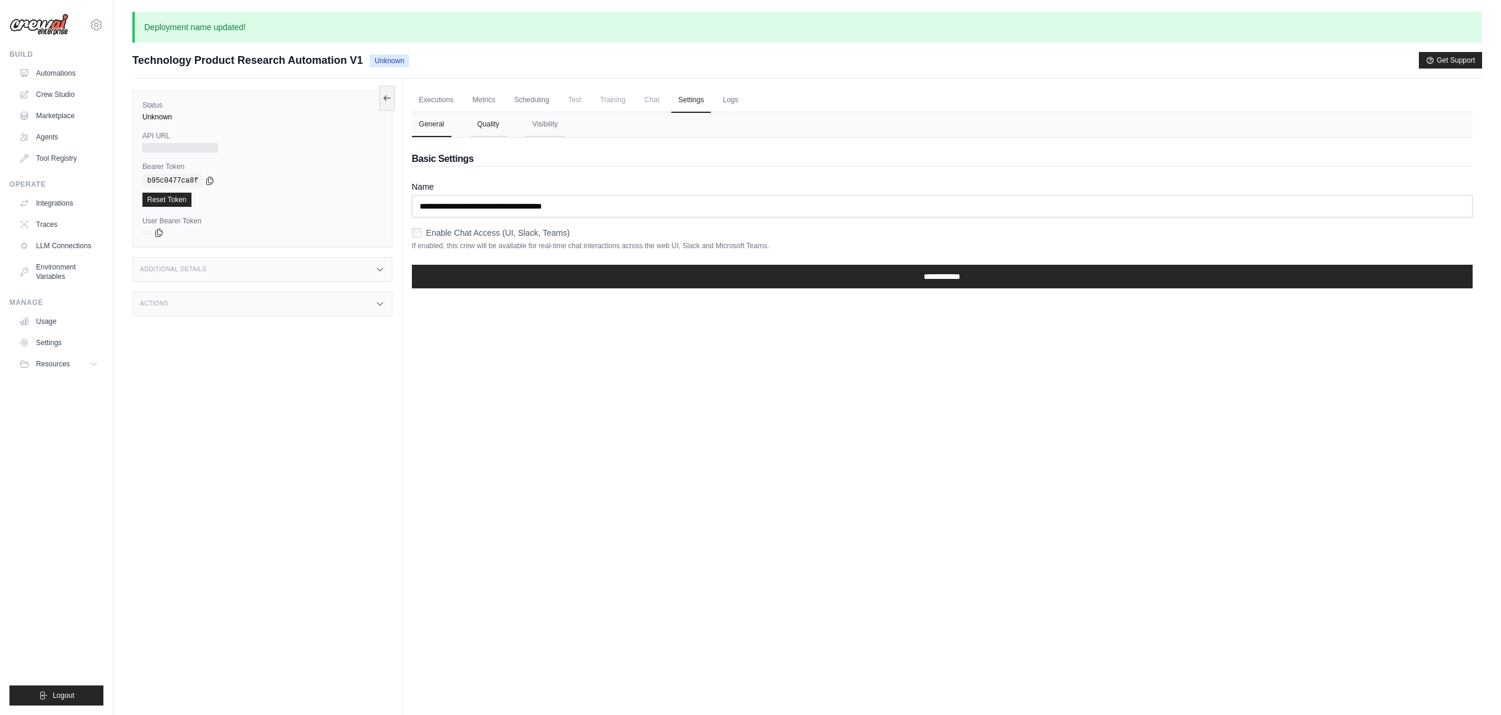
click at [489, 123] on button "Quality" at bounding box center [488, 124] width 36 height 25
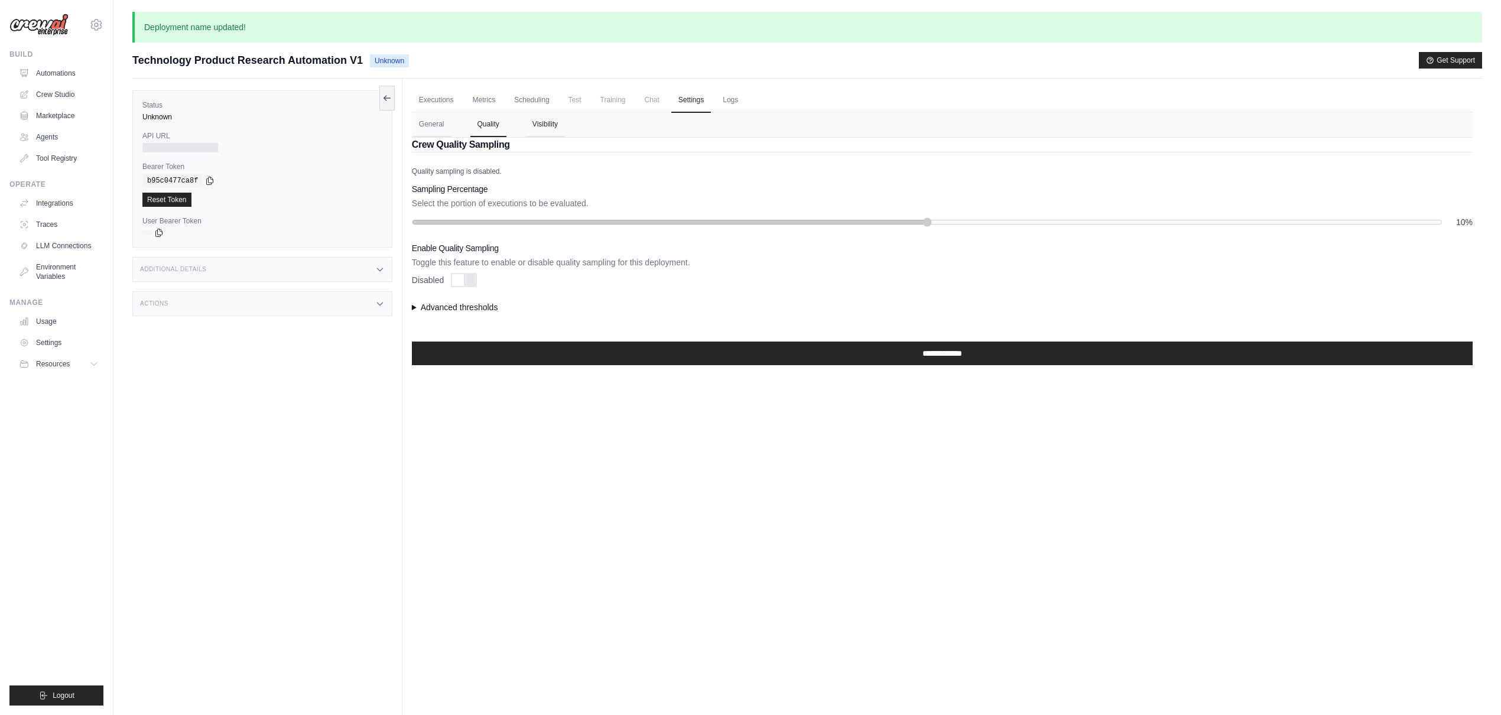
click at [557, 125] on button "Visibility" at bounding box center [545, 124] width 40 height 25
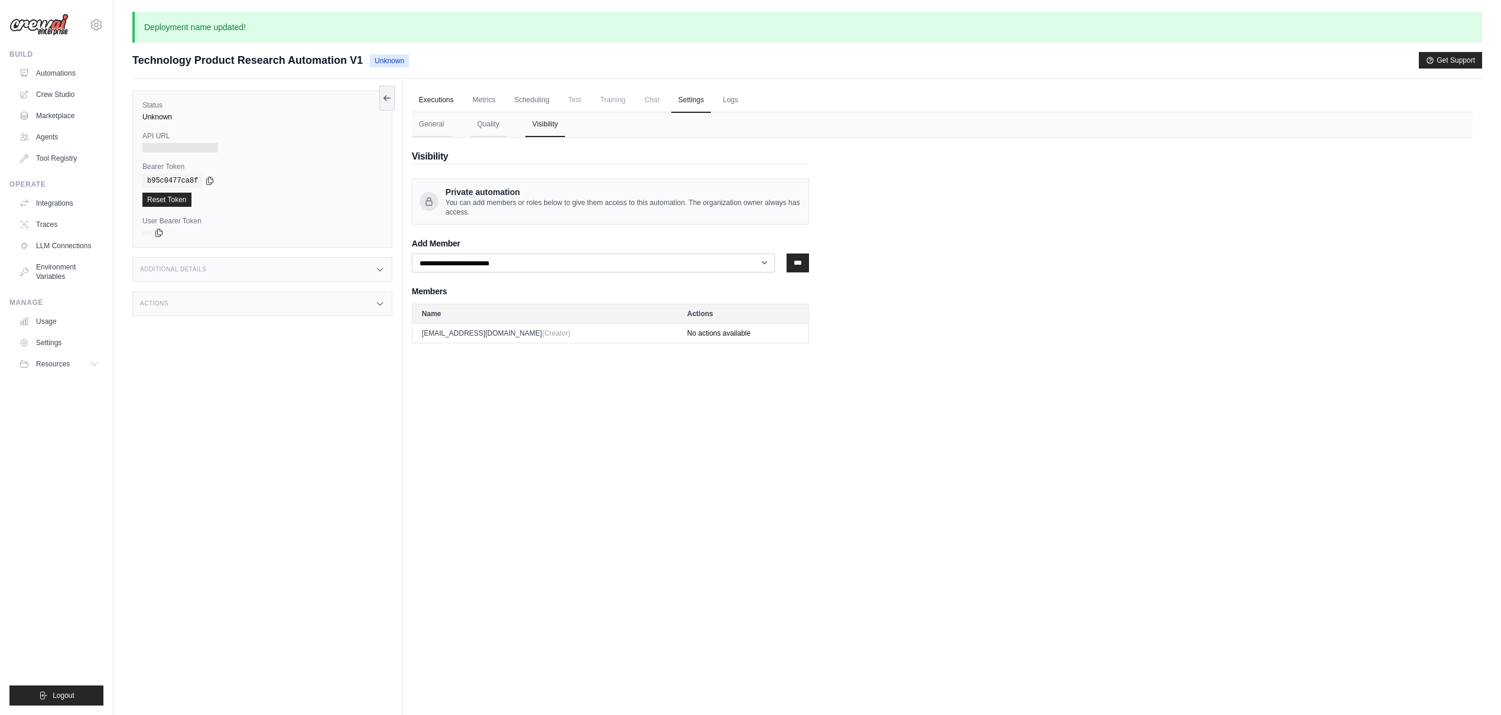
click at [430, 102] on link "Executions" at bounding box center [436, 100] width 49 height 25
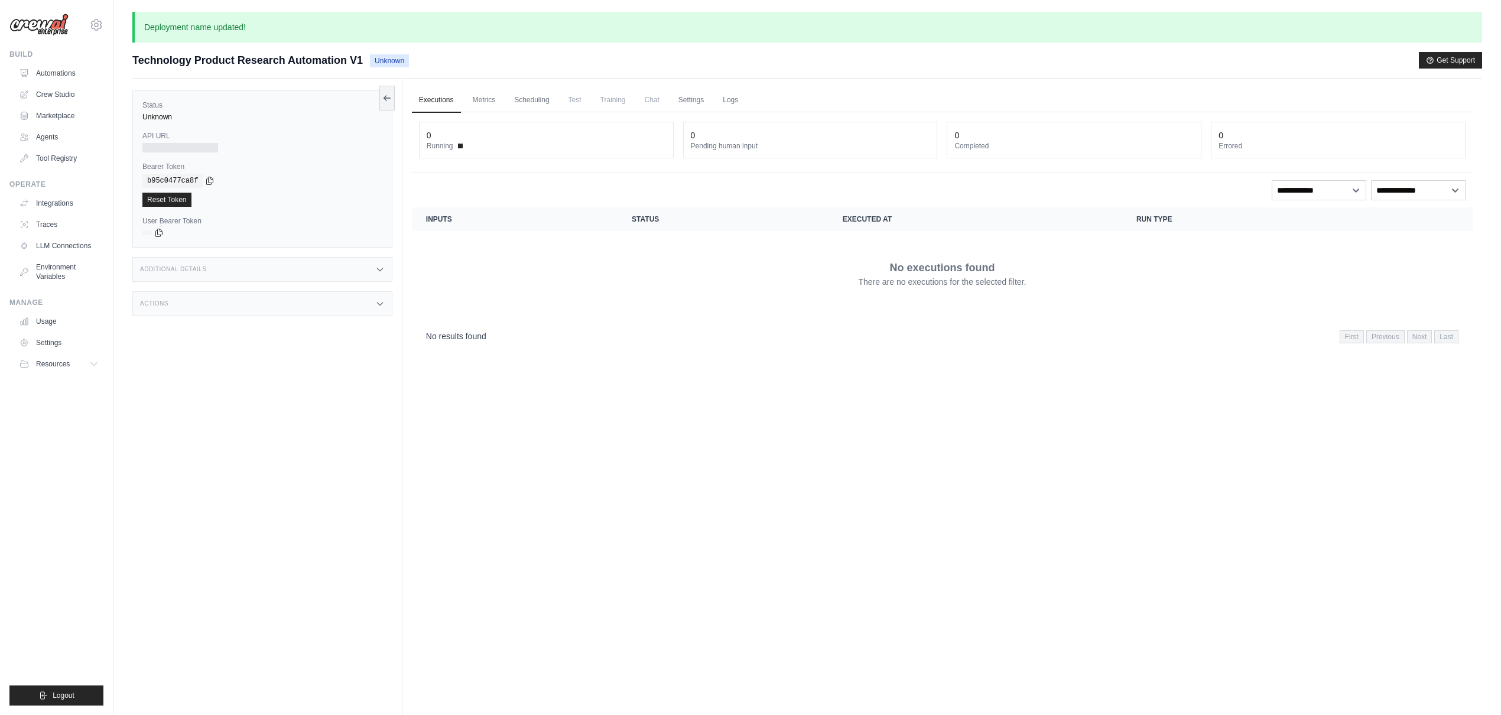
click at [1375, 548] on div "Executions Metrics Scheduling Test Training Chat Settings Logs 0 Running 0 Pend…" at bounding box center [941, 436] width 1079 height 715
click at [498, 509] on div "Executions Metrics Scheduling Test Training Chat Settings Logs 0 Running 0 Pend…" at bounding box center [941, 436] width 1079 height 715
click at [431, 99] on link "Executions" at bounding box center [436, 100] width 49 height 25
click at [385, 97] on icon at bounding box center [386, 97] width 6 height 0
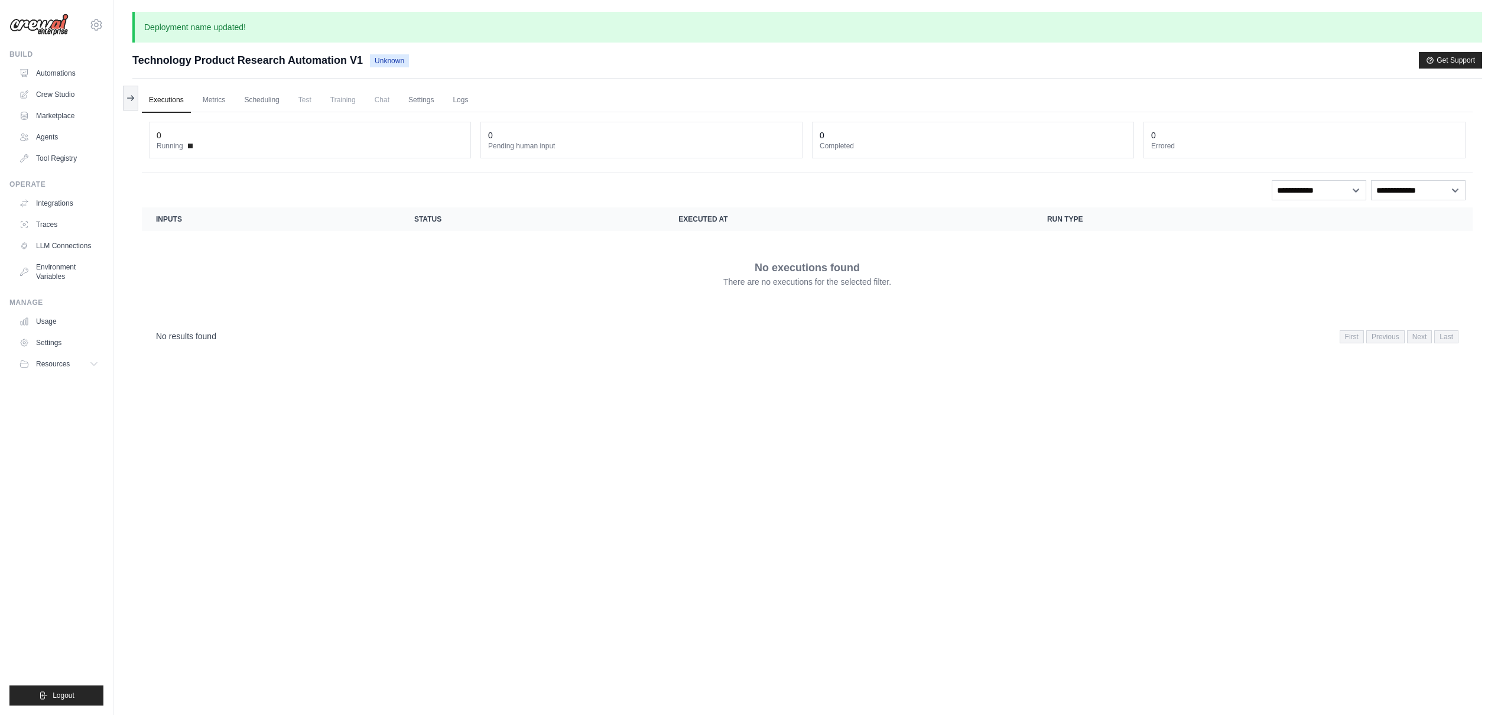
click at [172, 100] on link "Executions" at bounding box center [166, 100] width 49 height 25
click at [128, 93] on icon at bounding box center [130, 97] width 9 height 9
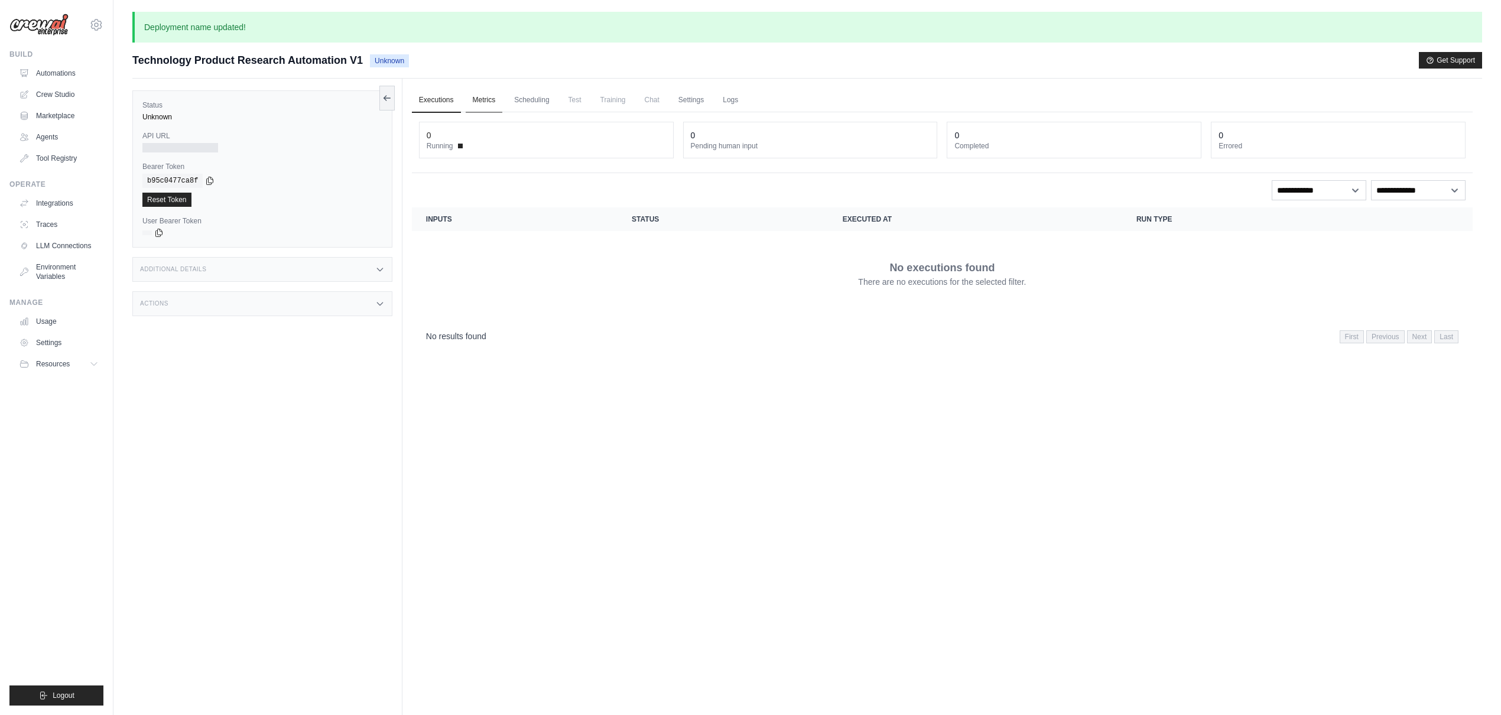
click at [479, 99] on link "Metrics" at bounding box center [484, 100] width 37 height 25
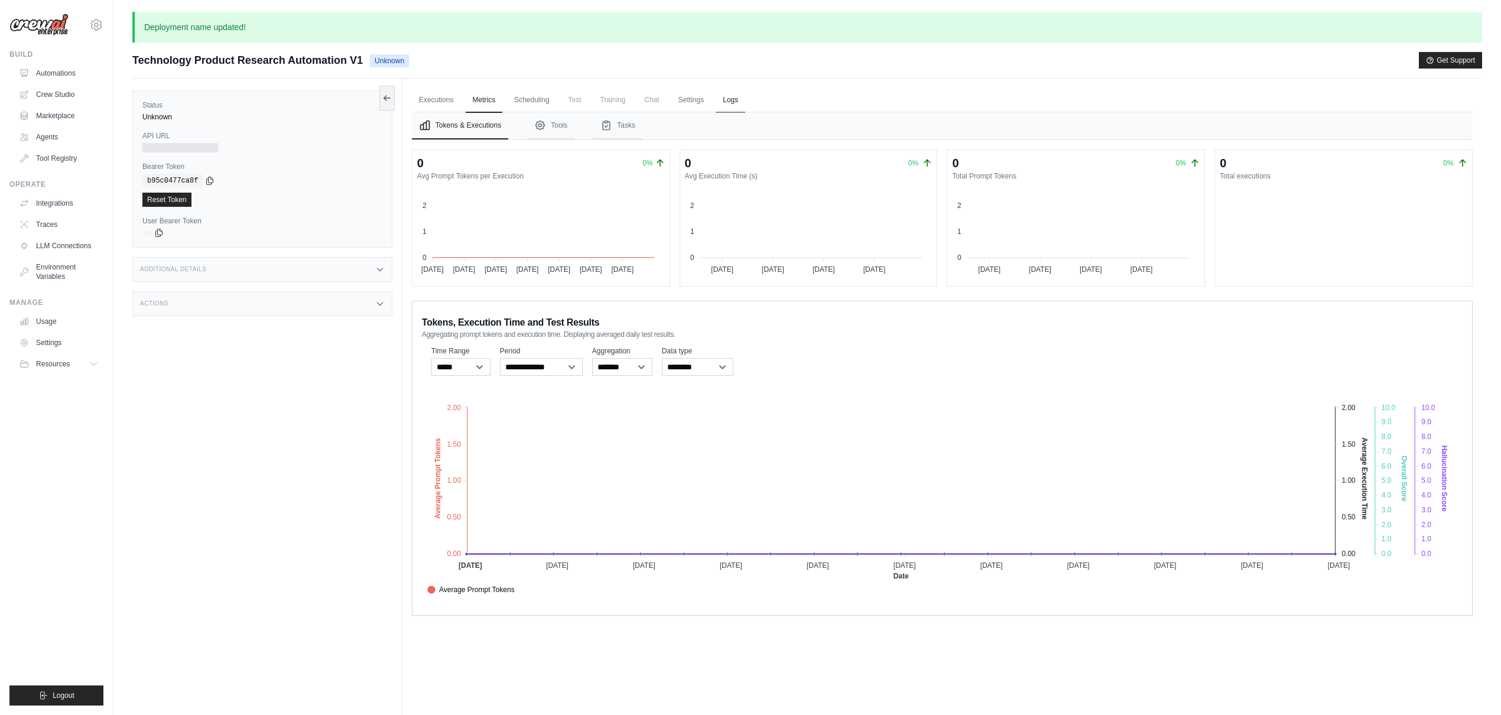
click at [732, 100] on link "Logs" at bounding box center [731, 100] width 30 height 25
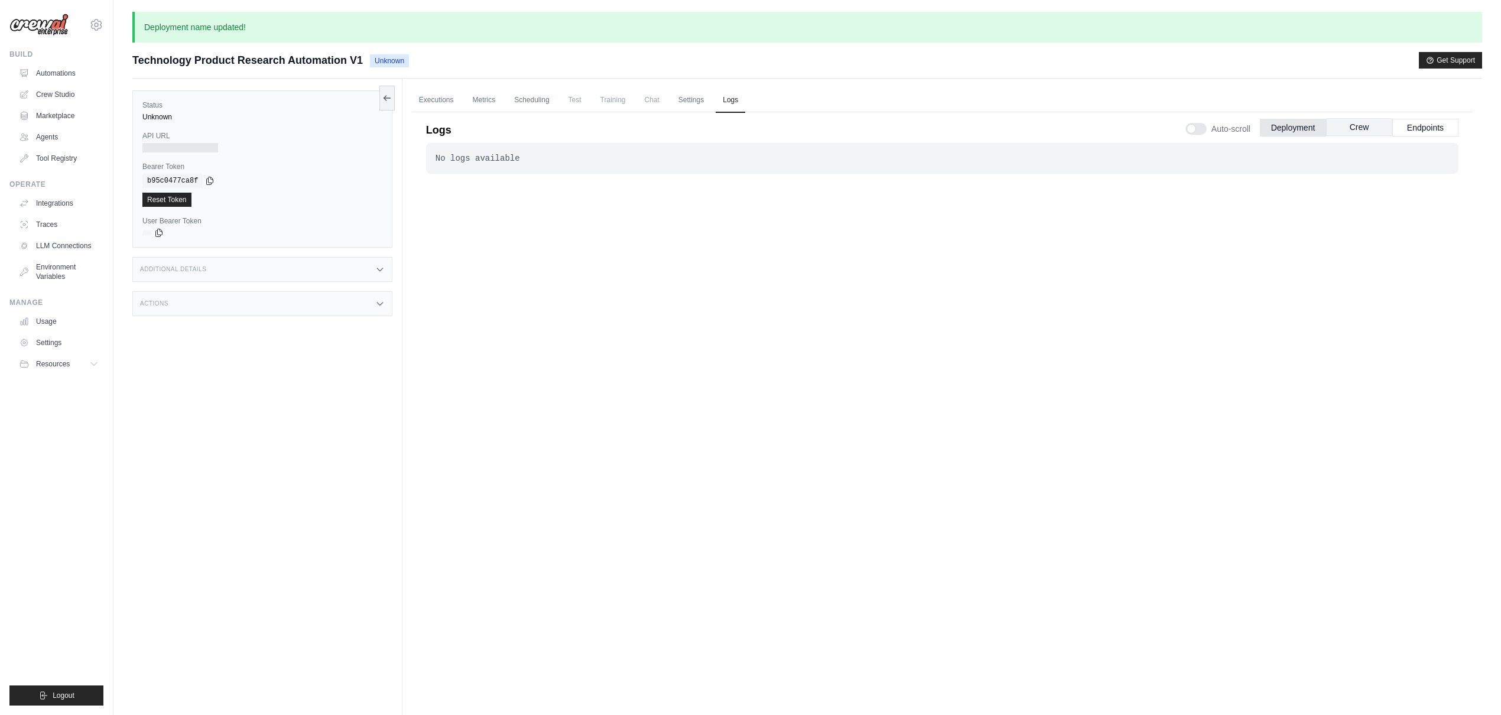
click at [1356, 134] on button "Crew" at bounding box center [1359, 127] width 66 height 18
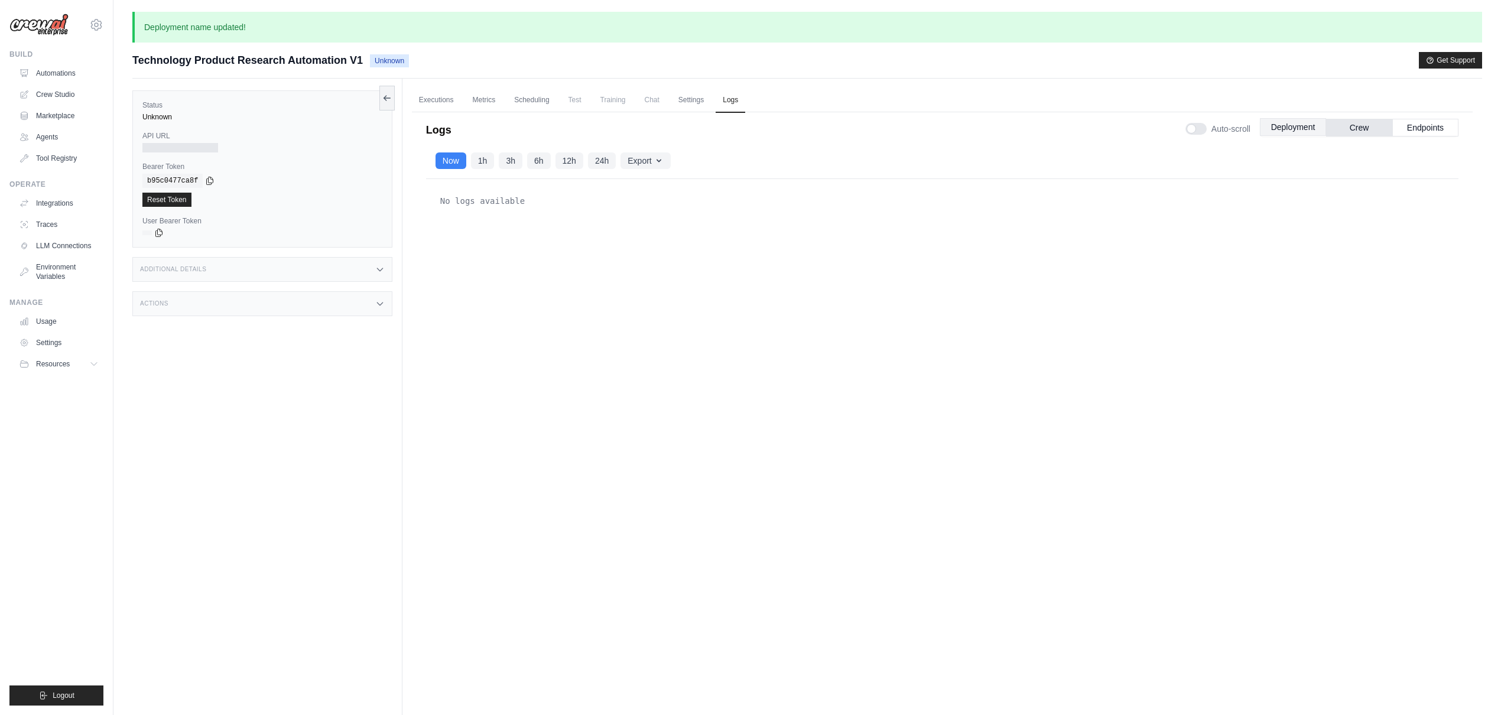
click at [1295, 125] on button "Deployment" at bounding box center [1293, 127] width 66 height 18
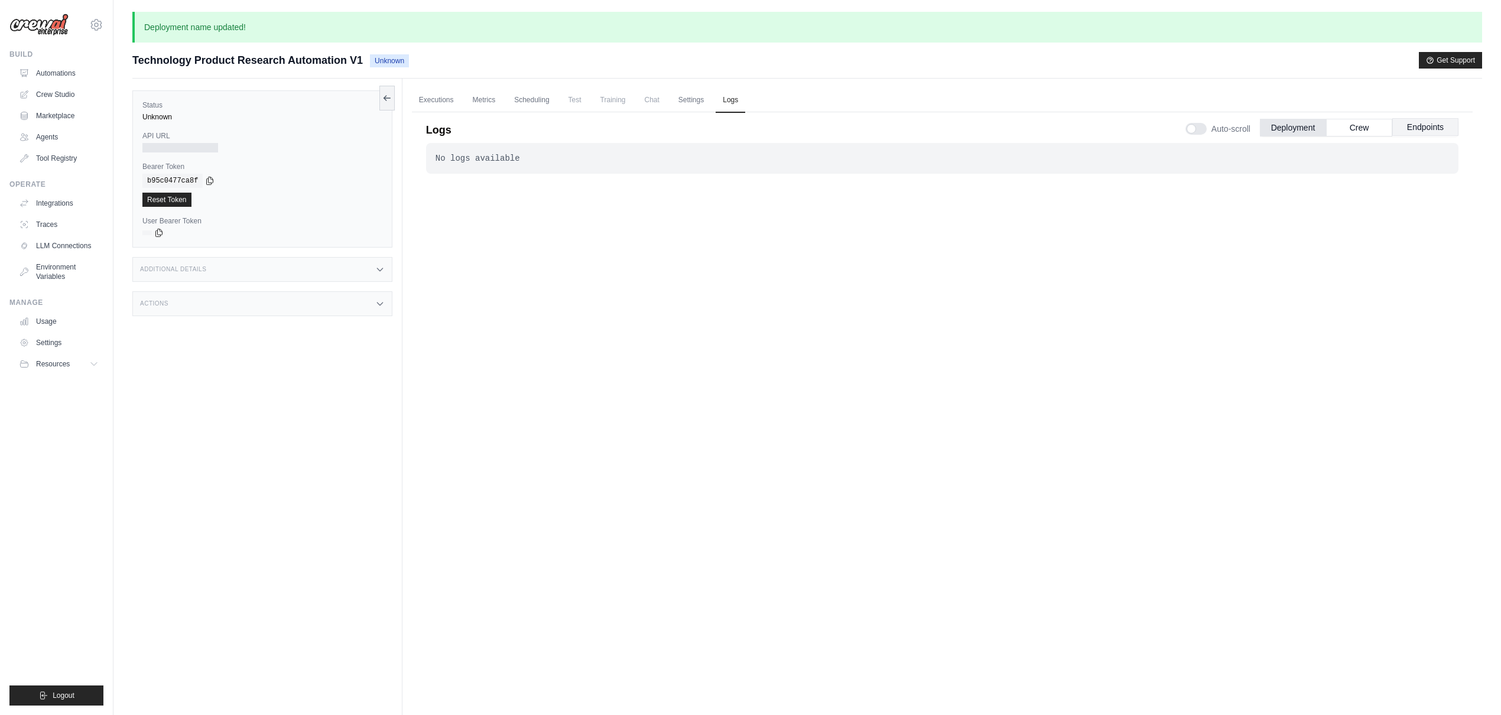
click at [1434, 121] on button "Endpoints" at bounding box center [1425, 127] width 66 height 18
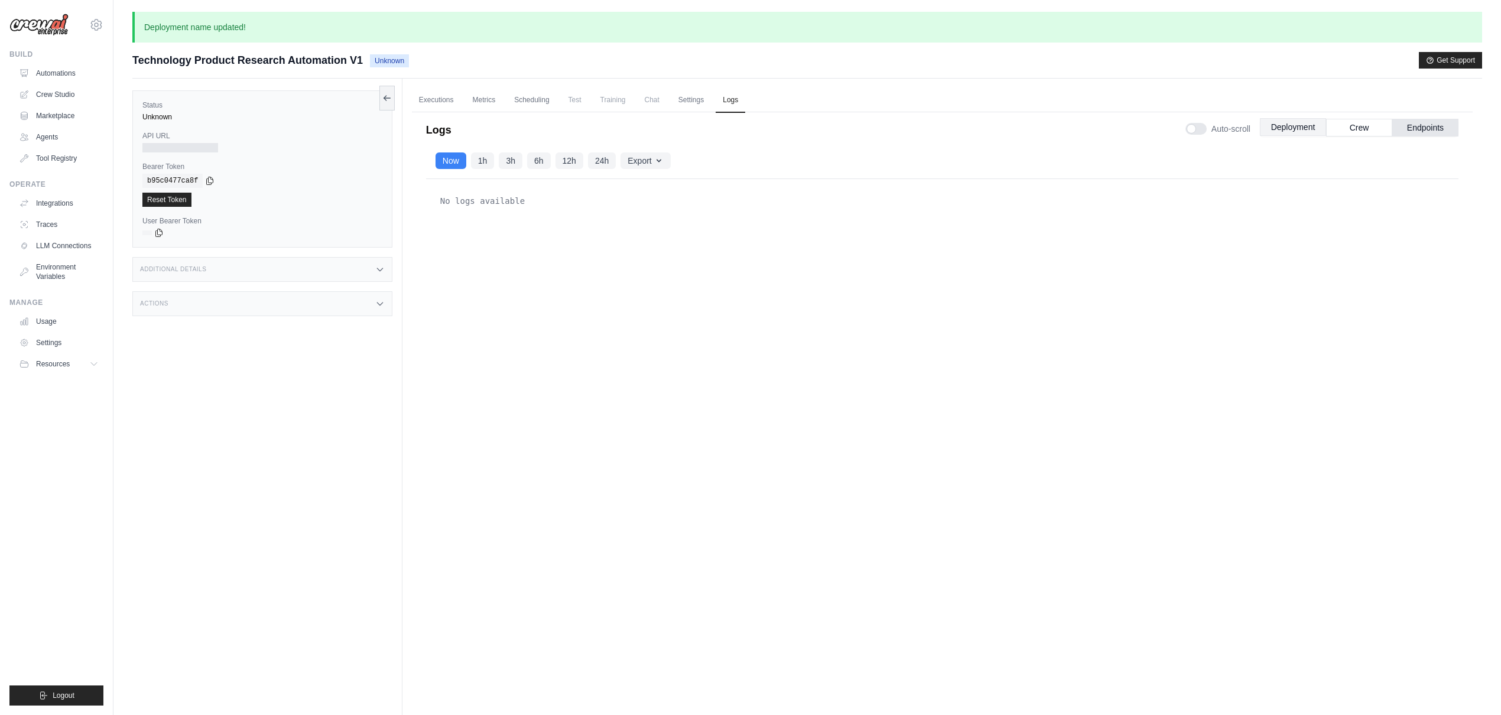
click at [1299, 128] on button "Deployment" at bounding box center [1293, 127] width 66 height 18
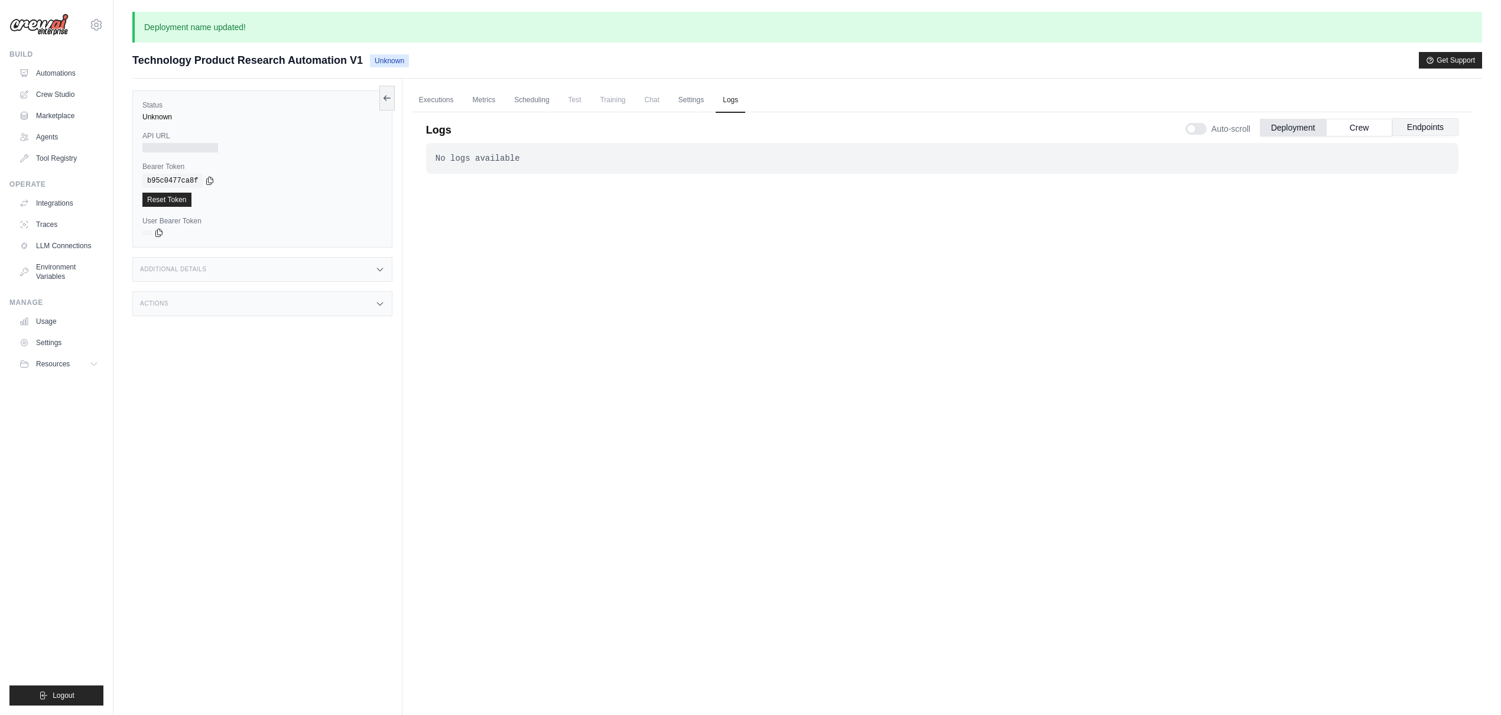
click at [1410, 123] on button "Endpoints" at bounding box center [1425, 127] width 66 height 18
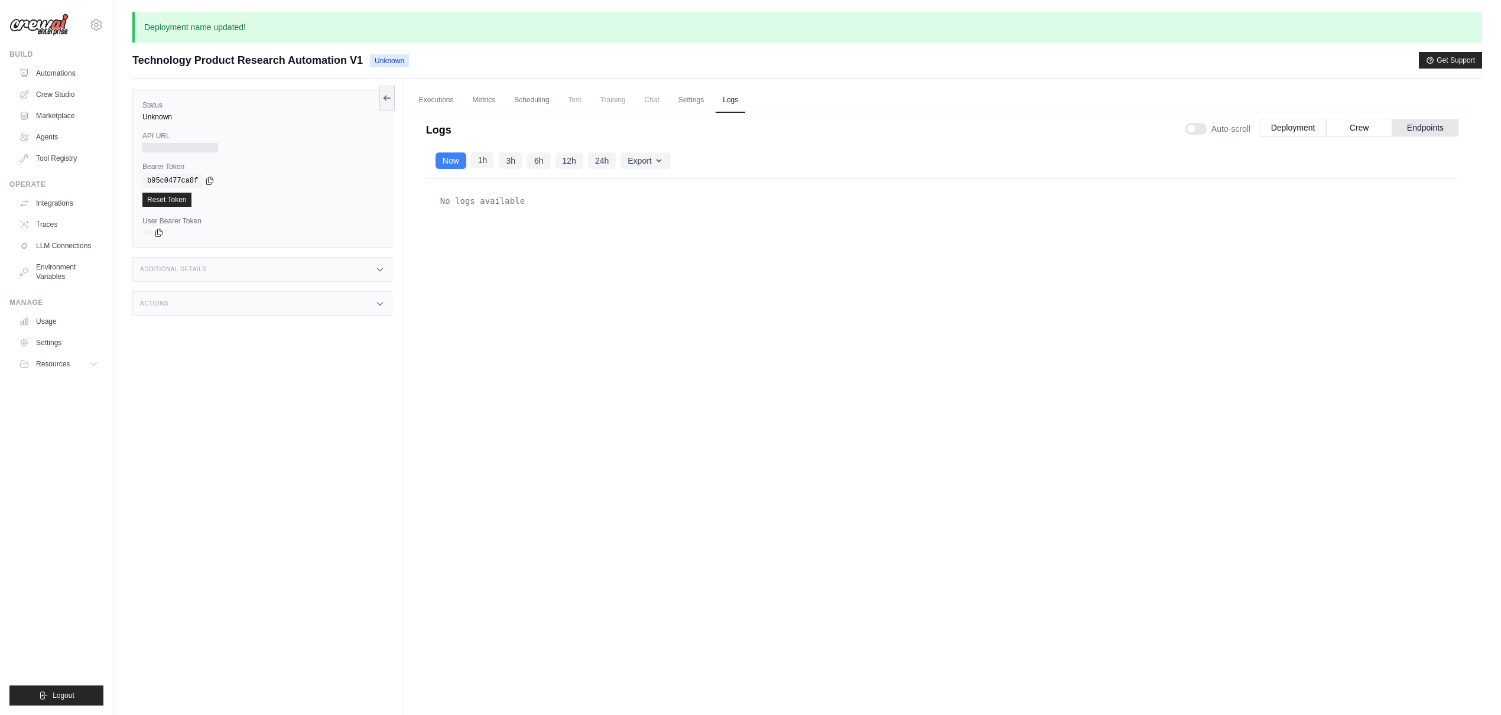
click at [479, 163] on button "1h" at bounding box center [483, 160] width 24 height 17
click at [513, 155] on button "3h" at bounding box center [511, 160] width 24 height 17
click at [554, 157] on div "Now 1h 3h 6h 12h 24h" at bounding box center [525, 160] width 180 height 17
click at [546, 158] on button "6h" at bounding box center [539, 160] width 24 height 17
click at [609, 161] on button "24h" at bounding box center [602, 160] width 28 height 17
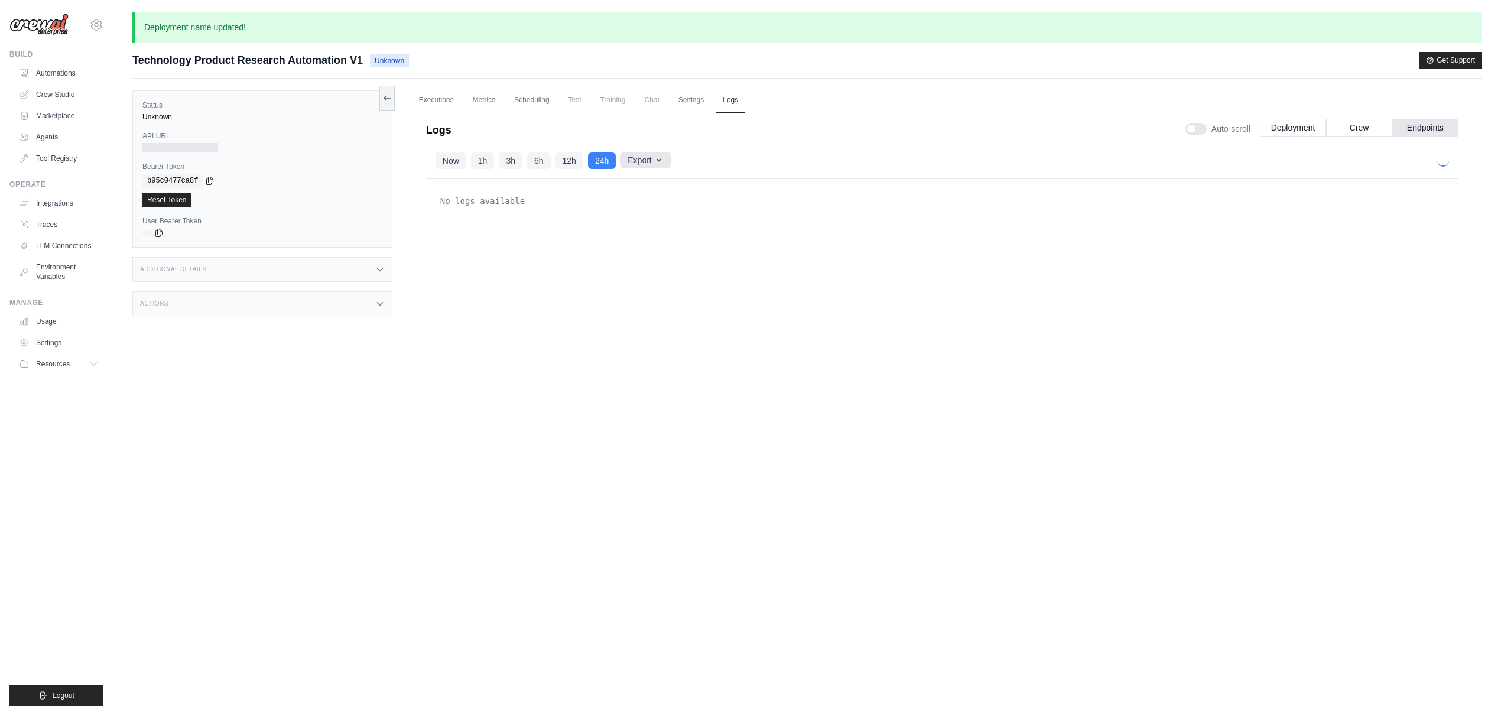
click at [651, 158] on button "Export" at bounding box center [645, 160] width 50 height 17
click at [445, 157] on button "Now" at bounding box center [450, 160] width 31 height 17
click at [689, 94] on link "Settings" at bounding box center [691, 100] width 40 height 25
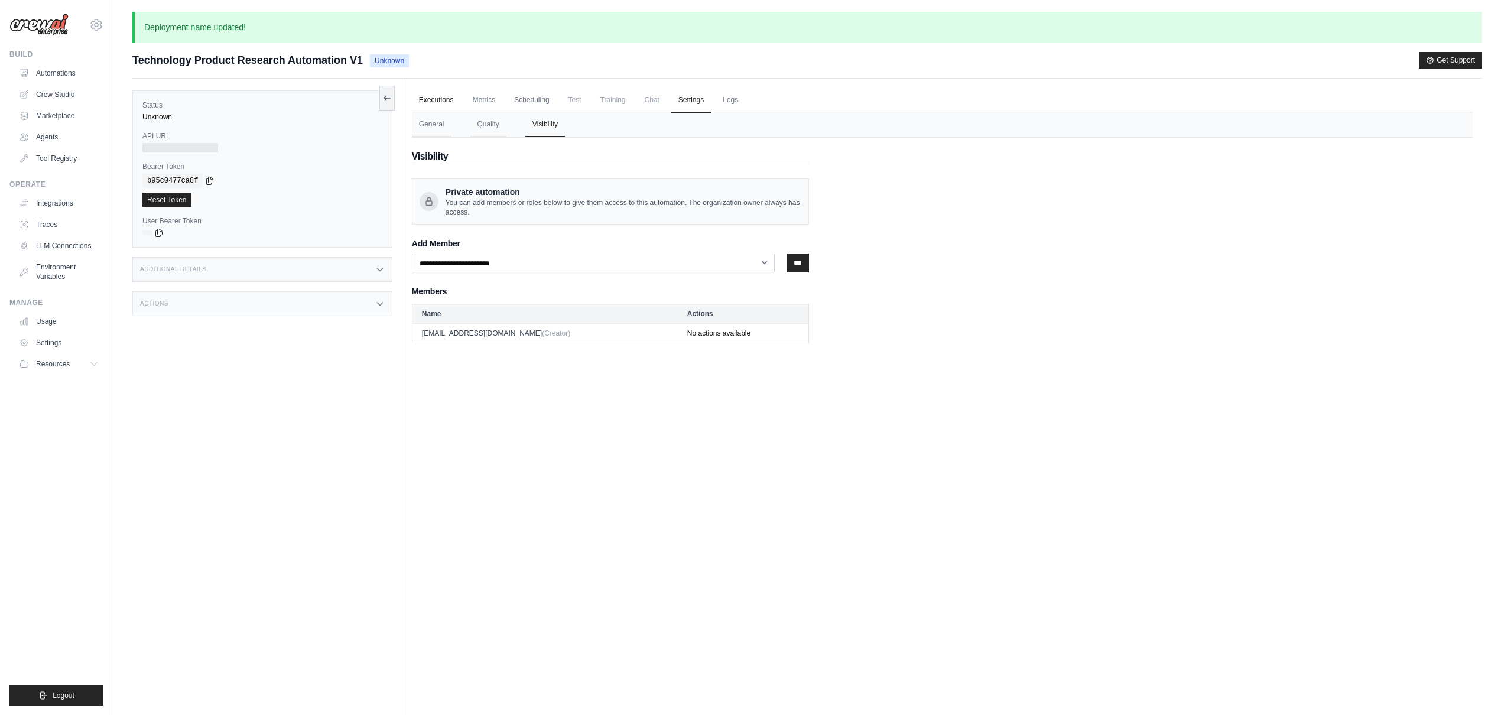
click at [436, 98] on link "Executions" at bounding box center [436, 100] width 49 height 25
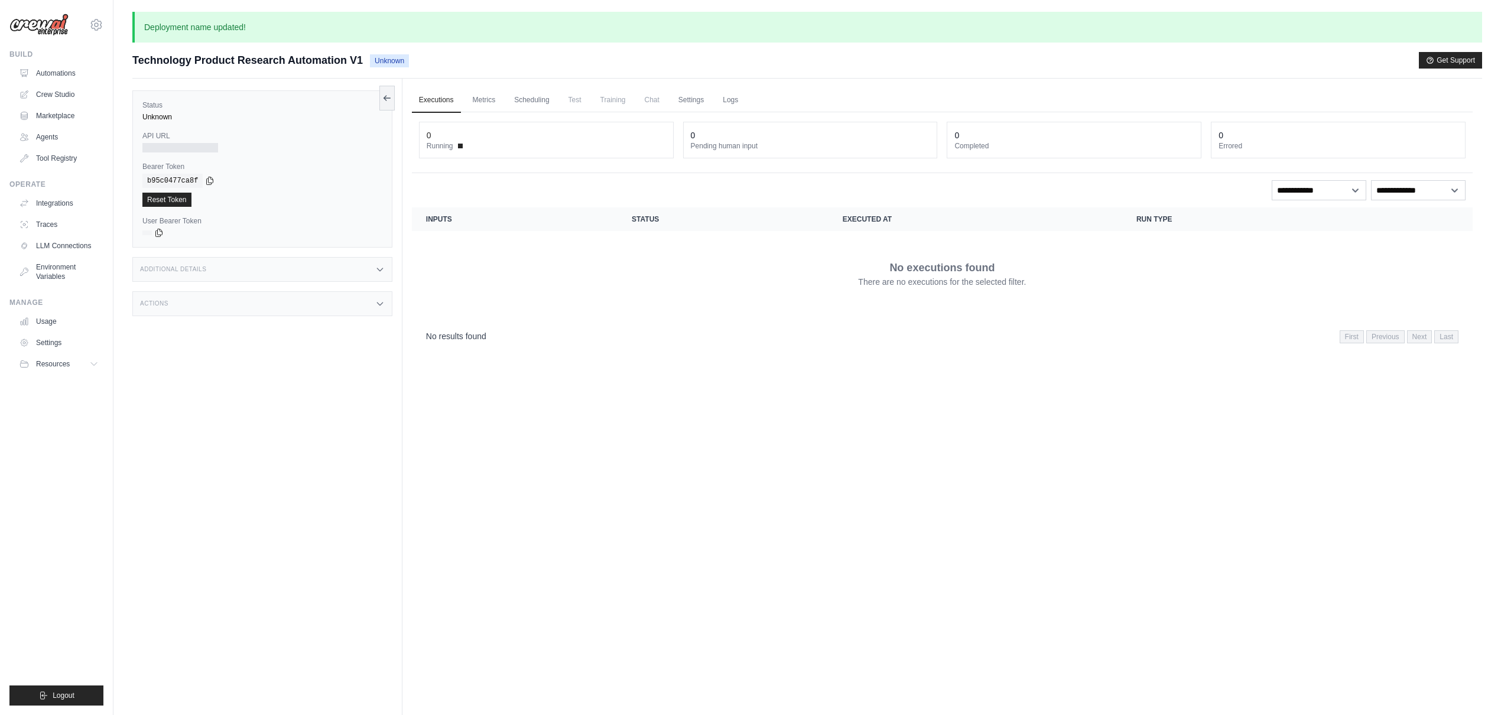
click at [633, 404] on div "Executions Metrics Scheduling Test Training Chat Settings Logs 0 Running 0 Pend…" at bounding box center [941, 436] width 1079 height 715
click at [721, 362] on div "Executions Metrics Scheduling Test Training Chat Settings Logs 0 Running 0 Pend…" at bounding box center [941, 436] width 1079 height 715
click at [728, 112] on link "Logs" at bounding box center [731, 100] width 30 height 25
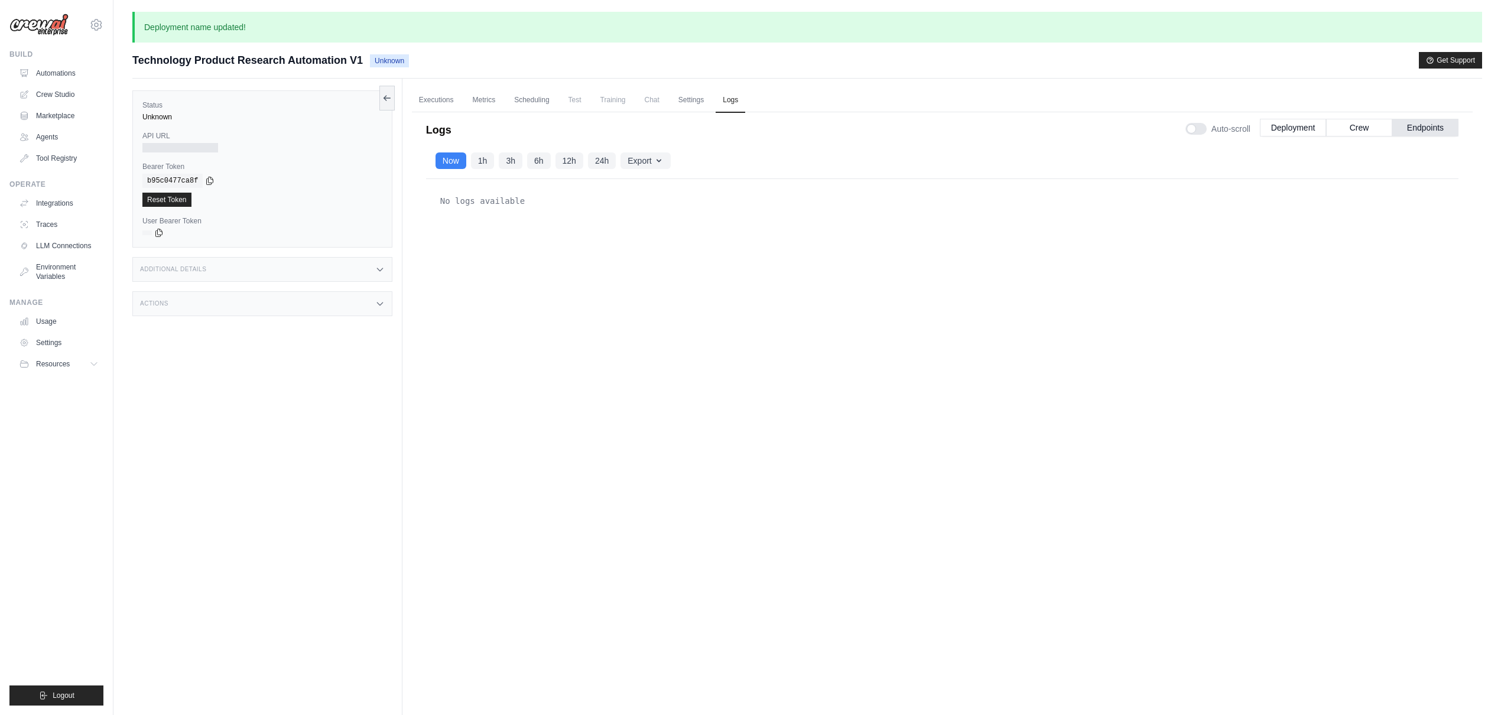
click at [842, 86] on div "Executions Metrics Scheduling Test Training Chat Settings Logs 0 Running 0 Pend…" at bounding box center [941, 436] width 1079 height 715
click at [49, 74] on link "Automations" at bounding box center [59, 73] width 89 height 19
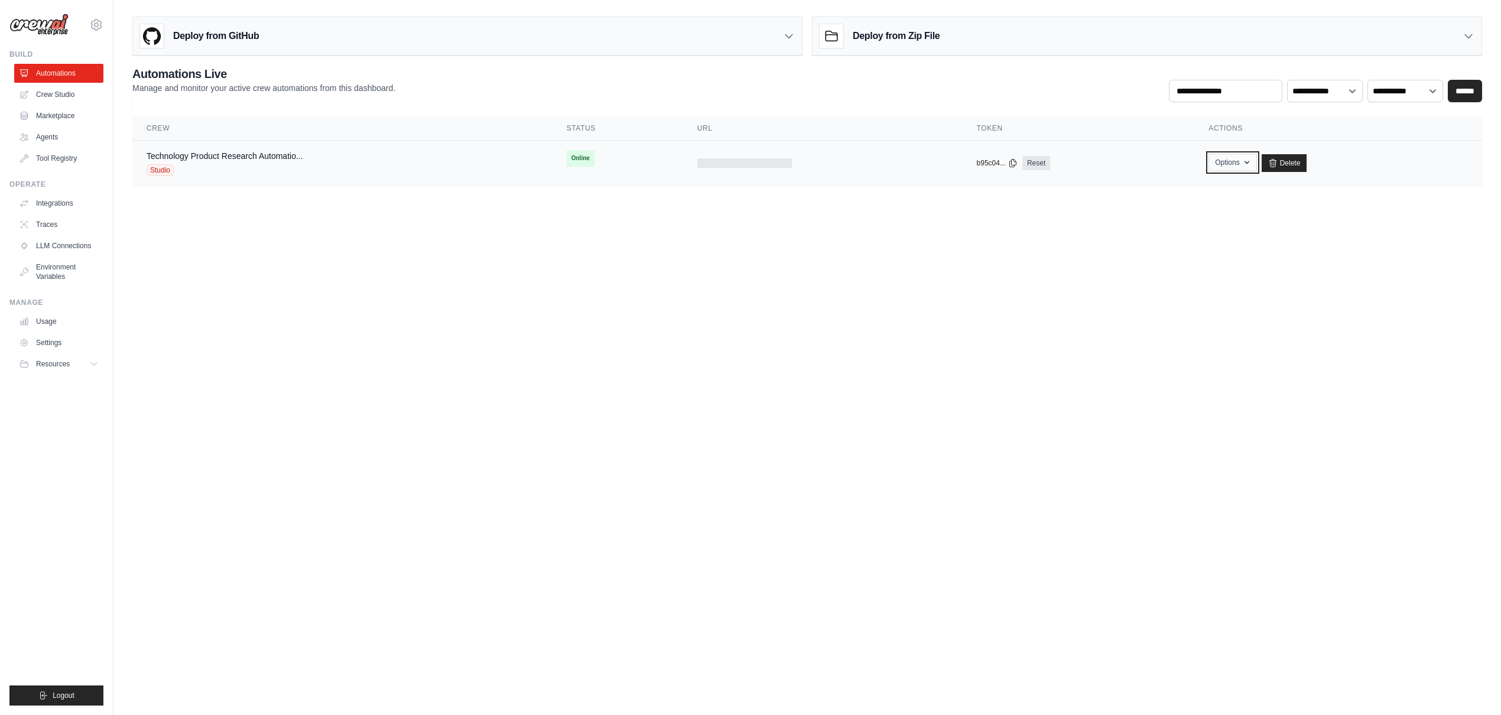
click at [1238, 168] on button "Options" at bounding box center [1232, 163] width 48 height 18
click at [1035, 163] on link "Reset" at bounding box center [1036, 163] width 28 height 14
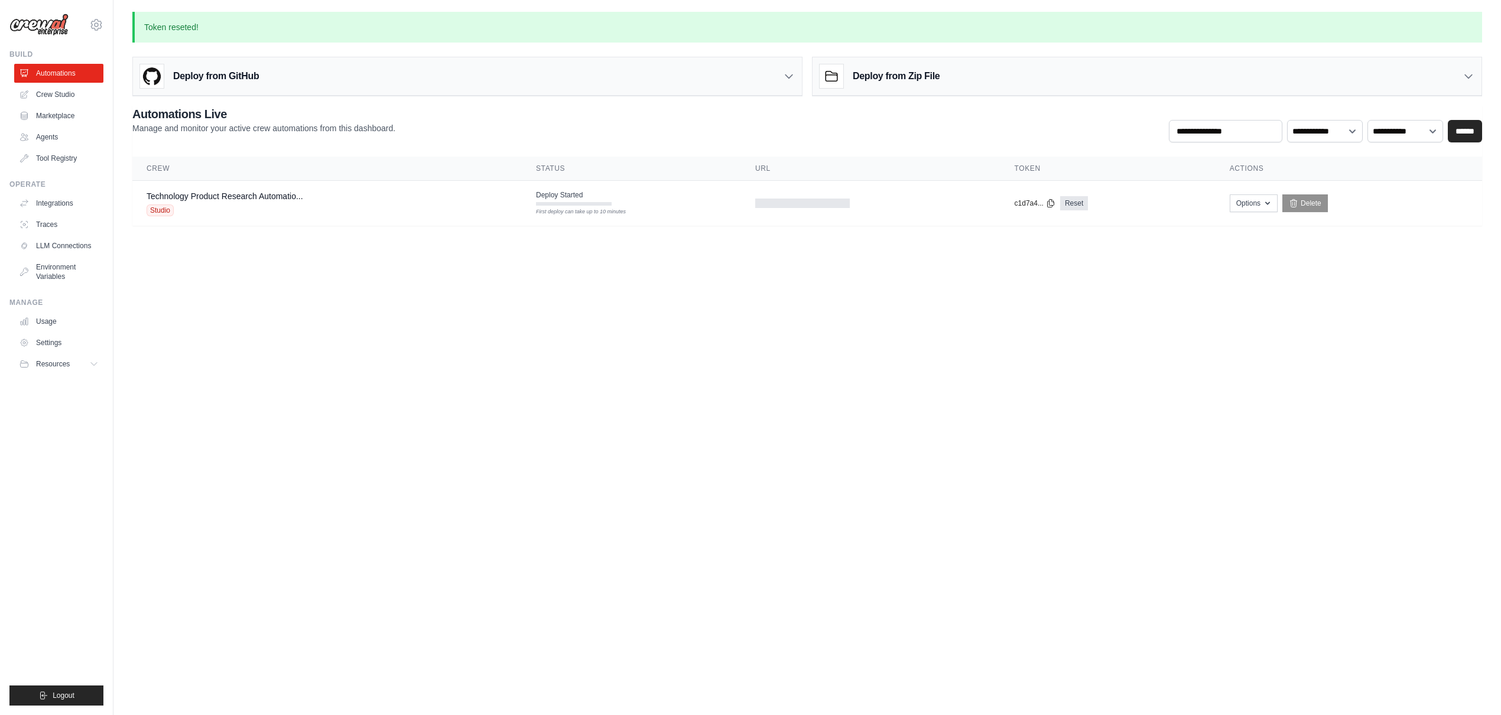
click at [582, 266] on body "[EMAIL_ADDRESS][DOMAIN_NAME] Settings Build Automations Crew Studio" at bounding box center [750, 357] width 1501 height 715
click at [572, 204] on div "First deploy can take up to 10 minutes" at bounding box center [574, 204] width 76 height 4
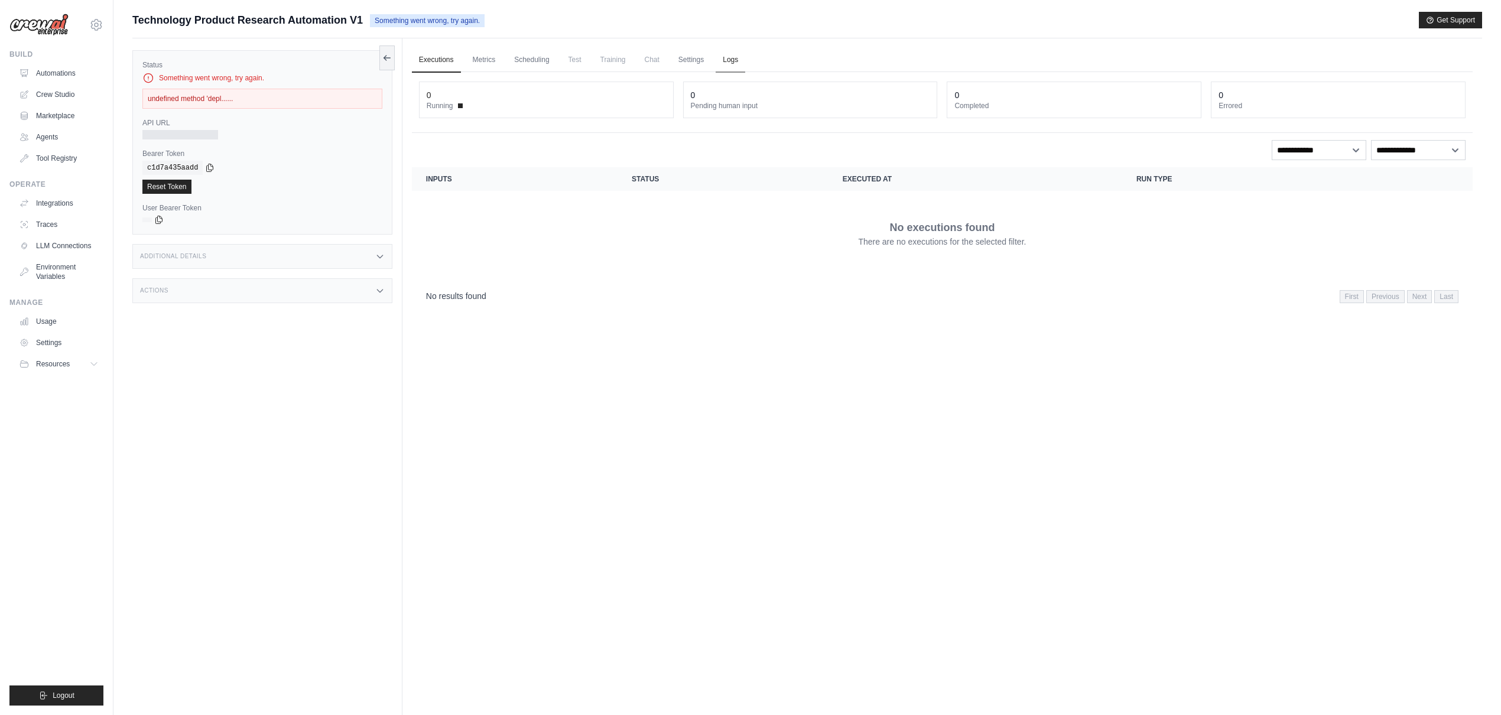
click at [732, 64] on link "Logs" at bounding box center [731, 60] width 30 height 25
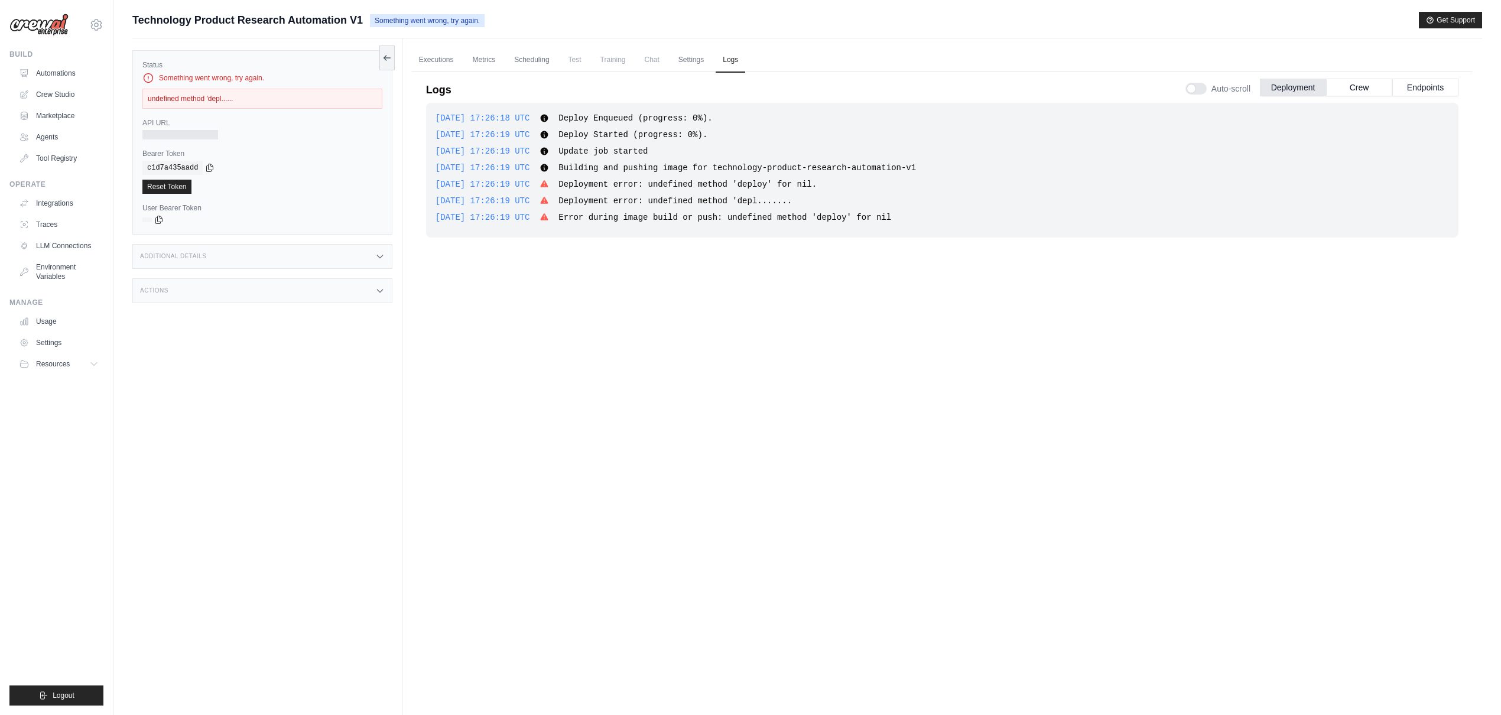
click at [422, 22] on span "Something went wrong, try again." at bounding box center [427, 20] width 115 height 13
click at [213, 18] on span "Technology Product Research Automation V1" at bounding box center [247, 20] width 230 height 17
click at [74, 70] on link "Automations" at bounding box center [59, 73] width 89 height 19
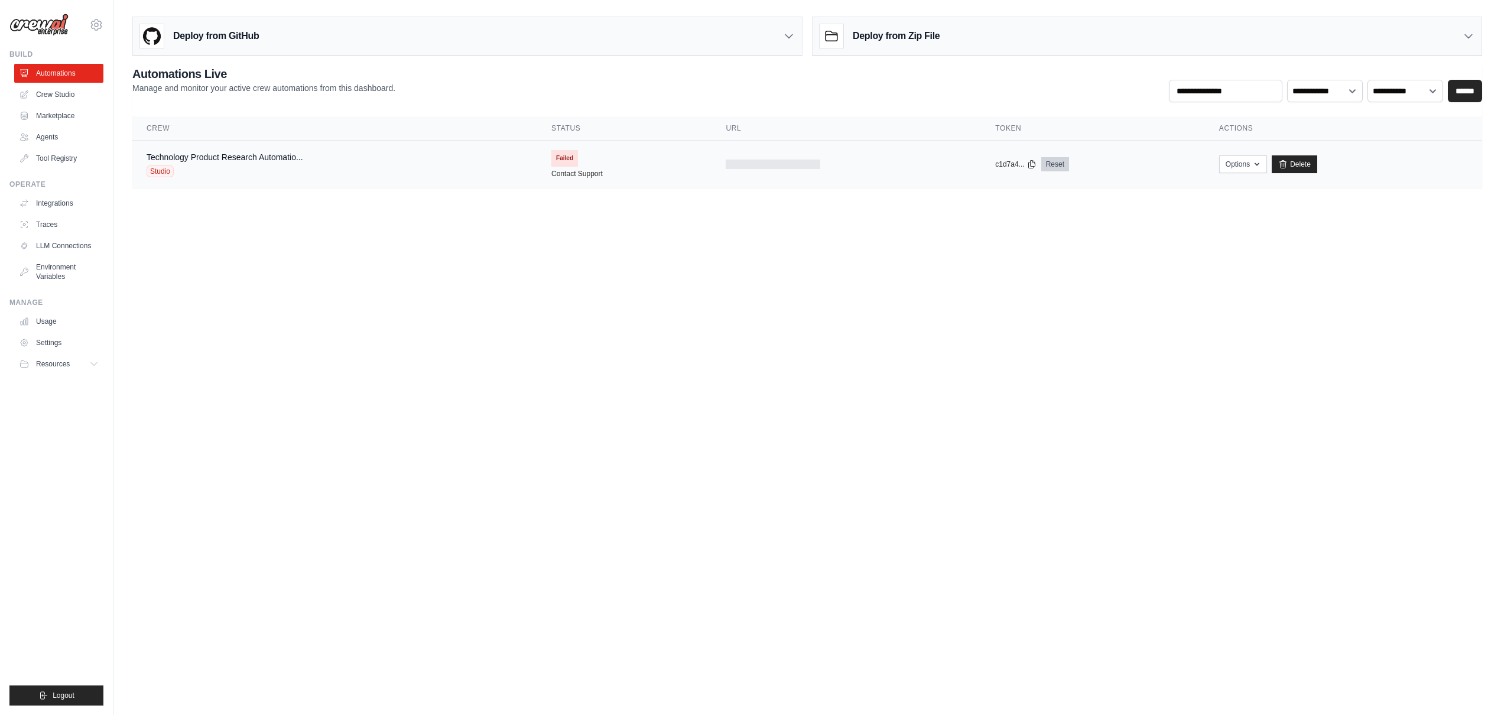
click at [1053, 162] on link "Reset" at bounding box center [1055, 164] width 28 height 14
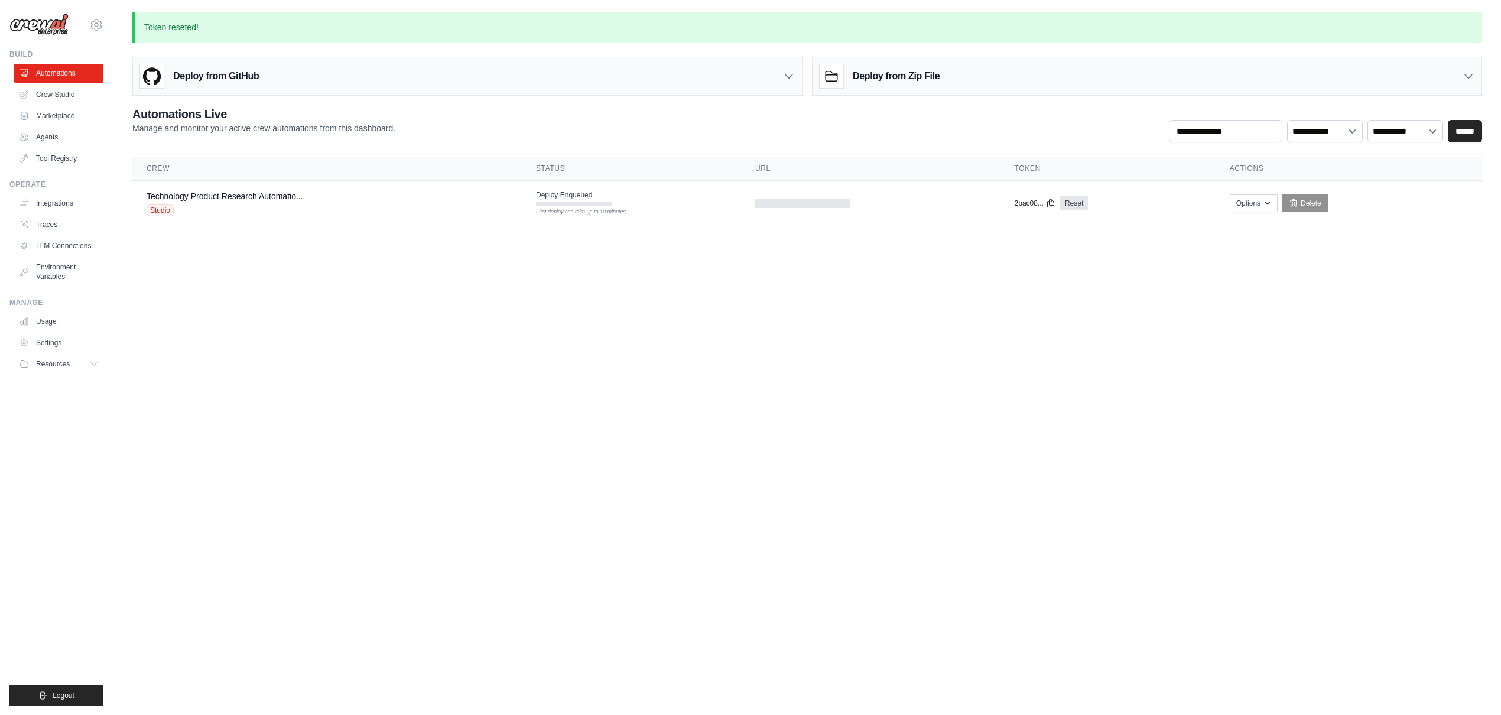
click at [823, 372] on body "petar.sapun.88@gmail.com Settings Build Automations Crew Studio" at bounding box center [750, 357] width 1501 height 715
click at [570, 196] on span "Deploy Enqueued" at bounding box center [564, 194] width 56 height 9
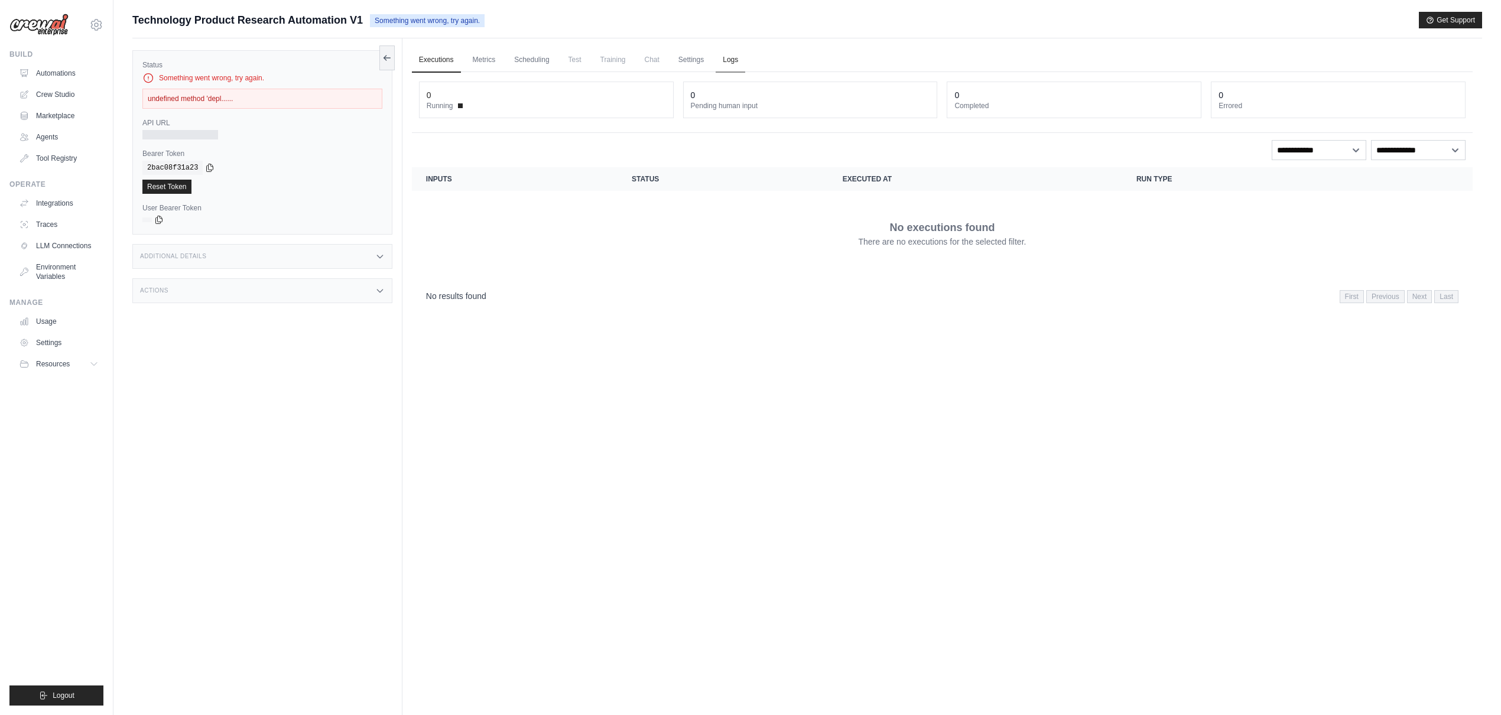
click at [731, 61] on link "Logs" at bounding box center [731, 60] width 30 height 25
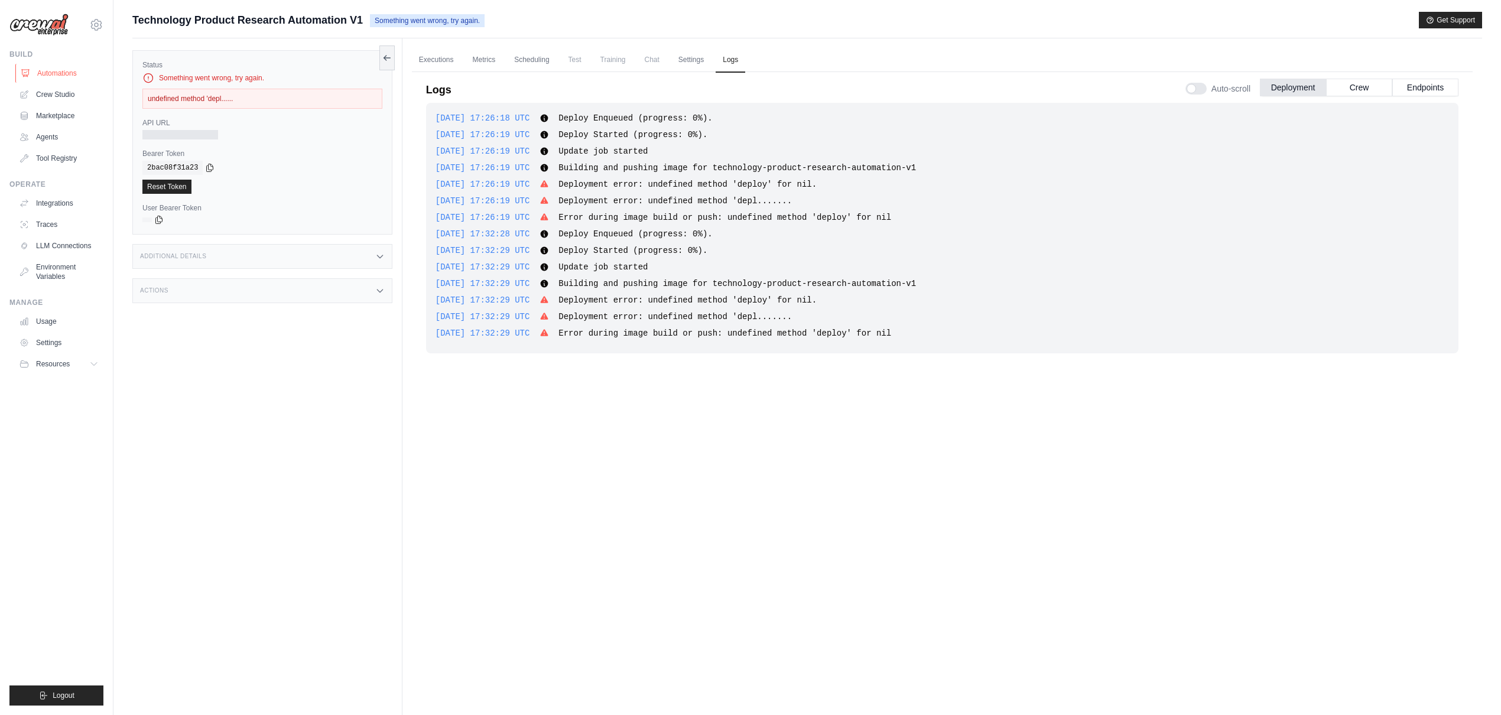
click at [53, 71] on link "Automations" at bounding box center [59, 73] width 89 height 19
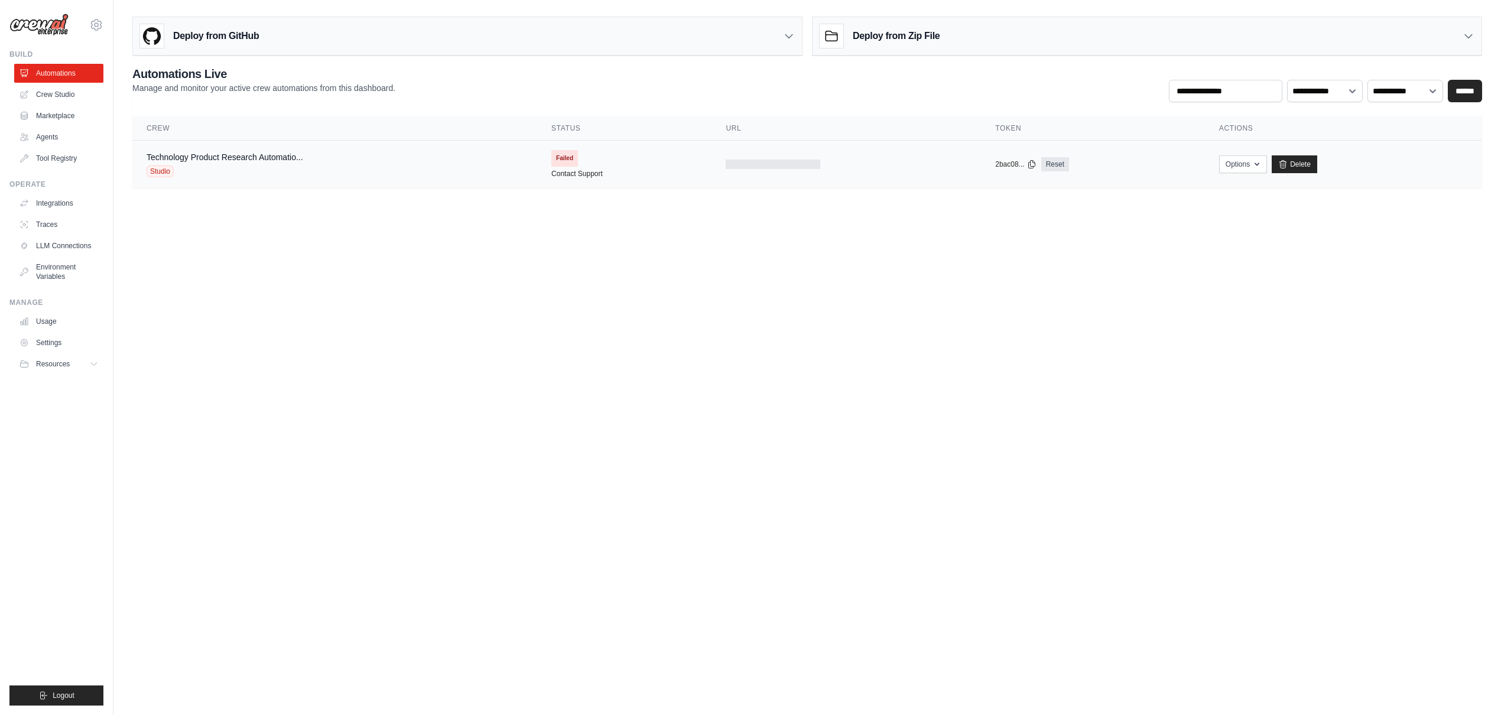
click at [626, 187] on td "Failed Contact Support" at bounding box center [624, 164] width 174 height 47
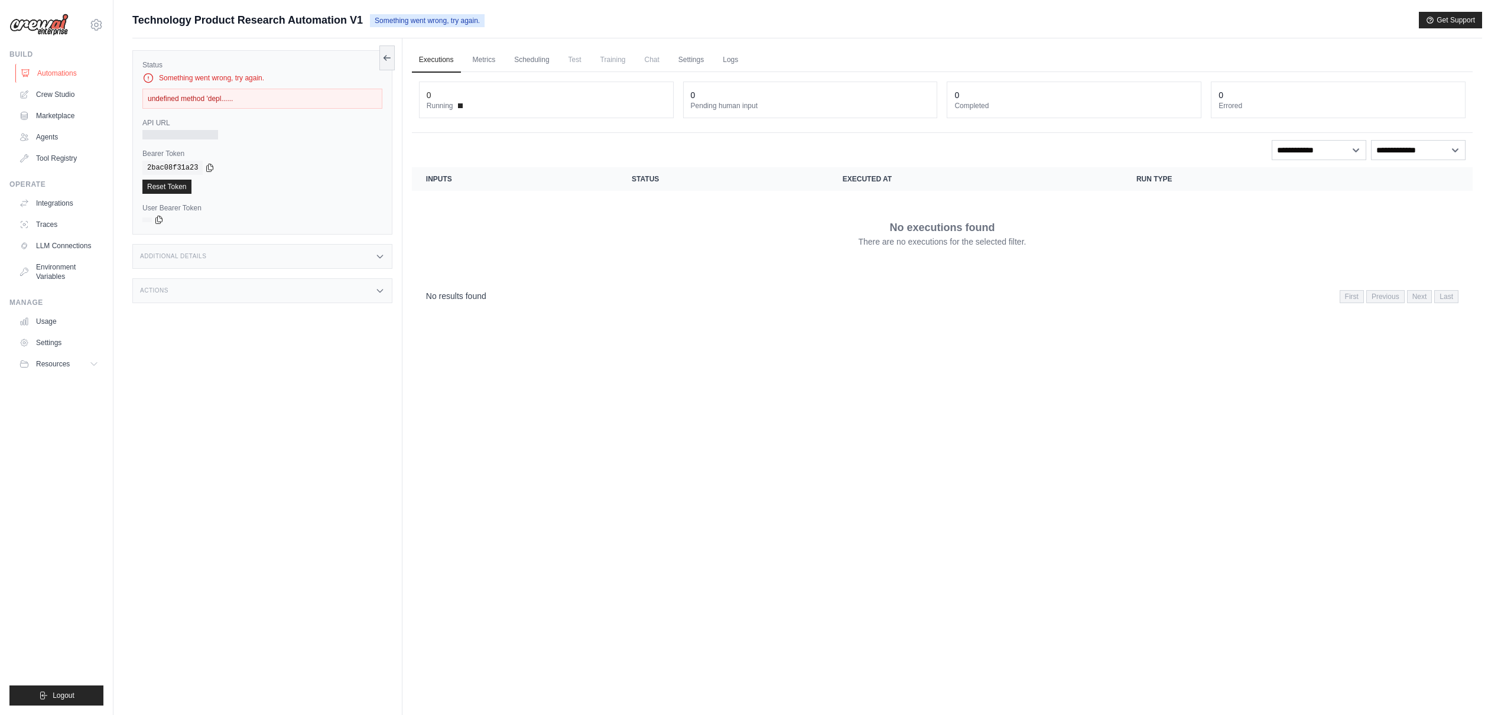
click at [48, 71] on link "Automations" at bounding box center [59, 73] width 89 height 19
